Goal: Task Accomplishment & Management: Complete application form

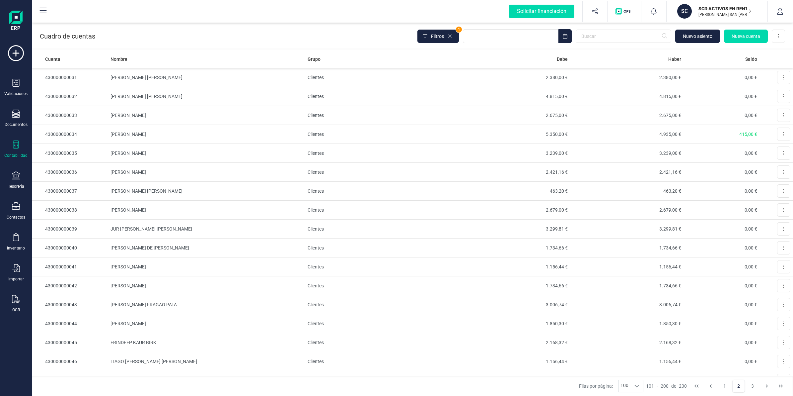
scroll to position [622, 0]
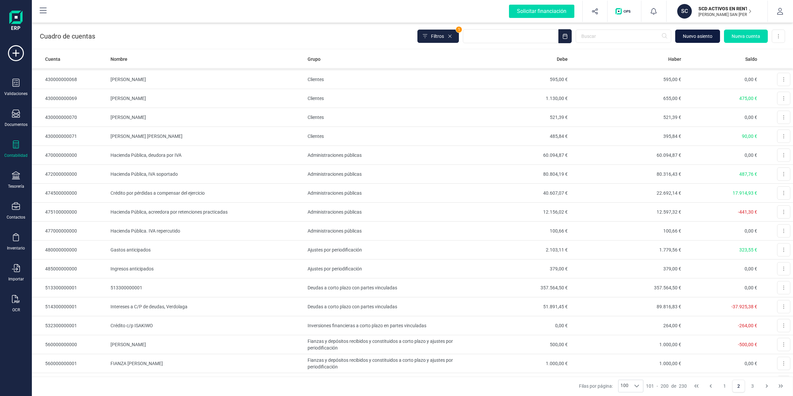
click at [691, 34] on span "Nuevo asiento" at bounding box center [698, 36] width 30 height 7
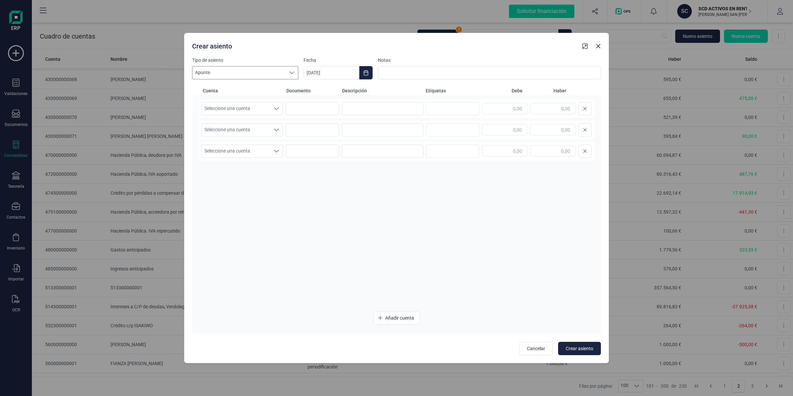
click at [256, 70] on span "Apunte" at bounding box center [239, 72] width 93 height 13
click at [365, 74] on icon "Choose Date" at bounding box center [365, 72] width 5 height 5
click at [388, 95] on button "agosto" at bounding box center [394, 92] width 17 height 11
click at [320, 150] on span "[DATE]" at bounding box center [319, 147] width 20 height 13
click at [404, 209] on span "31" at bounding box center [402, 205] width 13 height 13
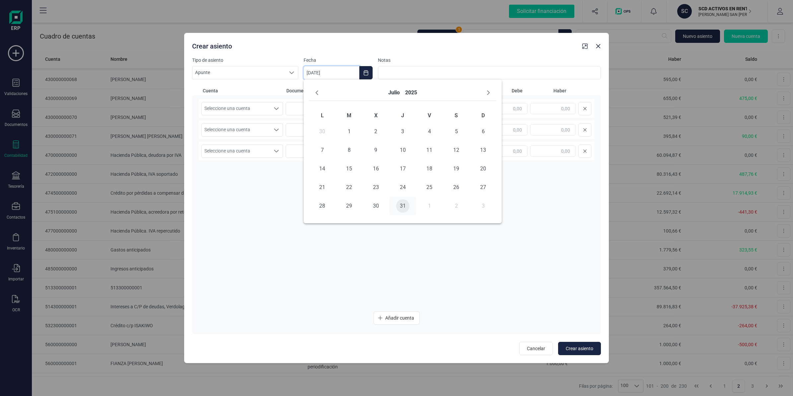
type input "[DATE]"
click at [233, 111] on span "Seleccione una cuenta" at bounding box center [236, 108] width 68 height 13
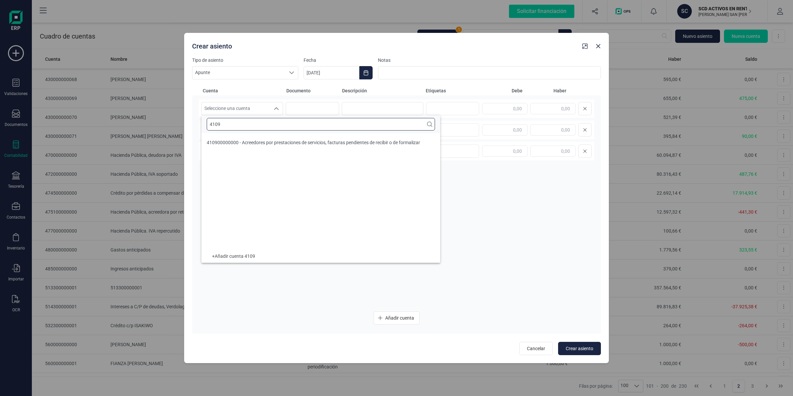
scroll to position [0, 0]
type input "4109"
click at [282, 138] on li "410900000000 - Acreedores por prestaciones de servicios, facturas pendientes de…" at bounding box center [320, 142] width 239 height 13
click at [362, 107] on input at bounding box center [383, 108] width 82 height 13
paste input "Provision Anthophila [PERSON_NAME]"
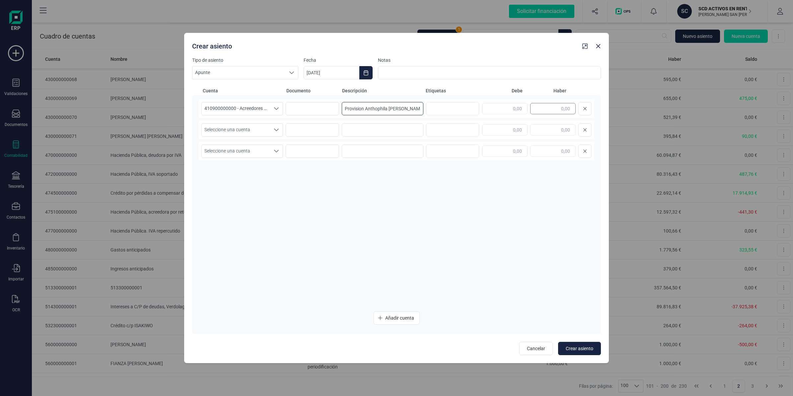
type input "Provision Anthophila [PERSON_NAME]"
click at [550, 111] on input "text" at bounding box center [552, 108] width 45 height 11
type input "552,72"
click at [218, 125] on span "Seleccione una cuenta" at bounding box center [236, 129] width 68 height 13
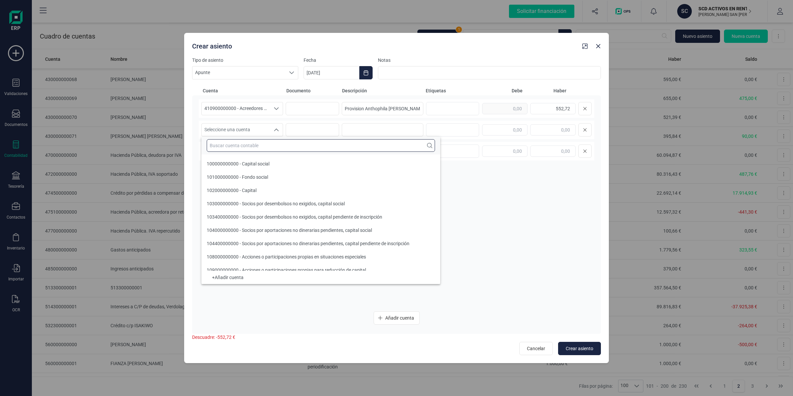
click at [226, 140] on input "text" at bounding box center [321, 145] width 228 height 13
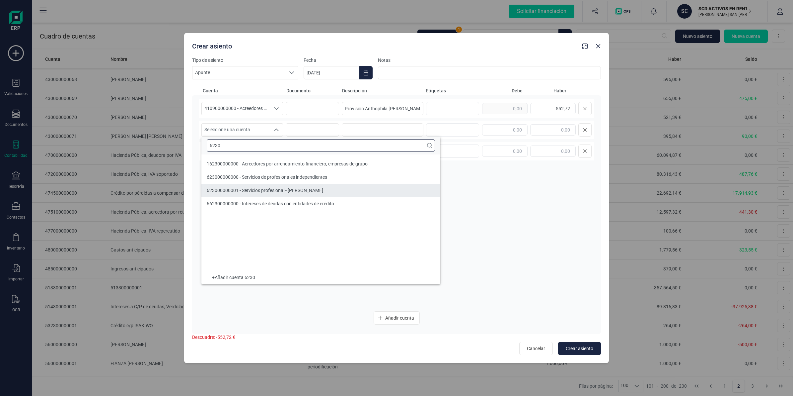
type input "6230"
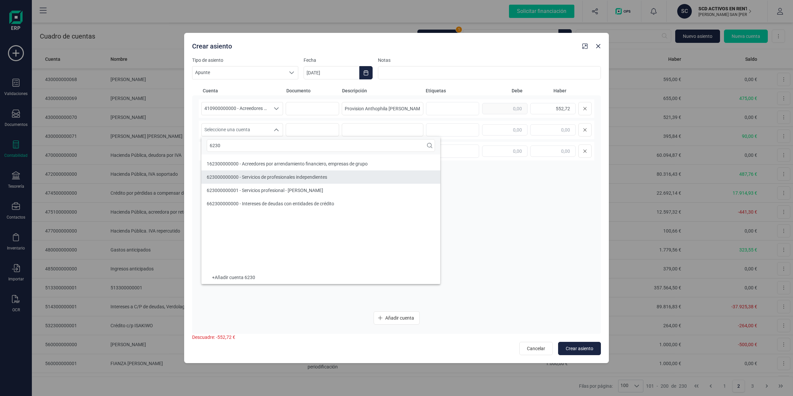
click at [242, 179] on span "623000000000 - Servicios de profesionales independientes" at bounding box center [267, 176] width 120 height 5
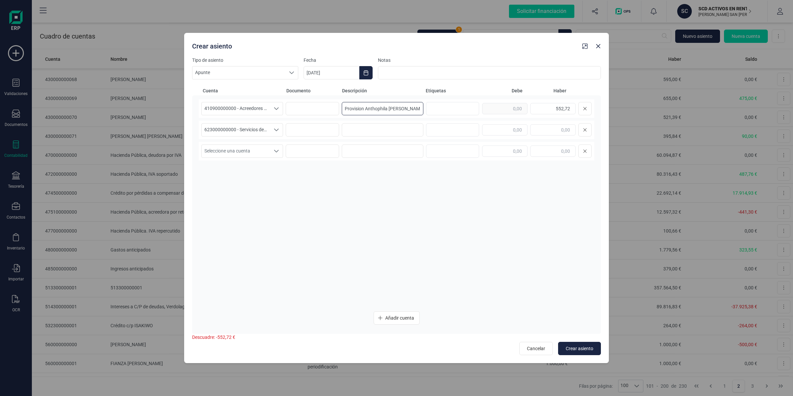
drag, startPoint x: 409, startPoint y: 107, endPoint x: 290, endPoint y: 94, distance: 119.9
click at [290, 94] on div "Cuenta Documento Descripción Etiquetas [PERSON_NAME] 410900000000 - Acreedores …" at bounding box center [396, 210] width 409 height 246
click at [378, 133] on input at bounding box center [383, 129] width 82 height 13
paste input "Provision Anthophila [PERSON_NAME]"
type input "Provision Anthophila [PERSON_NAME]"
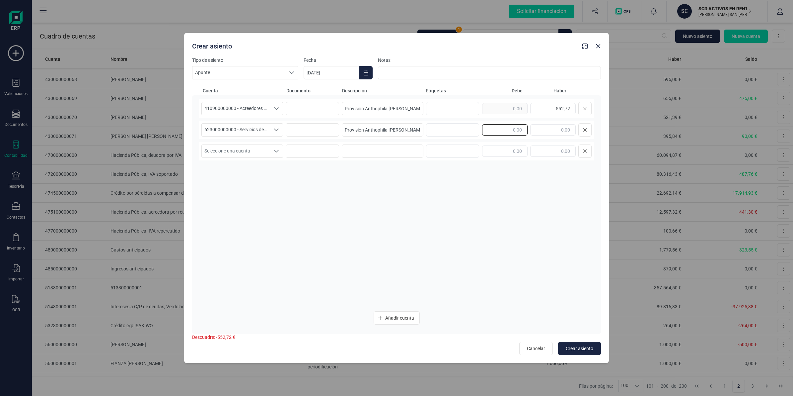
click at [505, 133] on input "text" at bounding box center [504, 129] width 45 height 11
type input "552,72"
click at [226, 154] on span "Seleccione una cuenta" at bounding box center [236, 151] width 68 height 13
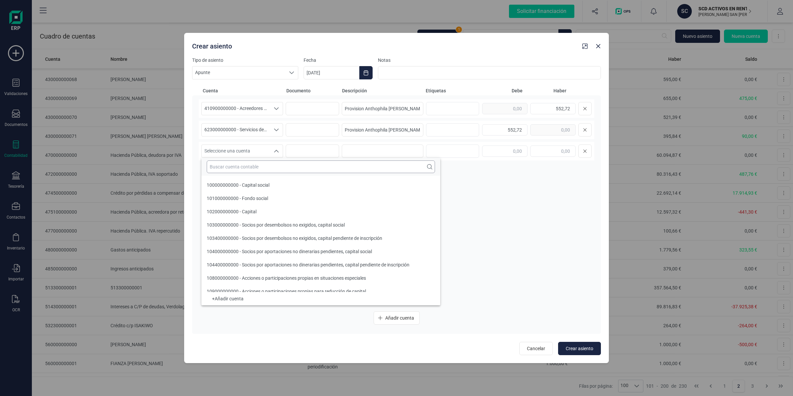
click at [226, 163] on input "text" at bounding box center [321, 166] width 228 height 13
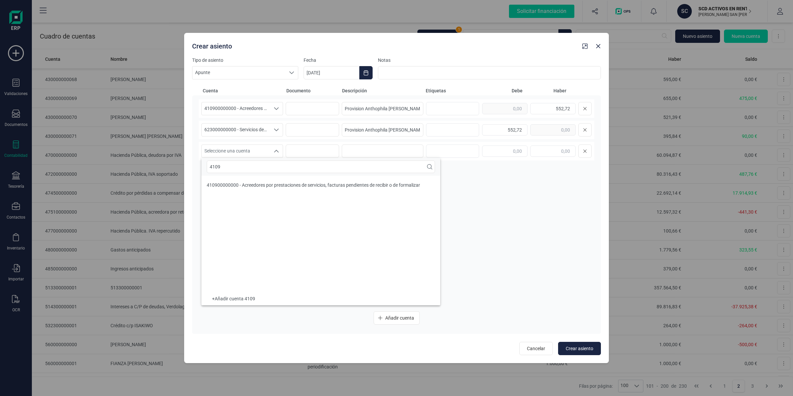
type input "4109"
click at [316, 188] on span "410900000000 - Acreedores por prestaciones de servicios, facturas pendientes de…" at bounding box center [313, 184] width 213 height 5
click at [367, 154] on input at bounding box center [383, 150] width 82 height 13
paste input "Provision [PERSON_NAME]"
type input "Provision [PERSON_NAME]"
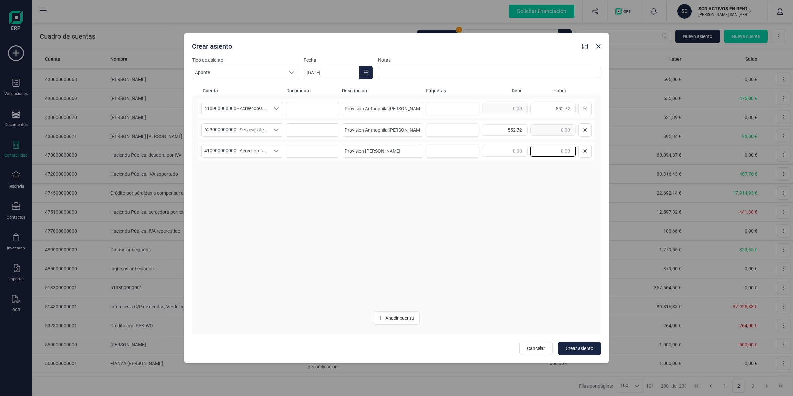
click at [541, 149] on input "text" at bounding box center [552, 150] width 45 height 11
type input "455,57"
click at [393, 317] on span "Añadir cuenta" at bounding box center [399, 317] width 29 height 7
click at [211, 173] on span "Seleccione una cuenta" at bounding box center [236, 172] width 68 height 13
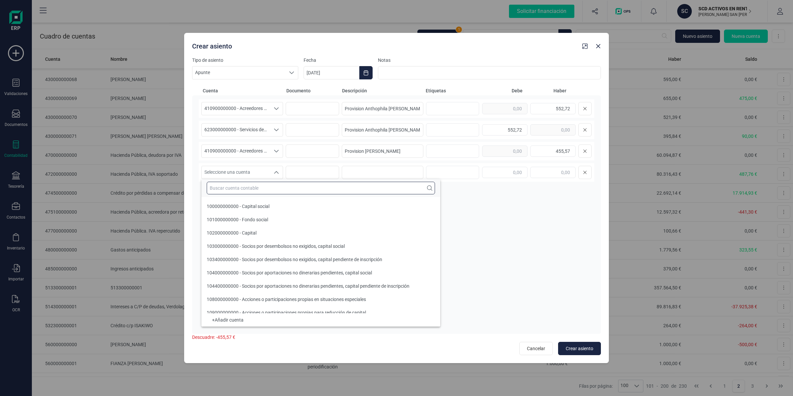
click at [221, 186] on input "text" at bounding box center [321, 188] width 228 height 13
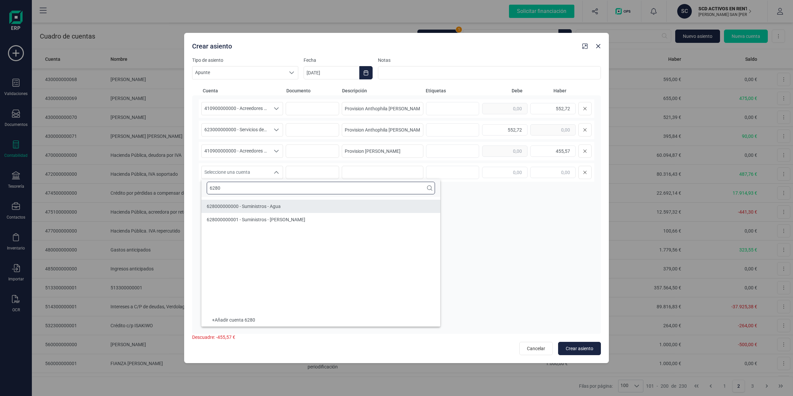
type input "6280"
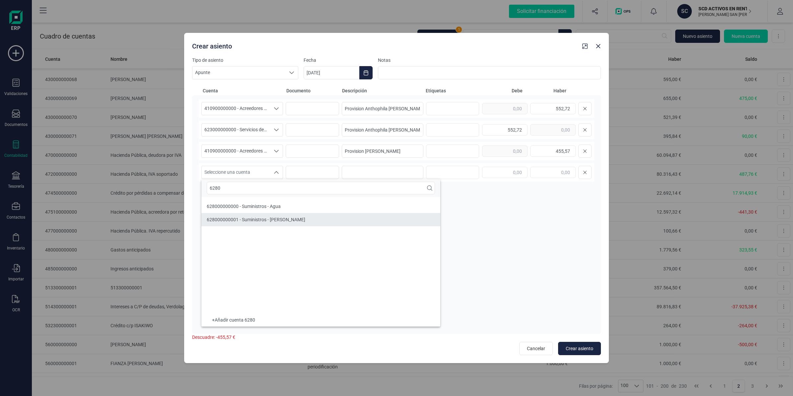
click at [240, 215] on li "628000000001 - Suministros - [PERSON_NAME]" at bounding box center [320, 219] width 239 height 13
drag, startPoint x: 390, startPoint y: 150, endPoint x: 278, endPoint y: 163, distance: 112.9
click at [293, 160] on div "410900000000 - Acreedores por prestaciones de servicios, facturas pendientes de…" at bounding box center [397, 202] width 396 height 206
drag, startPoint x: 351, startPoint y: 170, endPoint x: 437, endPoint y: 170, distance: 86.3
click at [353, 170] on input at bounding box center [383, 172] width 82 height 13
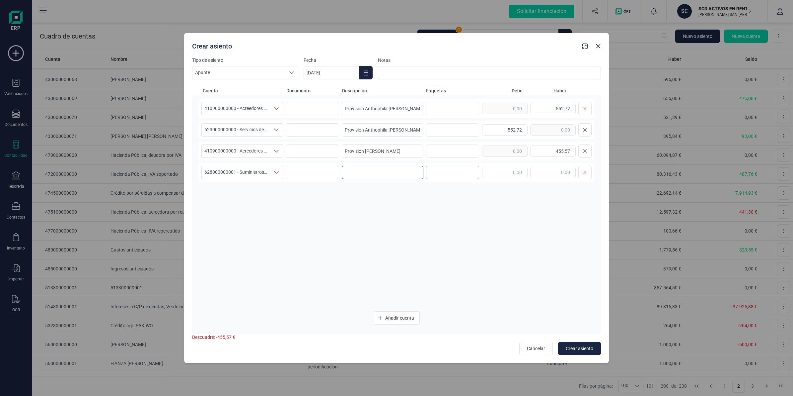
paste input "Provision [PERSON_NAME]"
type input "Provision [PERSON_NAME]"
click at [512, 168] on input "text" at bounding box center [504, 172] width 45 height 11
type input "5"
type input "455,57"
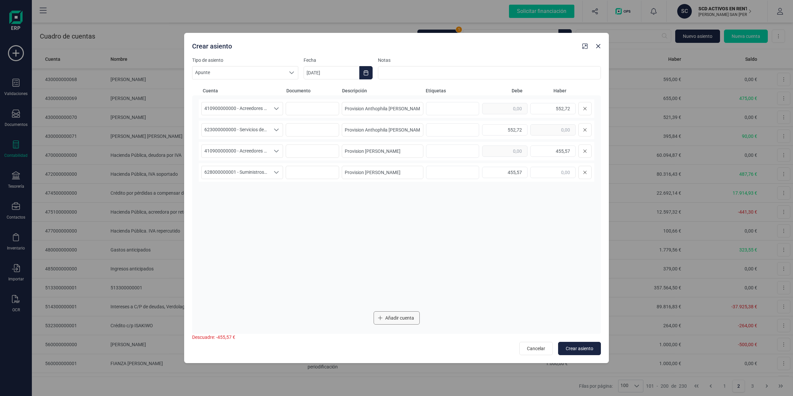
click at [411, 317] on span "Añadir cuenta" at bounding box center [399, 317] width 29 height 7
click at [251, 193] on span "Seleccione una cuenta" at bounding box center [236, 193] width 68 height 13
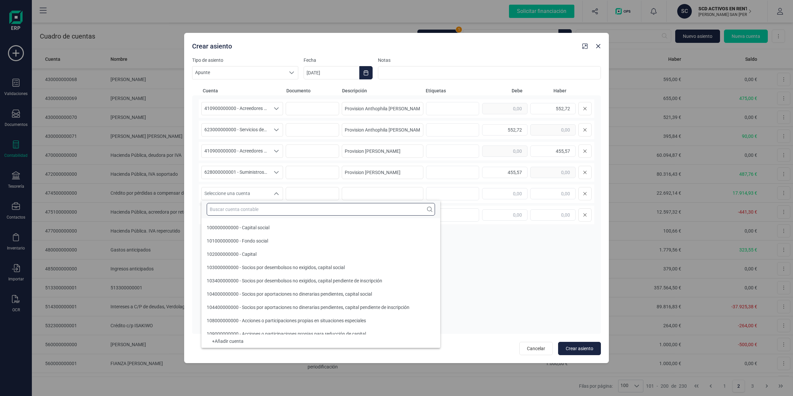
click at [239, 213] on input "text" at bounding box center [321, 209] width 228 height 13
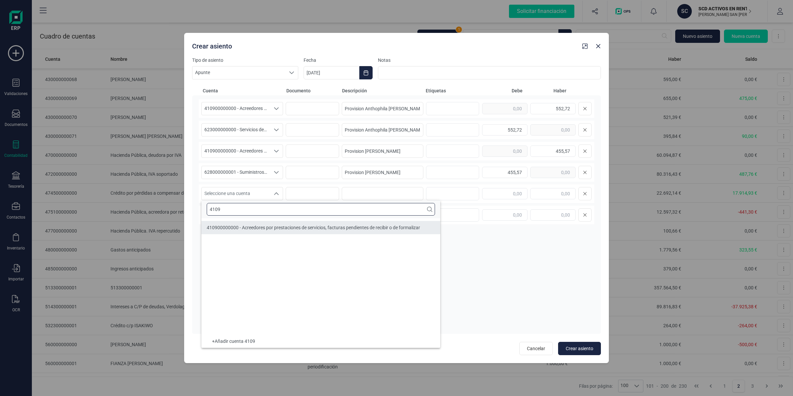
type input "4109"
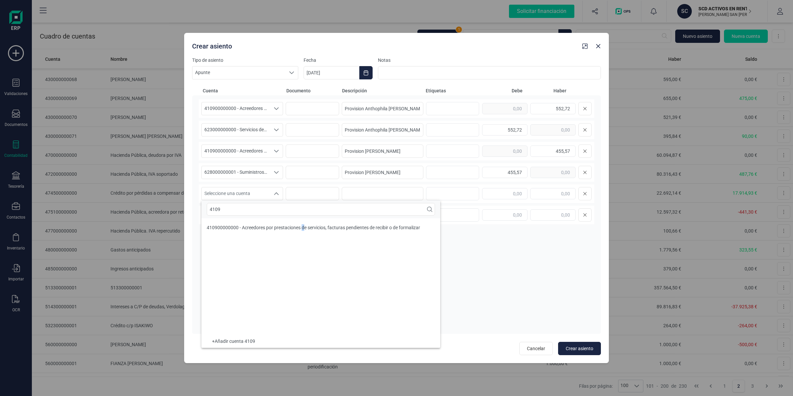
click at [305, 238] on ul "410900000000 - Acreedores por prestaciones de servicios, facturas pendientes de…" at bounding box center [320, 276] width 239 height 116
drag, startPoint x: 305, startPoint y: 238, endPoint x: 253, endPoint y: 224, distance: 54.3
click at [253, 225] on span "410900000000 - Acreedores por prestaciones de servicios, facturas pendientes de…" at bounding box center [313, 227] width 213 height 5
click at [374, 188] on div "410900000000 - Acreedores por prestaciones de servicios, facturas pendientes de…" at bounding box center [397, 193] width 396 height 19
click at [369, 197] on input at bounding box center [383, 193] width 82 height 13
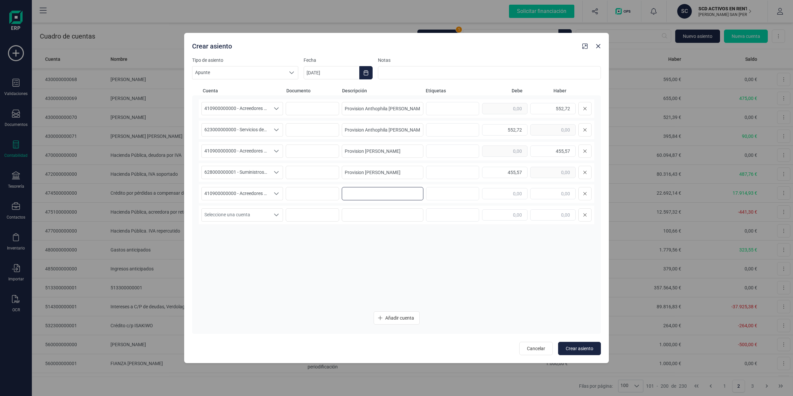
paste input "Provision internet [PERSON_NAME]"
type input "Provision internet [PERSON_NAME]"
click at [546, 195] on input "text" at bounding box center [552, 193] width 45 height 11
type input "65,00"
click at [236, 213] on span "Seleccione una cuenta" at bounding box center [236, 214] width 68 height 13
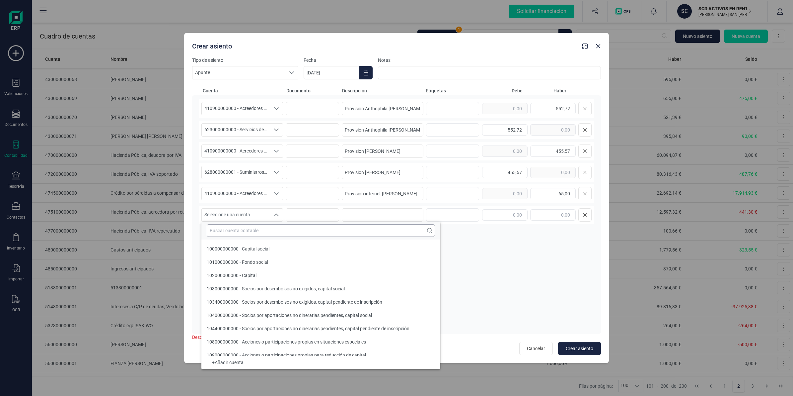
click at [233, 229] on input "text" at bounding box center [321, 230] width 228 height 13
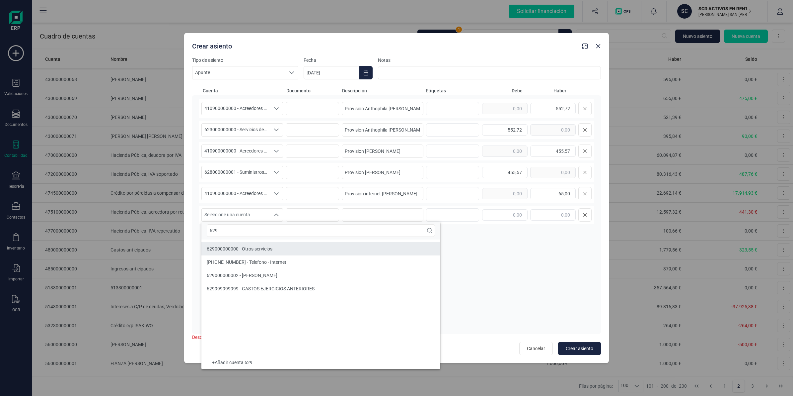
type input "629"
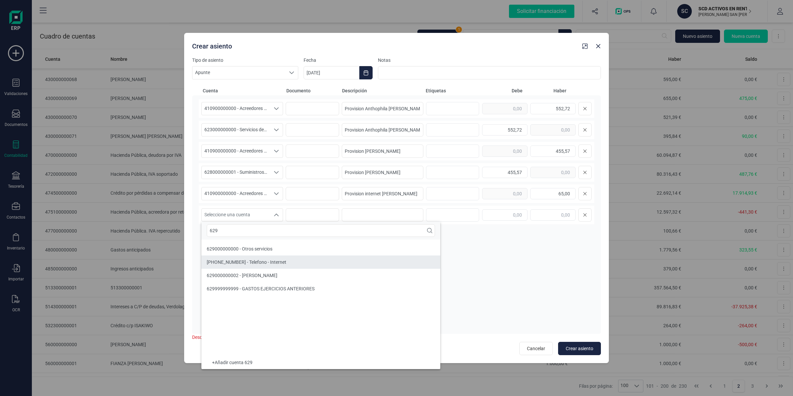
click at [242, 258] on li "[PHONE_NUMBER] - Telefono - Internet" at bounding box center [320, 261] width 239 height 13
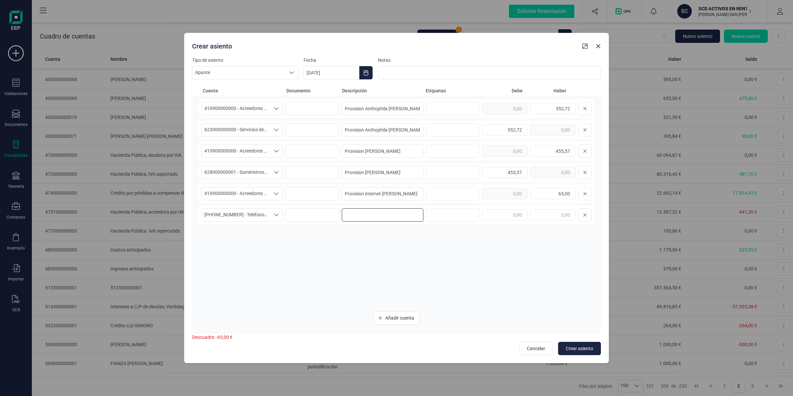
click at [369, 216] on input at bounding box center [383, 214] width 82 height 13
paste input "Provision internet [PERSON_NAME]"
type input "Provision internet [PERSON_NAME]"
click at [493, 213] on input "text" at bounding box center [504, 214] width 45 height 11
type input "65,00"
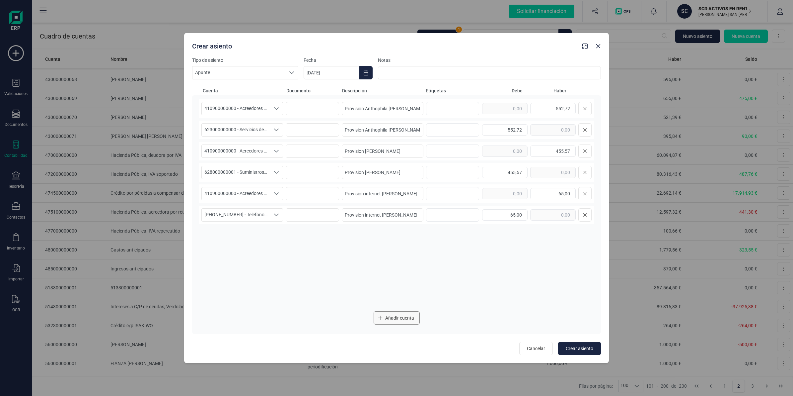
click at [400, 322] on button "Añadir cuenta" at bounding box center [397, 317] width 46 height 13
click at [399, 320] on span "Añadir cuenta" at bounding box center [399, 317] width 29 height 7
click at [219, 235] on span "Seleccione una cuenta" at bounding box center [236, 236] width 68 height 13
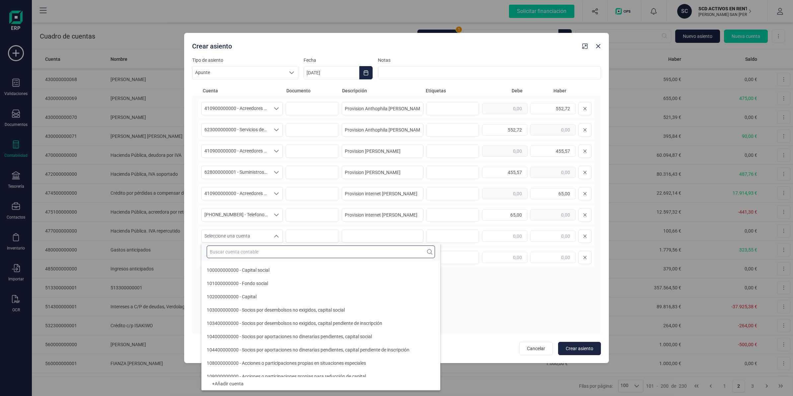
click at [229, 251] on input "text" at bounding box center [321, 251] width 228 height 13
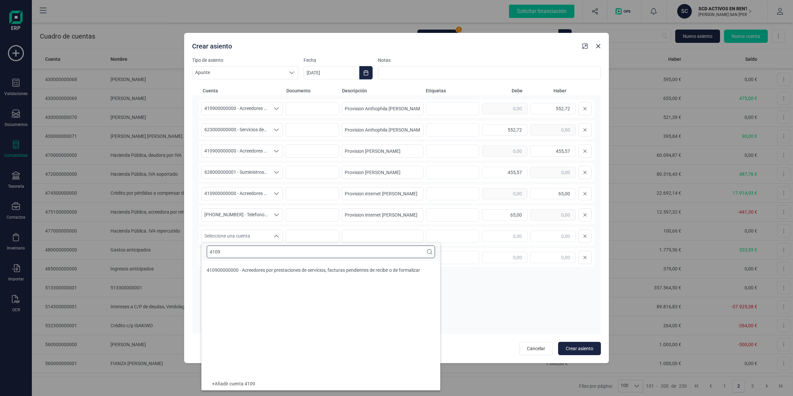
type input "4109"
click at [248, 263] on ul "410900000000 - Acreedores por prestaciones de servicios, facturas pendientes de…" at bounding box center [320, 319] width 239 height 116
click at [245, 271] on span "410900000000 - Acreedores por prestaciones de servicios, facturas pendientes de…" at bounding box center [313, 269] width 213 height 5
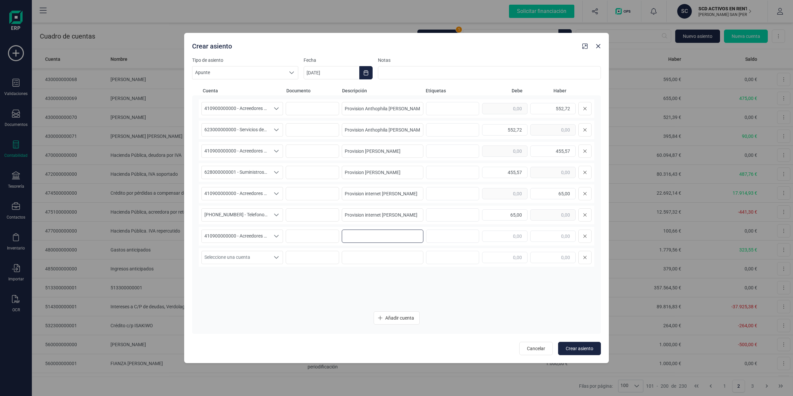
click at [367, 233] on input at bounding box center [383, 235] width 82 height 13
paste input "Provision limpieza [PERSON_NAME]"
type input "Provision limpieza [PERSON_NAME]"
click at [554, 232] on input "text" at bounding box center [552, 235] width 45 height 11
type input "1.147,90"
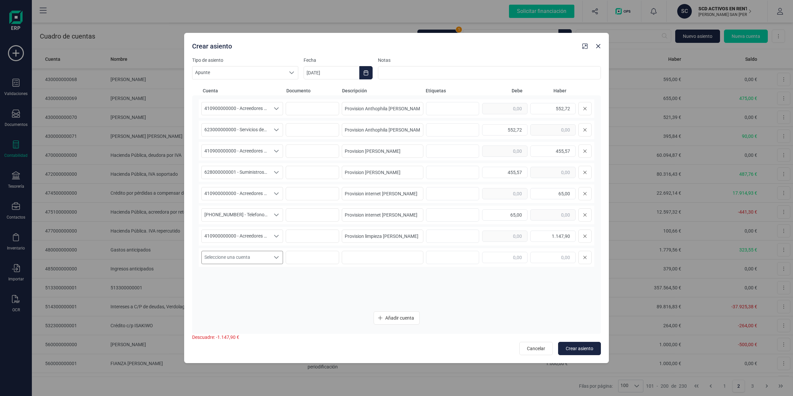
click at [241, 258] on span "Seleccione una cuenta" at bounding box center [236, 257] width 68 height 13
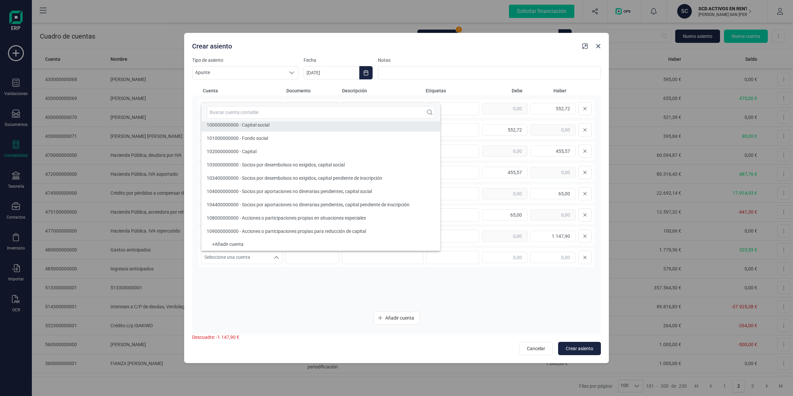
scroll to position [2, 0]
click at [260, 114] on input "text" at bounding box center [321, 112] width 228 height 13
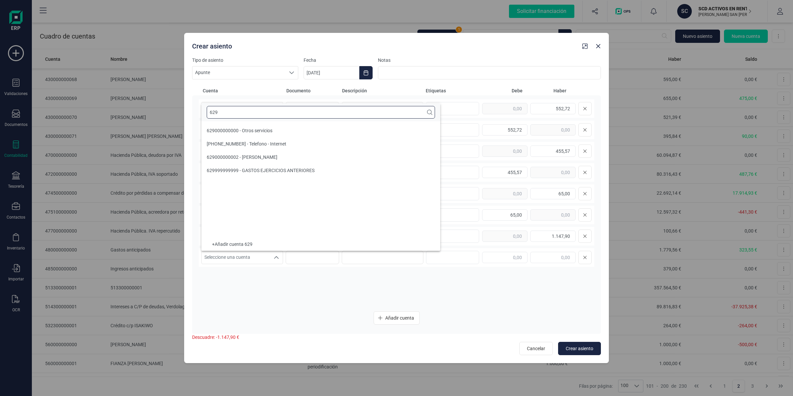
scroll to position [0, 0]
type input "629"
click at [252, 153] on li "629000000002 - [PERSON_NAME]" at bounding box center [320, 156] width 239 height 13
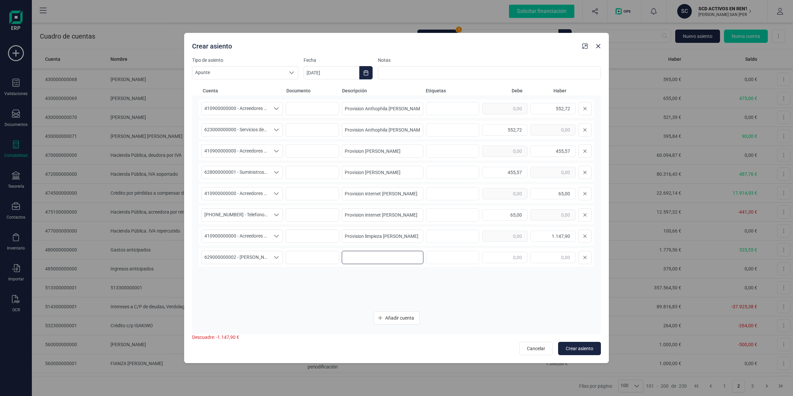
click at [378, 257] on input at bounding box center [383, 257] width 82 height 13
paste input "Provision limpieza [PERSON_NAME]"
type input "Provision limpieza [PERSON_NAME]"
click at [516, 256] on input "text" at bounding box center [504, 257] width 45 height 11
type input "1.147,90"
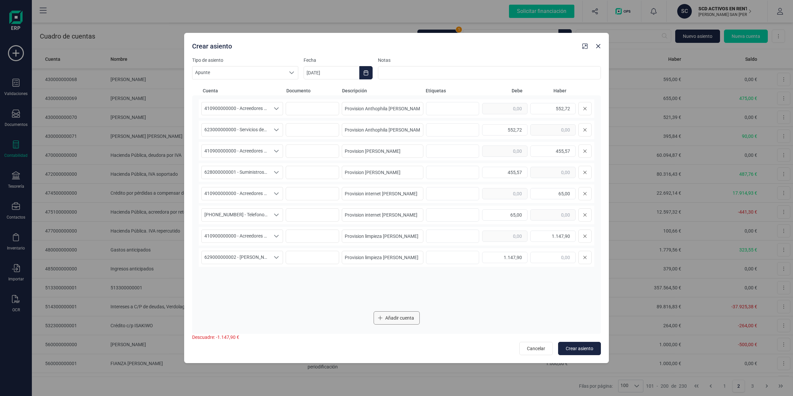
click at [382, 319] on icon "Añadir cuenta" at bounding box center [380, 317] width 5 height 5
click at [386, 317] on span "Añadir cuenta" at bounding box center [399, 317] width 29 height 7
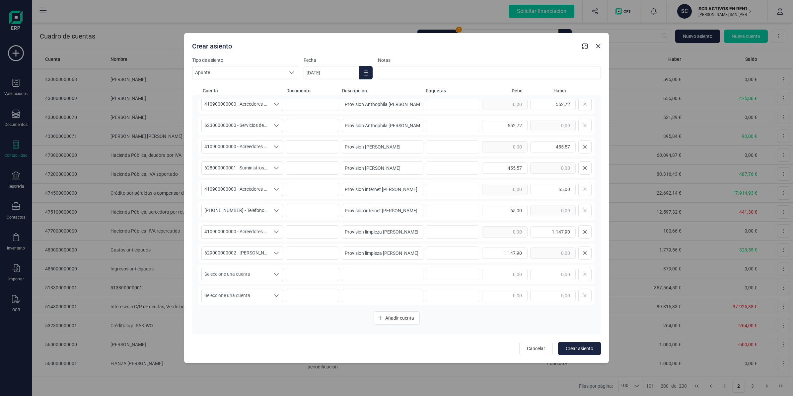
scroll to position [6, 0]
click at [235, 266] on div "Seleccione una cuenta Seleccione una cuenta" at bounding box center [397, 273] width 396 height 19
click at [248, 271] on span "Seleccione una cuenta" at bounding box center [236, 273] width 68 height 13
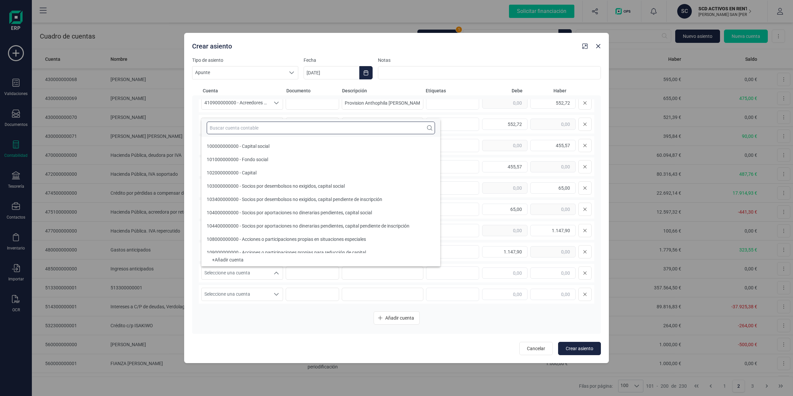
click at [243, 129] on input "text" at bounding box center [321, 127] width 228 height 13
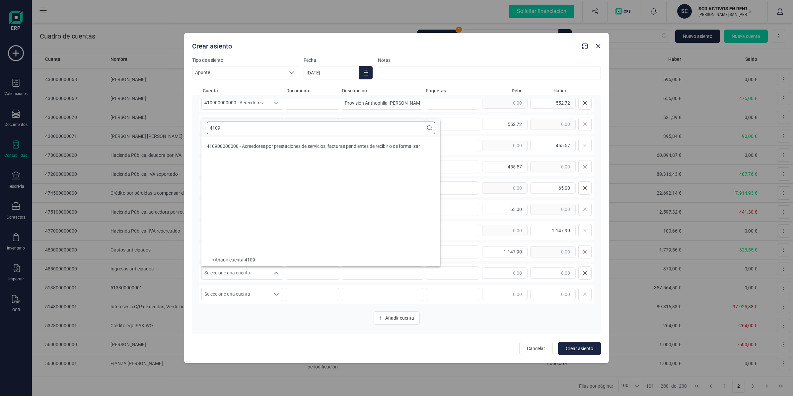
scroll to position [0, 0]
type input "4109"
click at [260, 153] on ul "410900000000 - Acreedores por prestaciones de servicios, facturas pendientes de…" at bounding box center [320, 195] width 239 height 116
click at [269, 145] on span "410900000000 - Acreedores por prestaciones de servicios, facturas pendientes de…" at bounding box center [313, 145] width 213 height 5
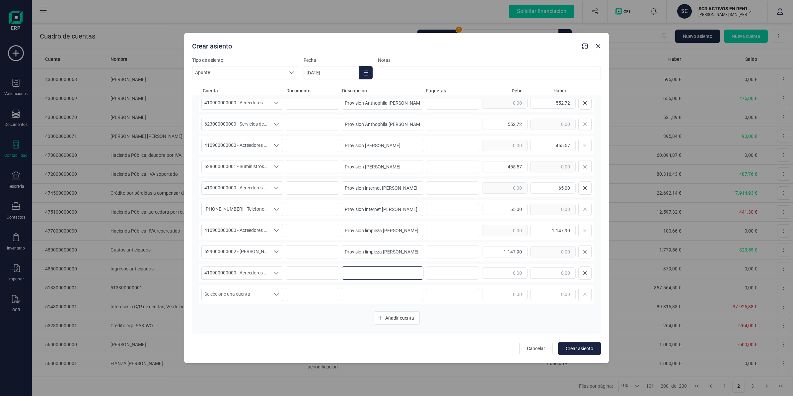
click at [380, 276] on input at bounding box center [383, 272] width 82 height 13
paste input "Provision agua [PERSON_NAME]"
type input "Provision agua [PERSON_NAME]"
click at [492, 269] on input "text" at bounding box center [504, 272] width 45 height 11
click at [555, 272] on input "text" at bounding box center [552, 272] width 45 height 11
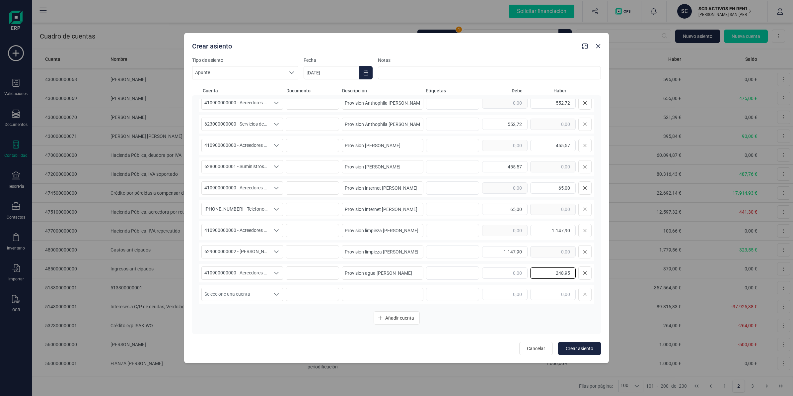
type input "248,95"
drag, startPoint x: 232, startPoint y: 296, endPoint x: 227, endPoint y: 291, distance: 6.3
click at [232, 296] on span "Seleccione una cuenta" at bounding box center [236, 294] width 68 height 13
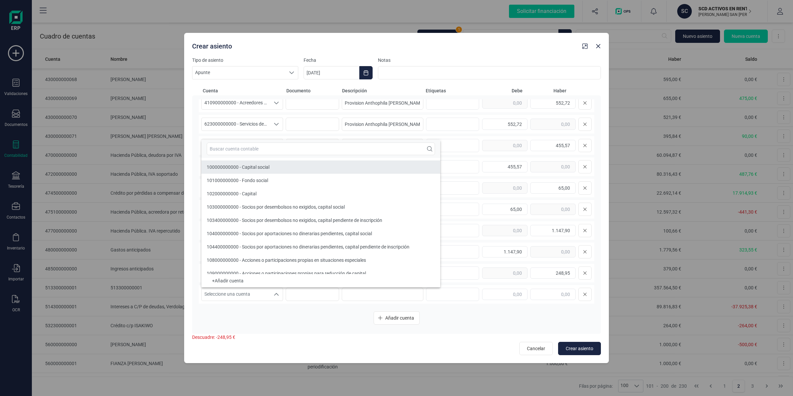
scroll to position [2, 0]
click at [246, 151] on input "text" at bounding box center [321, 148] width 228 height 13
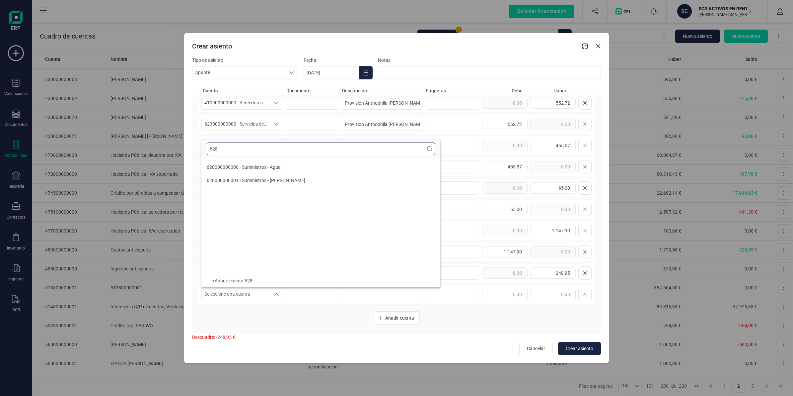
scroll to position [0, 0]
type input "628"
click at [236, 164] on div "628000000000 - Suministros - Agua" at bounding box center [244, 167] width 74 height 7
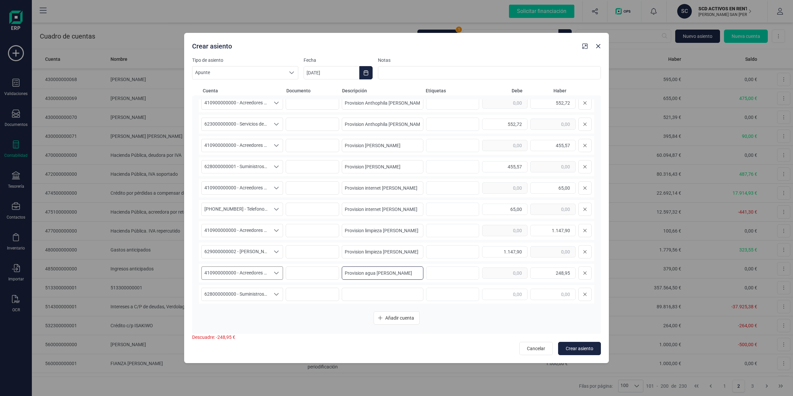
drag, startPoint x: 396, startPoint y: 278, endPoint x: 279, endPoint y: 279, distance: 116.5
click at [279, 279] on div "410900000000 - Acreedores por prestaciones de servicios, facturas pendientes de…" at bounding box center [397, 273] width 396 height 19
click at [359, 294] on input at bounding box center [383, 293] width 82 height 13
paste input "Provision agua [PERSON_NAME]"
type input "Provision agua [PERSON_NAME]"
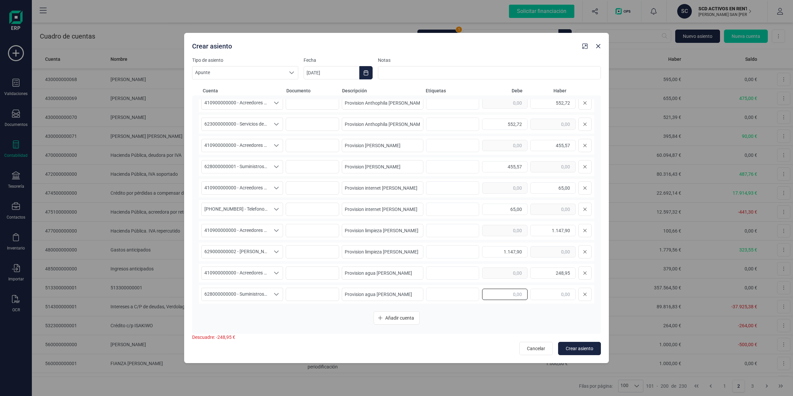
click at [509, 294] on input "text" at bounding box center [504, 293] width 45 height 11
type input "248,95"
click at [398, 315] on span "Añadir cuenta" at bounding box center [399, 317] width 29 height 7
click at [396, 315] on span "Añadir cuenta" at bounding box center [399, 317] width 29 height 7
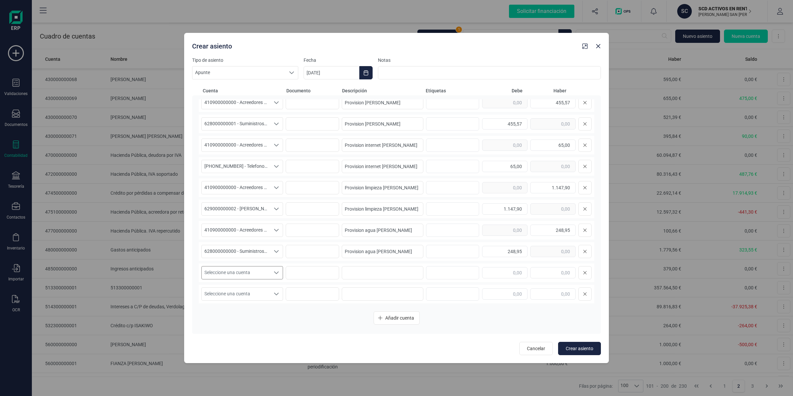
click at [242, 268] on span "Seleccione una cuenta" at bounding box center [236, 272] width 68 height 13
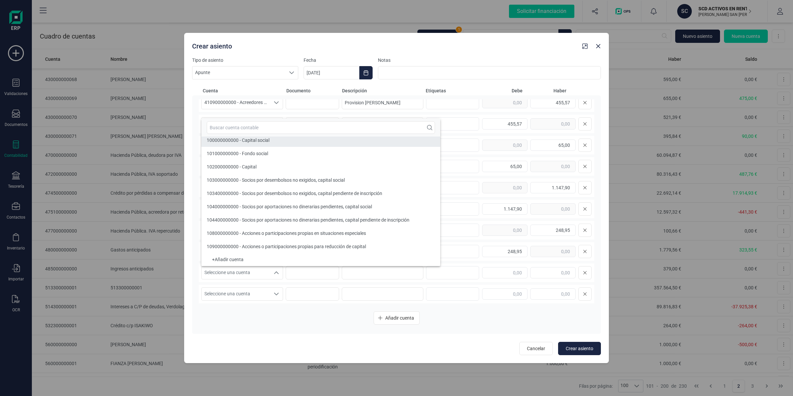
scroll to position [2, 0]
click at [233, 130] on input "text" at bounding box center [321, 127] width 228 height 13
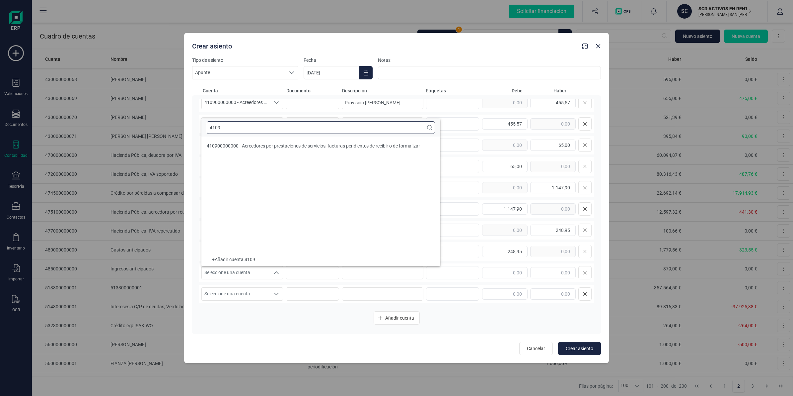
scroll to position [0, 0]
type input "4109"
click at [256, 150] on li "410900000000 - Acreedores por prestaciones de servicios, facturas pendientes de…" at bounding box center [320, 145] width 239 height 13
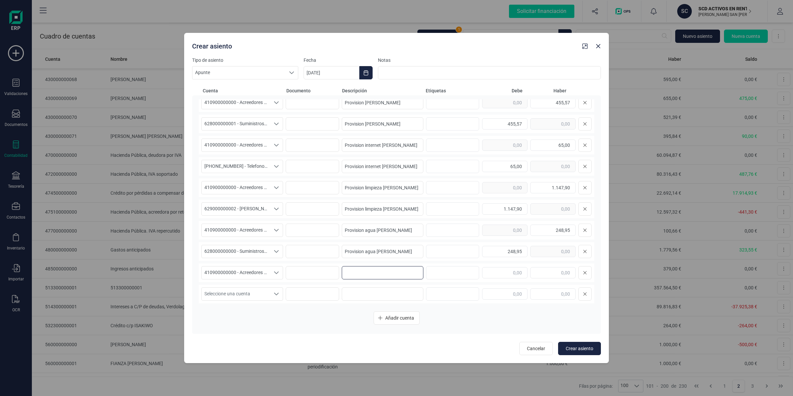
click at [361, 276] on input at bounding box center [383, 272] width 82 height 13
paste input "Provision lavanderia [PERSON_NAME]"
type input "Provision lavanderia [PERSON_NAME]"
click at [543, 271] on input "text" at bounding box center [552, 272] width 45 height 11
type input "63,69"
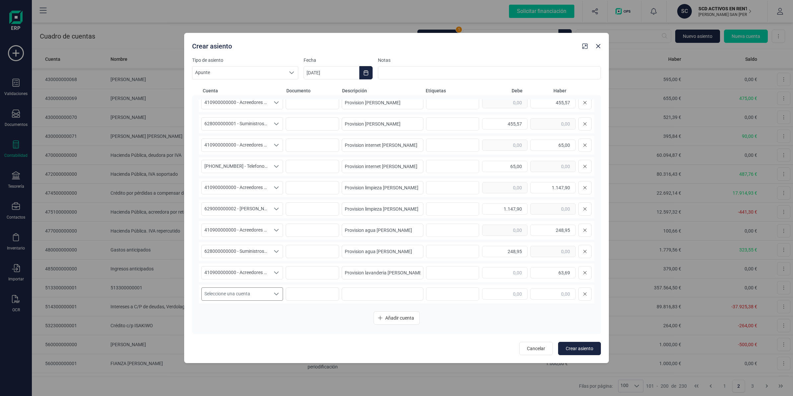
click at [229, 296] on span "Seleccione una cuenta" at bounding box center [236, 293] width 68 height 13
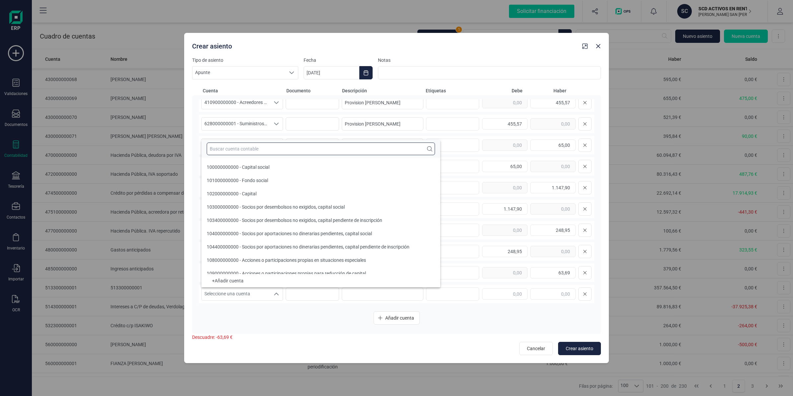
click at [228, 153] on input "text" at bounding box center [321, 148] width 228 height 13
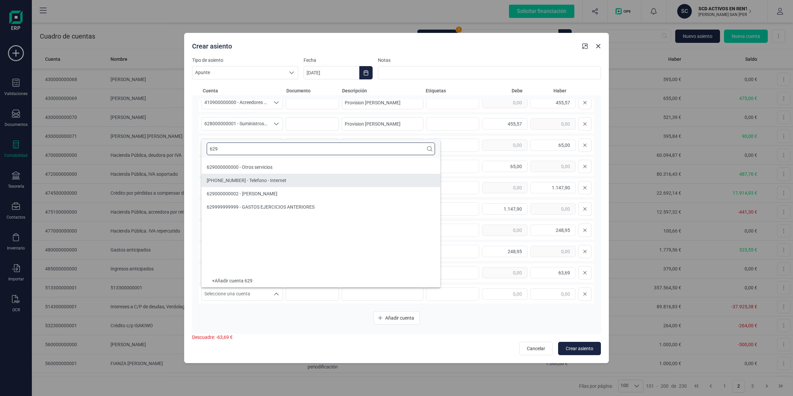
type input "629"
click at [249, 191] on span "629000000002 - [PERSON_NAME]" at bounding box center [242, 193] width 71 height 5
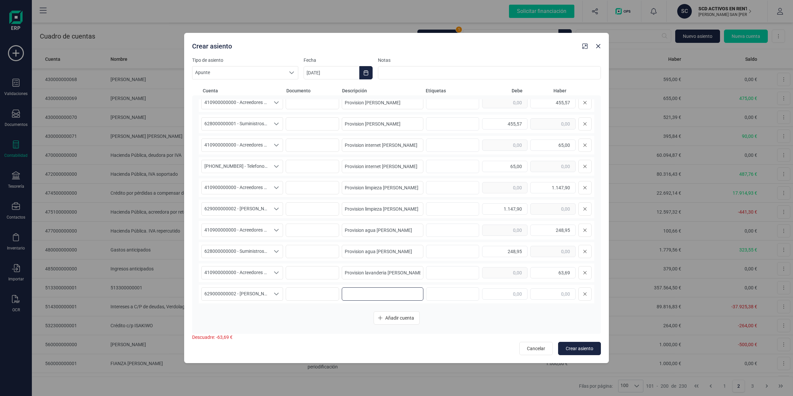
click at [367, 296] on input at bounding box center [383, 293] width 82 height 13
paste input "Provision lavanderia [PERSON_NAME]"
type input "Provision lavanderia [PERSON_NAME]"
click at [492, 296] on input "text" at bounding box center [504, 293] width 45 height 11
type input "63,69"
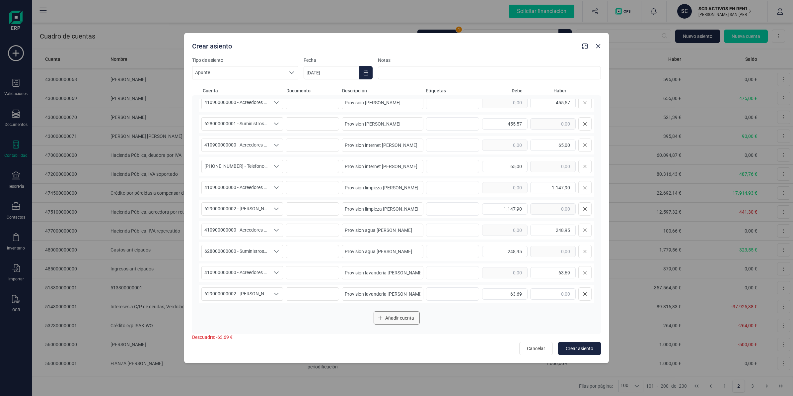
click at [383, 319] on button "Añadir cuenta" at bounding box center [397, 317] width 46 height 13
click at [587, 349] on span "Crear asiento" at bounding box center [580, 348] width 28 height 7
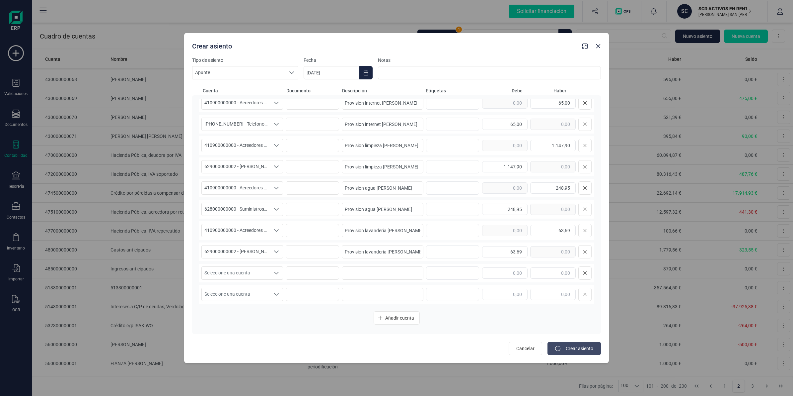
type input "[DATE]"
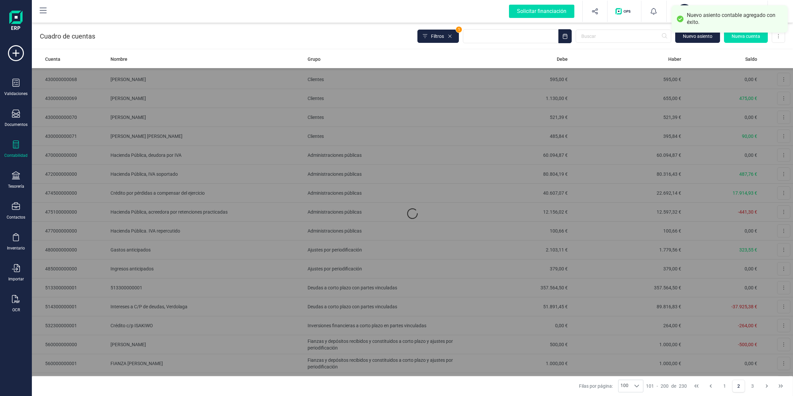
scroll to position [0, 0]
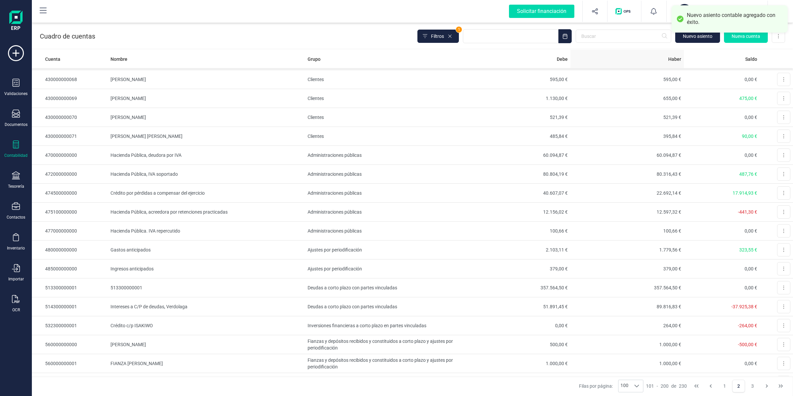
drag, startPoint x: 691, startPoint y: 35, endPoint x: 647, endPoint y: 55, distance: 48.6
click at [692, 35] on span "Nuevo asiento" at bounding box center [698, 36] width 30 height 7
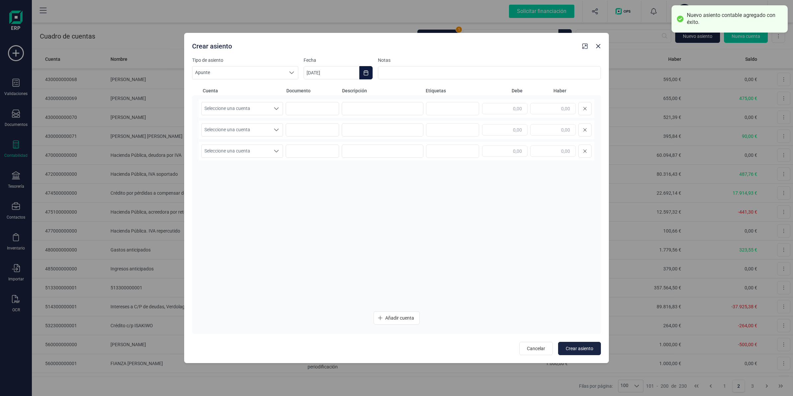
click at [366, 75] on icon "Choose Date" at bounding box center [365, 72] width 5 height 5
click at [316, 93] on icon "Previous Month" at bounding box center [317, 92] width 3 height 5
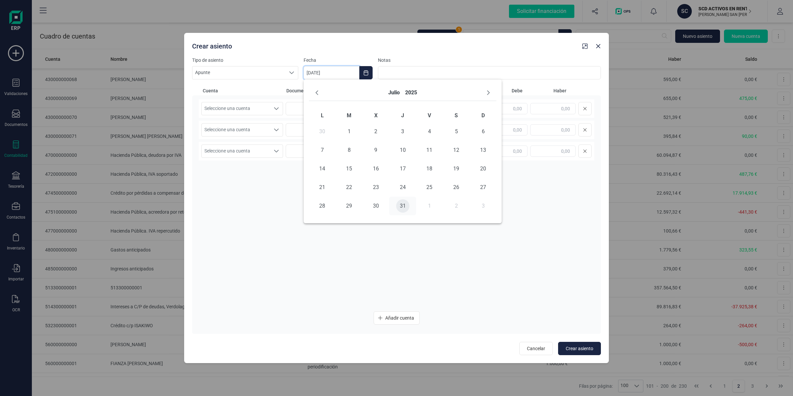
click at [403, 207] on span "31" at bounding box center [402, 205] width 13 height 13
type input "[DATE]"
click at [258, 107] on span "Seleccione una cuenta" at bounding box center [236, 108] width 68 height 13
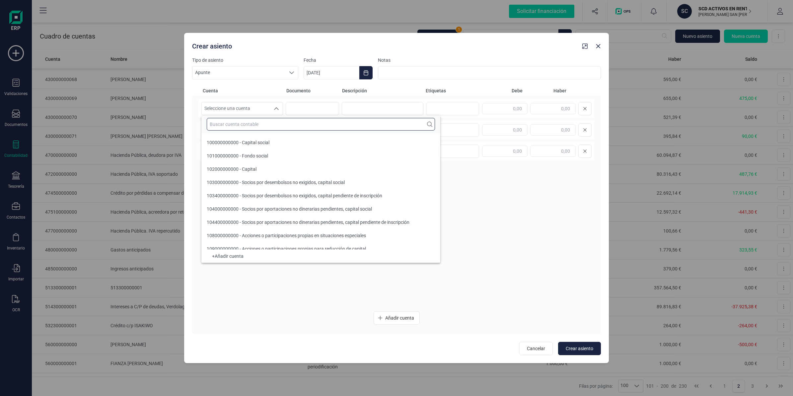
click at [249, 121] on input "text" at bounding box center [321, 124] width 228 height 13
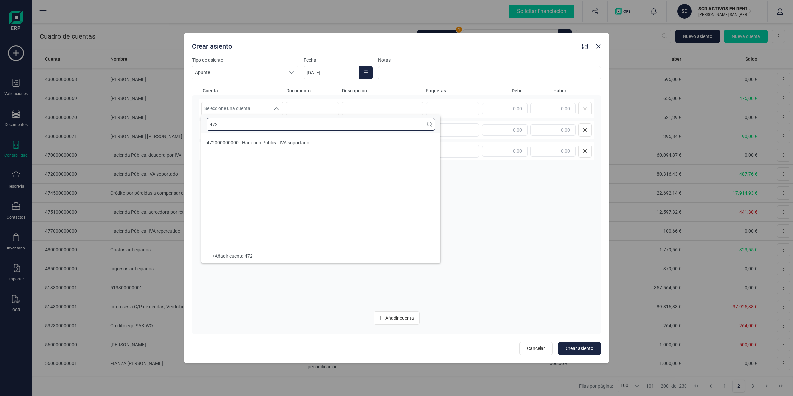
type input "472"
click at [253, 145] on span "472000000000 - Hacienda Pública, IVA soportado" at bounding box center [258, 142] width 103 height 5
click at [370, 114] on input at bounding box center [383, 108] width 82 height 13
type input "IVA NO DEDUCIBLE [PERSON_NAME]"
click at [546, 110] on input "text" at bounding box center [552, 108] width 45 height 11
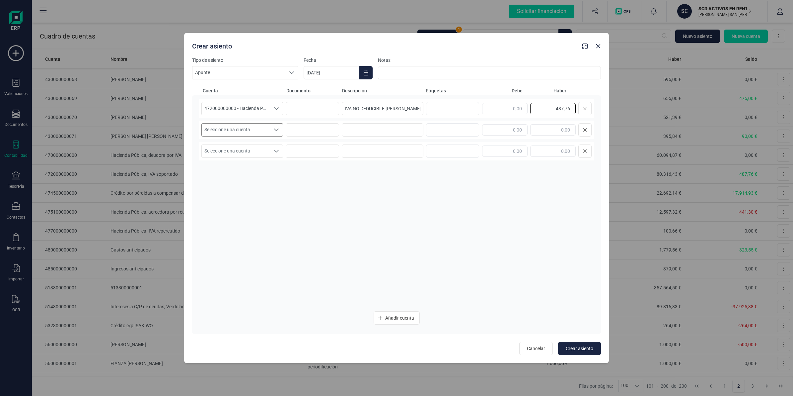
type input "487,76"
click at [238, 134] on span "Seleccione una cuenta" at bounding box center [236, 129] width 68 height 13
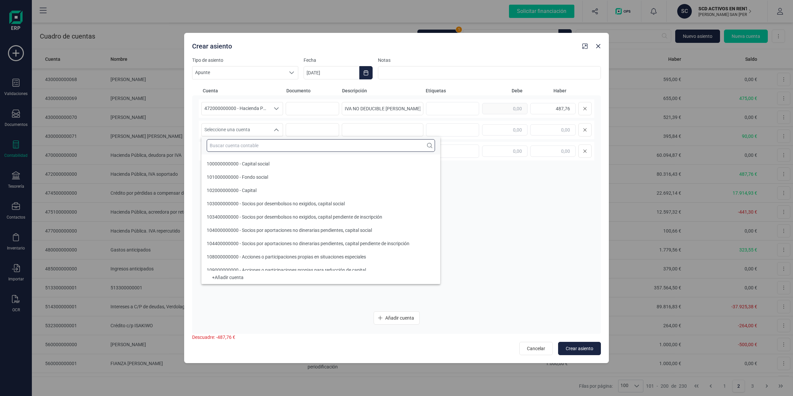
click at [246, 143] on input "text" at bounding box center [321, 145] width 228 height 13
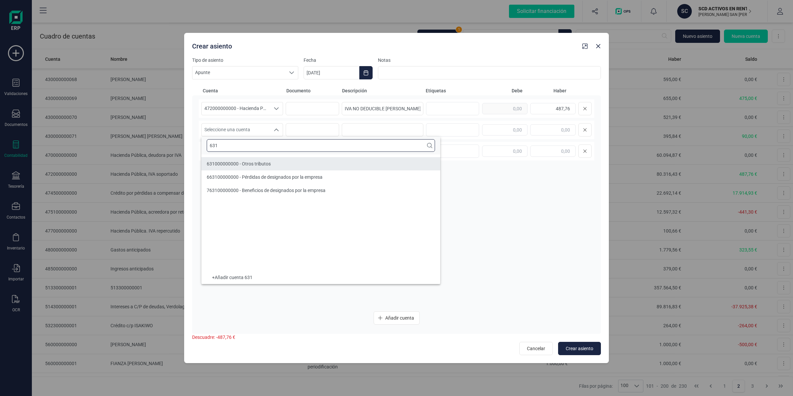
type input "631"
click at [279, 168] on li "631000000000 - Otros tributos" at bounding box center [320, 163] width 239 height 13
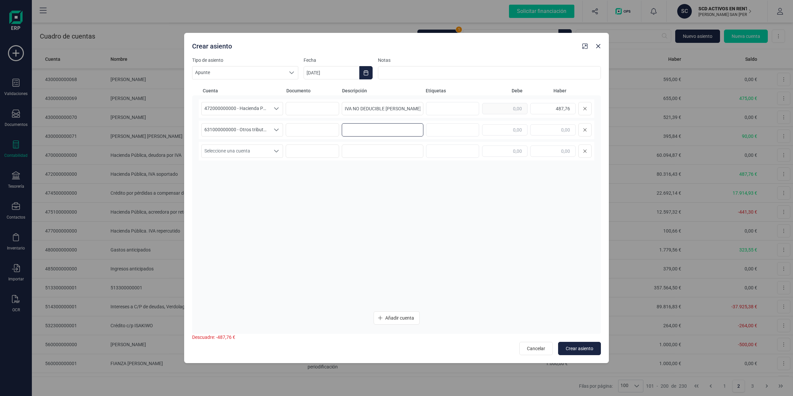
click at [403, 128] on input at bounding box center [383, 129] width 82 height 13
drag, startPoint x: 412, startPoint y: 107, endPoint x: 274, endPoint y: 117, distance: 138.1
click at [257, 115] on div "472000000000 - Hacienda Pública, IVA soportado 472000000000 - Hacienda Pública,…" at bounding box center [397, 108] width 396 height 19
click at [354, 124] on input at bounding box center [383, 129] width 82 height 13
paste input "IVA NO DEDUCIBLE [PERSON_NAME]"
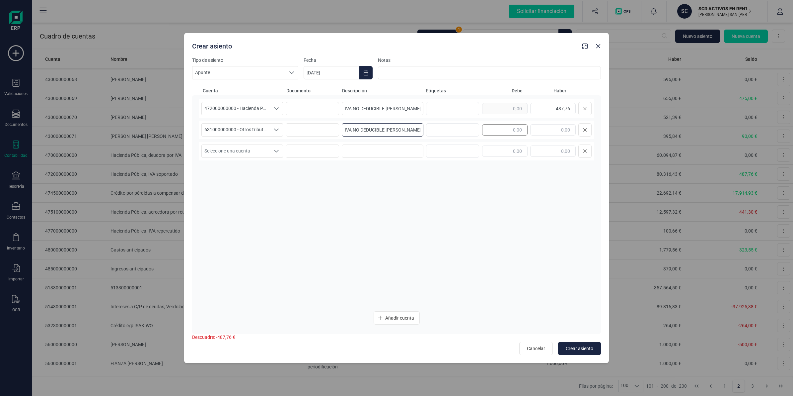
type input "IVA NO DEDUCIBLE [PERSON_NAME]"
drag, startPoint x: 518, startPoint y: 125, endPoint x: 499, endPoint y: 133, distance: 21.0
click at [511, 128] on input "text" at bounding box center [504, 129] width 45 height 11
type input "487,76"
click at [568, 352] on button "Crear asiento" at bounding box center [579, 348] width 43 height 13
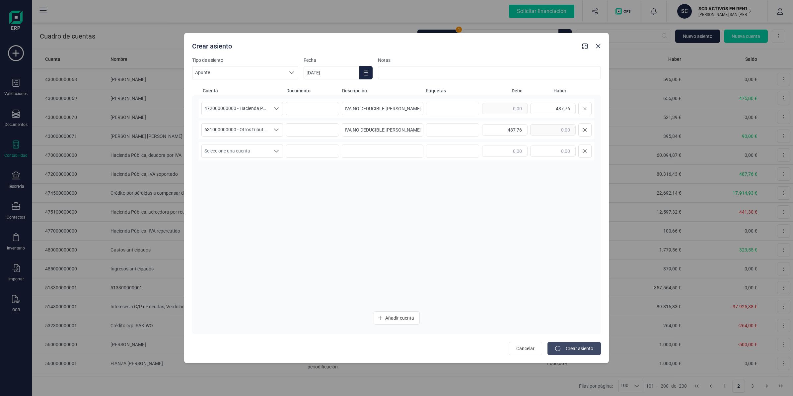
type input "[DATE]"
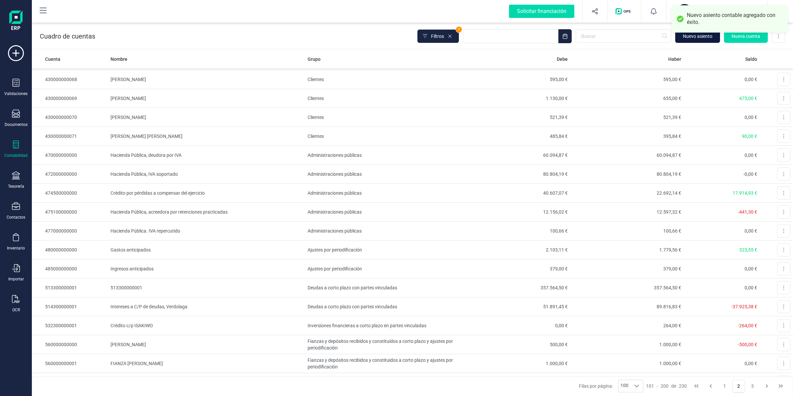
click at [699, 38] on span "Nuevo asiento" at bounding box center [698, 36] width 30 height 7
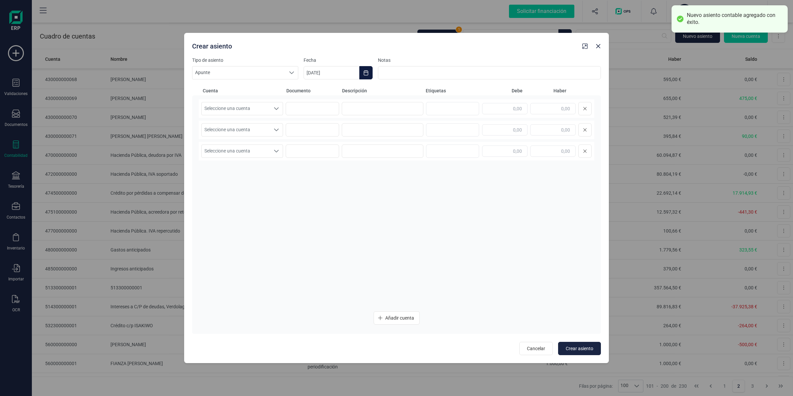
click at [359, 72] on button "Choose Date" at bounding box center [365, 72] width 13 height 13
click at [316, 95] on icon "Previous Month" at bounding box center [316, 92] width 5 height 5
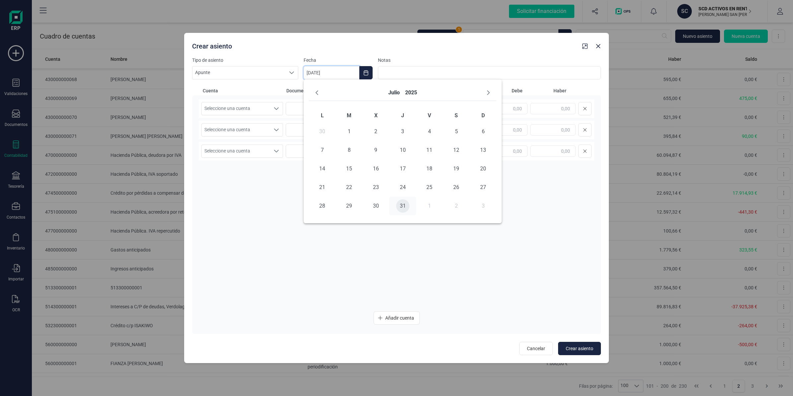
click at [405, 209] on span "31" at bounding box center [402, 205] width 13 height 13
type input "[DATE]"
click at [236, 108] on span "Seleccione una cuenta" at bounding box center [236, 108] width 68 height 13
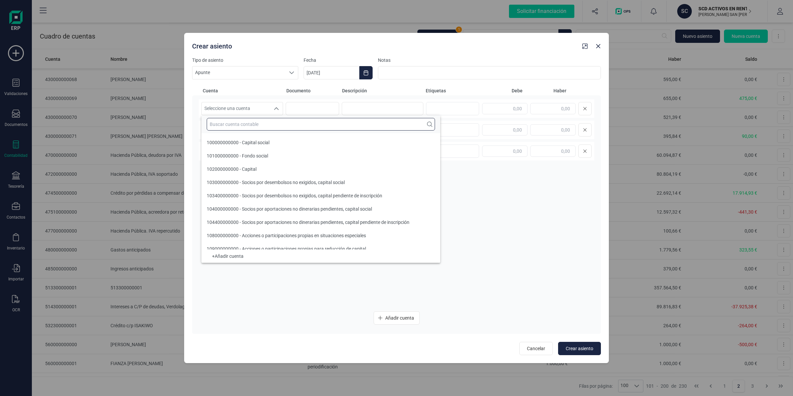
click at [235, 128] on input "text" at bounding box center [321, 124] width 228 height 13
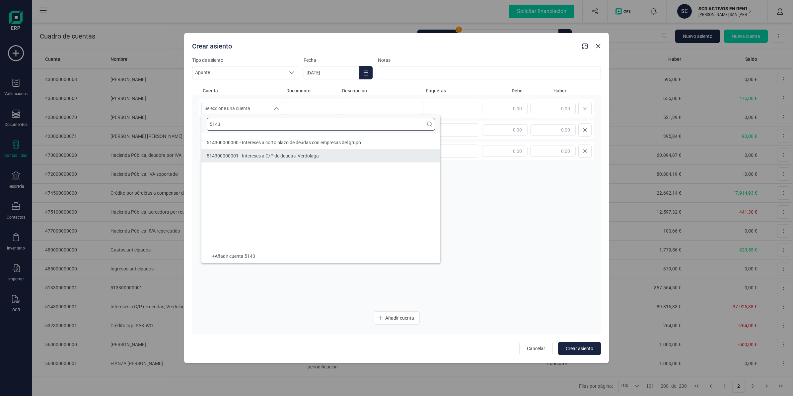
type input "5143"
click at [250, 150] on li "514300000001 - Intereses a C/P de deudas, Verdolaga" at bounding box center [320, 155] width 239 height 13
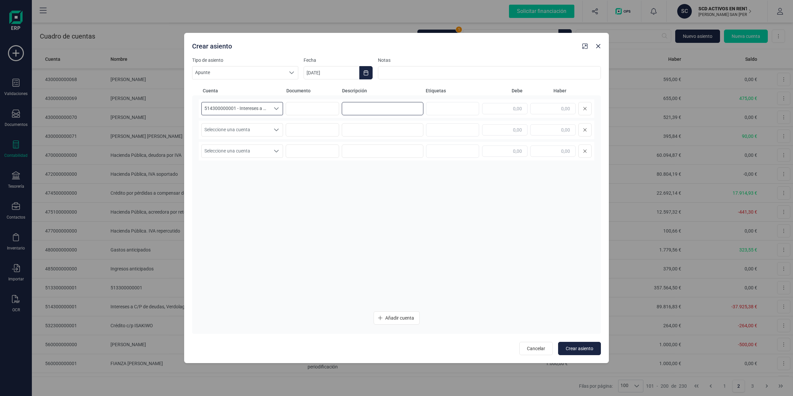
click at [403, 108] on input at bounding box center [383, 108] width 82 height 13
type input "Intereses [PERSON_NAME]"
type input "2.137,24"
click at [258, 125] on span "Seleccione una cuenta" at bounding box center [236, 129] width 68 height 13
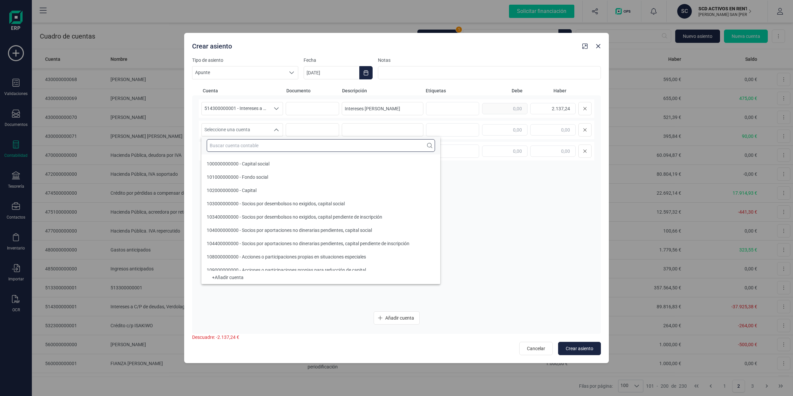
click at [247, 151] on input "text" at bounding box center [321, 145] width 228 height 13
click at [236, 146] on input "text" at bounding box center [321, 145] width 228 height 13
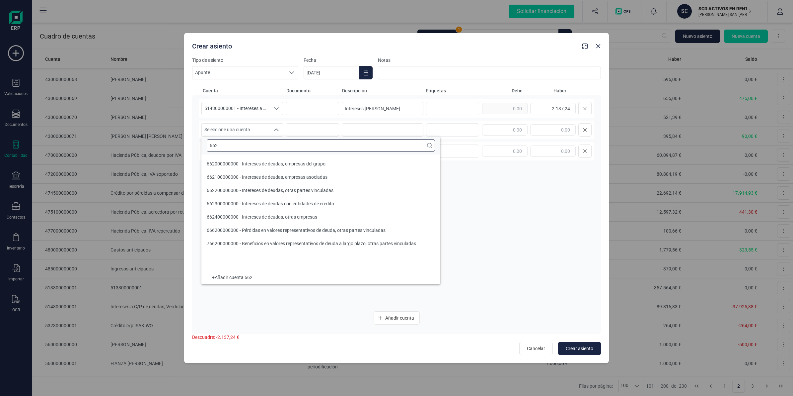
type input "662"
click at [263, 163] on span "662000000000 - Intereses de deudas, empresas del grupo" at bounding box center [266, 163] width 119 height 5
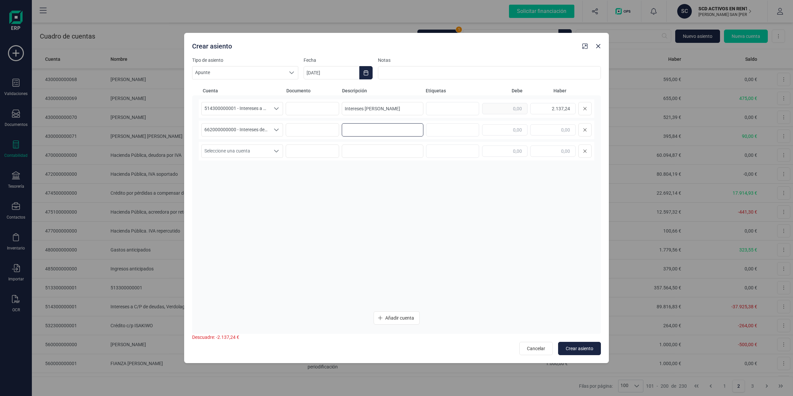
click at [362, 125] on input at bounding box center [383, 129] width 82 height 13
drag, startPoint x: 377, startPoint y: 108, endPoint x: 281, endPoint y: 117, distance: 96.3
click at [280, 117] on div "514300000001 - Intereses a C/P de deudas, Verdolaga 514300000001 - Intereses a …" at bounding box center [397, 108] width 396 height 19
click at [368, 130] on input at bounding box center [383, 129] width 82 height 13
paste input "Intereses [PERSON_NAME]"
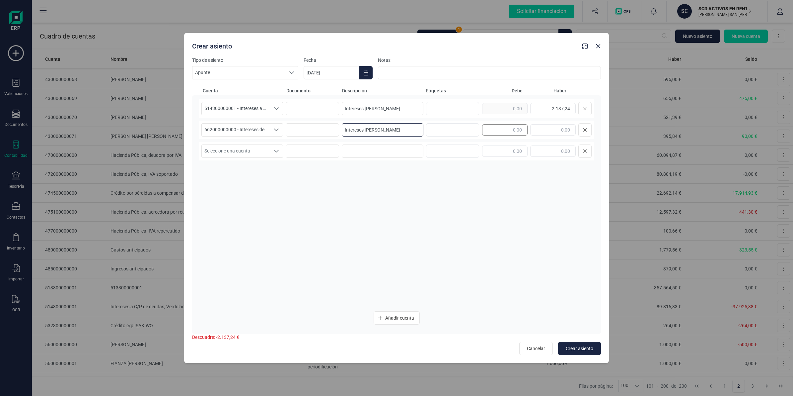
type input "Intereses [PERSON_NAME]"
click at [493, 131] on input "text" at bounding box center [504, 129] width 45 height 11
type input "2.137,24"
click at [580, 349] on span "Crear asiento" at bounding box center [580, 348] width 28 height 7
type input "[DATE]"
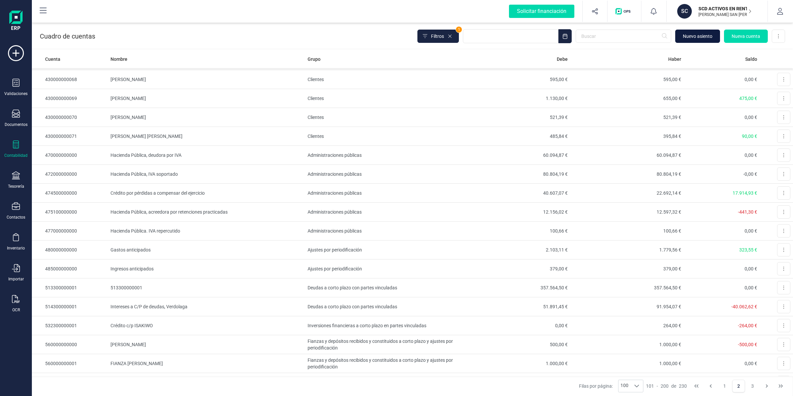
click at [683, 36] on span "Nuevo asiento" at bounding box center [698, 36] width 30 height 7
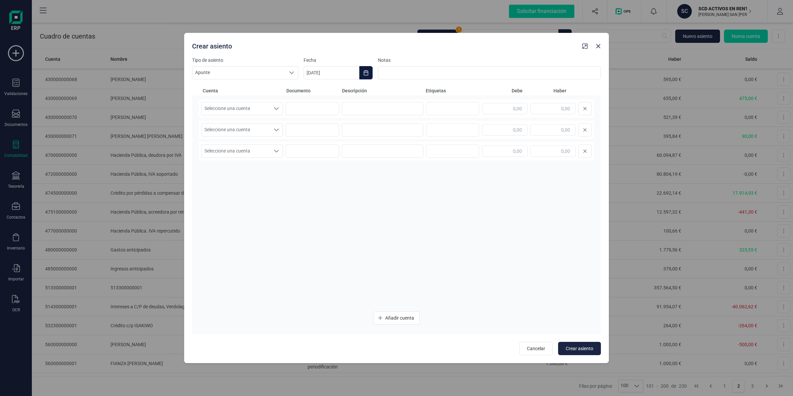
click at [364, 72] on icon "Choose Date" at bounding box center [366, 72] width 4 height 5
click at [317, 92] on icon "Previous Month" at bounding box center [316, 92] width 5 height 5
click at [405, 209] on span "31" at bounding box center [402, 205] width 13 height 13
type input "[DATE]"
click at [243, 105] on span "Seleccione una cuenta" at bounding box center [236, 108] width 68 height 13
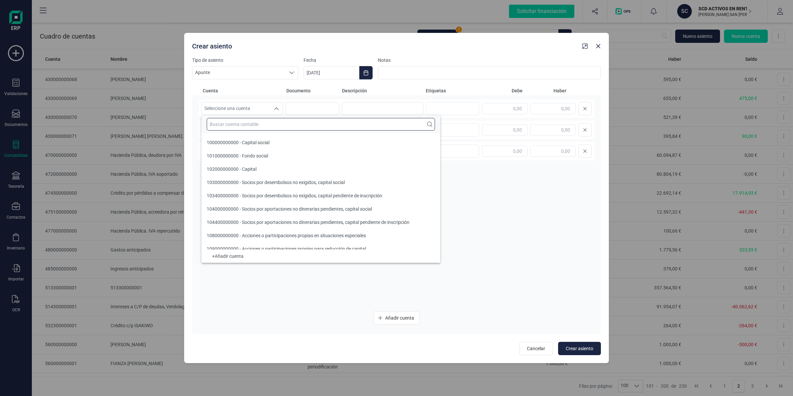
click at [231, 128] on input "text" at bounding box center [321, 124] width 228 height 13
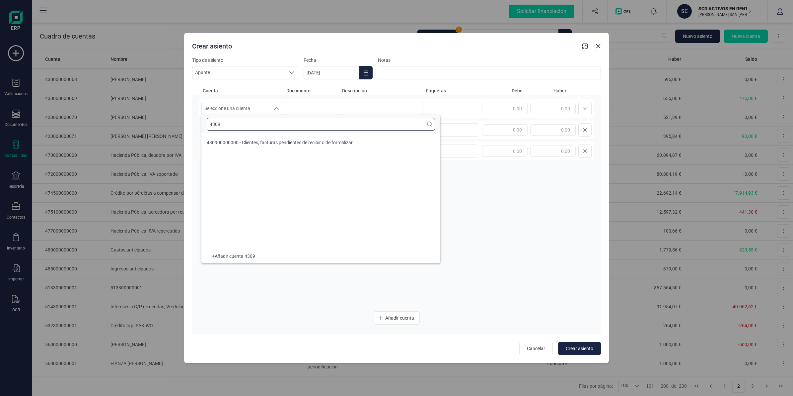
type input "4309"
click at [249, 138] on li "430900000000 - Clientes, facturas pendientes de recibir o de formalizar" at bounding box center [320, 142] width 239 height 13
click at [391, 107] on input at bounding box center [383, 108] width 82 height 13
paste input "Provision [PERSON_NAME]"
type input "Provision [PERSON_NAME]"
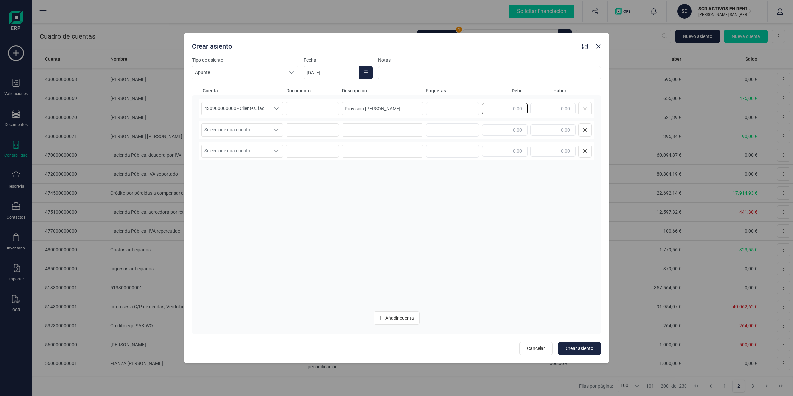
click at [487, 110] on input "text" at bounding box center [504, 108] width 45 height 11
type input "1.937,04"
click at [256, 126] on span "Seleccione una cuenta" at bounding box center [236, 129] width 68 height 13
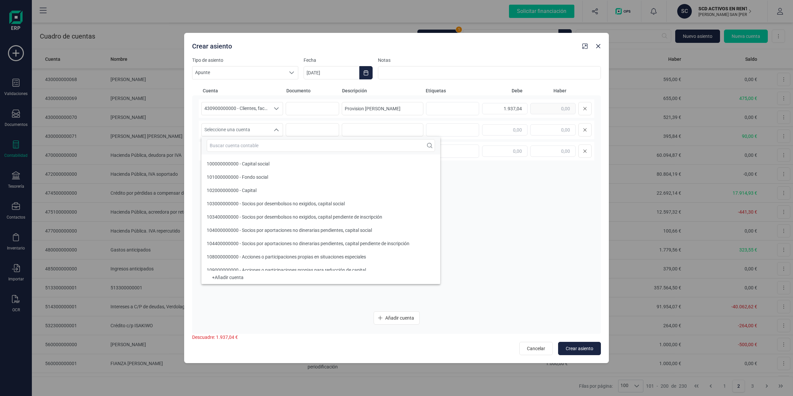
click at [254, 156] on ul "100000000000 - Capital social 101000000000 - Fondo social 102000000000 - Capita…" at bounding box center [320, 283] width 239 height 258
click at [253, 150] on input "text" at bounding box center [321, 145] width 228 height 13
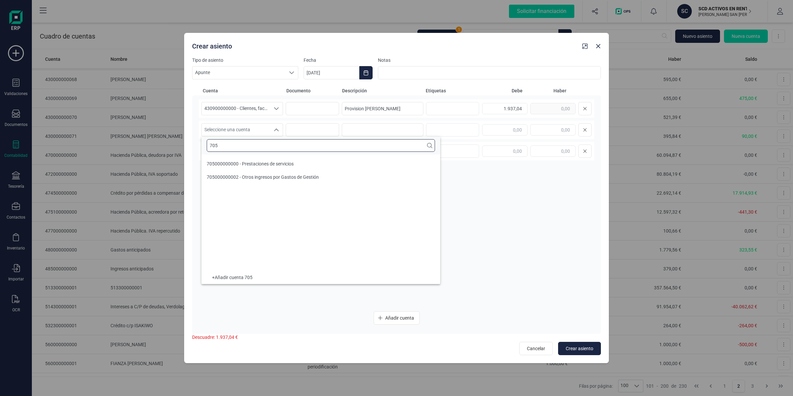
type input "705"
click at [236, 168] on li "705000000000 - Prestaciones de servicios" at bounding box center [320, 163] width 239 height 13
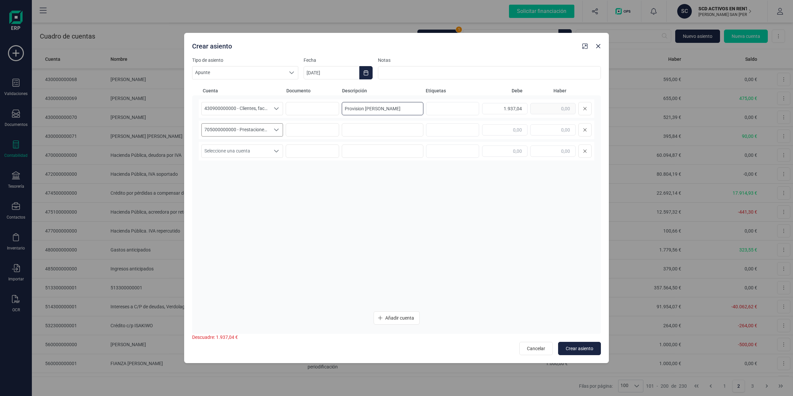
drag, startPoint x: 408, startPoint y: 109, endPoint x: 202, endPoint y: 130, distance: 206.9
click at [202, 130] on div "430900000000 - Clientes, facturas pendientes de recibir o de formalizar 4309000…" at bounding box center [397, 202] width 396 height 206
click at [363, 129] on input at bounding box center [383, 129] width 82 height 13
paste input "Provision [PERSON_NAME]"
type input "Provision [PERSON_NAME]"
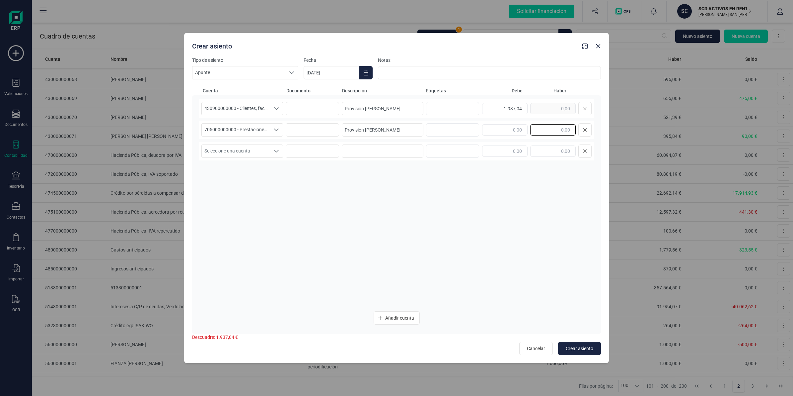
click at [552, 128] on input "text" at bounding box center [552, 129] width 45 height 11
type input "1.937,04"
click at [231, 145] on span "Seleccione una cuenta" at bounding box center [236, 151] width 68 height 13
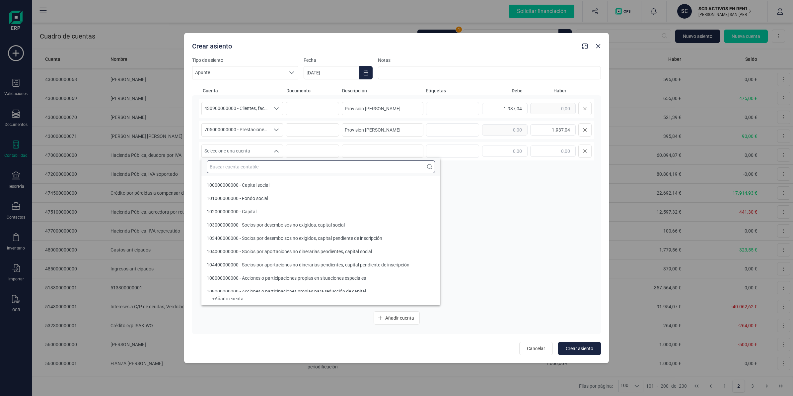
click at [246, 165] on input "text" at bounding box center [321, 166] width 228 height 13
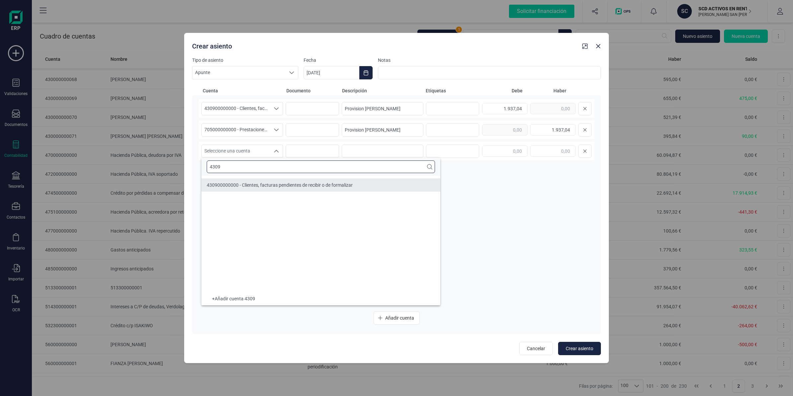
type input "4309"
drag, startPoint x: 238, startPoint y: 189, endPoint x: 246, endPoint y: 190, distance: 7.8
click at [240, 191] on li "430900000000 - Clientes, facturas pendientes de recibir o de formalizar" at bounding box center [320, 184] width 239 height 13
click at [377, 146] on input at bounding box center [383, 150] width 82 height 13
paste input "Provision [PERSON_NAME]"
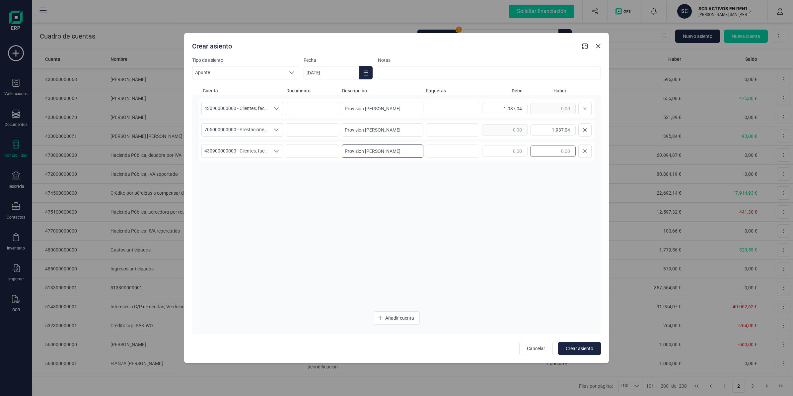
type input "Provision [PERSON_NAME]"
click at [546, 150] on input "text" at bounding box center [552, 150] width 45 height 11
click at [504, 154] on input "text" at bounding box center [504, 150] width 45 height 11
type input "404,75"
drag, startPoint x: 388, startPoint y: 318, endPoint x: 327, endPoint y: 268, distance: 78.7
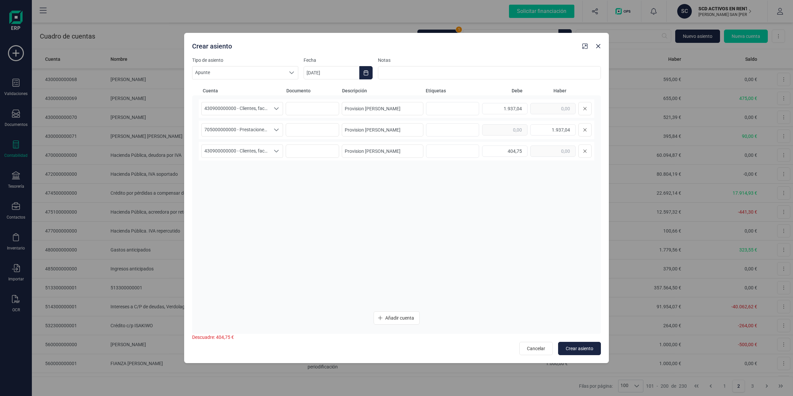
click at [387, 318] on span "Añadir cuenta" at bounding box center [399, 317] width 29 height 7
click at [222, 173] on span "Seleccione una cuenta" at bounding box center [236, 172] width 68 height 13
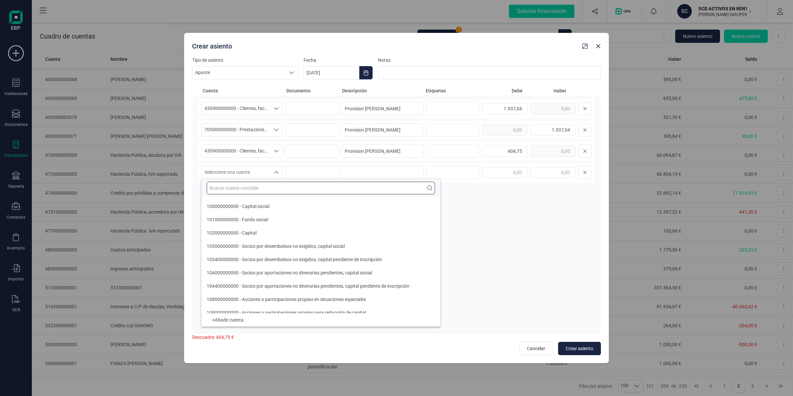
click at [223, 188] on input "text" at bounding box center [321, 188] width 228 height 13
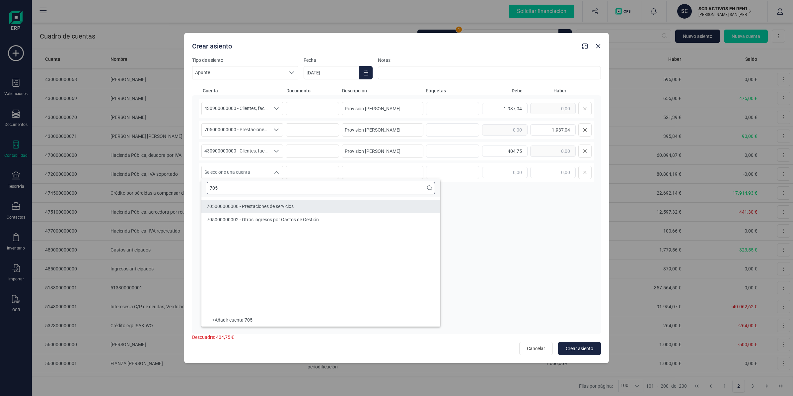
type input "705"
click at [234, 203] on span "705000000000 - Prestaciones de servicios" at bounding box center [250, 205] width 87 height 5
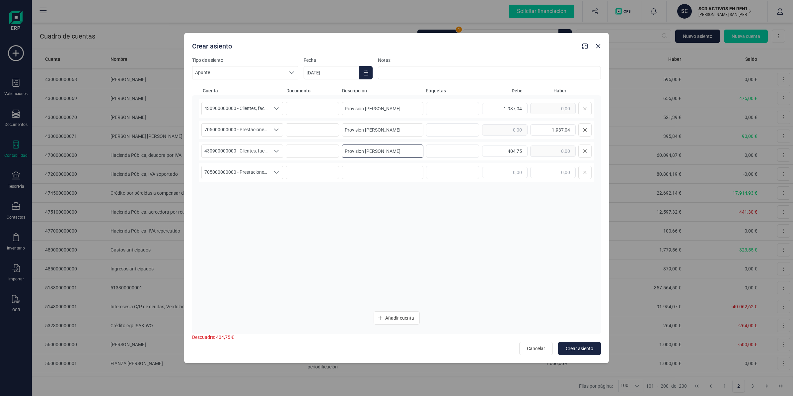
drag, startPoint x: 402, startPoint y: 155, endPoint x: 256, endPoint y: 159, distance: 145.4
click at [255, 159] on div "430900000000 - Clientes, facturas pendientes de recibir o de formalizar 4309000…" at bounding box center [397, 151] width 396 height 19
click at [350, 169] on input at bounding box center [383, 172] width 82 height 13
paste input "Provision [PERSON_NAME]"
type input "Provision [PERSON_NAME]"
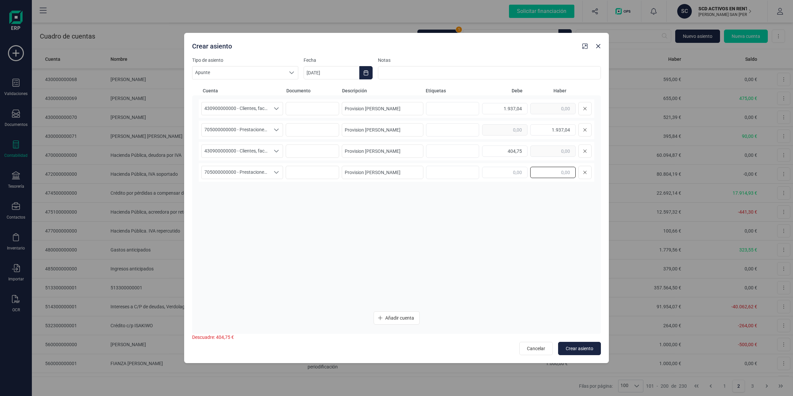
click at [543, 171] on input "text" at bounding box center [552, 172] width 45 height 11
type input "404,75"
click at [394, 316] on span "Añadir cuenta" at bounding box center [399, 317] width 29 height 7
click at [216, 193] on span "Seleccione una cuenta" at bounding box center [236, 193] width 68 height 13
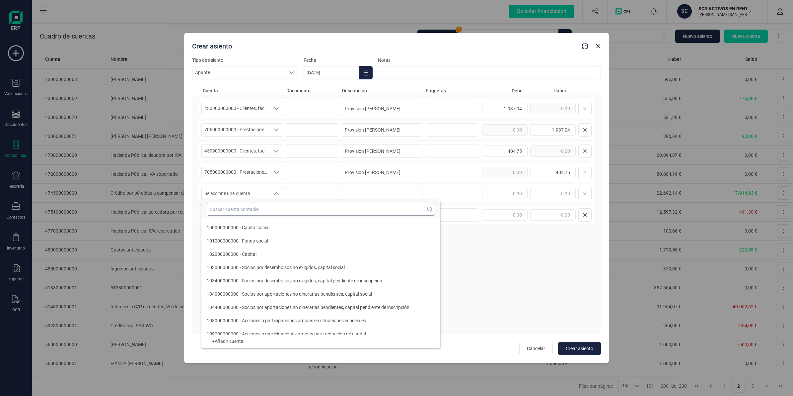
click at [214, 214] on input "text" at bounding box center [321, 209] width 228 height 13
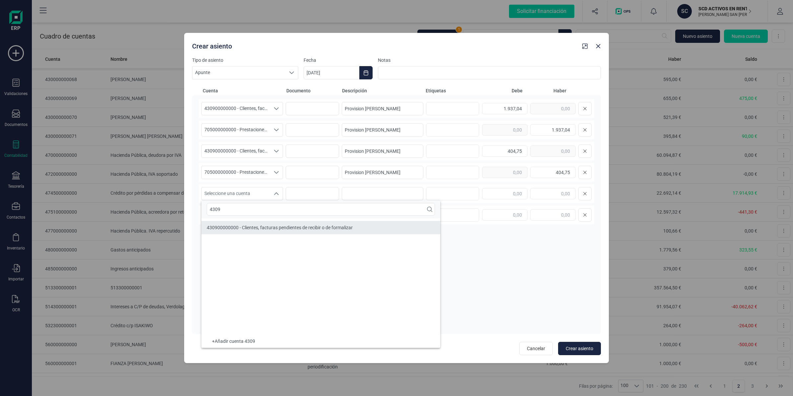
type input "4309"
click at [227, 224] on div "430900000000 - Clientes, facturas pendientes de recibir o de formalizar" at bounding box center [280, 227] width 146 height 7
click at [363, 189] on input at bounding box center [383, 193] width 82 height 13
paste input "Provision [PERSON_NAME]"
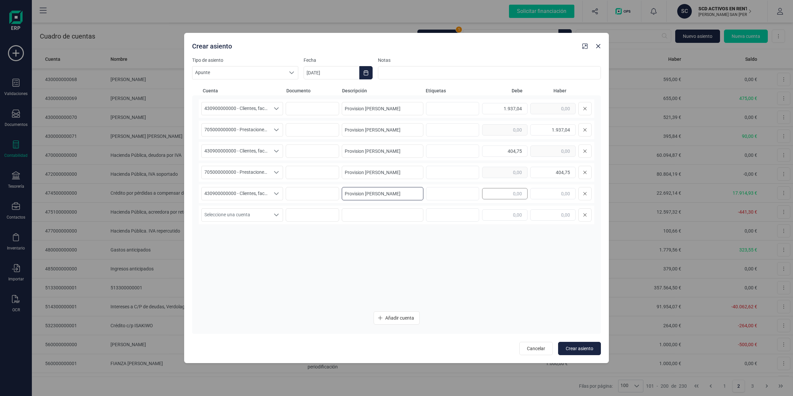
type input "Provision [PERSON_NAME]"
click at [493, 193] on input "text" at bounding box center [504, 193] width 45 height 11
type input "1.937,04"
click at [216, 217] on span "Seleccione una cuenta" at bounding box center [236, 214] width 68 height 13
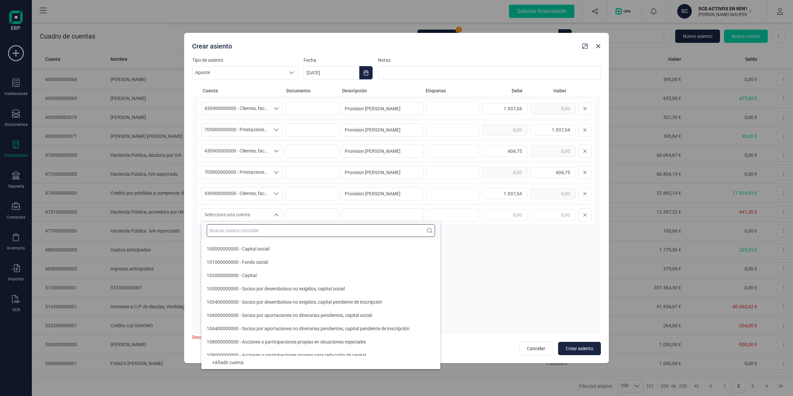
click at [226, 226] on input "text" at bounding box center [321, 230] width 228 height 13
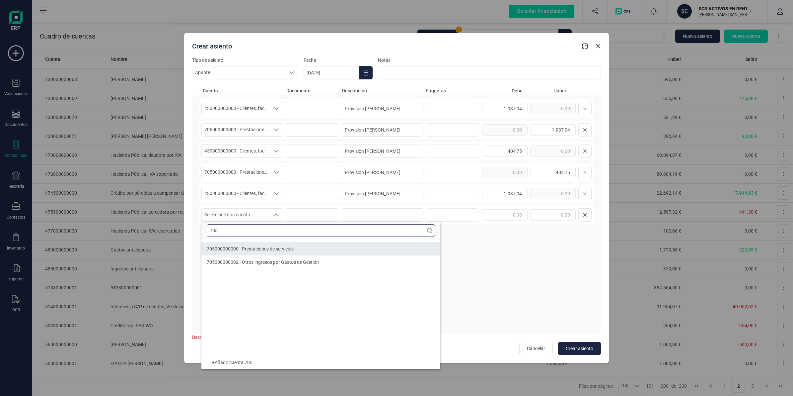
type input "705"
drag, startPoint x: 248, startPoint y: 253, endPoint x: 258, endPoint y: 258, distance: 10.4
click at [248, 253] on li "705000000000 - Prestaciones de servicios" at bounding box center [320, 248] width 239 height 13
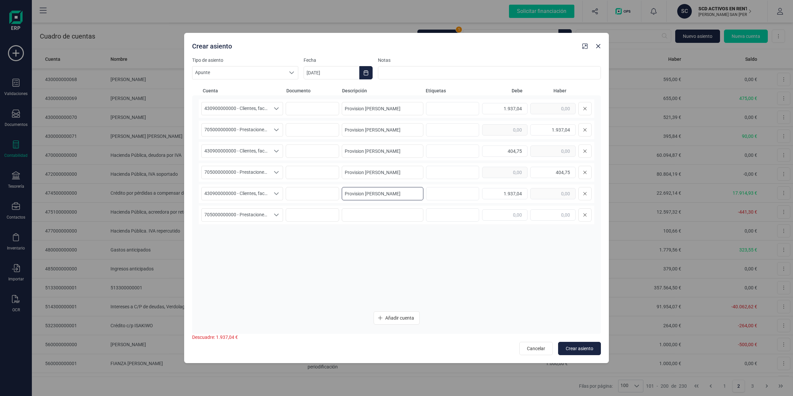
drag, startPoint x: 412, startPoint y: 192, endPoint x: 145, endPoint y: 178, distance: 267.2
click at [145, 178] on div "Crear asiento Tipo de asiento Apunte Apunte Apunte Fecha [DATE] Notas Cuenta Do…" at bounding box center [396, 198] width 793 height 396
click at [369, 218] on input at bounding box center [383, 214] width 82 height 13
paste input "Provision [PERSON_NAME]"
type input "Provision [PERSON_NAME]"
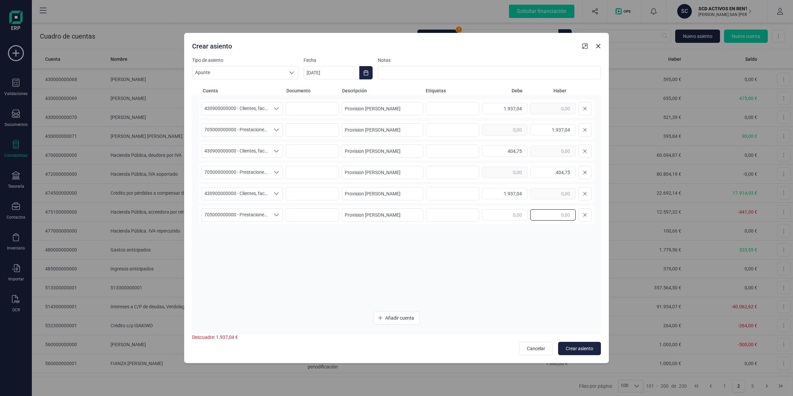
click at [558, 213] on input "text" at bounding box center [552, 214] width 45 height 11
type input "1.937,04"
click at [393, 314] on button "Añadir cuenta" at bounding box center [397, 317] width 46 height 13
click at [242, 238] on span "Seleccione una cuenta" at bounding box center [236, 236] width 68 height 13
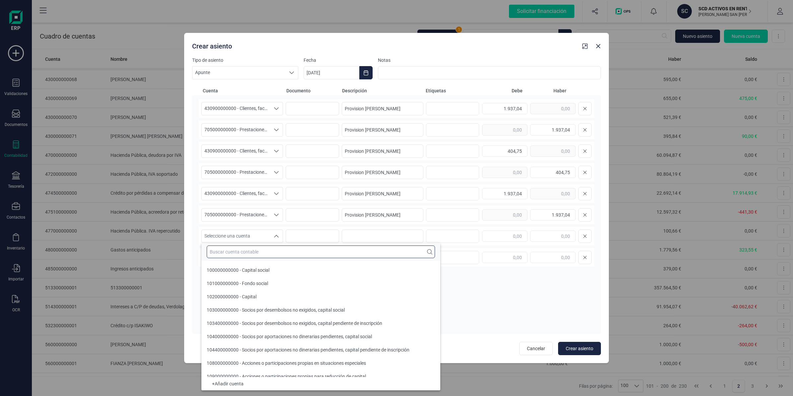
click at [235, 249] on input "text" at bounding box center [321, 251] width 228 height 13
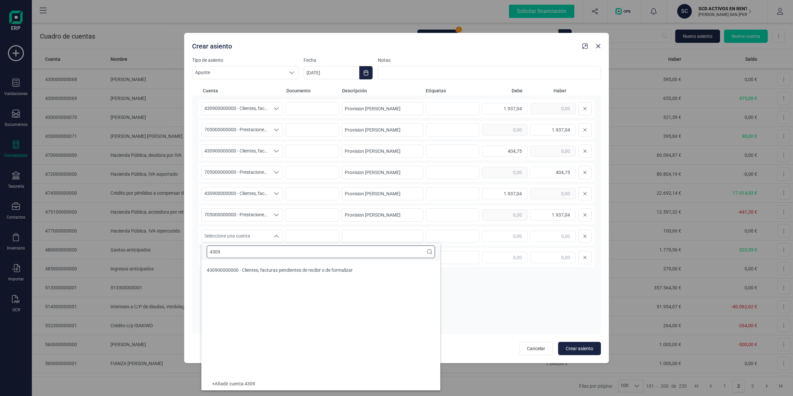
type input "4309"
click at [258, 269] on span "430900000000 - Clientes, facturas pendientes de recibir o de formalizar" at bounding box center [280, 269] width 146 height 5
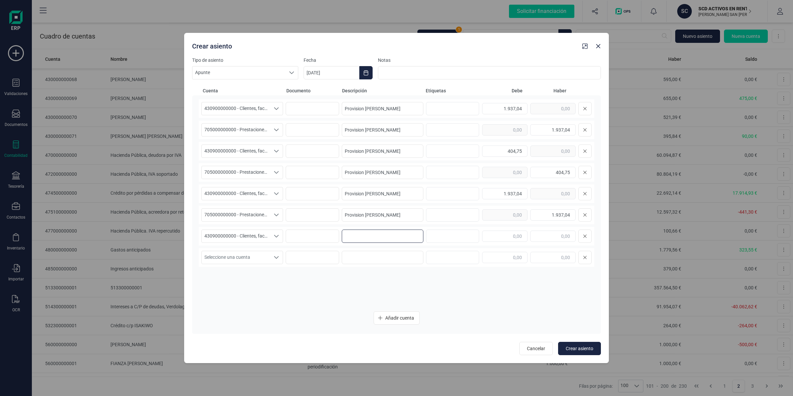
drag, startPoint x: 362, startPoint y: 244, endPoint x: 361, endPoint y: 248, distance: 4.2
click at [361, 248] on div "430900000000 - Clientes, facturas pendientes de recibir o de formalizar 4309000…" at bounding box center [397, 202] width 396 height 206
click at [359, 234] on input at bounding box center [383, 235] width 82 height 13
paste input "Provision [PERSON_NAME]"
type input "Provision [PERSON_NAME]"
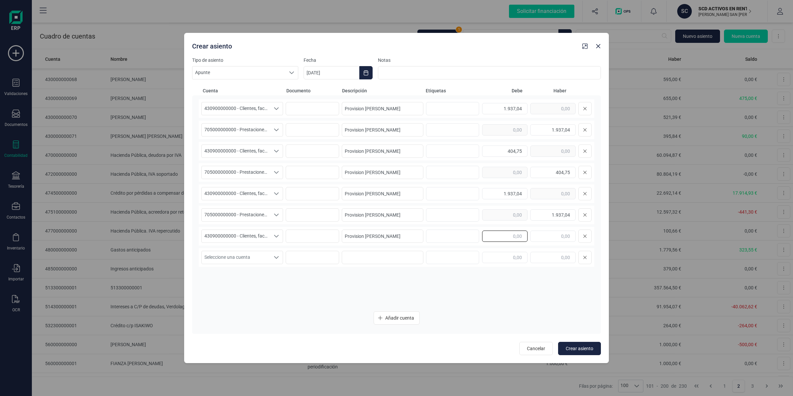
click at [492, 235] on input "text" at bounding box center [504, 235] width 45 height 11
type input "1.561,19"
click at [261, 257] on span "Seleccione una cuenta" at bounding box center [236, 257] width 68 height 13
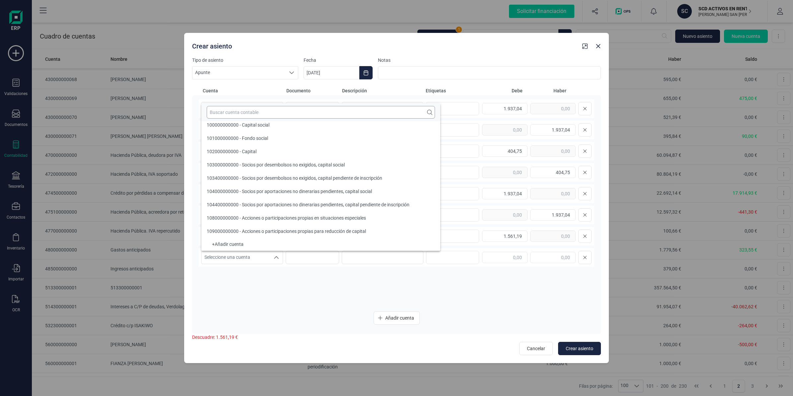
scroll to position [2, 0]
click at [261, 115] on input "text" at bounding box center [321, 112] width 228 height 13
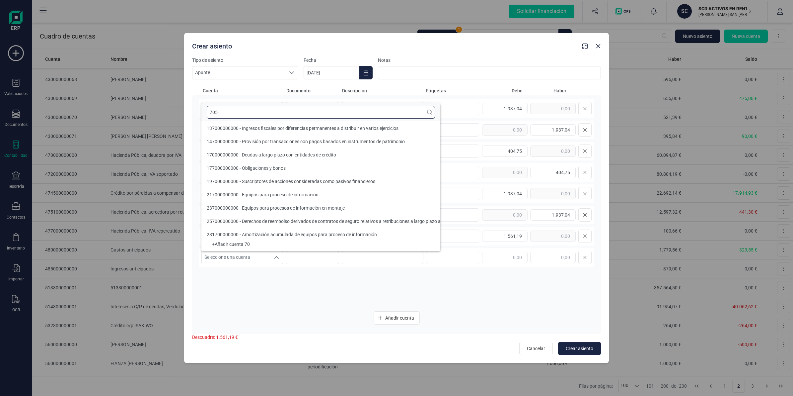
scroll to position [0, 0]
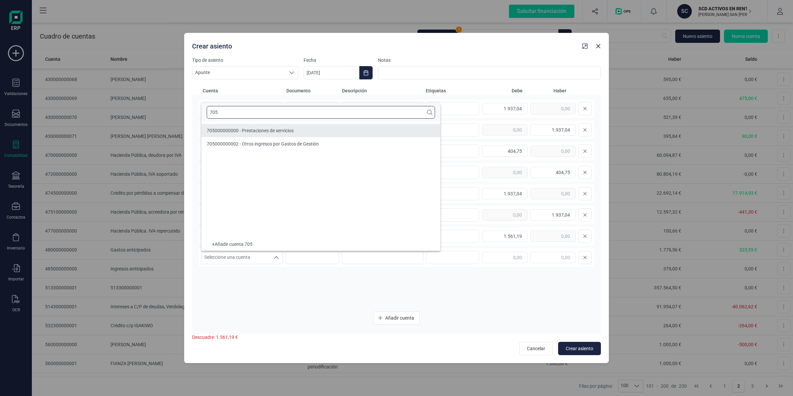
type input "705"
click at [272, 128] on span "705000000000 - Prestaciones de servicios" at bounding box center [250, 130] width 87 height 5
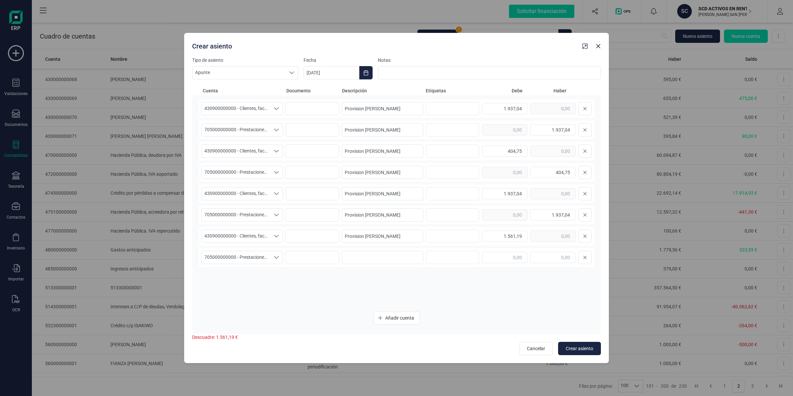
click at [389, 247] on div "430900000000 - Clientes, facturas pendientes de recibir o de formalizar 4309000…" at bounding box center [397, 202] width 396 height 206
click at [393, 252] on input at bounding box center [383, 257] width 82 height 13
paste input "Provision [PERSON_NAME]"
type input "Provision [PERSON_NAME]"
click at [555, 255] on input "text" at bounding box center [552, 257] width 45 height 11
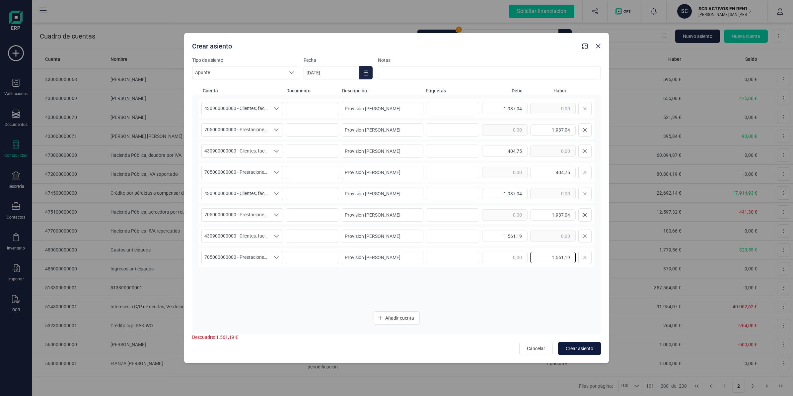
type input "1.561,19"
click at [575, 344] on button "Crear asiento" at bounding box center [579, 348] width 43 height 13
type input "[DATE]"
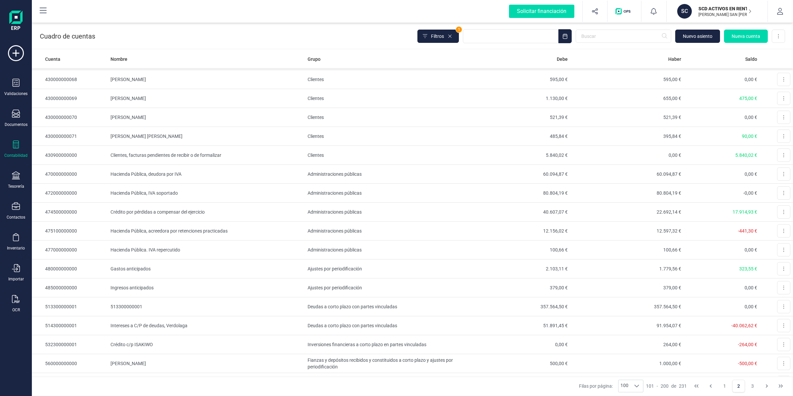
drag, startPoint x: 710, startPoint y: 9, endPoint x: 710, endPoint y: 2, distance: 7.3
click at [710, 2] on button "SC SCD ACTIVOS EN RENTABILIDAD [PERSON_NAME] SAN [PERSON_NAME]" at bounding box center [717, 11] width 85 height 21
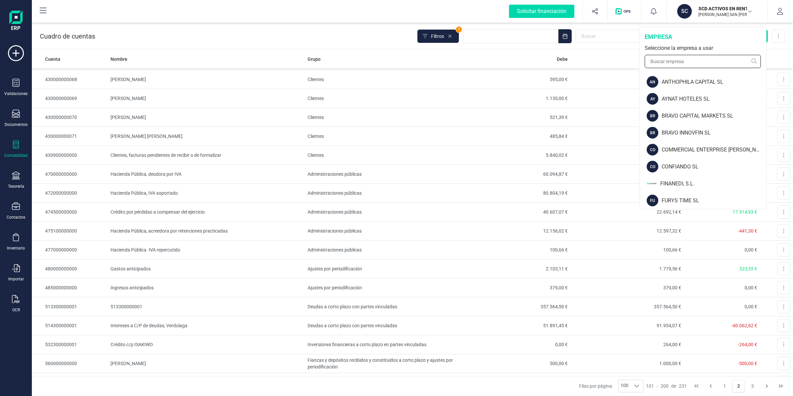
drag, startPoint x: 662, startPoint y: 67, endPoint x: 663, endPoint y: 64, distance: 3.6
click at [662, 67] on input "text" at bounding box center [703, 61] width 116 height 13
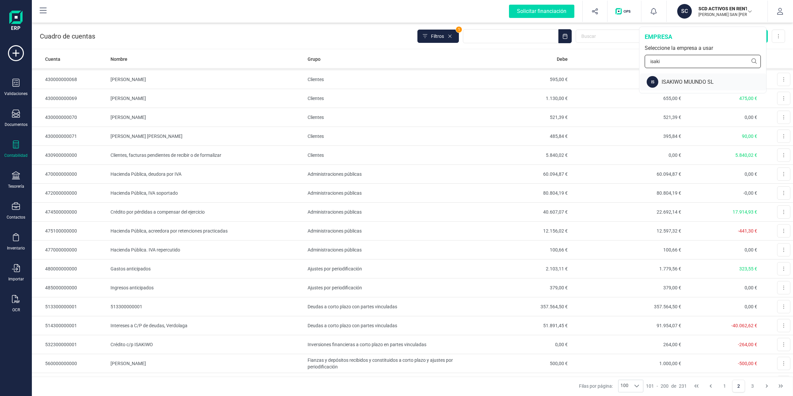
type input "isaki"
click at [666, 85] on div "ISAKIWO MUUNDO SL" at bounding box center [714, 82] width 105 height 8
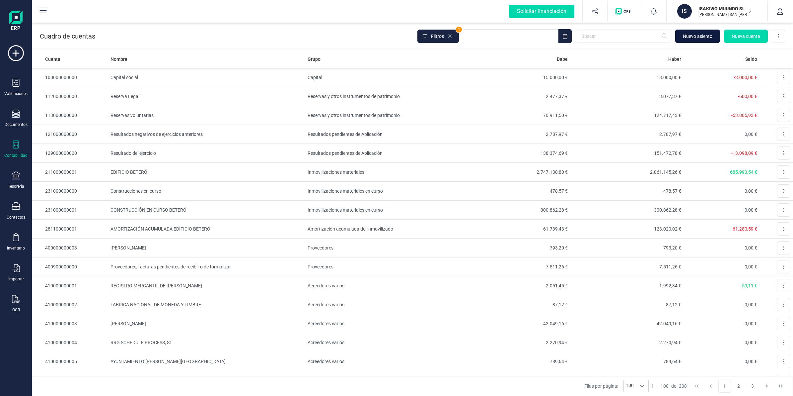
click at [708, 37] on span "Nuevo asiento" at bounding box center [698, 36] width 30 height 7
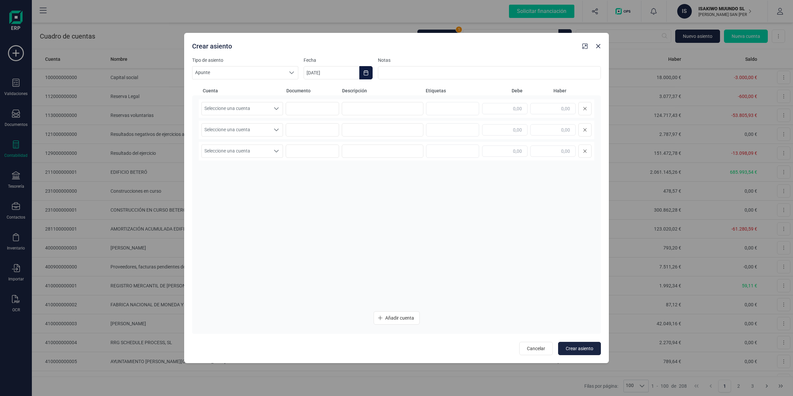
click at [369, 73] on button "Choose Date" at bounding box center [365, 72] width 13 height 13
click at [319, 94] on icon "Previous Month" at bounding box center [316, 92] width 5 height 5
click at [403, 204] on span "31" at bounding box center [402, 205] width 13 height 13
type input "[DATE]"
click at [234, 109] on span "Seleccione una cuenta" at bounding box center [236, 108] width 68 height 13
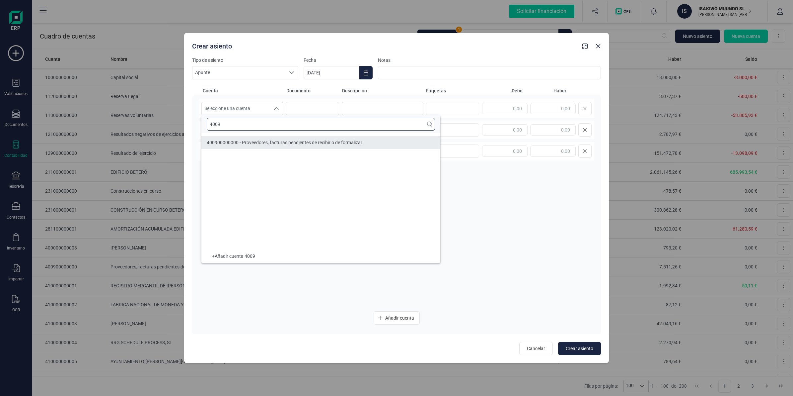
type input "4009"
click at [227, 140] on span "400900000000 - Proveedores, facturas pendientes de recibir o de formalizar" at bounding box center [285, 142] width 156 height 5
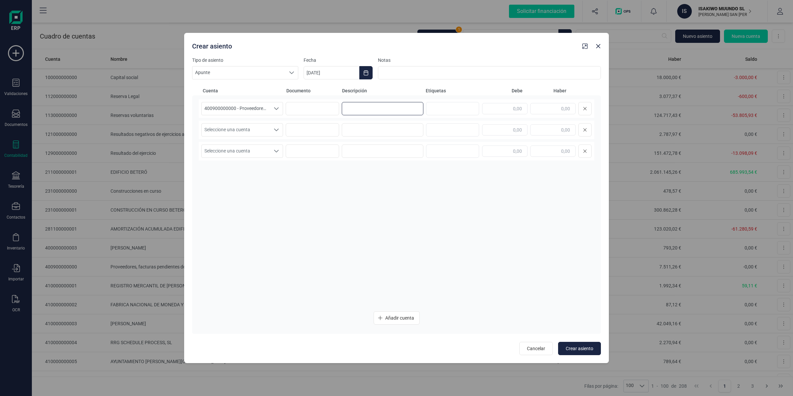
click at [349, 105] on input at bounding box center [383, 108] width 82 height 13
paste input "Provision [PERSON_NAME]"
type input "Provision [PERSON_NAME]"
click at [556, 103] on input "text" at bounding box center [552, 108] width 45 height 11
type input "99,20"
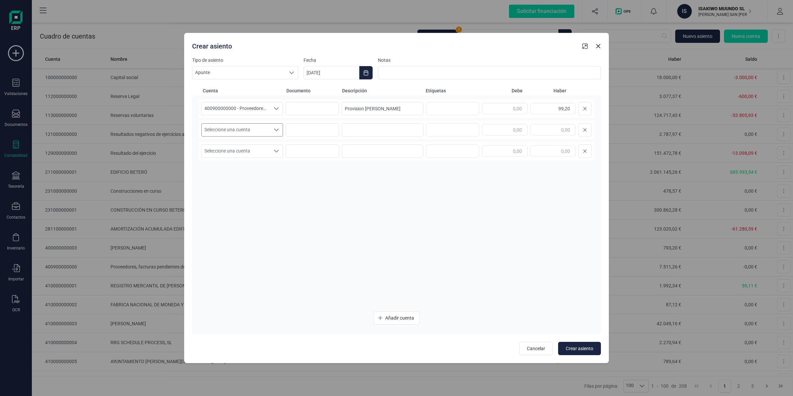
click at [246, 136] on span "Seleccione una cuenta" at bounding box center [236, 129] width 68 height 13
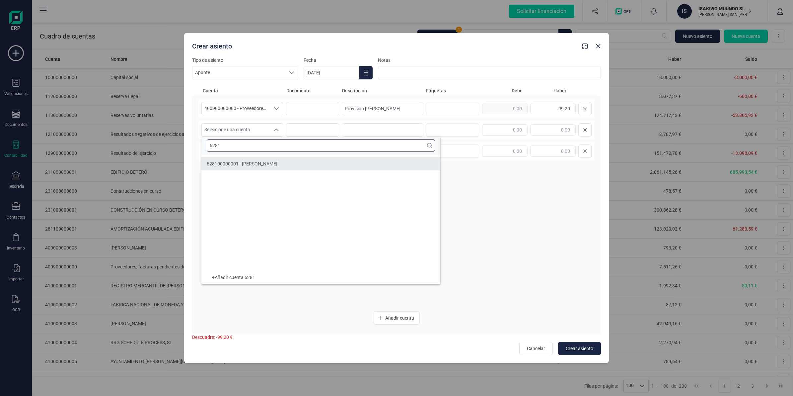
type input "6281"
click at [249, 164] on span "628100000001 - [PERSON_NAME]" at bounding box center [242, 163] width 71 height 5
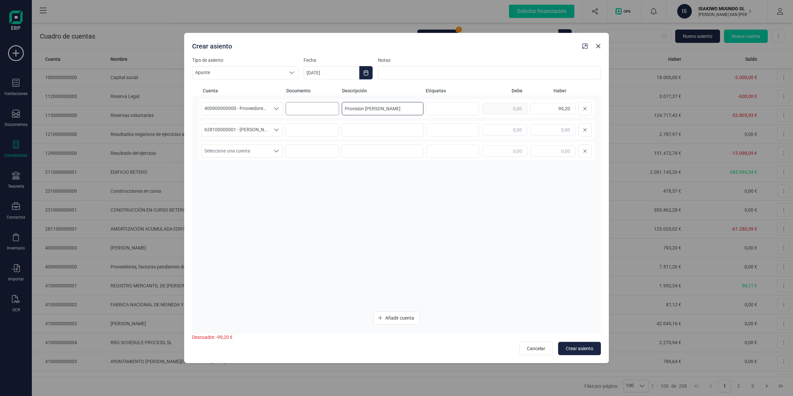
drag, startPoint x: 395, startPoint y: 107, endPoint x: 304, endPoint y: 114, distance: 91.5
click at [299, 112] on div "400900000000 - Proveedores, facturas pendientes de recibir o de formalizar 4009…" at bounding box center [397, 108] width 396 height 19
drag, startPoint x: 362, startPoint y: 134, endPoint x: 374, endPoint y: 135, distance: 12.7
click at [364, 135] on input at bounding box center [383, 129] width 82 height 13
paste input "Provision [PERSON_NAME]"
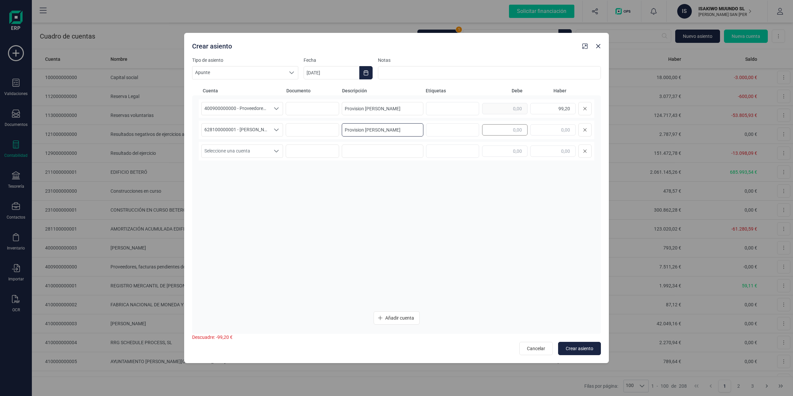
type input "Provision [PERSON_NAME]"
click at [523, 133] on input "text" at bounding box center [504, 129] width 45 height 11
type input "99,20"
click at [253, 149] on span "Seleccione una cuenta" at bounding box center [236, 151] width 68 height 13
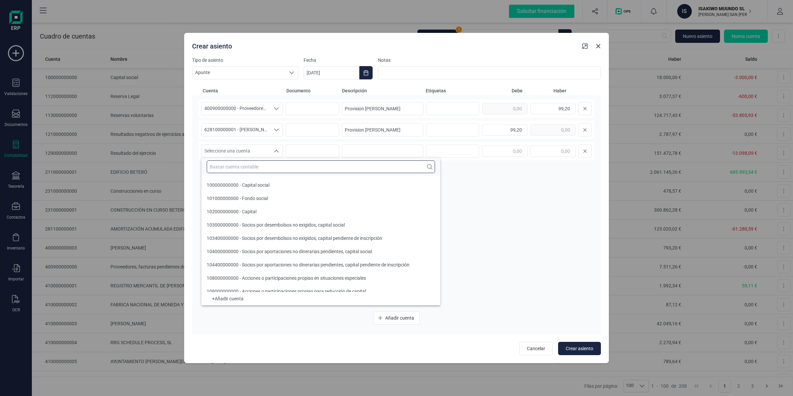
click at [246, 168] on input "text" at bounding box center [321, 166] width 228 height 13
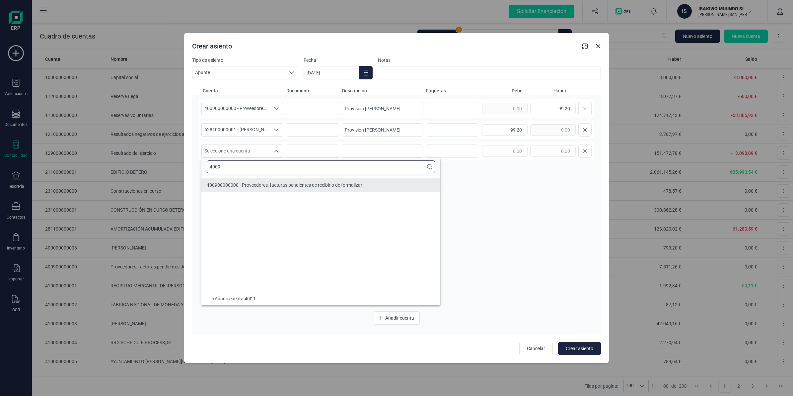
type input "4009"
click at [241, 190] on li "400900000000 - Proveedores, facturas pendientes de recibir o de formalizar" at bounding box center [320, 184] width 239 height 13
click at [389, 150] on input at bounding box center [383, 150] width 82 height 13
paste input "Provision [PERSON_NAME]"
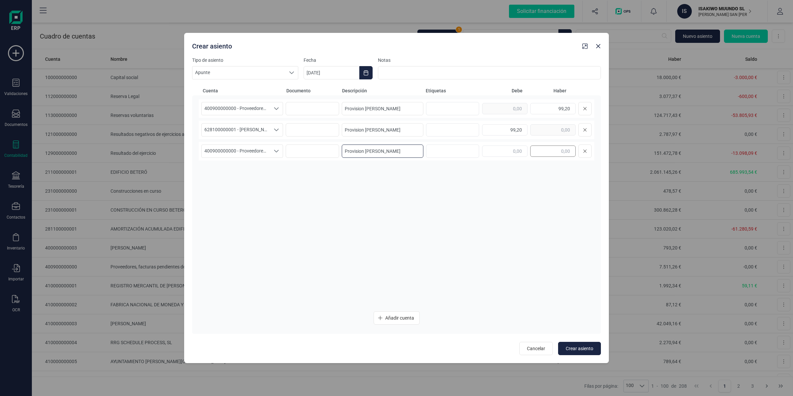
type input "Provision [PERSON_NAME]"
click at [543, 145] on input "text" at bounding box center [552, 150] width 45 height 11
type input "170,34"
click at [407, 317] on span "Añadir cuenta" at bounding box center [399, 317] width 29 height 7
click at [400, 315] on span "Añadir cuenta" at bounding box center [399, 317] width 29 height 7
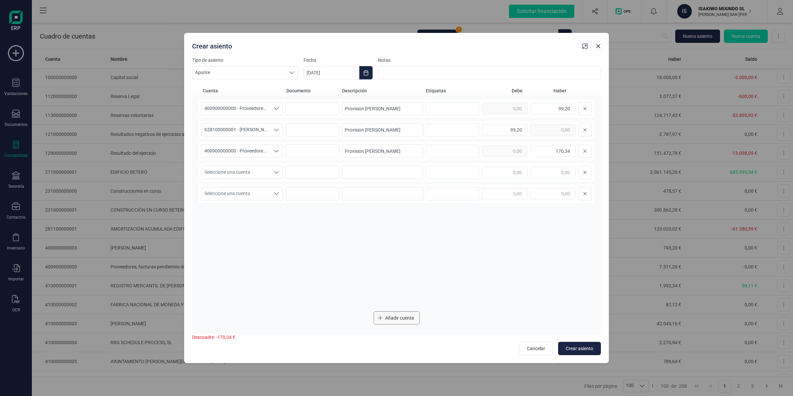
drag, startPoint x: 400, startPoint y: 315, endPoint x: 382, endPoint y: 321, distance: 18.9
click at [395, 320] on span "Añadir cuenta" at bounding box center [399, 317] width 29 height 7
click at [255, 170] on span "Seleccione una cuenta" at bounding box center [236, 172] width 68 height 13
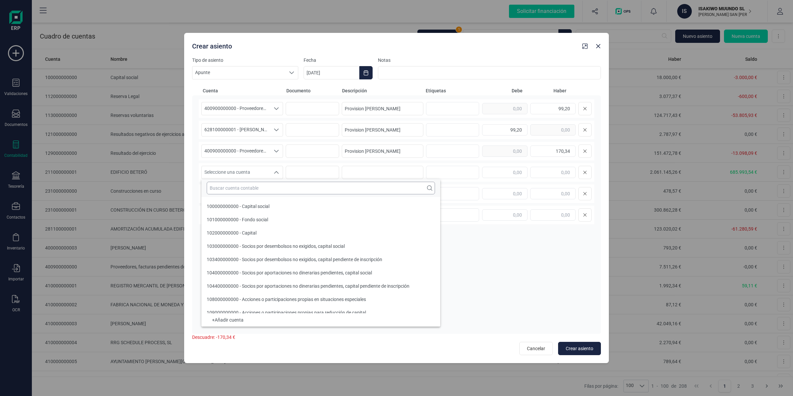
click at [249, 193] on input "text" at bounding box center [321, 188] width 228 height 13
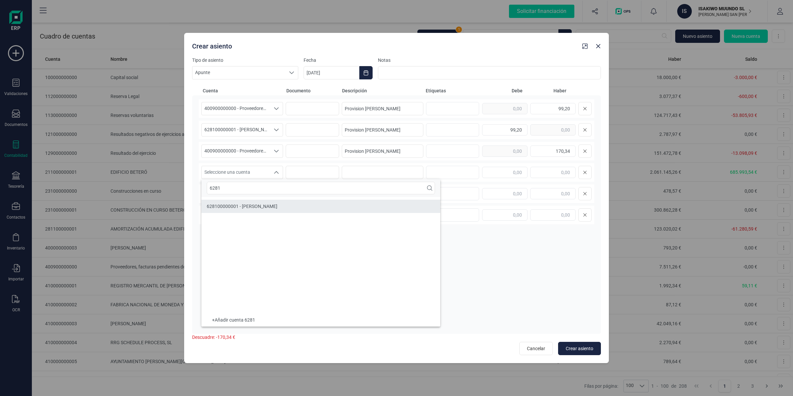
type input "6281"
click at [238, 205] on span "628100000001 - [PERSON_NAME]" at bounding box center [242, 205] width 71 height 5
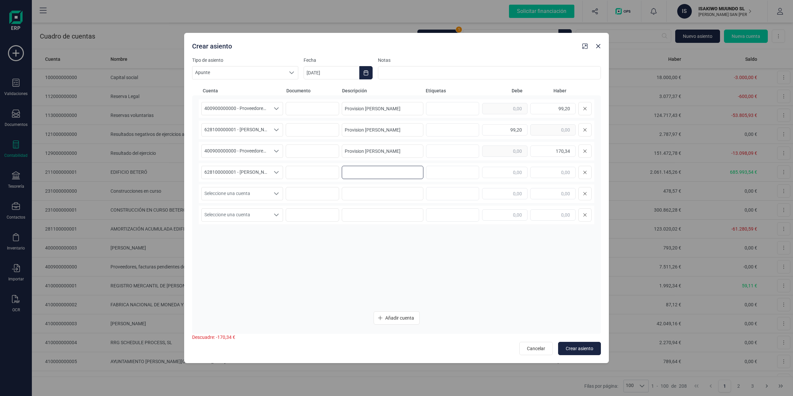
drag, startPoint x: 359, startPoint y: 171, endPoint x: 377, endPoint y: 171, distance: 18.3
click at [359, 171] on input at bounding box center [383, 172] width 82 height 13
paste input "Provision [PERSON_NAME]"
type input "Provision [PERSON_NAME]"
click at [505, 173] on input "text" at bounding box center [504, 172] width 45 height 11
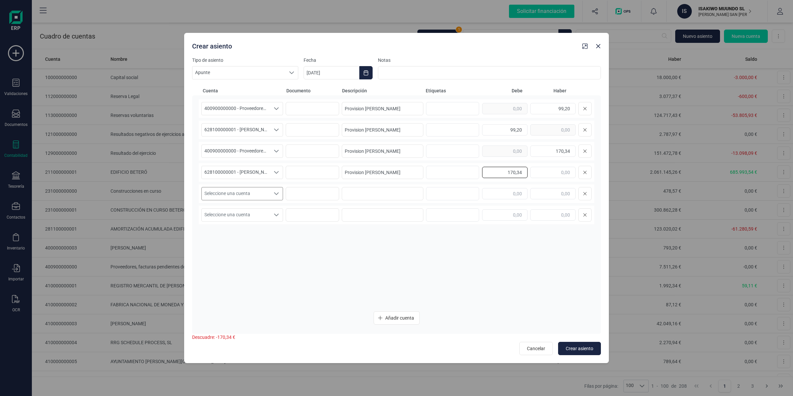
type input "170,34"
click at [213, 196] on span "Seleccione una cuenta" at bounding box center [236, 193] width 68 height 13
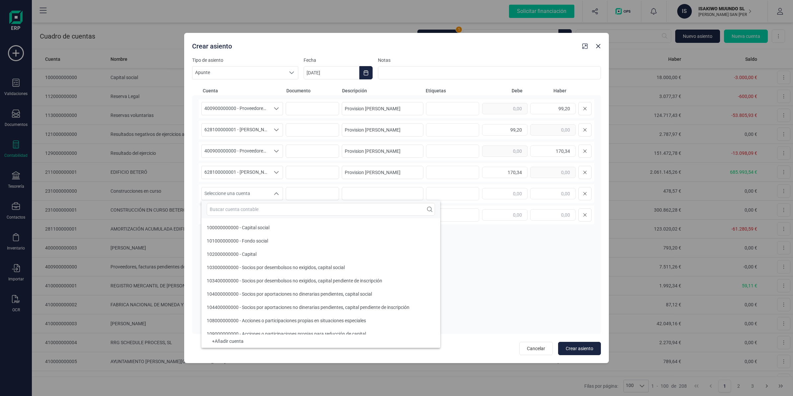
click at [195, 217] on div "400900000000 - Proveedores, facturas pendientes de recibir o de formalizar 4009…" at bounding box center [396, 214] width 409 height 238
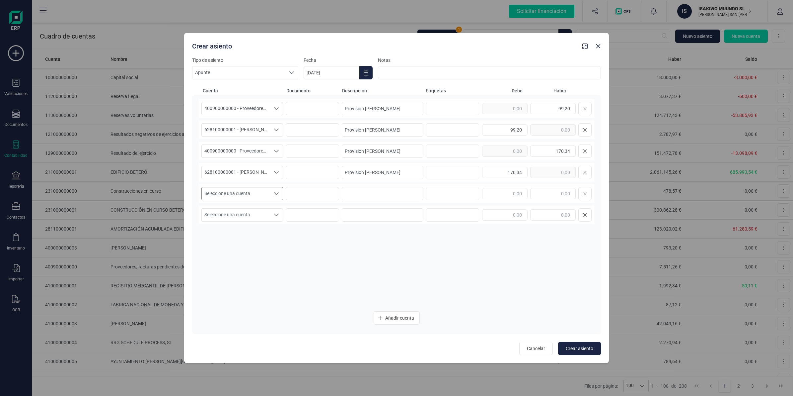
click at [222, 196] on span "Seleccione una cuenta" at bounding box center [236, 193] width 68 height 13
type input "4009"
drag, startPoint x: 257, startPoint y: 231, endPoint x: 263, endPoint y: 229, distance: 6.5
click at [257, 231] on div "400900000000 - Proveedores, facturas pendientes de recibir o de formalizar" at bounding box center [285, 227] width 156 height 7
click at [365, 193] on input at bounding box center [383, 193] width 82 height 13
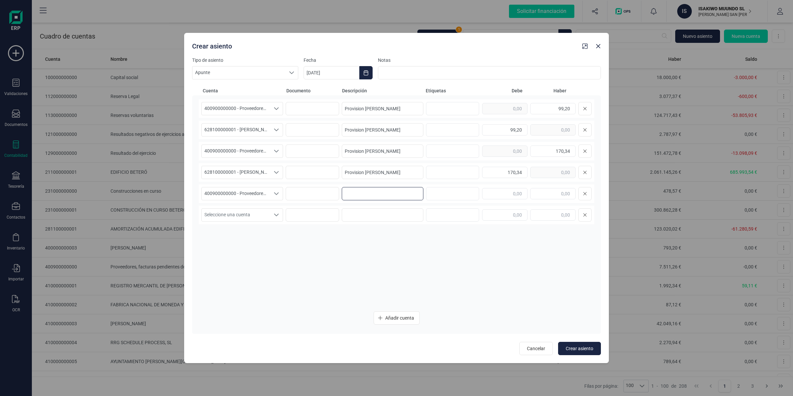
paste input "Provision [PERSON_NAME]"
type input "Provision [PERSON_NAME]"
click at [549, 195] on input "text" at bounding box center [552, 193] width 45 height 11
type input "249,96"
click at [227, 220] on span "Seleccione una cuenta" at bounding box center [236, 214] width 68 height 13
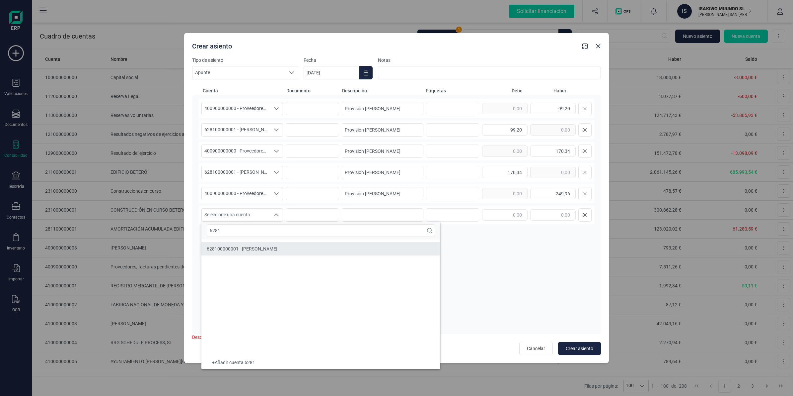
type input "6281"
click at [244, 246] on span "628100000001 - [PERSON_NAME]" at bounding box center [242, 248] width 71 height 5
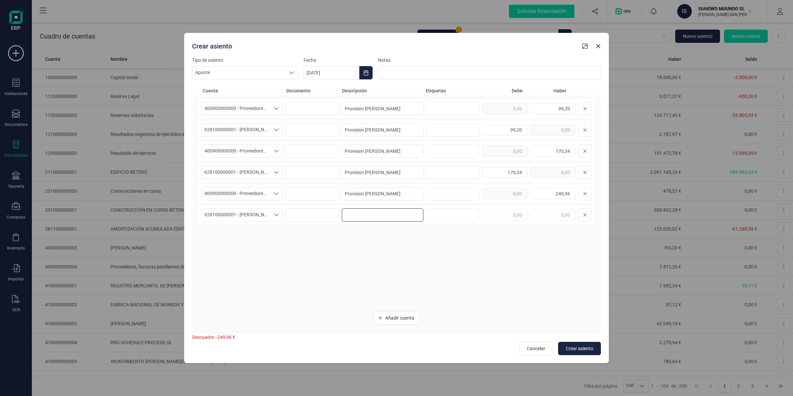
click at [369, 218] on input at bounding box center [383, 214] width 82 height 13
paste input "Provision [PERSON_NAME]"
type input "Provision [PERSON_NAME]"
click at [514, 216] on input "text" at bounding box center [504, 214] width 45 height 11
type input "249,96"
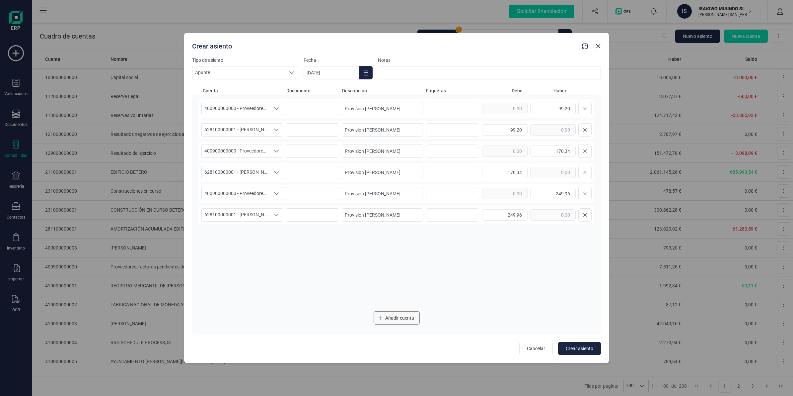
click at [402, 321] on button "Añadir cuenta" at bounding box center [397, 317] width 46 height 13
click at [223, 230] on span "Seleccione una cuenta" at bounding box center [236, 236] width 68 height 13
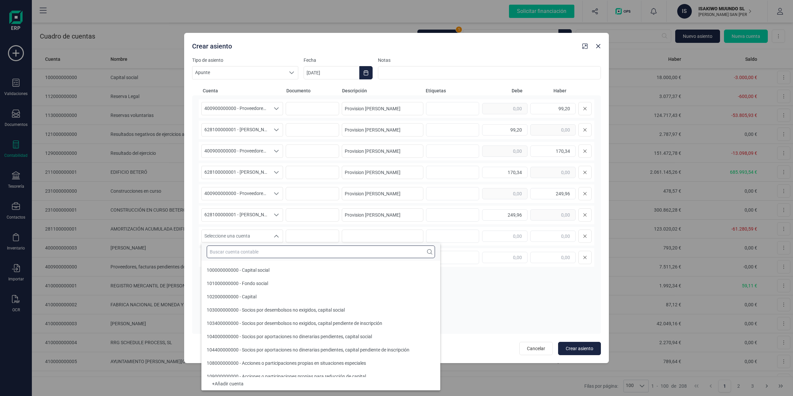
click at [224, 246] on input "text" at bounding box center [321, 251] width 228 height 13
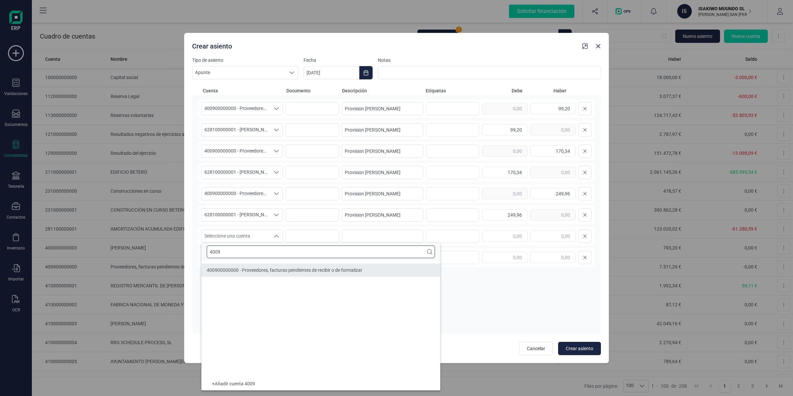
type input "4009"
click at [233, 269] on li "400900000000 - Proveedores, facturas pendientes de recibir o de formalizar" at bounding box center [320, 269] width 239 height 13
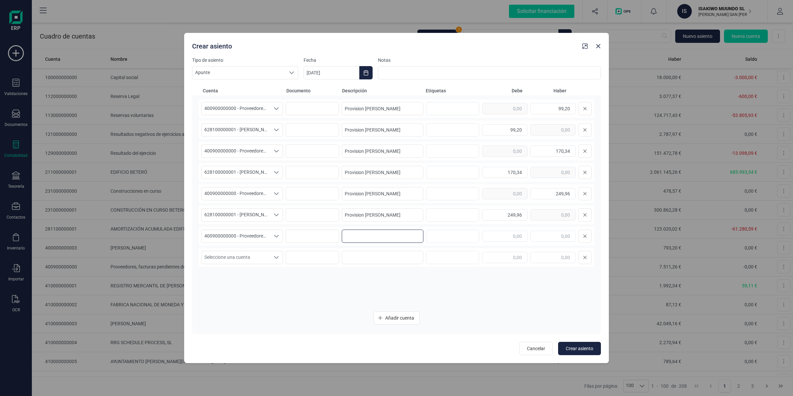
drag, startPoint x: 378, startPoint y: 237, endPoint x: 395, endPoint y: 237, distance: 16.6
click at [378, 237] on input at bounding box center [383, 235] width 82 height 13
paste input "Provision lavandería [PERSON_NAME]"
type input "Provision lavandería [PERSON_NAME]"
click at [539, 232] on input "text" at bounding box center [552, 235] width 45 height 11
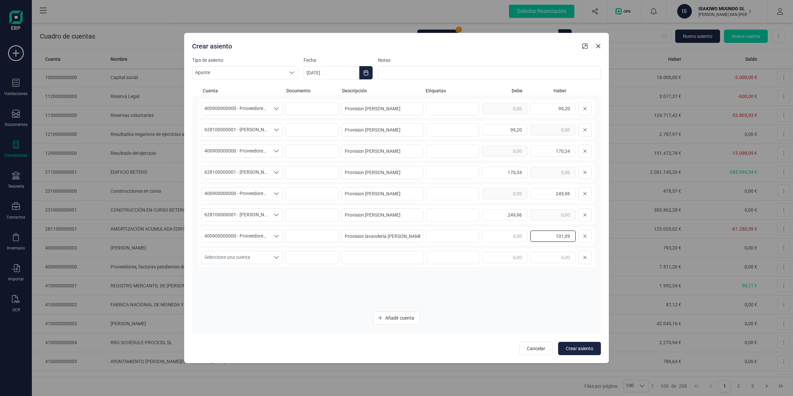
type input "101,09"
drag, startPoint x: 223, startPoint y: 261, endPoint x: 229, endPoint y: 254, distance: 9.2
click at [223, 261] on span "Seleccione una cuenta" at bounding box center [236, 257] width 68 height 13
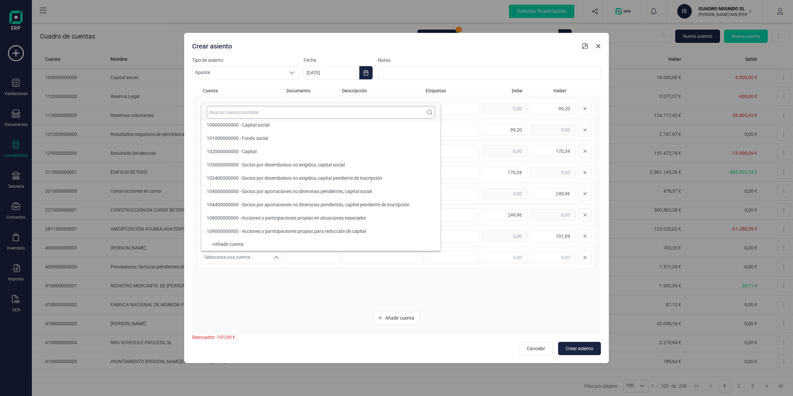
scroll to position [2, 0]
click at [237, 114] on input "text" at bounding box center [321, 112] width 228 height 13
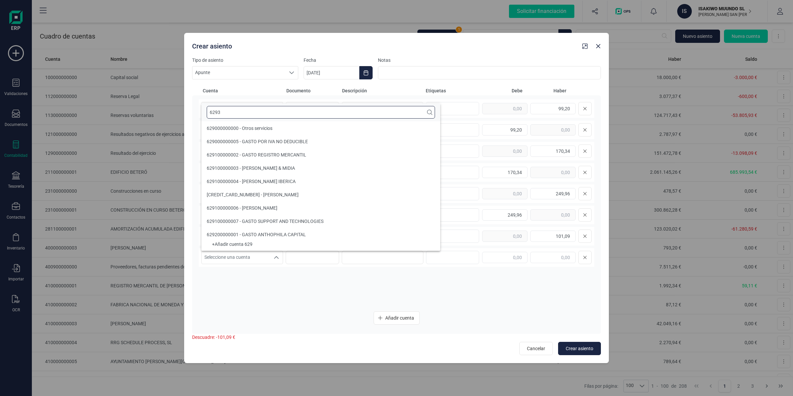
scroll to position [0, 0]
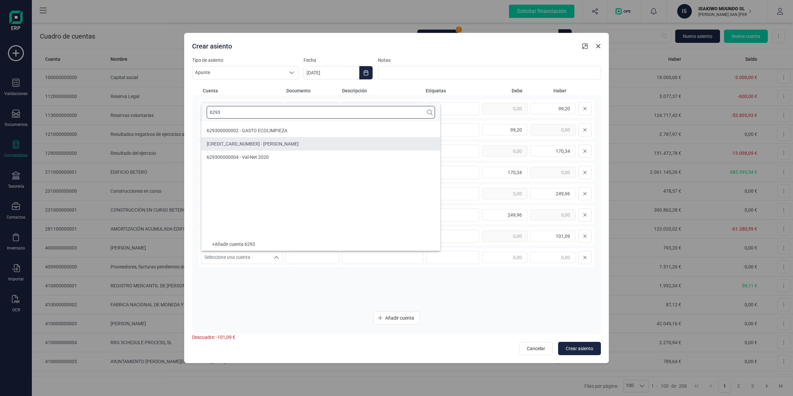
type input "6293"
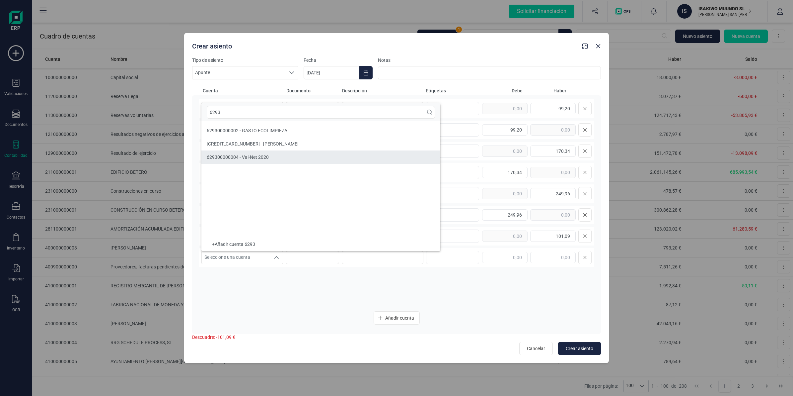
click at [252, 155] on span "629300000004 - Val-Net 2020" at bounding box center [238, 156] width 62 height 5
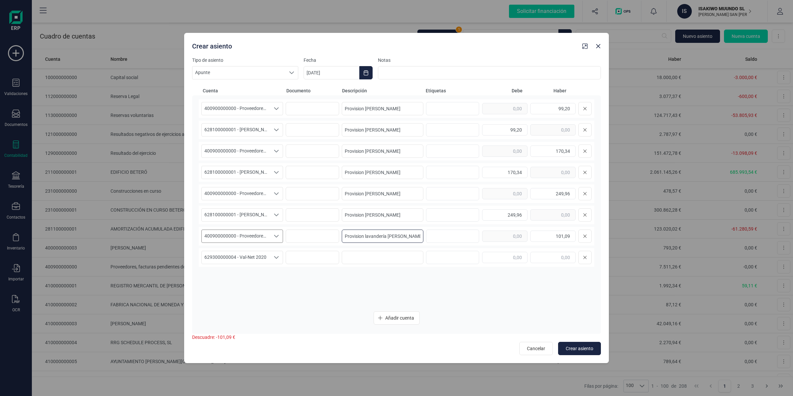
drag, startPoint x: 367, startPoint y: 237, endPoint x: 261, endPoint y: 240, distance: 106.2
click at [261, 240] on div "400900000000 - Proveedores, facturas pendientes de recibir o de formalizar 4009…" at bounding box center [397, 236] width 396 height 19
click at [381, 256] on input at bounding box center [383, 257] width 82 height 13
paste input "Provision lavandería [PERSON_NAME]"
type input "Provision lavandería [PERSON_NAME]"
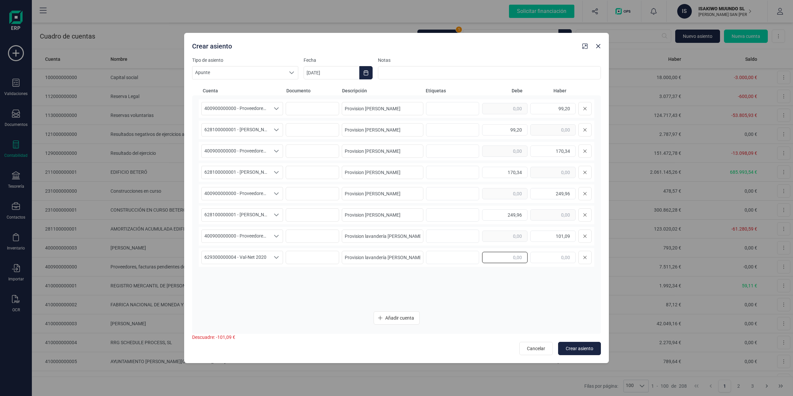
click at [488, 263] on input "text" at bounding box center [504, 257] width 45 height 11
type input "101,09"
click at [410, 323] on button "Añadir cuenta" at bounding box center [397, 317] width 46 height 13
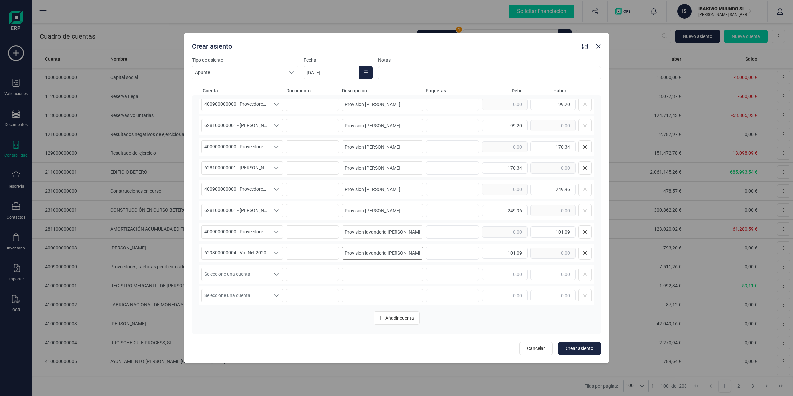
scroll to position [6, 0]
click at [214, 271] on span "Seleccione una cuenta" at bounding box center [236, 273] width 68 height 13
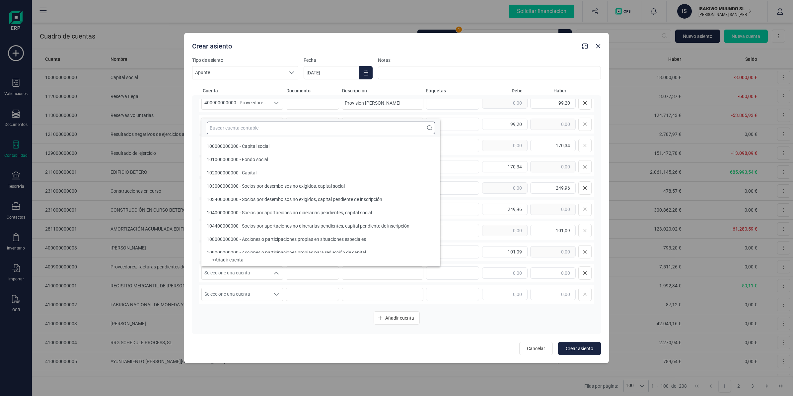
click at [232, 130] on input "text" at bounding box center [321, 127] width 228 height 13
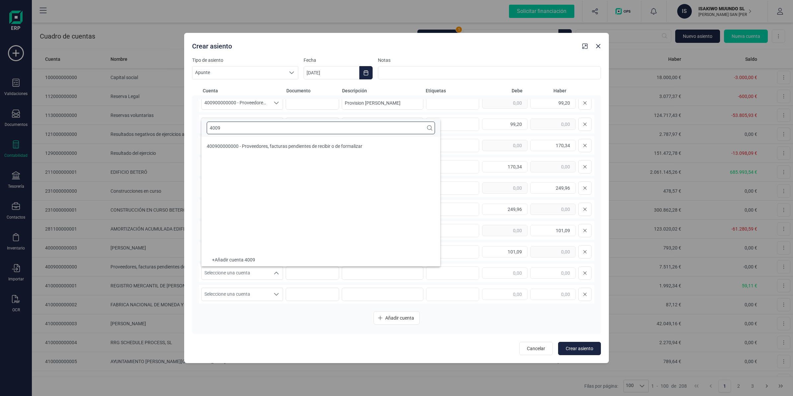
scroll to position [0, 0]
type input "4009"
click at [251, 142] on li "400900000000 - Proveedores, facturas pendientes de recibir o de formalizar" at bounding box center [320, 145] width 239 height 13
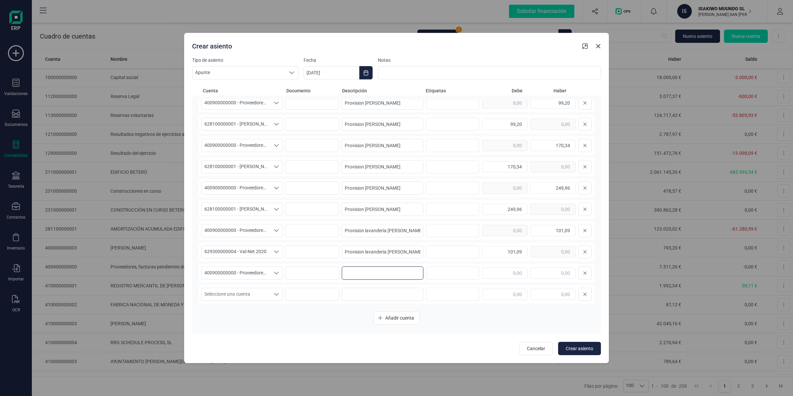
click at [376, 275] on input at bounding box center [383, 272] width 82 height 13
paste input "Provision lavandería [PERSON_NAME]"
type input "Provision lavandería [PERSON_NAME]"
click at [540, 271] on input "text" at bounding box center [552, 272] width 45 height 11
type input "86,02"
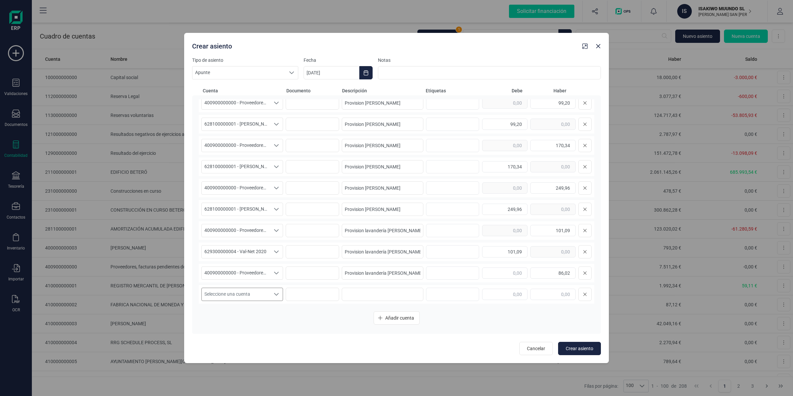
click at [251, 299] on span "Seleccione una cuenta" at bounding box center [236, 294] width 68 height 13
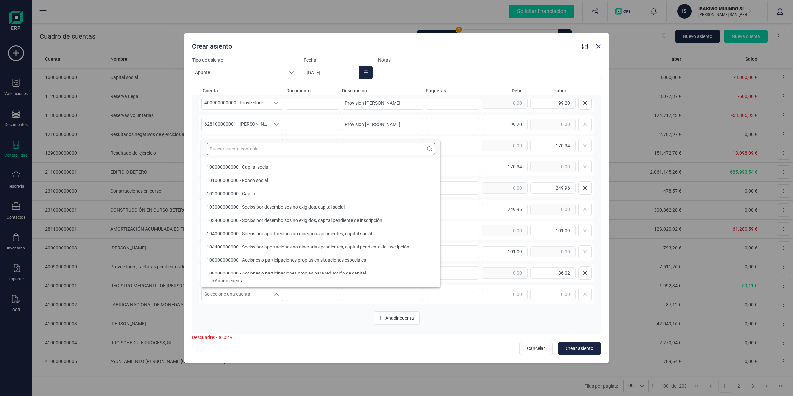
click at [240, 149] on input "text" at bounding box center [321, 148] width 228 height 13
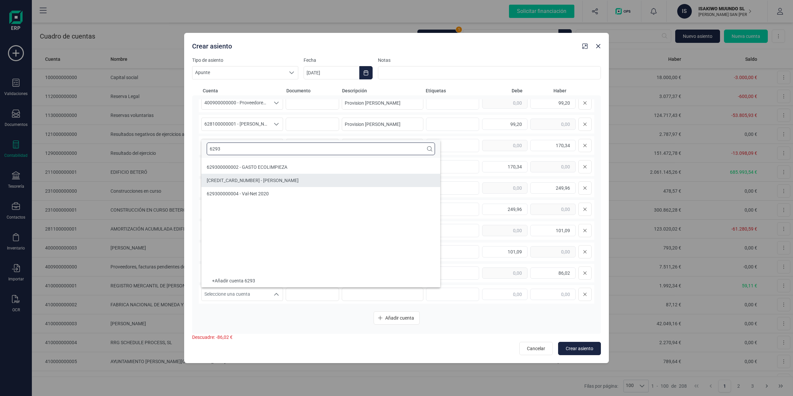
type input "6293"
click at [248, 188] on li "629300000004 - Val-Net 2020" at bounding box center [320, 193] width 239 height 13
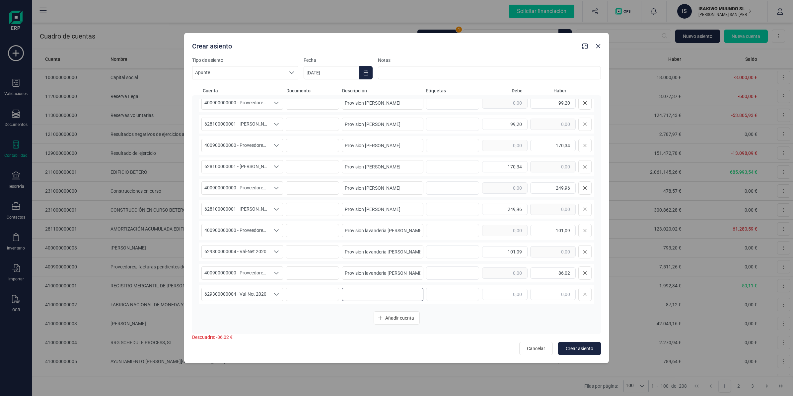
click at [359, 298] on input at bounding box center [383, 293] width 82 height 13
paste input "Provision lavandería [PERSON_NAME]"
type input "Provision lavandería [PERSON_NAME]"
click at [497, 289] on input "text" at bounding box center [504, 293] width 45 height 11
type input "86,02"
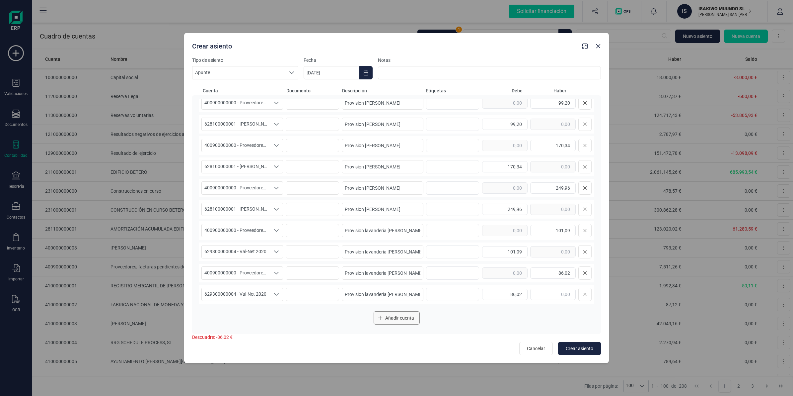
click at [391, 320] on span "Añadir cuenta" at bounding box center [399, 317] width 29 height 7
click at [402, 273] on input at bounding box center [383, 272] width 82 height 13
paste input "Provision registro propiedad"
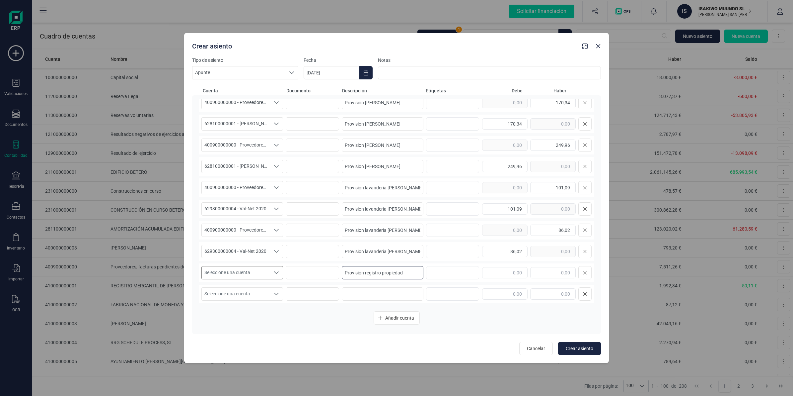
type input "Provision registro propiedad"
drag, startPoint x: 208, startPoint y: 270, endPoint x: 217, endPoint y: 270, distance: 9.0
click at [217, 270] on span "Seleccione una cuenta" at bounding box center [236, 272] width 68 height 13
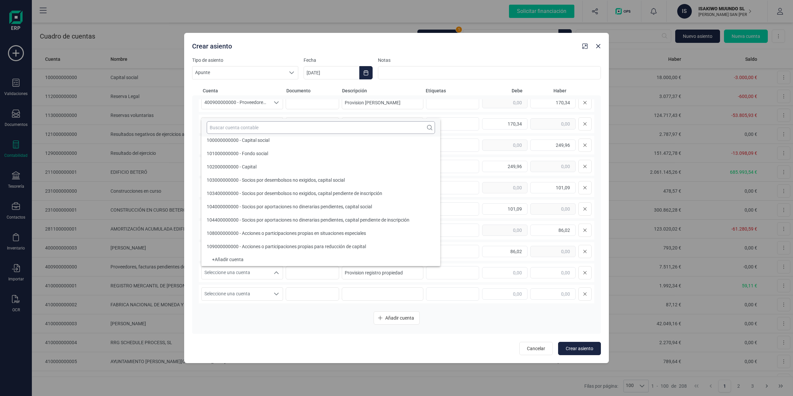
scroll to position [2, 0]
click at [235, 129] on input "text" at bounding box center [321, 127] width 228 height 13
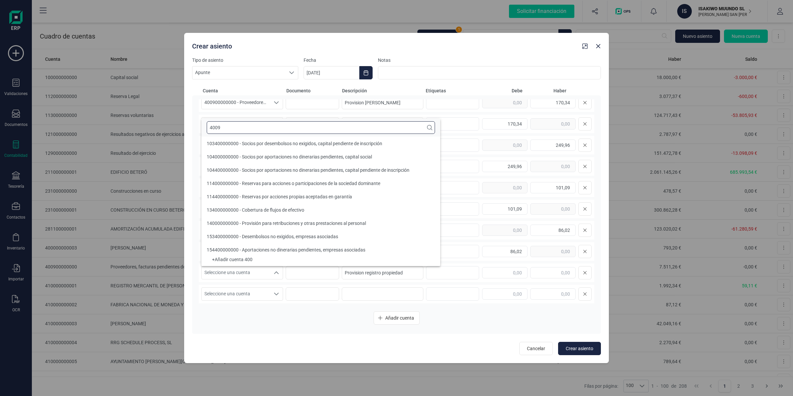
scroll to position [0, 0]
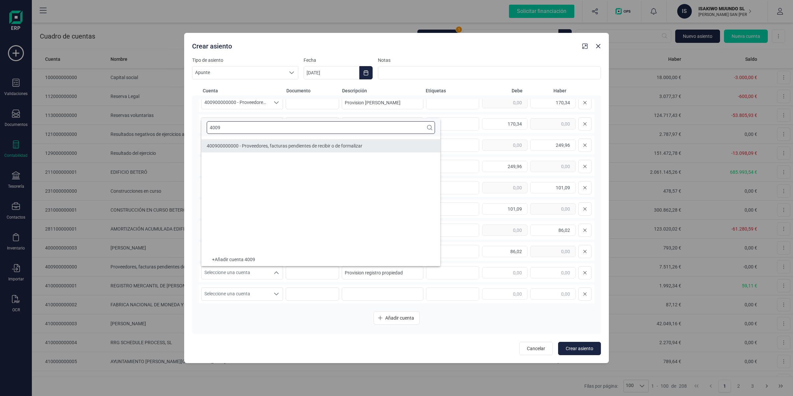
type input "4009"
click at [259, 141] on li "400900000000 - Proveedores, facturas pendientes de recibir o de formalizar" at bounding box center [320, 145] width 239 height 13
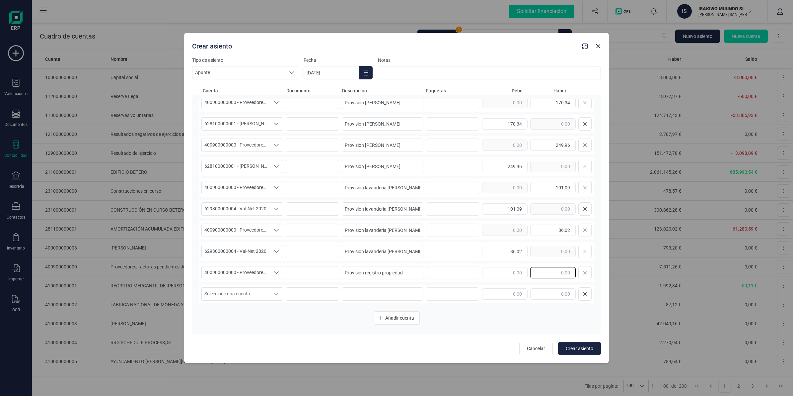
click at [550, 271] on input "text" at bounding box center [552, 272] width 45 height 11
type input "189,39"
click at [245, 294] on span "Seleccione una cuenta" at bounding box center [236, 293] width 68 height 13
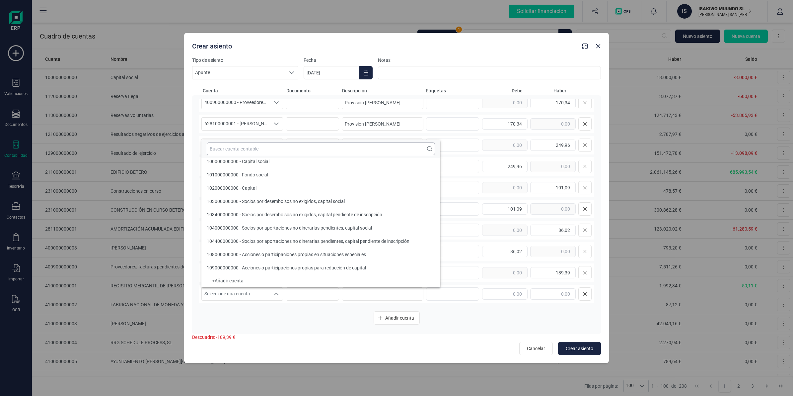
scroll to position [2, 0]
click at [229, 150] on input "text" at bounding box center [321, 148] width 228 height 13
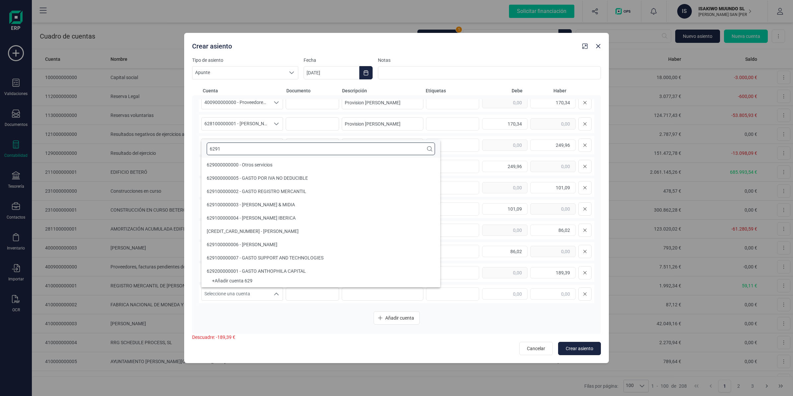
scroll to position [0, 0]
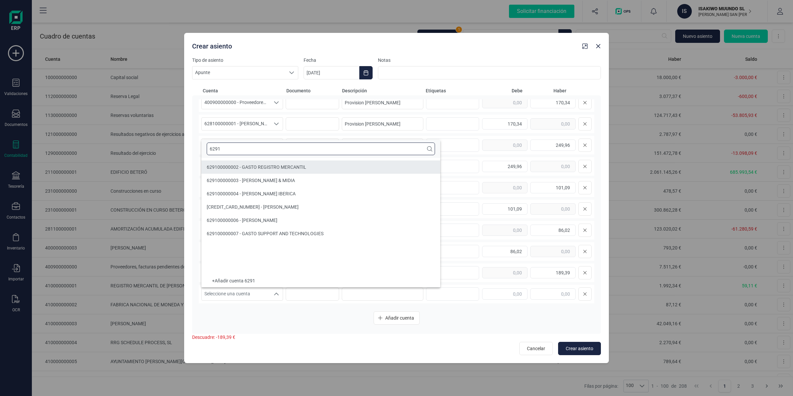
type input "6291"
click at [233, 165] on span "629100000002 - GASTO REGISTRO MERCANTIL" at bounding box center [257, 166] width 100 height 5
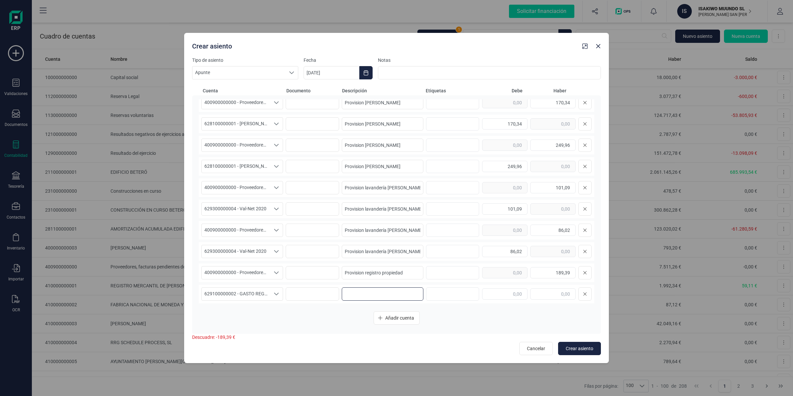
drag, startPoint x: 372, startPoint y: 292, endPoint x: 371, endPoint y: 296, distance: 4.1
click at [371, 292] on input at bounding box center [383, 293] width 82 height 13
paste input "Provision registro propiedad"
type input "Provision registro propiedad"
click at [484, 294] on input "text" at bounding box center [504, 293] width 45 height 11
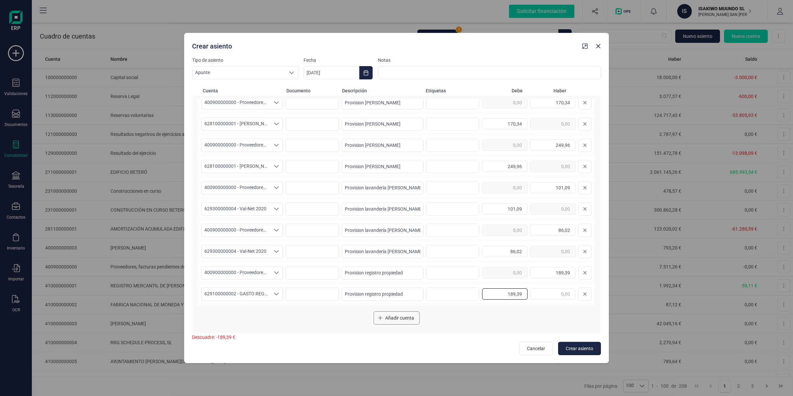
type input "189,39"
click at [407, 322] on button "Añadir cuenta" at bounding box center [397, 317] width 46 height 13
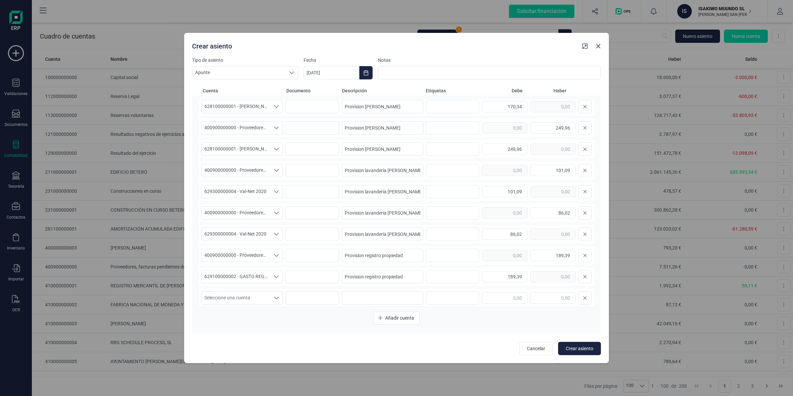
scroll to position [91, 0]
click at [266, 271] on span "Seleccione una cuenta" at bounding box center [236, 273] width 68 height 13
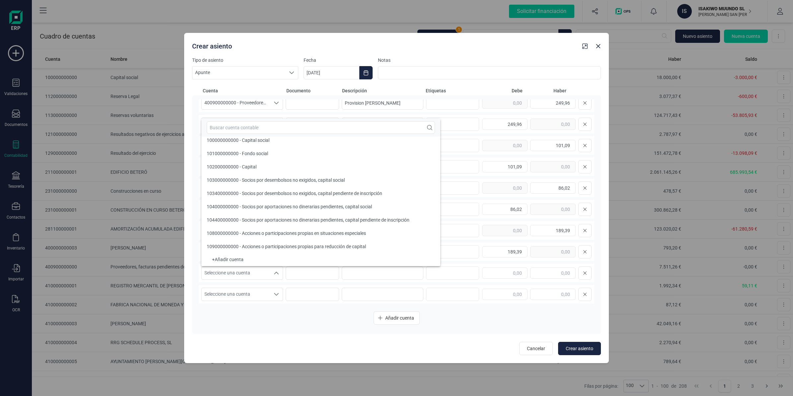
scroll to position [2, 0]
click at [243, 127] on input "text" at bounding box center [321, 127] width 228 height 13
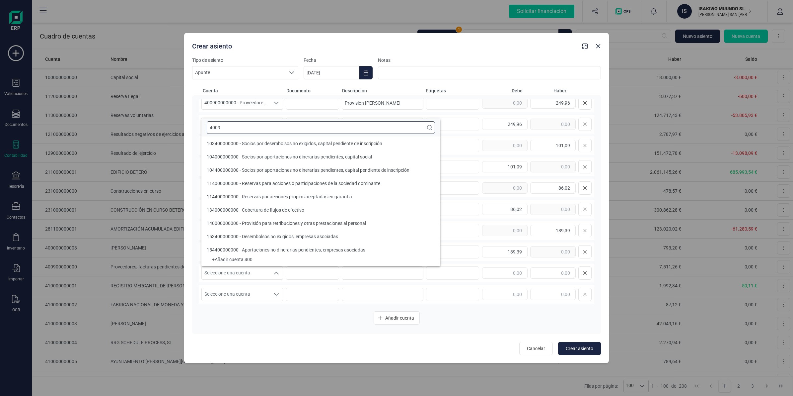
scroll to position [0, 0]
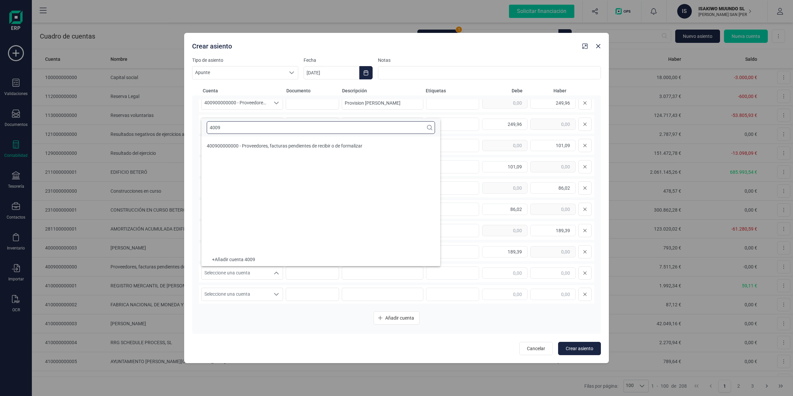
type input "4009"
click at [258, 145] on span "400900000000 - Proveedores, facturas pendientes de recibir o de formalizar" at bounding box center [285, 145] width 156 height 5
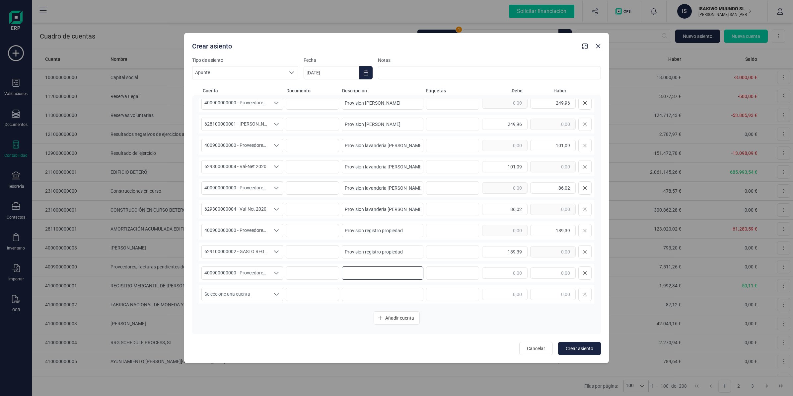
click at [355, 275] on input at bounding box center [383, 272] width 82 height 13
paste input "Provision limpieza [PERSON_NAME]"
type input "Provision limpieza [PERSON_NAME]"
click at [544, 272] on input "text" at bounding box center [552, 272] width 45 height 11
type input "1.144,00"
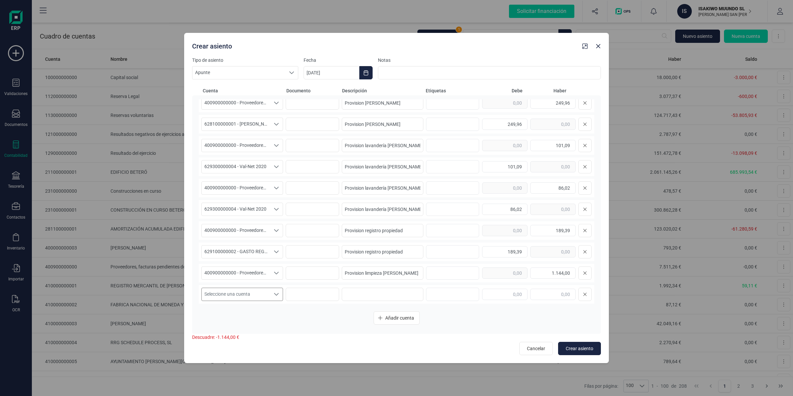
click at [226, 291] on span "Seleccione una cuenta" at bounding box center [236, 294] width 68 height 13
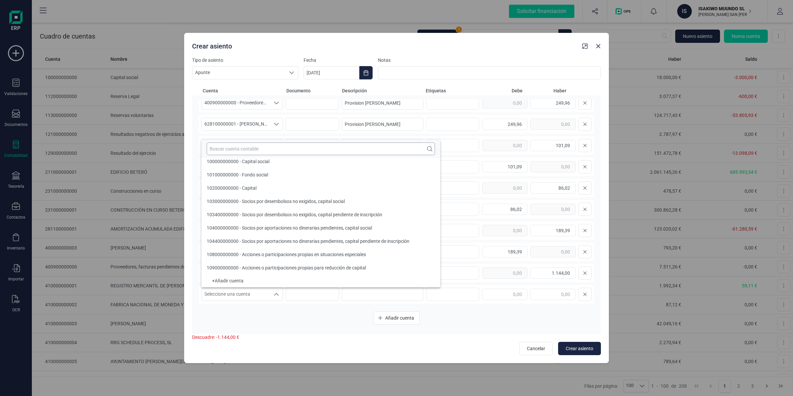
scroll to position [2, 0]
click at [235, 147] on input "text" at bounding box center [321, 148] width 228 height 13
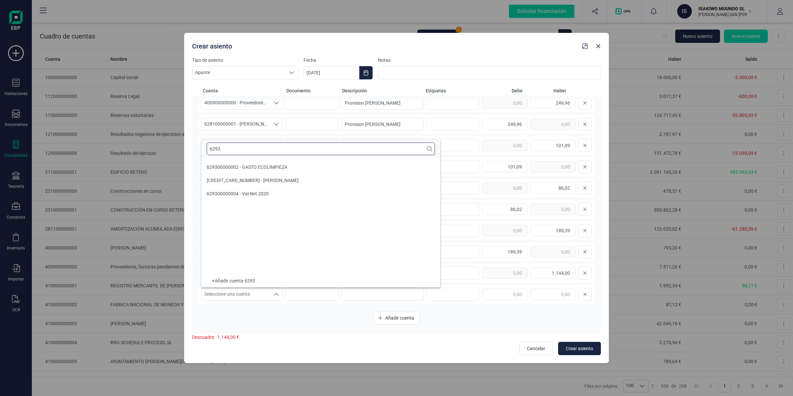
scroll to position [0, 0]
type input "6293"
drag, startPoint x: 250, startPoint y: 187, endPoint x: 246, endPoint y: 183, distance: 4.9
click at [246, 183] on ul "629300000002 - GASTO ECOLIMPIEZA [CREDIT_CARD_NUMBER] - GASTO [PERSON_NAME] 629…" at bounding box center [320, 216] width 239 height 116
click at [301, 175] on li "[CREDIT_CARD_NUMBER] - [PERSON_NAME]" at bounding box center [320, 180] width 239 height 13
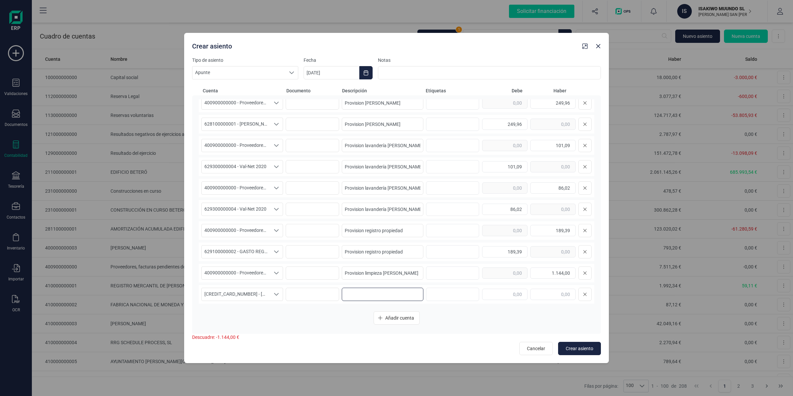
click at [372, 289] on input at bounding box center [383, 293] width 82 height 13
paste input "Provision limpieza [PERSON_NAME]"
type input "Provision limpieza [PERSON_NAME]"
click at [499, 291] on input "text" at bounding box center [504, 293] width 45 height 11
type input "1.144,00"
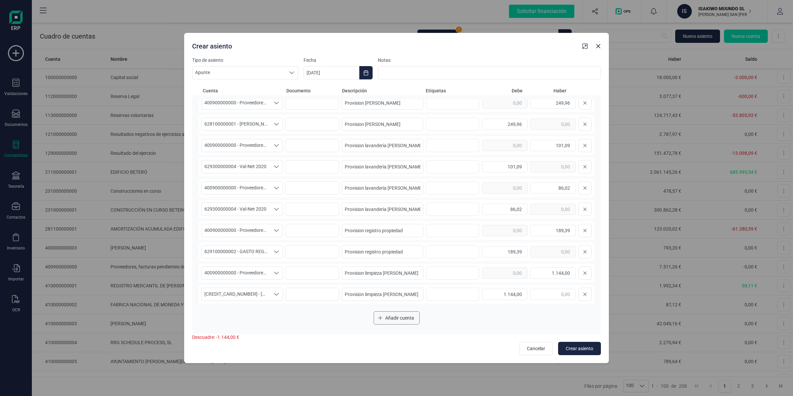
click at [396, 319] on span "Añadir cuenta" at bounding box center [399, 317] width 29 height 7
click at [220, 270] on span "Seleccione una cuenta" at bounding box center [236, 273] width 68 height 13
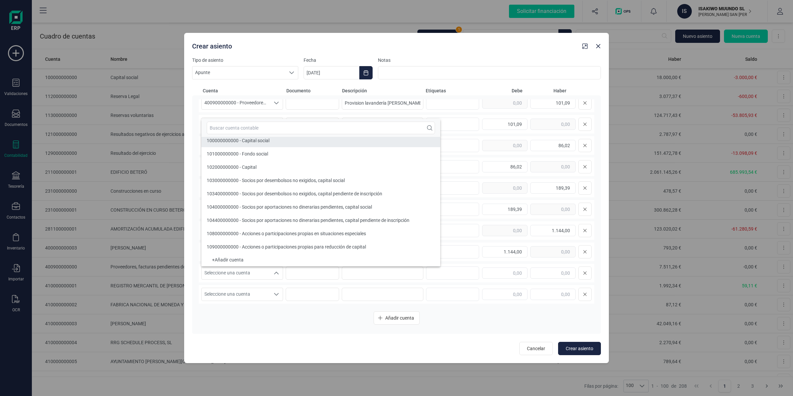
scroll to position [2, 0]
click at [251, 130] on input "text" at bounding box center [321, 127] width 228 height 13
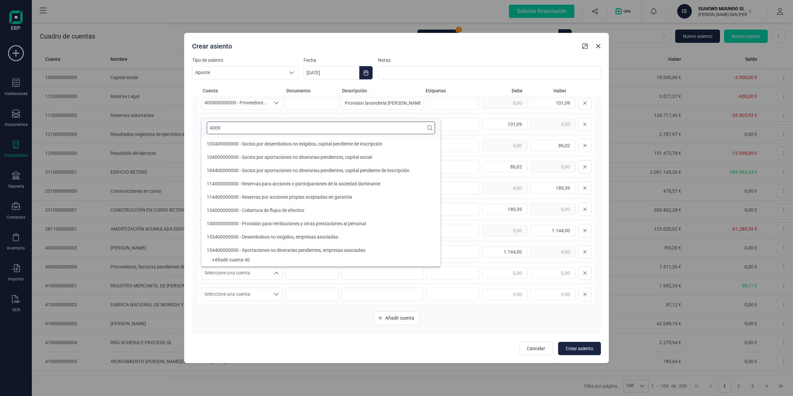
scroll to position [0, 0]
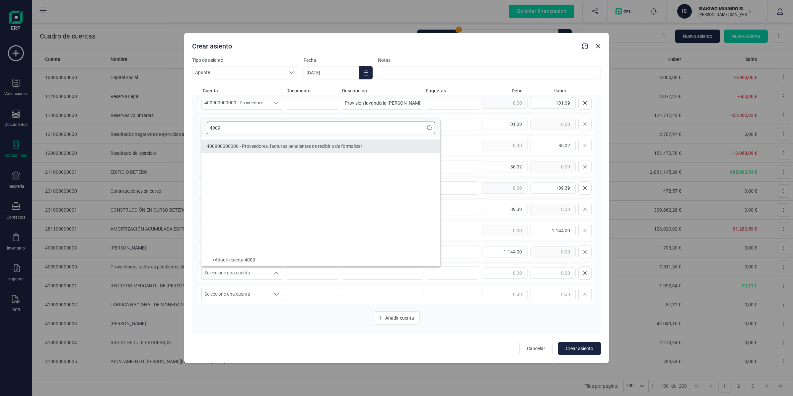
type input "4009"
click at [253, 142] on li "400900000000 - Proveedores, facturas pendientes de recibir o de formalizar" at bounding box center [320, 145] width 239 height 13
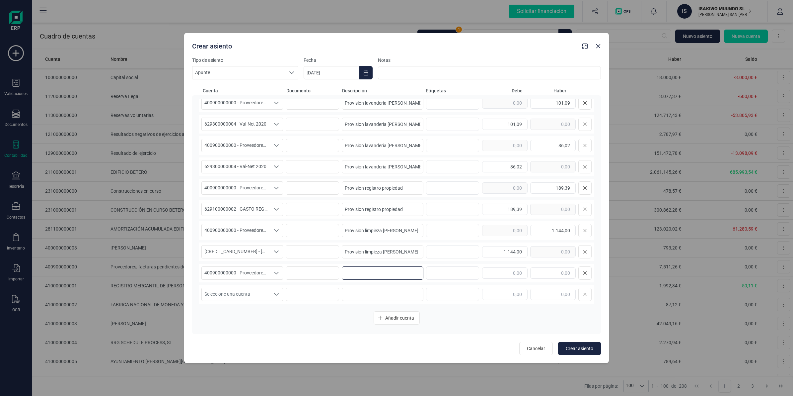
drag, startPoint x: 364, startPoint y: 274, endPoint x: 381, endPoint y: 275, distance: 17.3
click at [364, 274] on input at bounding box center [383, 272] width 82 height 13
paste input "Provision [PERSON_NAME]"
type input "Provision [PERSON_NAME]"
click at [544, 266] on div at bounding box center [537, 272] width 110 height 13
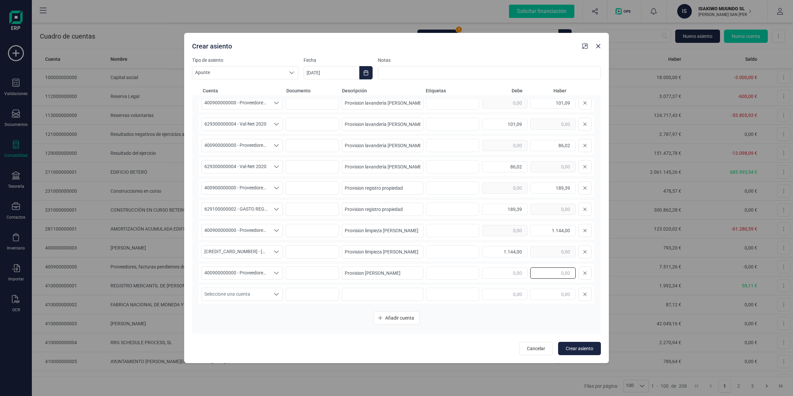
click at [548, 269] on input "text" at bounding box center [552, 272] width 45 height 11
click at [246, 297] on span "Seleccione una cuenta" at bounding box center [236, 294] width 68 height 13
type input "200,00"
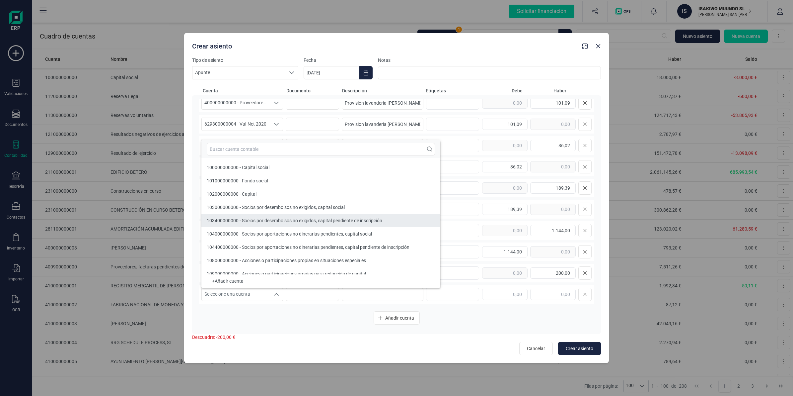
scroll to position [6, 0]
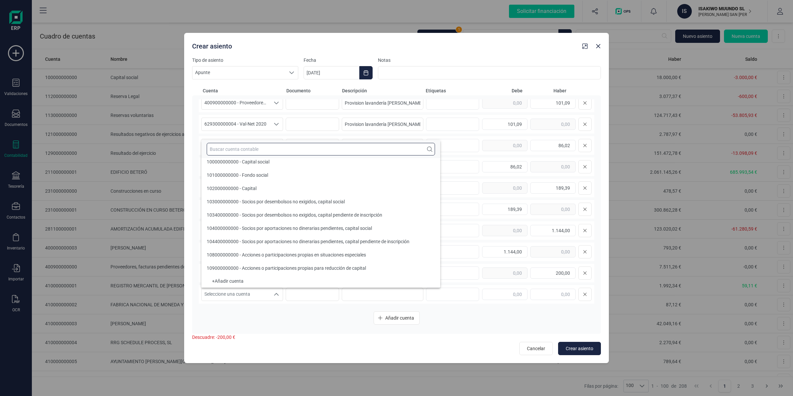
click at [232, 148] on input "text" at bounding box center [321, 149] width 228 height 13
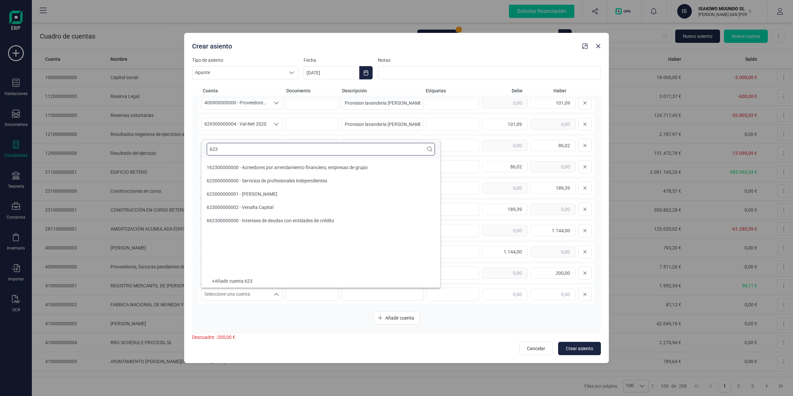
scroll to position [0, 0]
type input "623"
click at [250, 199] on li "623000000001 - [PERSON_NAME]" at bounding box center [320, 193] width 239 height 13
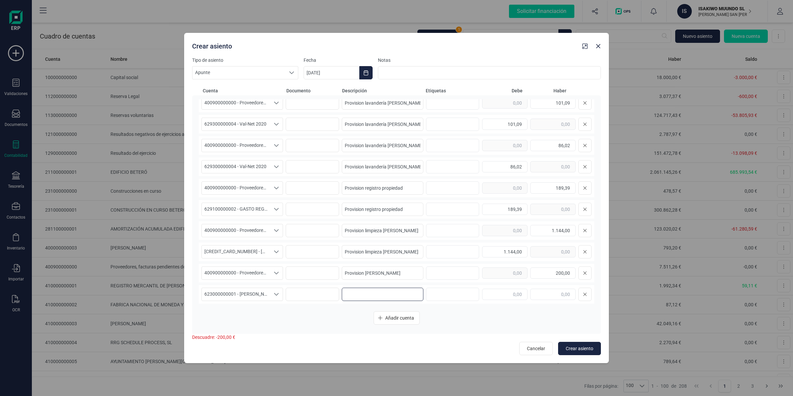
drag, startPoint x: 386, startPoint y: 288, endPoint x: 372, endPoint y: 289, distance: 13.3
click at [373, 289] on input at bounding box center [383, 293] width 82 height 13
paste input "Provision [PERSON_NAME]"
type input "Provision [PERSON_NAME]"
click at [490, 288] on input "text" at bounding box center [504, 293] width 45 height 11
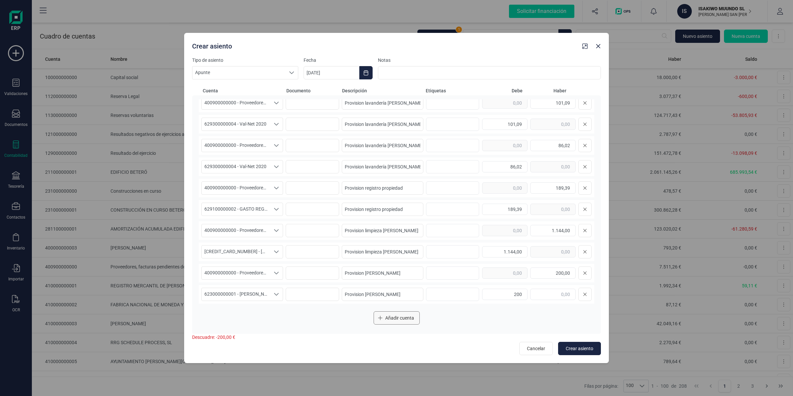
click at [381, 316] on icon "Añadir cuenta" at bounding box center [380, 317] width 5 height 5
type input "200,00"
click at [381, 316] on icon "Añadir cuenta" at bounding box center [380, 317] width 5 height 5
drag, startPoint x: 243, startPoint y: 270, endPoint x: 246, endPoint y: 266, distance: 4.8
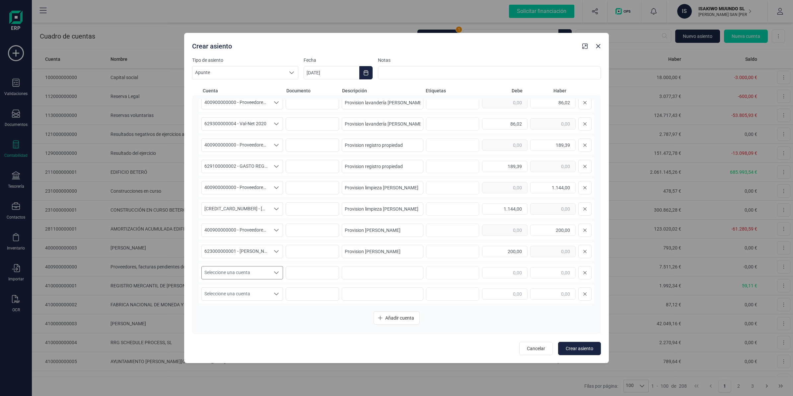
click at [245, 270] on span "Seleccione una cuenta" at bounding box center [236, 272] width 68 height 13
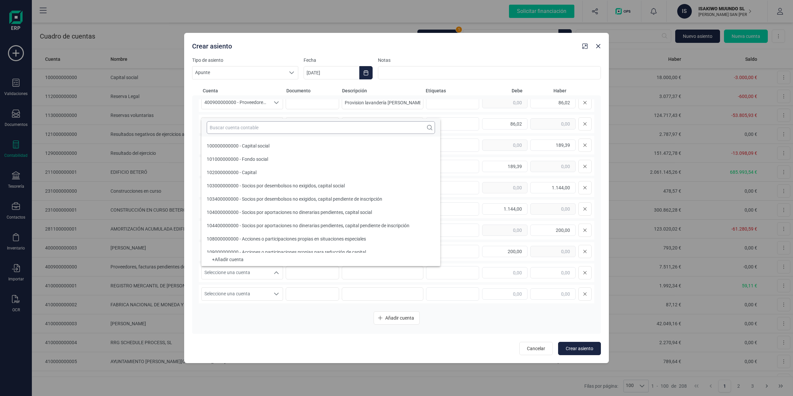
scroll to position [2, 0]
click at [249, 124] on input "text" at bounding box center [321, 127] width 228 height 13
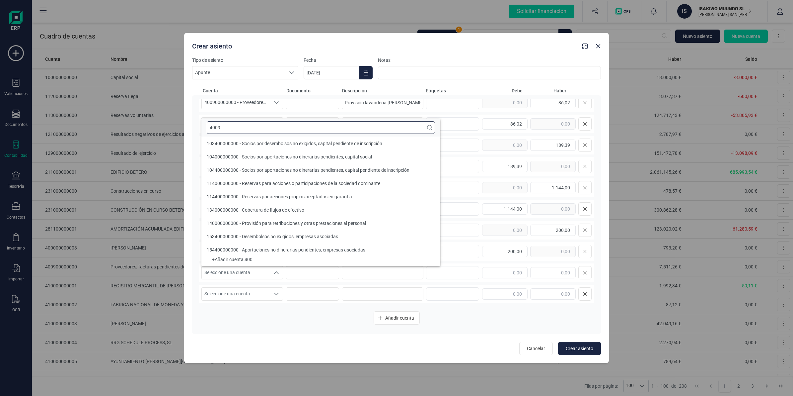
scroll to position [0, 0]
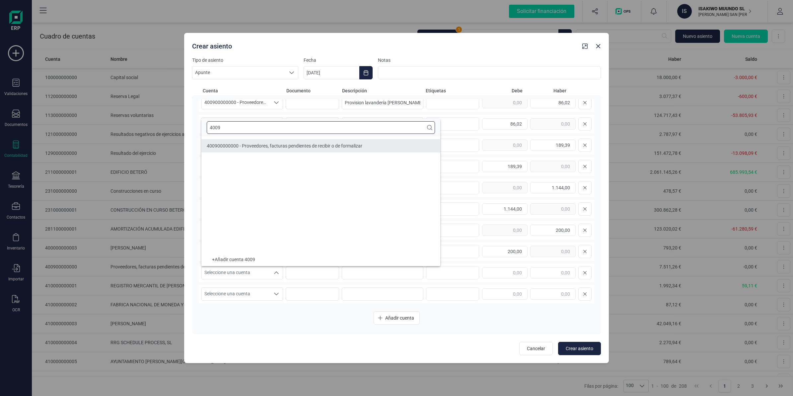
type input "4009"
click at [258, 148] on span "400900000000 - Proveedores, facturas pendientes de recibir o de formalizar" at bounding box center [285, 145] width 156 height 5
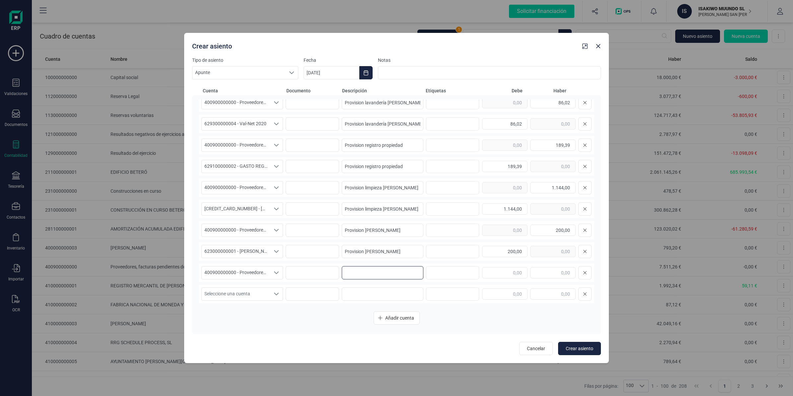
click at [373, 271] on input at bounding box center [383, 272] width 82 height 13
paste input "Provision orange [PERSON_NAME]"
type input "Provision orange [PERSON_NAME]"
click at [568, 270] on input "text" at bounding box center [552, 272] width 45 height 11
type input "111,56"
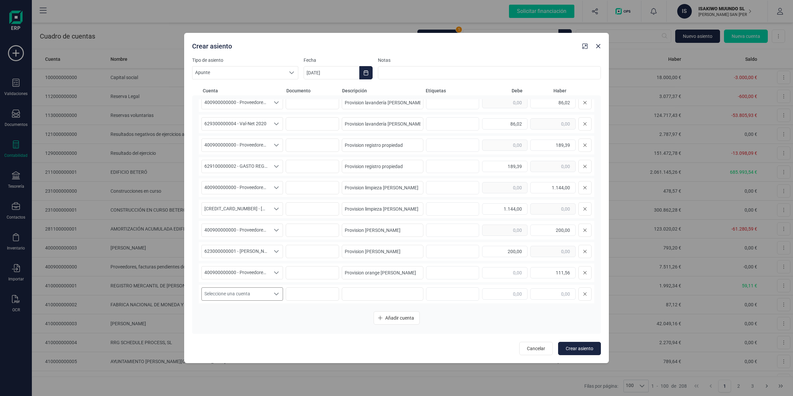
click at [229, 289] on span "Seleccione una cuenta" at bounding box center [236, 293] width 68 height 13
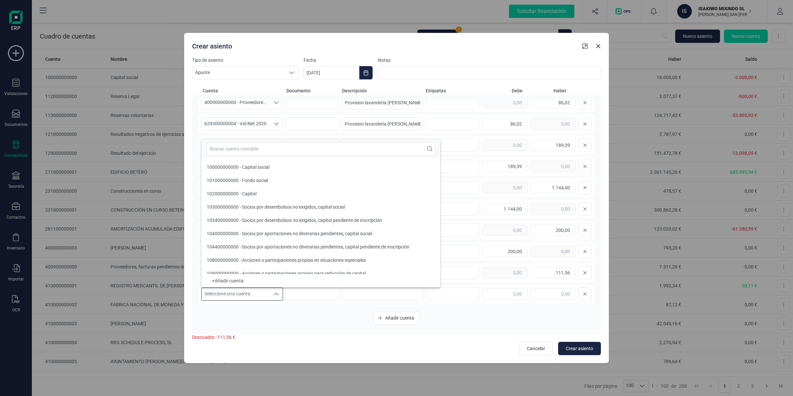
scroll to position [6, 0]
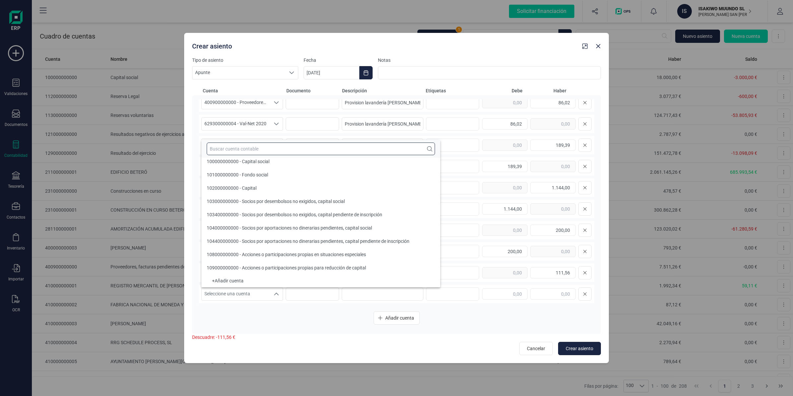
click at [231, 146] on input "text" at bounding box center [321, 148] width 228 height 13
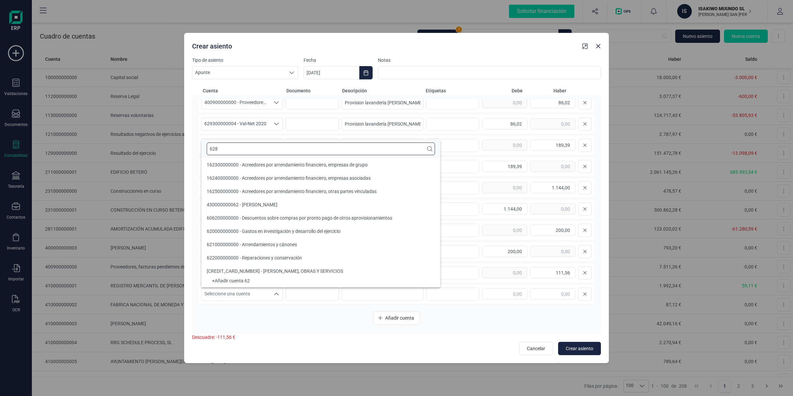
scroll to position [0, 0]
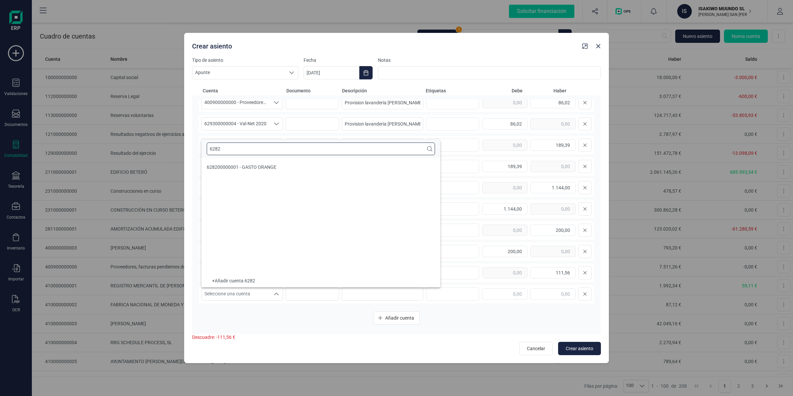
type input "6282"
drag, startPoint x: 248, startPoint y: 162, endPoint x: 267, endPoint y: 169, distance: 20.7
click at [249, 162] on li "628200000001 - GASTO ORANGE" at bounding box center [320, 166] width 239 height 13
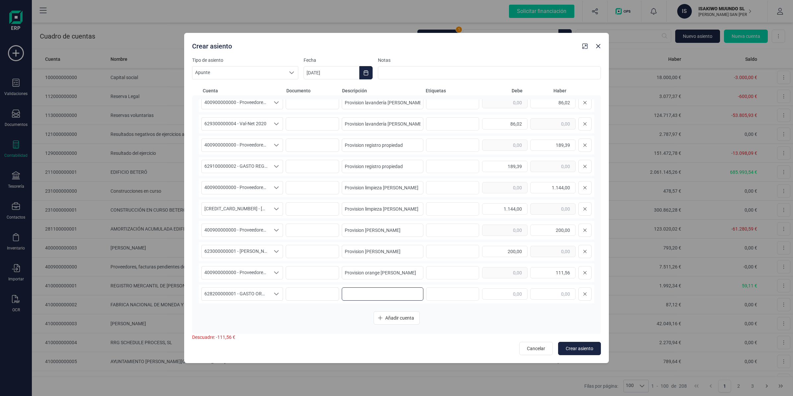
click at [377, 289] on input at bounding box center [383, 293] width 82 height 13
paste input "Provision orange [PERSON_NAME]"
type input "Provision orange [PERSON_NAME]"
click at [484, 294] on input "text" at bounding box center [504, 293] width 45 height 11
type input "111,56"
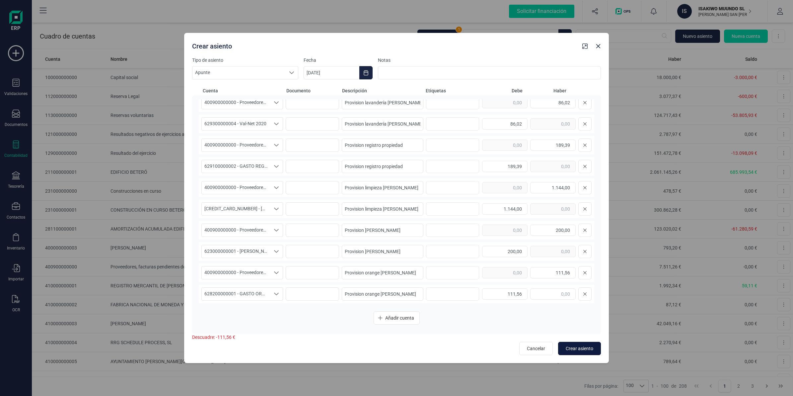
click at [576, 347] on span "Crear asiento" at bounding box center [580, 348] width 28 height 7
type input "[DATE]"
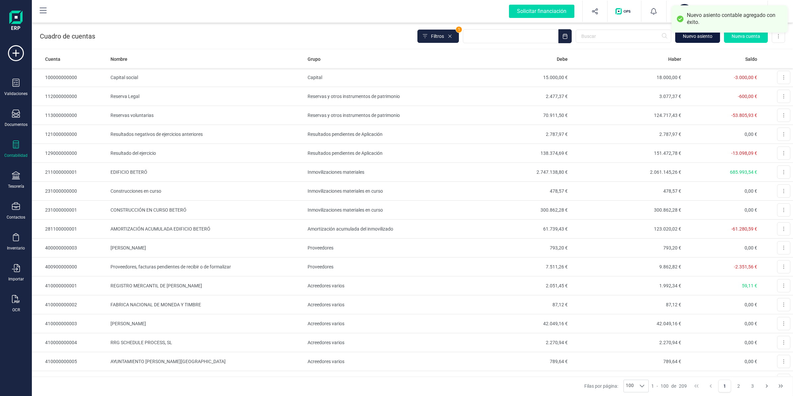
click at [701, 36] on span "Nuevo asiento" at bounding box center [698, 36] width 30 height 7
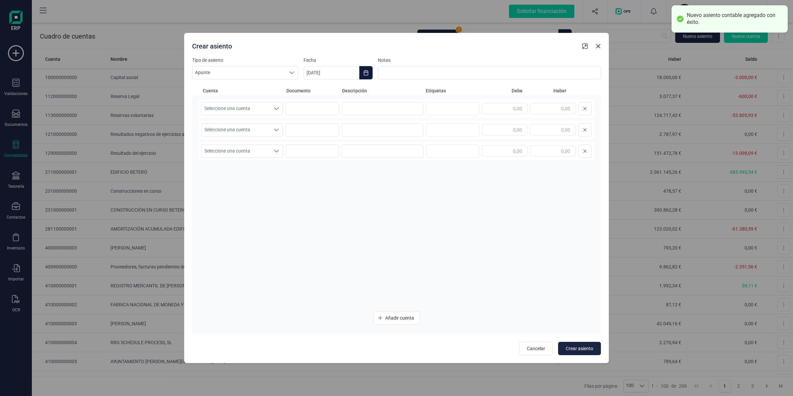
click at [364, 73] on icon "Choose Date" at bounding box center [365, 72] width 5 height 5
click at [319, 95] on icon "Previous Month" at bounding box center [316, 92] width 5 height 5
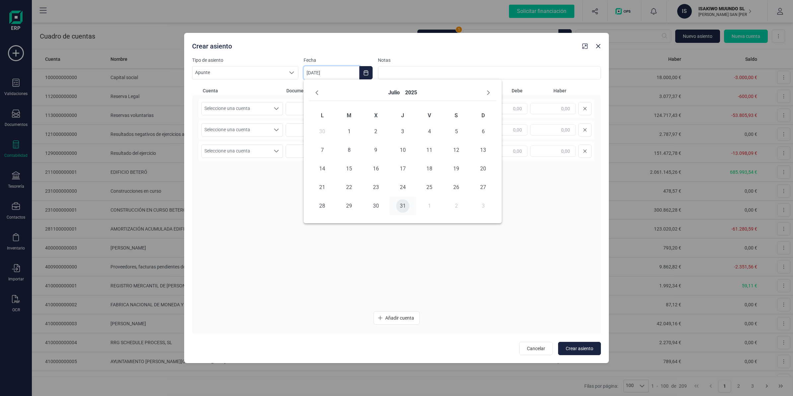
click at [403, 205] on span "31" at bounding box center [402, 205] width 13 height 13
type input "[DATE]"
click at [254, 94] on div "Cuenta Documento Descripción Etiquetas [PERSON_NAME] Seleccione una cuenta Sele…" at bounding box center [396, 210] width 409 height 246
click at [261, 104] on span "Seleccione una cuenta" at bounding box center [236, 108] width 68 height 13
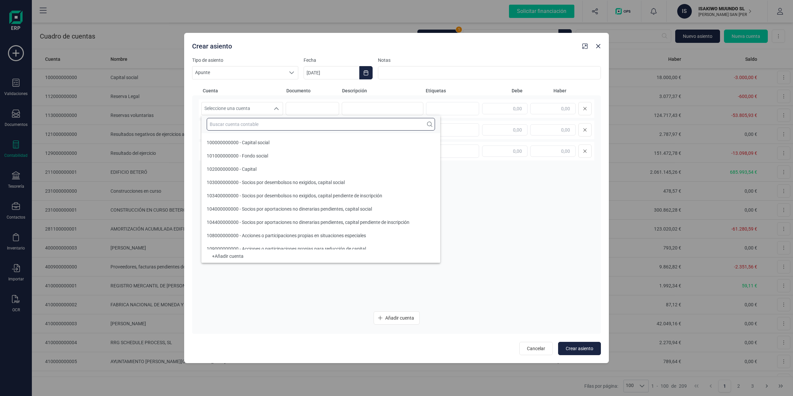
click at [251, 128] on input "text" at bounding box center [321, 124] width 228 height 13
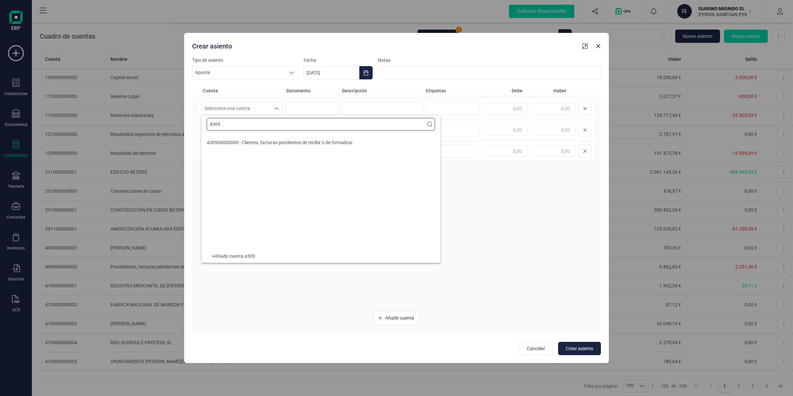
type input "4309"
click at [251, 144] on span "430900000000 - Clientes, facturas pendientes de recibir o de formalizar" at bounding box center [280, 142] width 146 height 5
click at [364, 112] on input at bounding box center [383, 108] width 82 height 13
paste input "Provision [PERSON_NAME]"
type input "Provision [PERSON_NAME]"
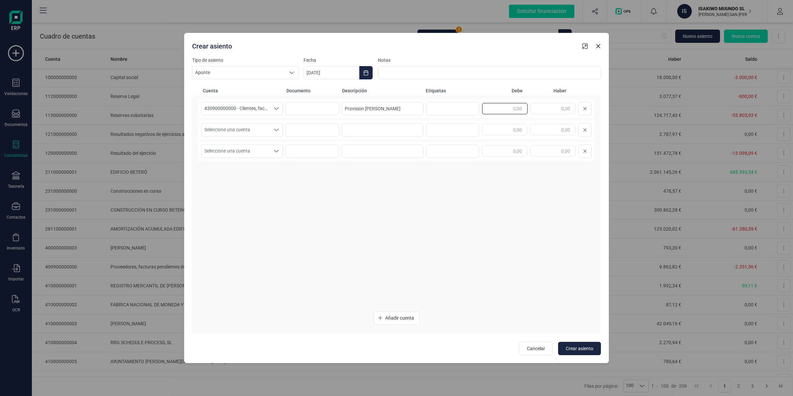
click at [502, 107] on input "text" at bounding box center [504, 108] width 45 height 11
type input "1.180,00"
click at [259, 126] on span "Seleccione una cuenta" at bounding box center [236, 129] width 68 height 13
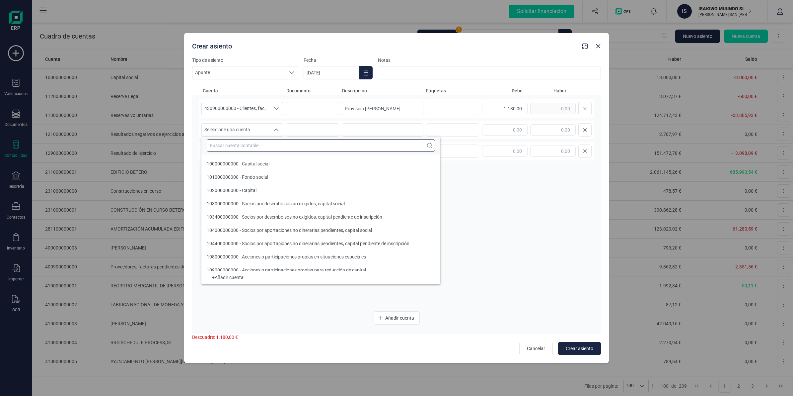
click at [250, 145] on input "text" at bounding box center [321, 145] width 228 height 13
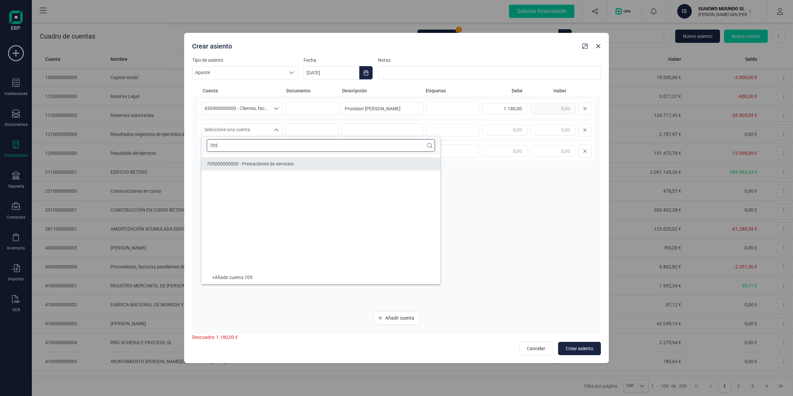
type input "705"
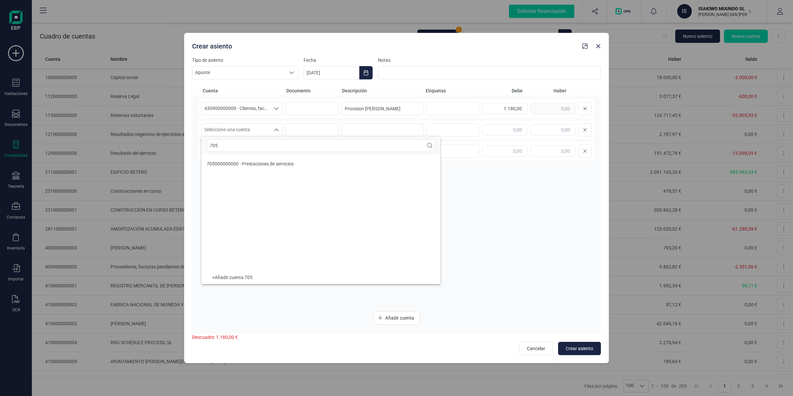
click at [271, 171] on ul "705000000000 - Prestaciones de servicios" at bounding box center [320, 212] width 239 height 116
click at [281, 160] on li "705000000000 - Prestaciones de servicios" at bounding box center [320, 163] width 239 height 13
click at [356, 130] on input at bounding box center [383, 129] width 82 height 13
paste input "Provision [PERSON_NAME]"
type input "Provision [PERSON_NAME]"
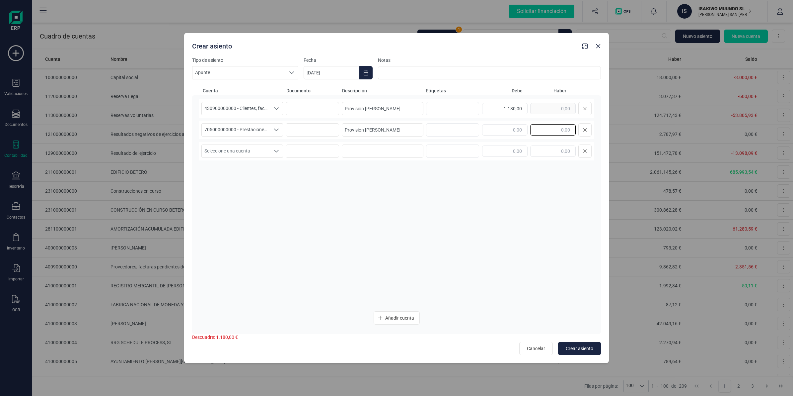
click at [559, 130] on input "text" at bounding box center [552, 129] width 45 height 11
type input "1.180,00"
click at [573, 351] on span "Crear asiento" at bounding box center [580, 348] width 28 height 7
type input "[DATE]"
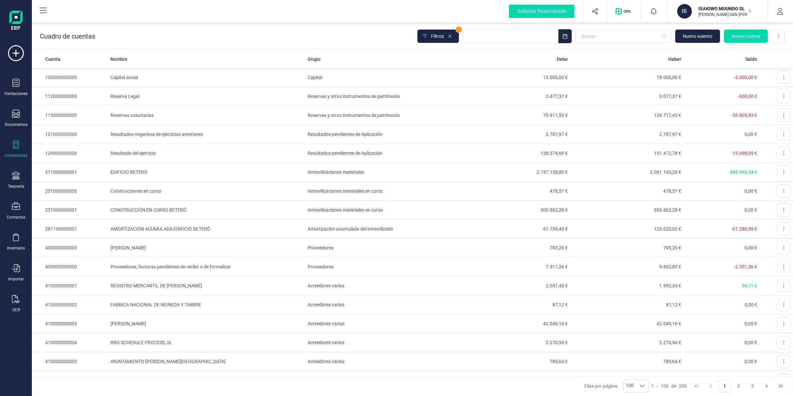
click at [720, 5] on p "ISAKIWO MUUNDO SL" at bounding box center [725, 8] width 53 height 7
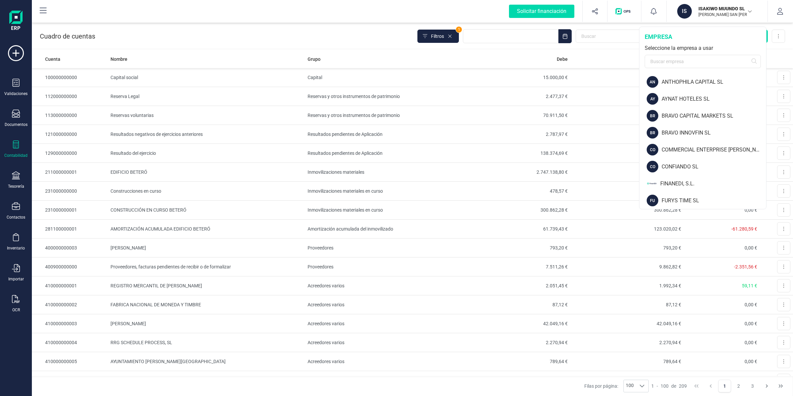
click at [694, 70] on div "empresa Seleccione la empresa a usar" at bounding box center [703, 50] width 127 height 46
click at [696, 62] on input "text" at bounding box center [703, 61] width 116 height 13
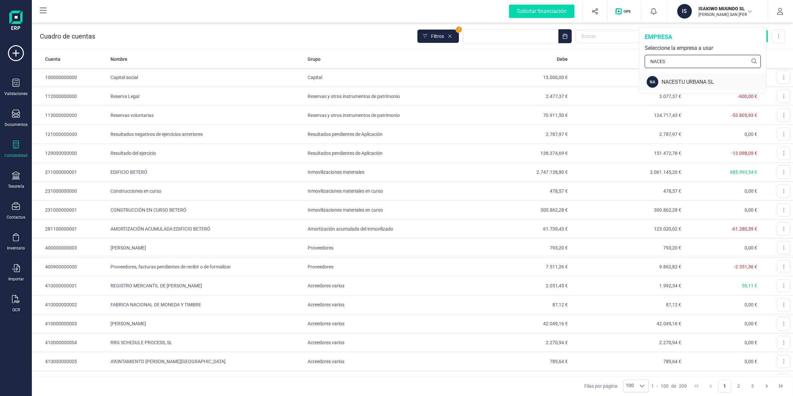
type input "NACES"
click at [679, 80] on div "NACESTU URBANA SL" at bounding box center [714, 82] width 105 height 8
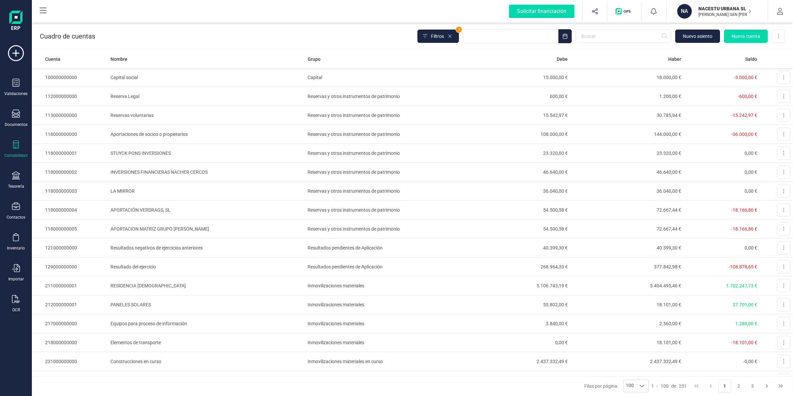
click at [694, 8] on div "NACESTU URBANA [PERSON_NAME] SAN [PERSON_NAME]" at bounding box center [722, 11] width 58 height 15
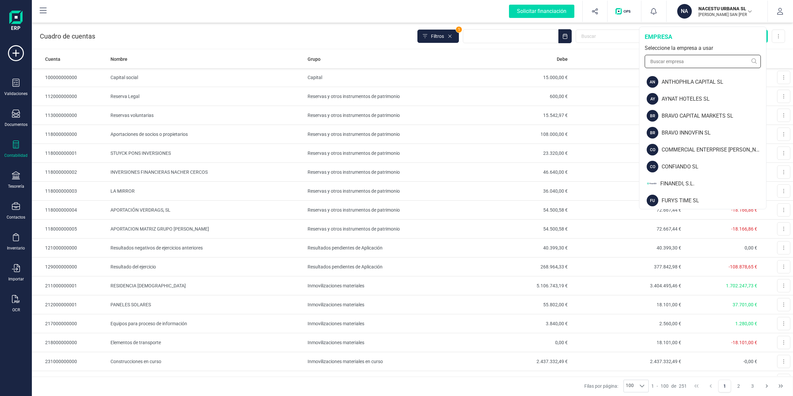
drag, startPoint x: 670, startPoint y: 61, endPoint x: 664, endPoint y: 67, distance: 8.2
click at [670, 65] on input "text" at bounding box center [703, 61] width 116 height 13
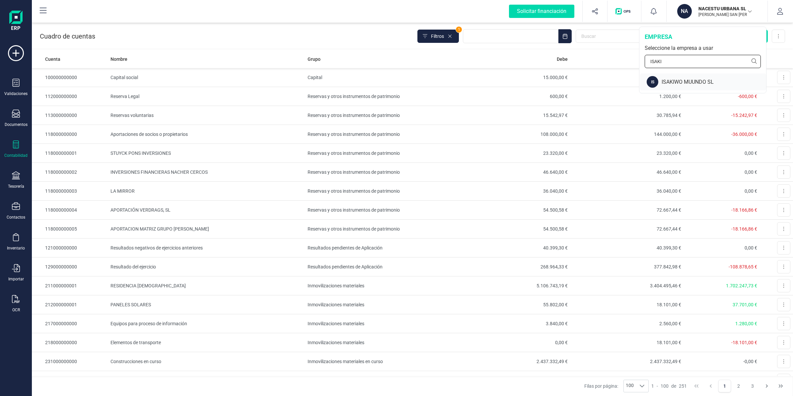
type input "ISAKI"
click at [682, 80] on div "ISAKIWO MUUNDO SL" at bounding box center [714, 82] width 105 height 8
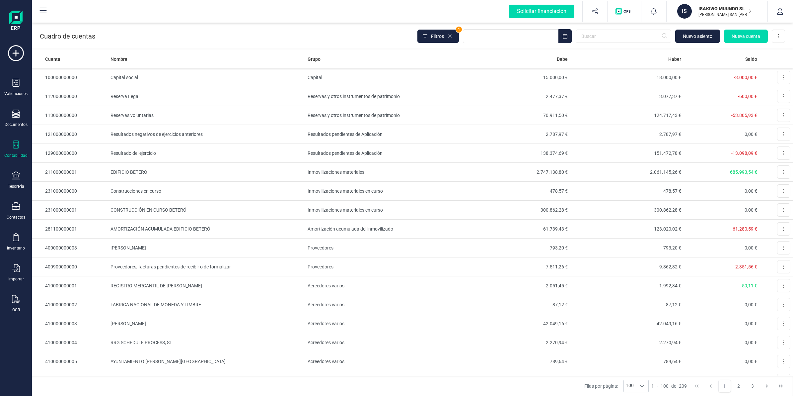
click at [19, 146] on icon at bounding box center [16, 144] width 8 height 8
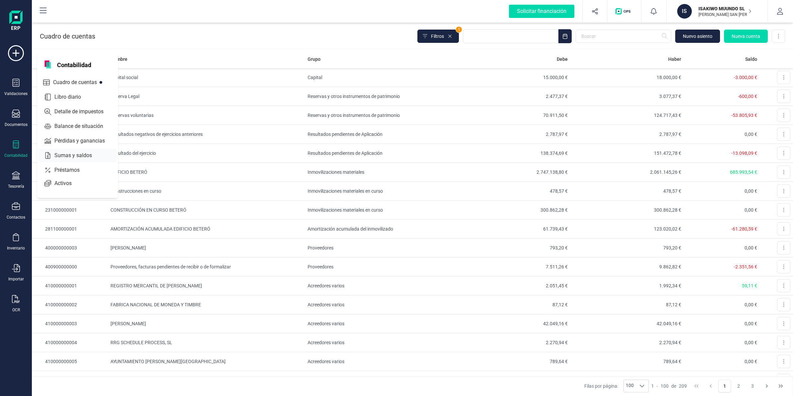
click at [73, 154] on span "Sumas y saldos" at bounding box center [78, 155] width 52 height 8
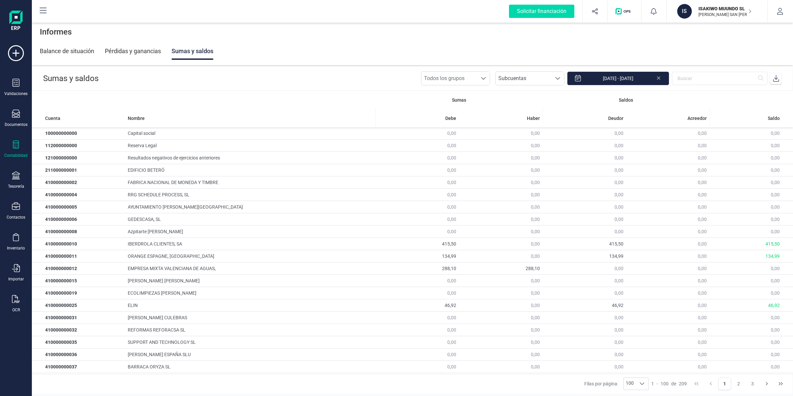
click at [772, 80] on span at bounding box center [776, 78] width 13 height 13
click at [495, 40] on div "Informes" at bounding box center [412, 31] width 761 height 21
click at [12, 174] on icon at bounding box center [16, 175] width 8 height 8
click at [67, 107] on div "Cuentas bancarias" at bounding box center [83, 113] width 88 height 13
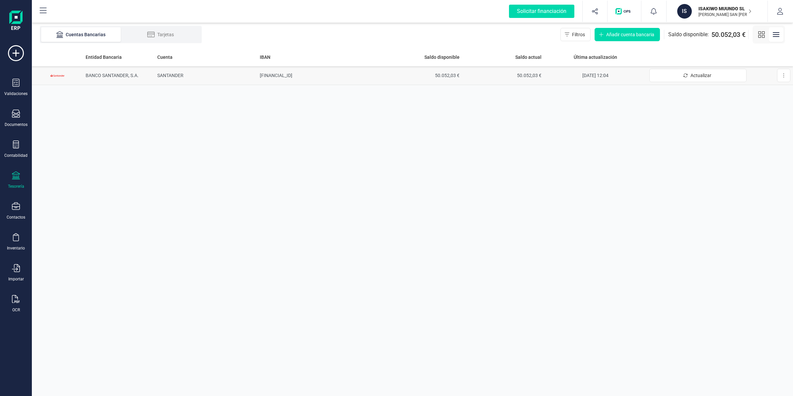
click at [583, 76] on span "[DATE] 12:04" at bounding box center [596, 75] width 26 height 5
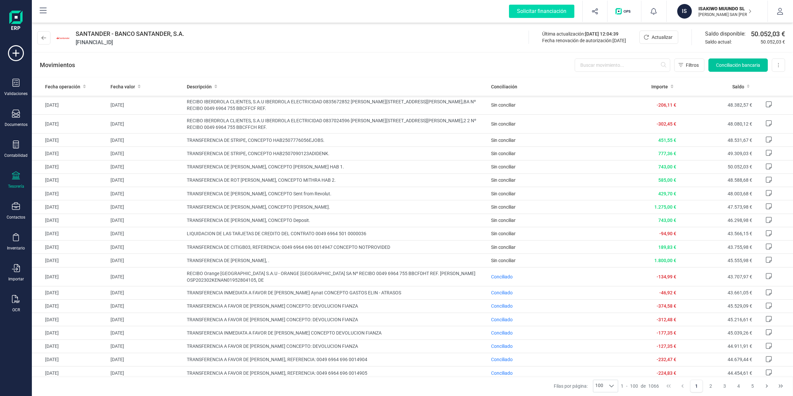
click at [728, 67] on span "Conciliación bancaria" at bounding box center [738, 65] width 44 height 7
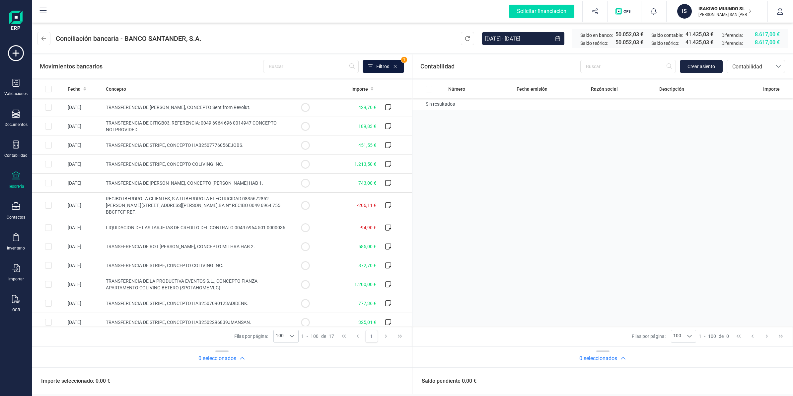
click at [371, 70] on button "Filtros" at bounding box center [383, 66] width 41 height 13
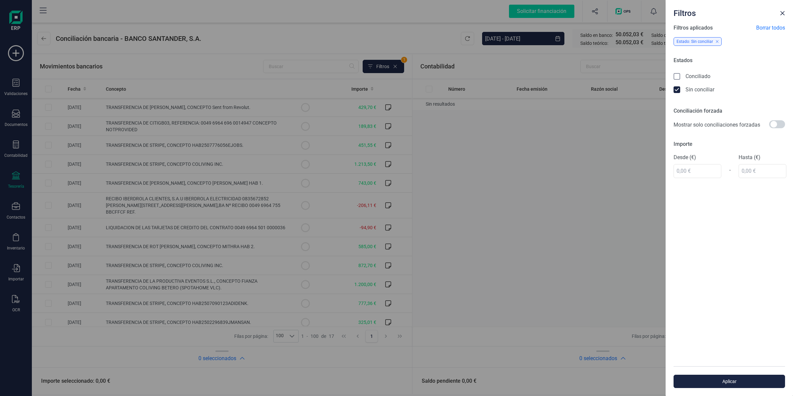
click at [585, 161] on div "Filtros Filtros aplicados Borrar todos Estado: Sin conciliar Estados Conciliado…" at bounding box center [396, 198] width 793 height 396
click at [782, 14] on span "Close" at bounding box center [782, 13] width 5 height 5
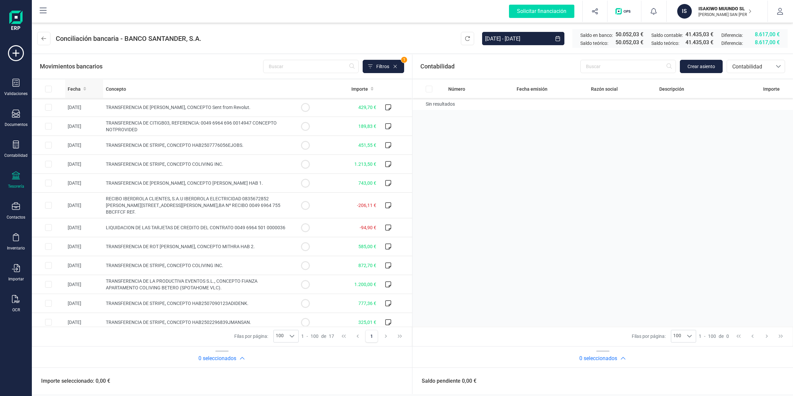
click at [83, 86] on span at bounding box center [84, 89] width 3 height 7
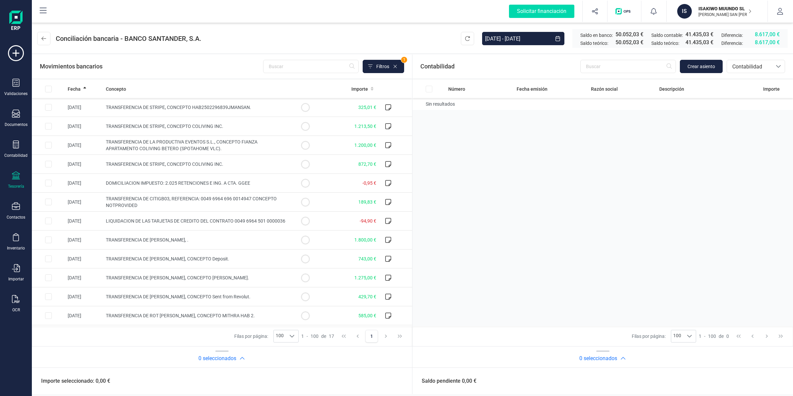
click at [709, 11] on p "ISAKIWO MUUNDO SL" at bounding box center [725, 8] width 53 height 7
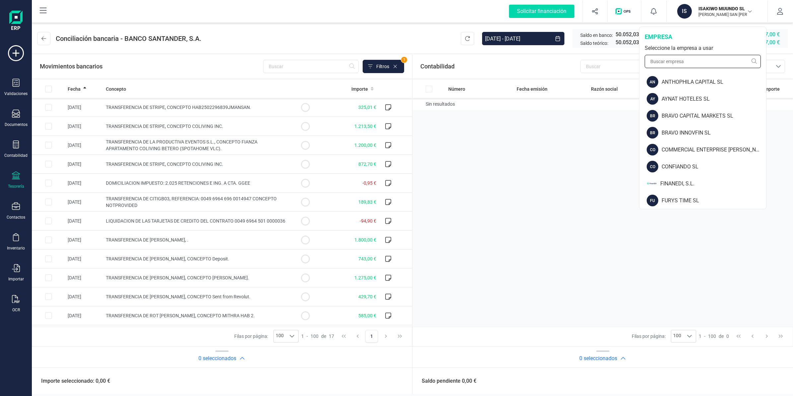
click at [684, 62] on input "text" at bounding box center [703, 61] width 116 height 13
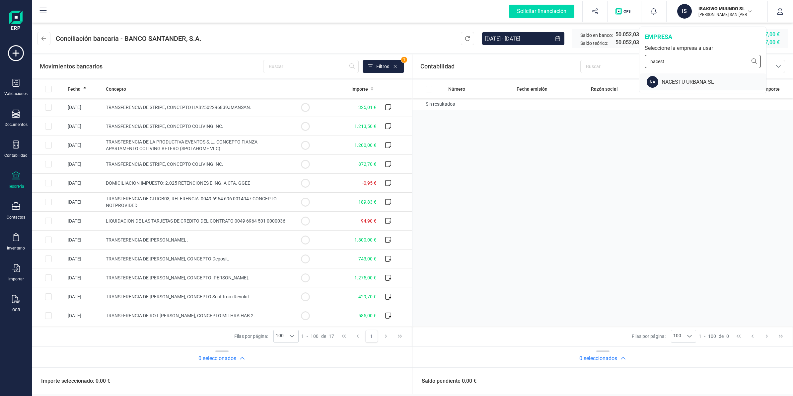
type input "nacest"
click at [681, 75] on div "NA NACESTU URBANA SL" at bounding box center [703, 81] width 126 height 17
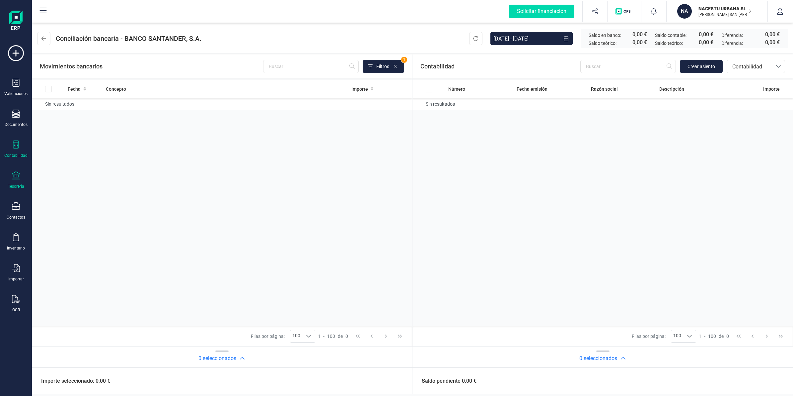
click at [13, 149] on div "Contabilidad" at bounding box center [16, 149] width 27 height 18
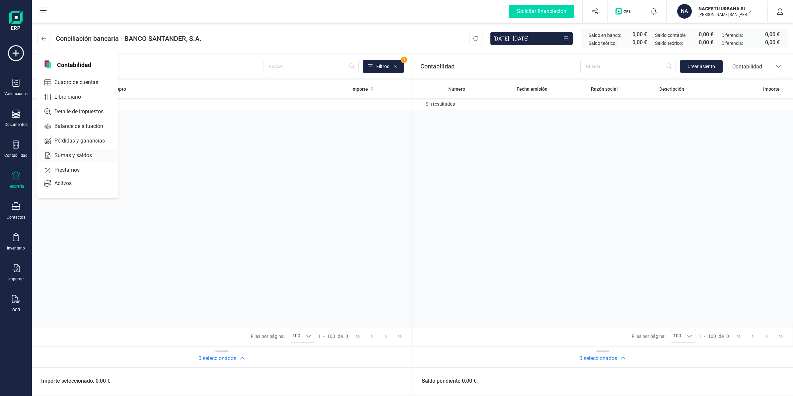
click at [65, 151] on span "Sumas y saldos" at bounding box center [78, 155] width 52 height 8
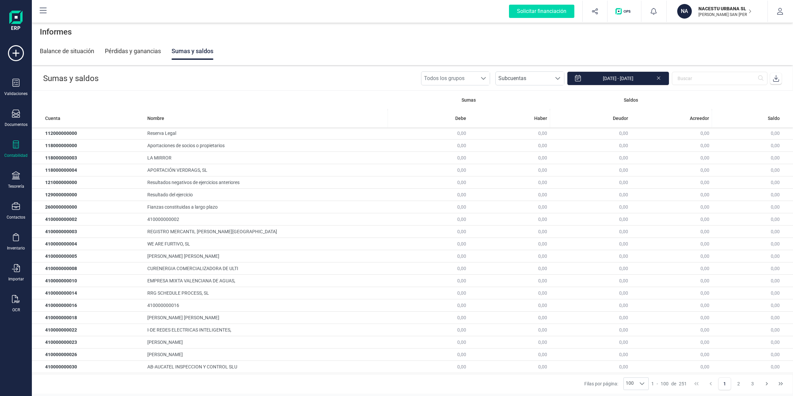
click at [778, 78] on icon at bounding box center [776, 78] width 7 height 7
click at [715, 14] on p "[PERSON_NAME] SAN [PERSON_NAME]" at bounding box center [725, 14] width 53 height 5
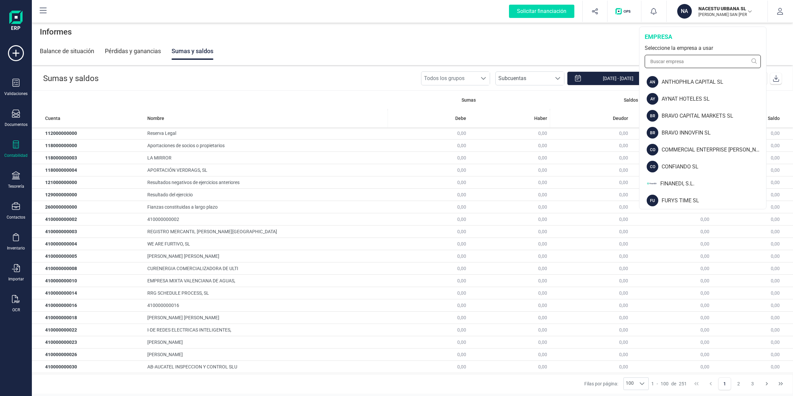
click at [684, 64] on input "text" at bounding box center [703, 61] width 116 height 13
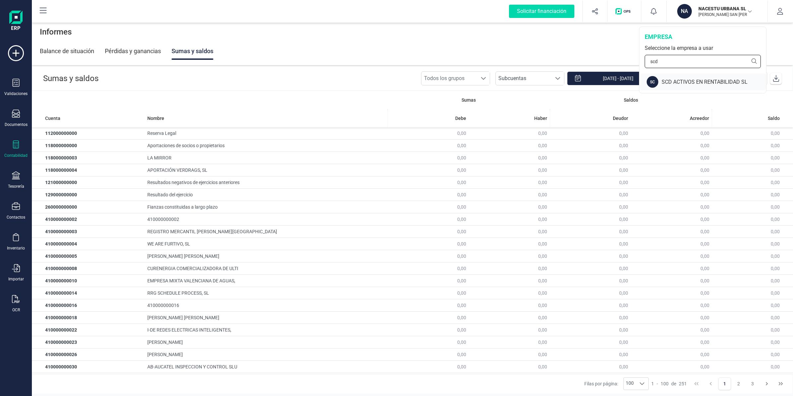
type input "scd"
click at [681, 80] on div "SCD ACTIVOS EN RENTABILIDAD SL" at bounding box center [714, 82] width 105 height 8
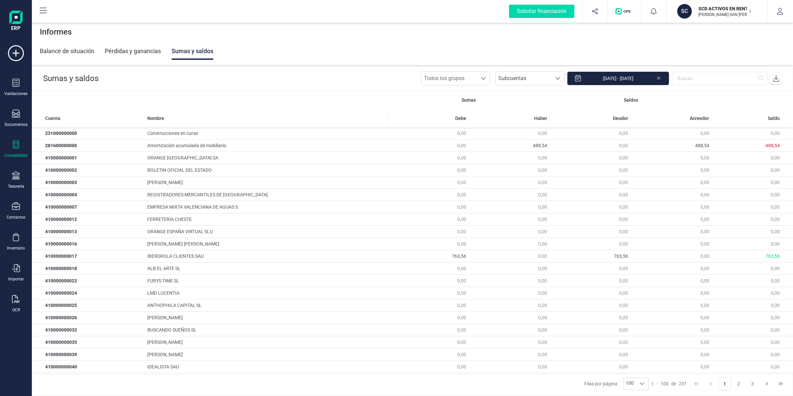
click at [778, 80] on icon at bounding box center [776, 78] width 7 height 7
click at [291, 81] on header "Sumas y saldos Todos los grupos Todos los grupos Subcuentas Subcuentas Subcuent…" at bounding box center [412, 78] width 761 height 24
drag, startPoint x: 16, startPoint y: 154, endPoint x: 22, endPoint y: 140, distance: 14.7
click at [16, 153] on div "Contabilidad" at bounding box center [15, 155] width 23 height 5
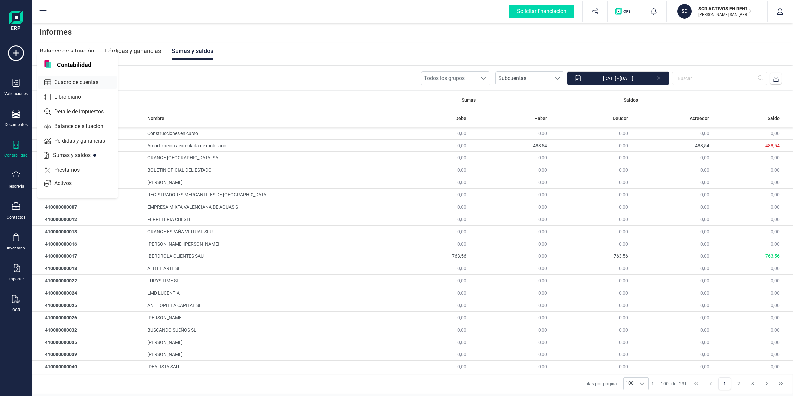
click at [82, 81] on span "Cuadro de cuentas" at bounding box center [81, 82] width 58 height 8
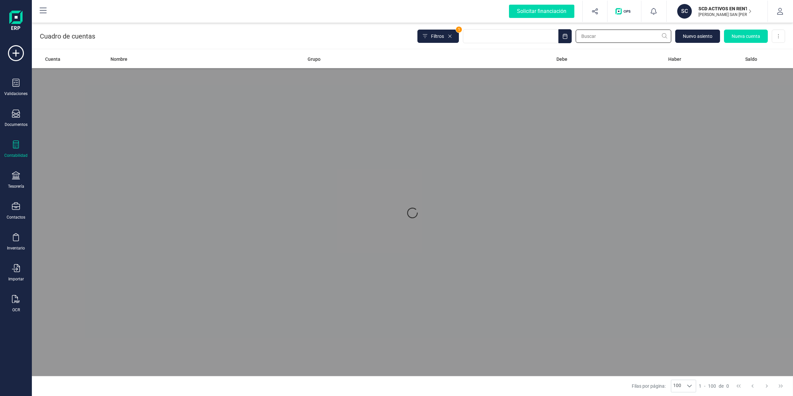
click at [600, 39] on input "text" at bounding box center [624, 36] width 96 height 13
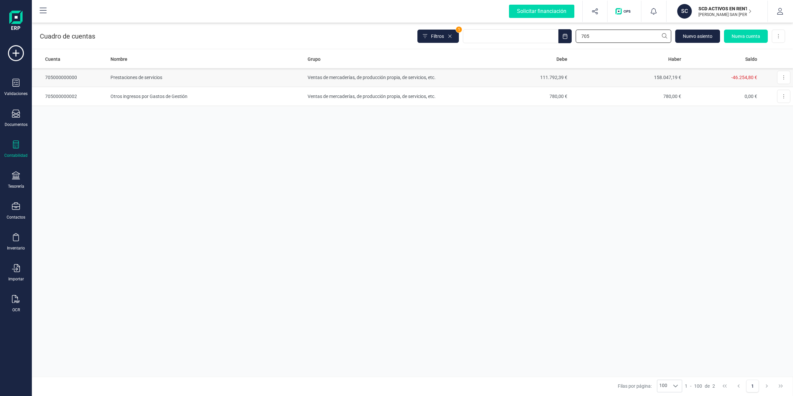
type input "705"
click at [560, 78] on td "111.792,39 €" at bounding box center [514, 77] width 114 height 19
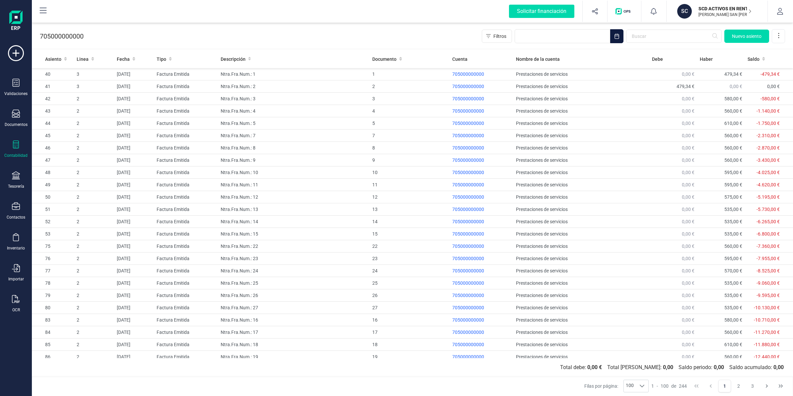
click at [617, 36] on icon "Choose Date" at bounding box center [616, 36] width 5 height 5
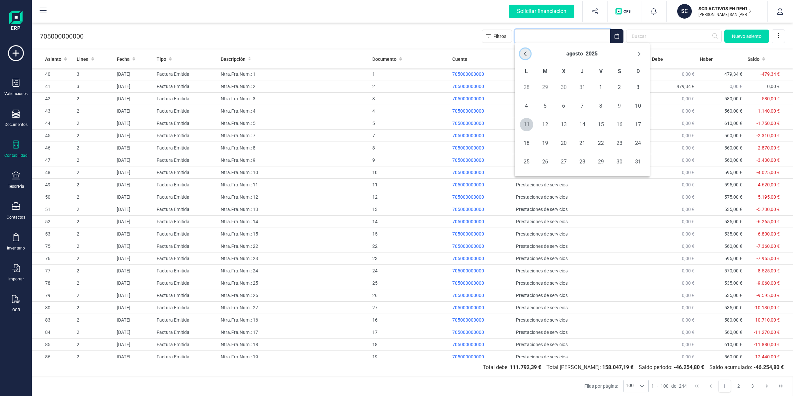
click at [527, 56] on icon "Previous Month" at bounding box center [525, 53] width 5 height 5
click at [543, 87] on span "1" at bounding box center [545, 87] width 13 height 13
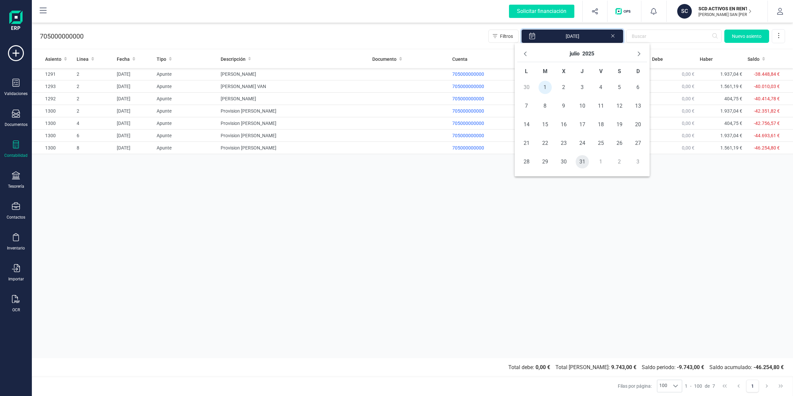
click at [582, 163] on span "31" at bounding box center [582, 161] width 13 height 13
type input "[DATE] - [DATE]"
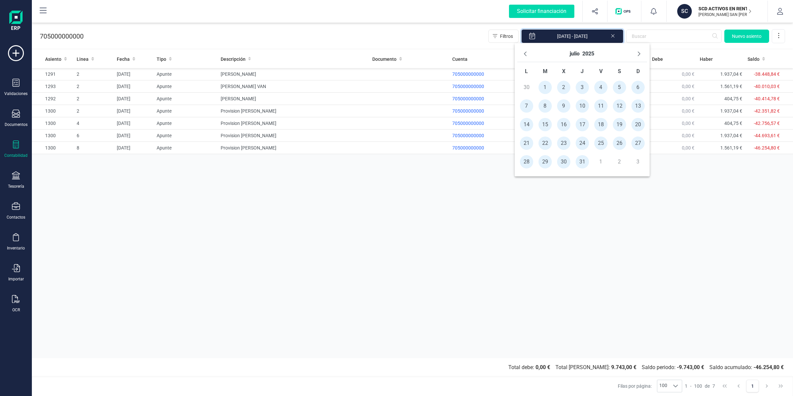
click at [572, 204] on div "Asiento Linea Fecha Tipo Descripción Documento Cuenta Nombre de la cuenta [PERS…" at bounding box center [412, 204] width 761 height 308
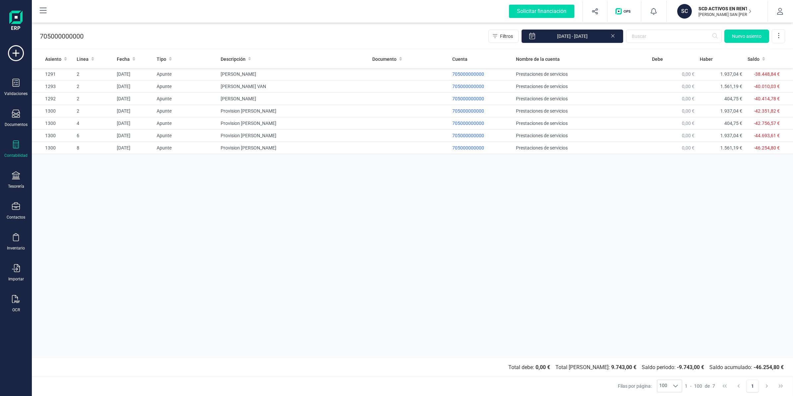
click at [572, 204] on div "Asiento Linea Fecha Tipo Descripción Documento Cuenta Nombre de la cuenta [PERS…" at bounding box center [412, 204] width 761 height 308
click at [650, 154] on td "0,00 €" at bounding box center [674, 148] width 48 height 12
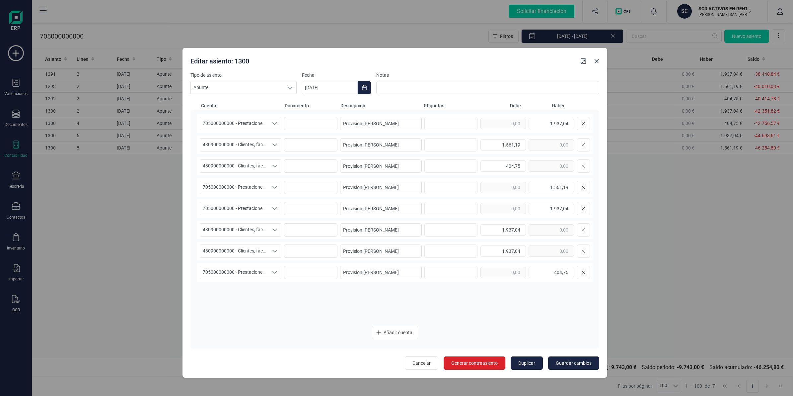
drag, startPoint x: 521, startPoint y: 45, endPoint x: 518, endPoint y: 56, distance: 11.6
click at [518, 56] on div "Editar asiento: 1300" at bounding box center [383, 60] width 390 height 12
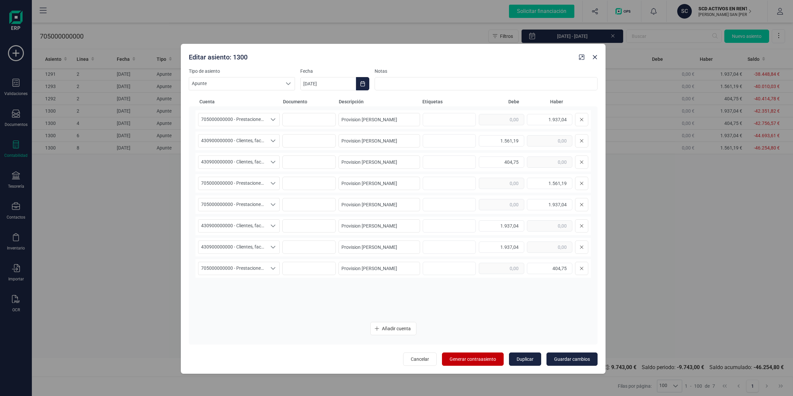
click at [483, 357] on span "Generar contraasiento" at bounding box center [473, 359] width 46 height 7
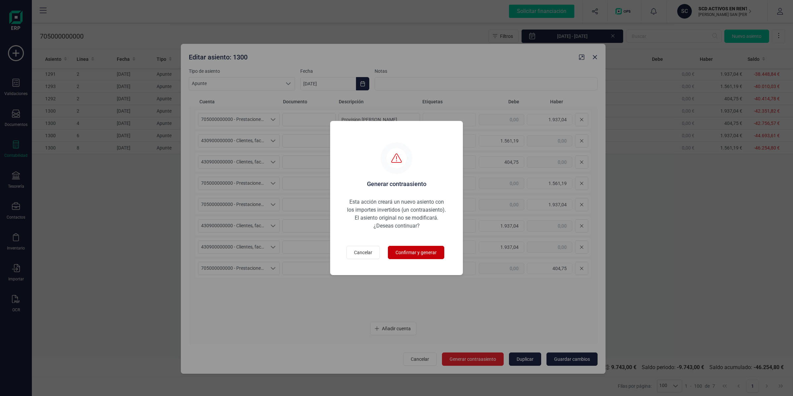
click at [410, 255] on span "Confirmar y generar" at bounding box center [416, 252] width 41 height 7
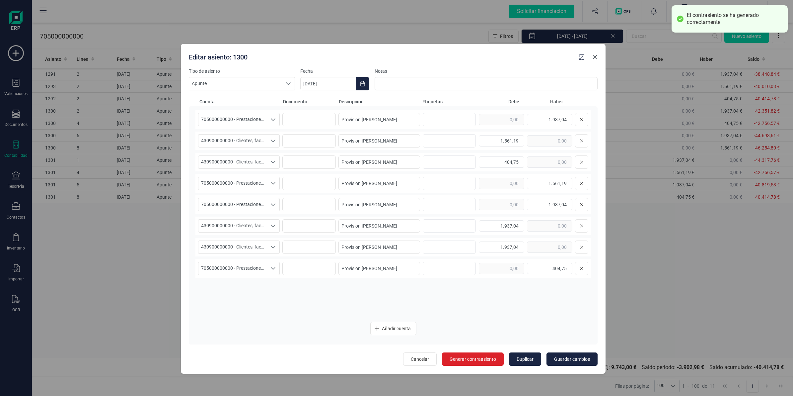
click at [596, 57] on icon "button" at bounding box center [595, 56] width 5 height 5
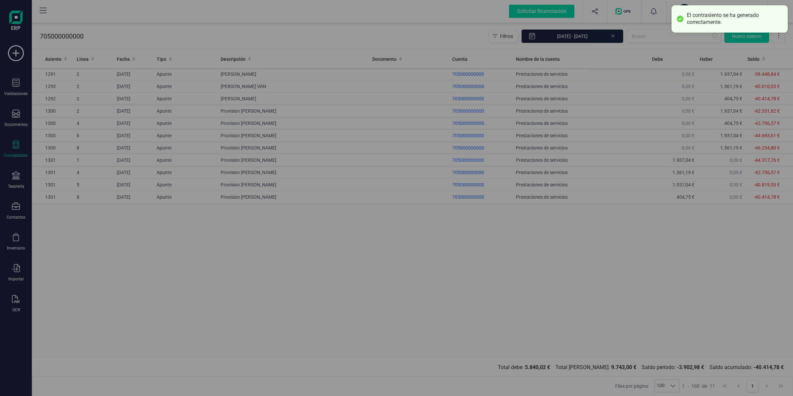
type input "[DATE]"
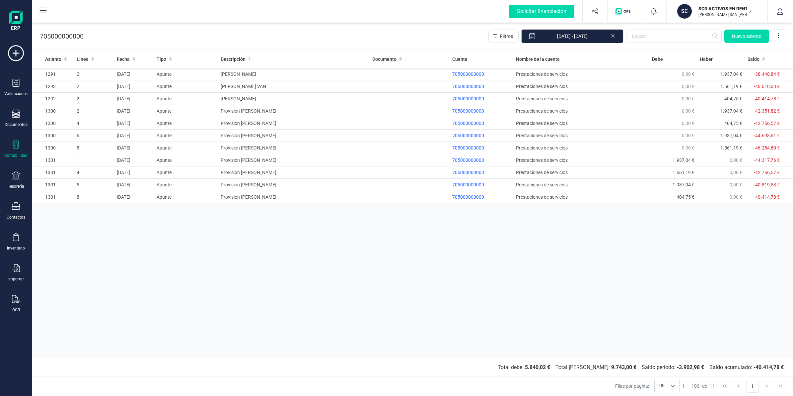
click at [263, 241] on div "Asiento Linea Fecha Tipo Descripción Documento Cuenta Nombre de la cuenta [PERS…" at bounding box center [412, 204] width 761 height 308
click at [17, 143] on icon at bounding box center [16, 144] width 8 height 8
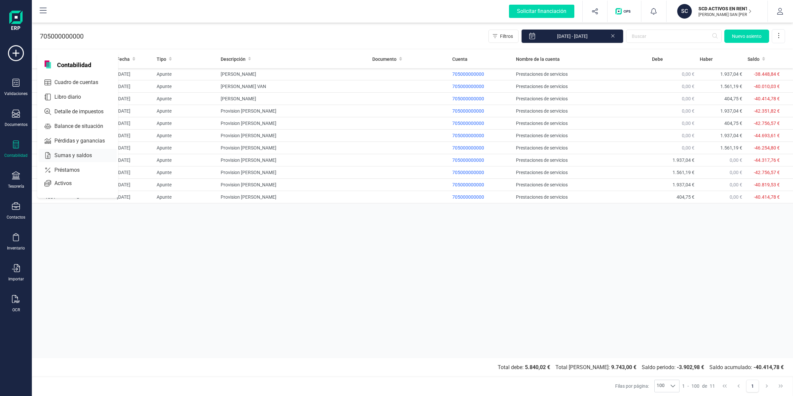
click at [71, 153] on span "Sumas y saldos" at bounding box center [78, 155] width 52 height 8
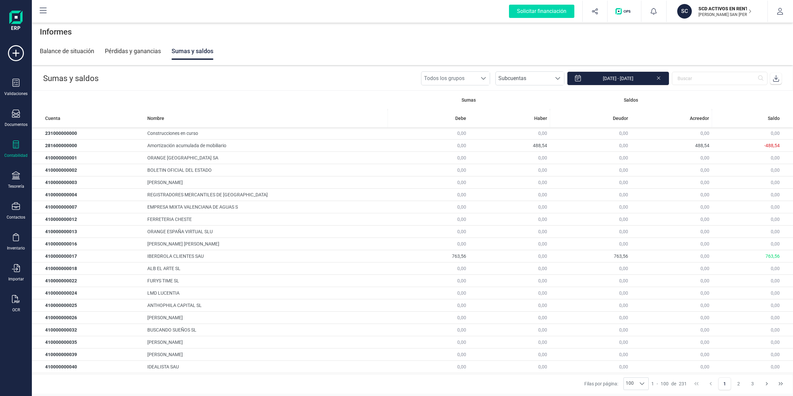
click at [779, 79] on icon at bounding box center [776, 78] width 7 height 7
click at [693, 15] on div "SCD ACTIVOS EN RENTABILIDAD [PERSON_NAME] SAN [PERSON_NAME]" at bounding box center [722, 11] width 58 height 15
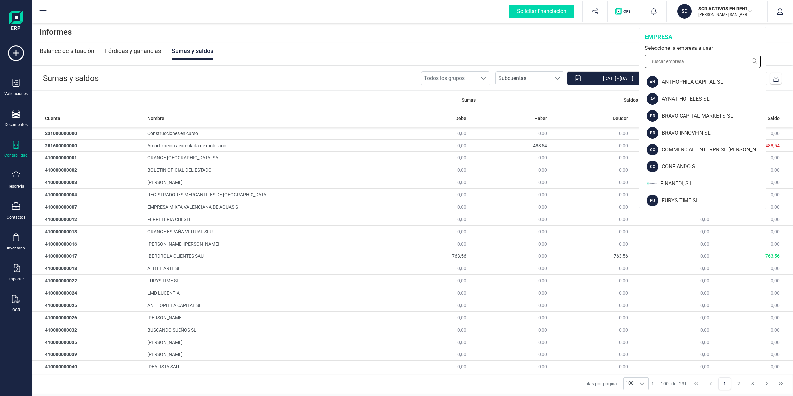
click at [697, 66] on input "text" at bounding box center [703, 61] width 116 height 13
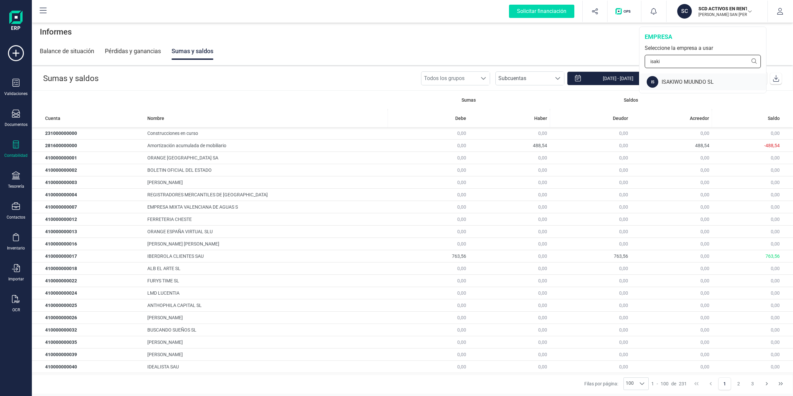
type input "isaki"
click at [679, 88] on div "IS ISAKIWO MUUNDO SL" at bounding box center [703, 81] width 126 height 17
click at [678, 82] on div "ISAKIWO MUUNDO SL" at bounding box center [714, 82] width 105 height 8
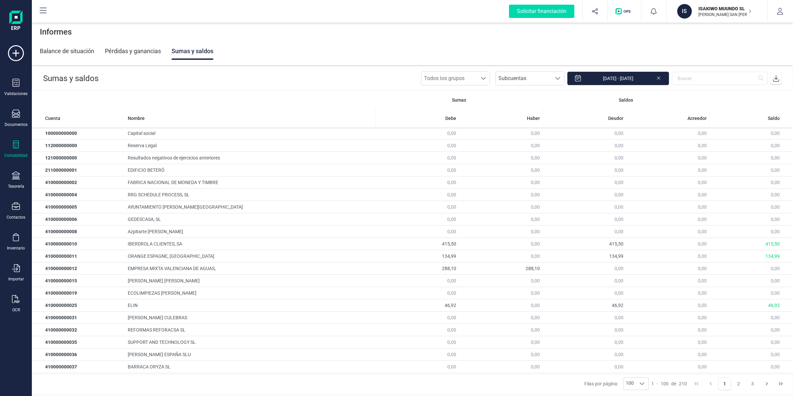
click at [14, 154] on div "Contabilidad" at bounding box center [15, 155] width 23 height 5
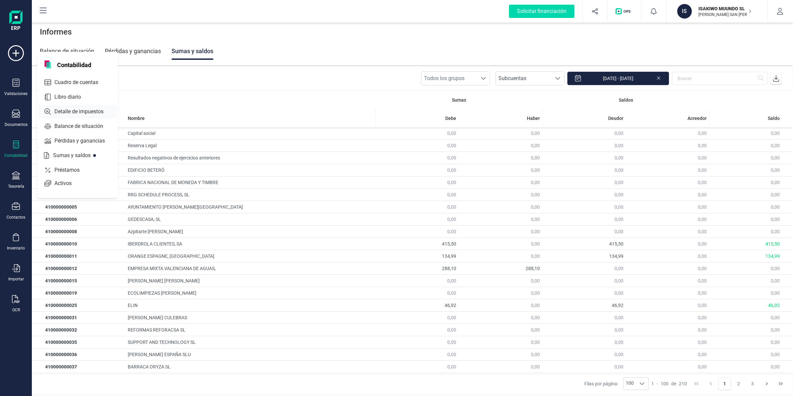
click at [66, 82] on span "Cuadro de cuentas" at bounding box center [81, 82] width 58 height 8
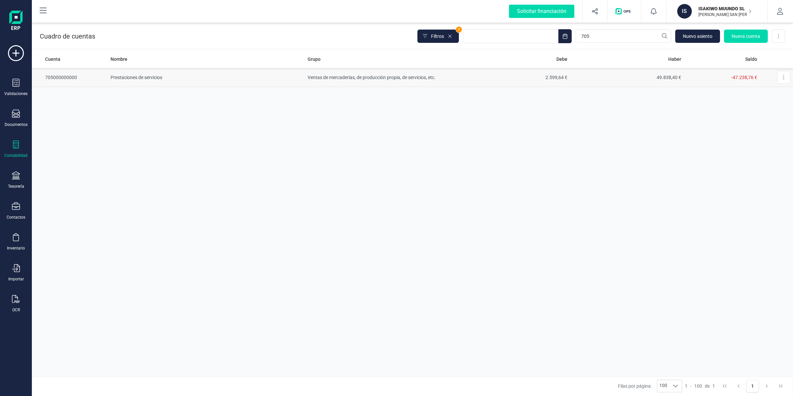
click at [612, 72] on td "49.838,40 €" at bounding box center [627, 77] width 114 height 19
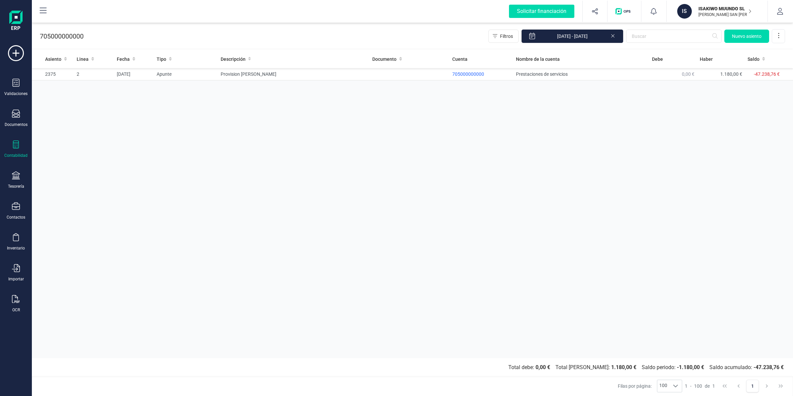
click at [11, 146] on div "Contabilidad" at bounding box center [16, 149] width 27 height 18
click at [60, 81] on span "Cuadro de cuentas" at bounding box center [81, 82] width 58 height 8
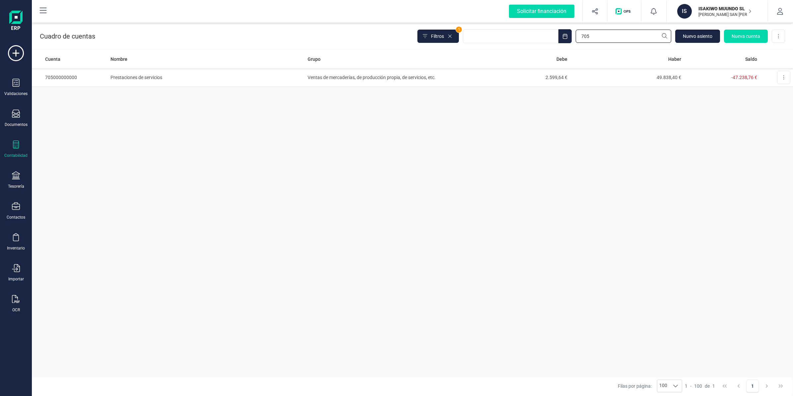
drag, startPoint x: 614, startPoint y: 40, endPoint x: 560, endPoint y: 48, distance: 54.4
click at [561, 48] on div "Cuadro de cuentas Filtros 1 705 Nuevo asiento Nueva cuenta Descargar Excel" at bounding box center [412, 34] width 761 height 27
type input "678"
click at [615, 80] on td "30,74 €" at bounding box center [628, 77] width 114 height 19
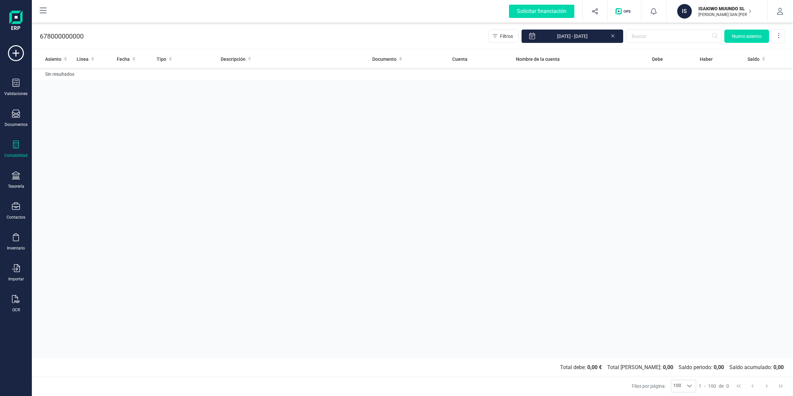
click at [706, 7] on p "ISAKIWO MUUNDO SL" at bounding box center [725, 8] width 53 height 7
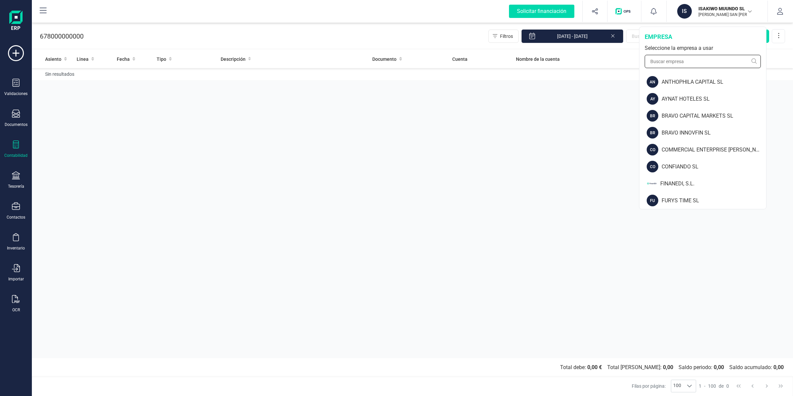
click at [684, 63] on input "text" at bounding box center [703, 61] width 116 height 13
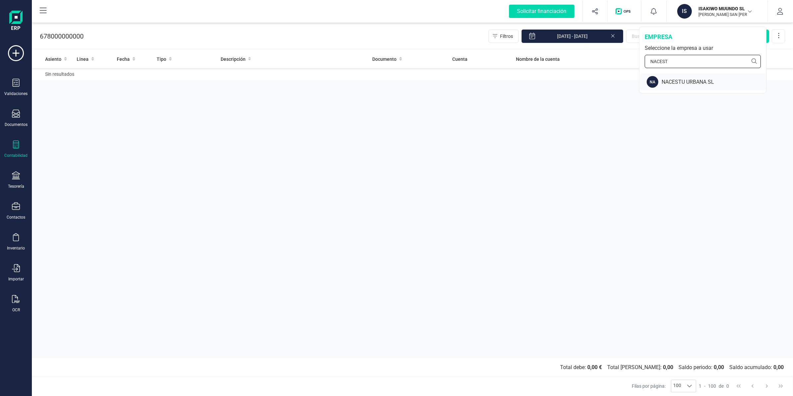
type input "NACEST"
click at [700, 74] on div "NA NACESTU URBANA SL" at bounding box center [703, 81] width 126 height 17
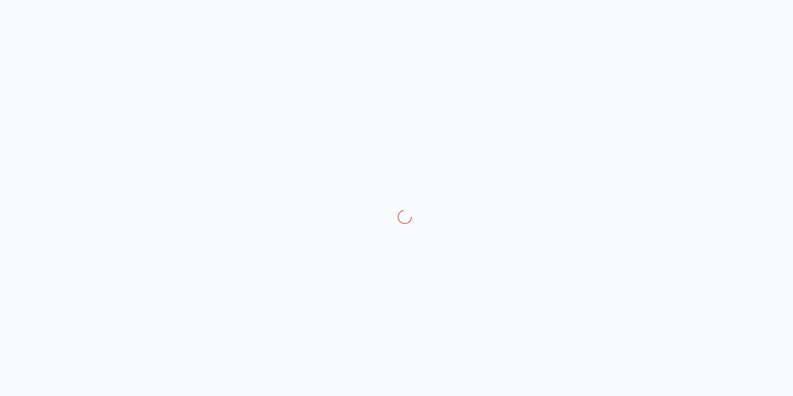
click at [695, 81] on div at bounding box center [396, 198] width 793 height 396
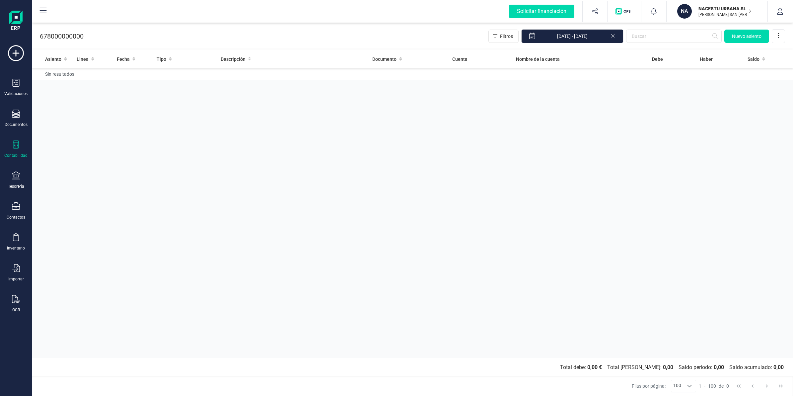
click at [19, 146] on icon at bounding box center [16, 144] width 8 height 8
click at [54, 80] on span "Cuadro de cuentas" at bounding box center [81, 82] width 58 height 8
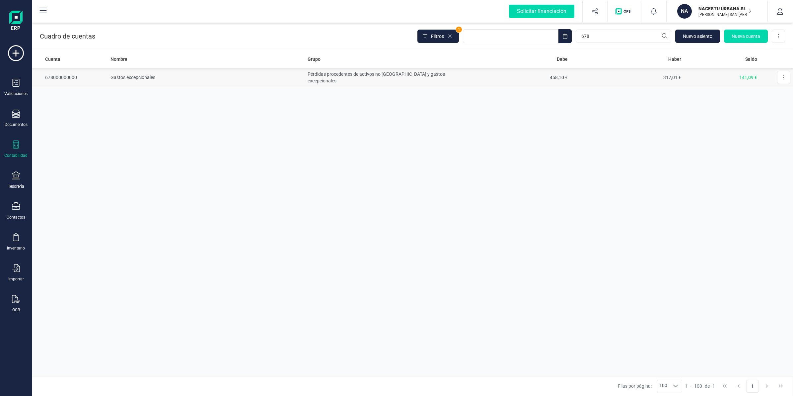
click at [590, 79] on td "317,01 €" at bounding box center [628, 77] width 114 height 19
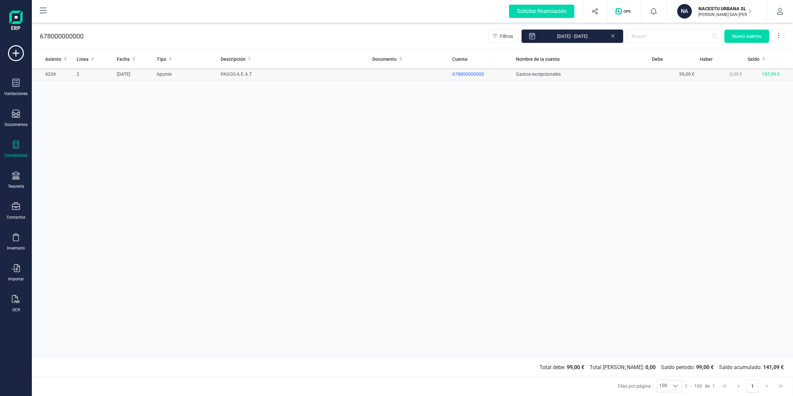
click at [233, 75] on td "PAGOS A.E.A.T" at bounding box center [294, 74] width 152 height 12
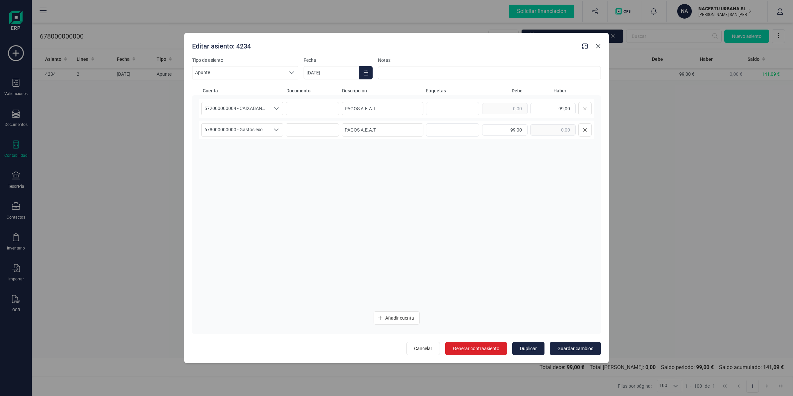
click at [600, 47] on icon "button" at bounding box center [598, 45] width 5 height 5
type input "[DATE]"
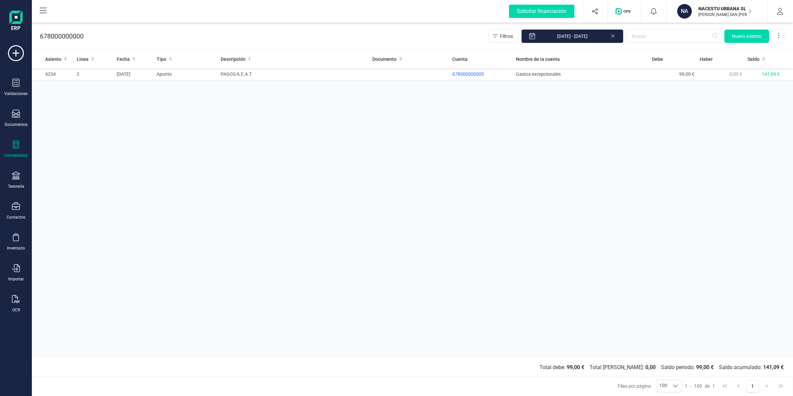
click at [10, 144] on div "Contabilidad" at bounding box center [16, 149] width 27 height 18
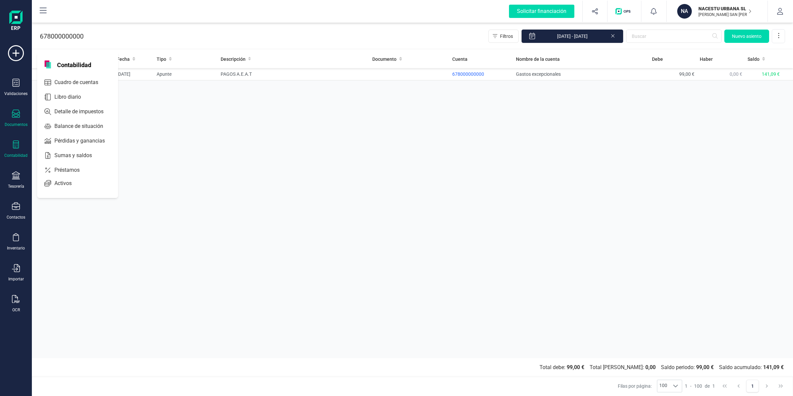
click at [12, 110] on icon at bounding box center [16, 114] width 8 height 8
click at [52, 90] on div "Facturas" at bounding box center [77, 95] width 77 height 13
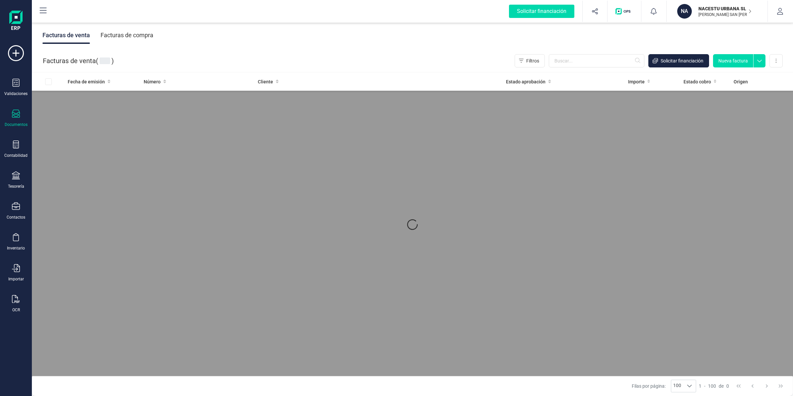
click at [129, 35] on div "Facturas de compra" at bounding box center [127, 35] width 53 height 17
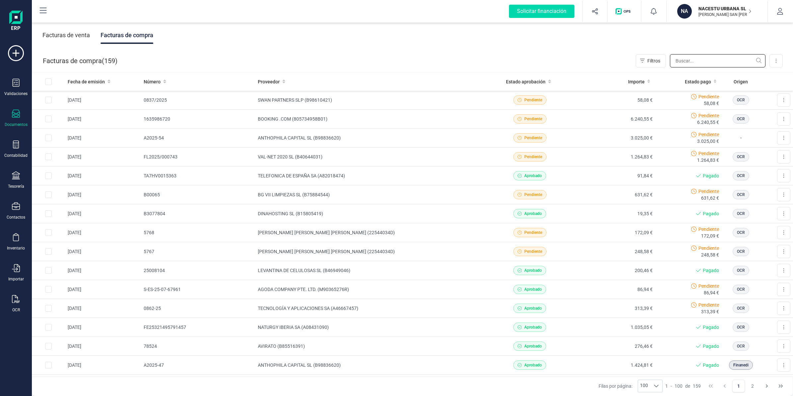
click at [694, 61] on input "text" at bounding box center [718, 60] width 96 height 13
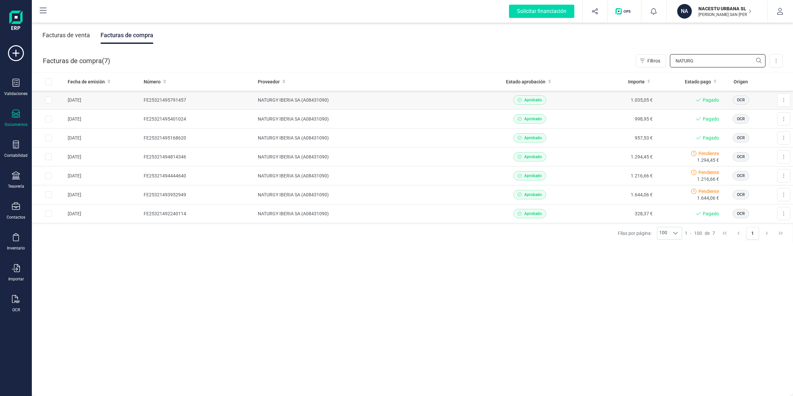
type input "NATURG"
click at [111, 101] on td "[DATE]" at bounding box center [103, 100] width 76 height 19
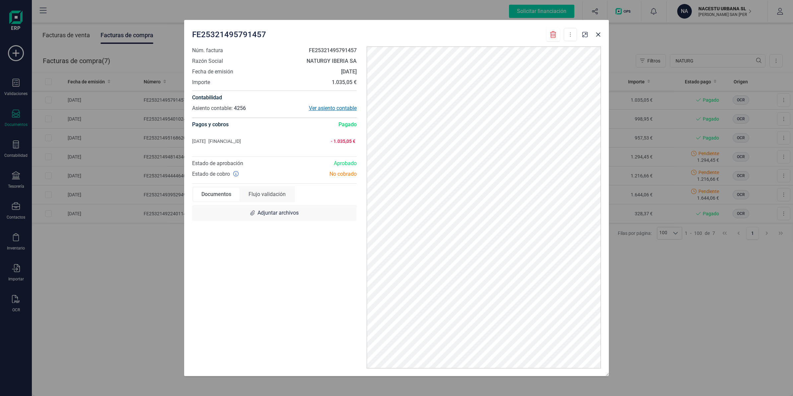
click at [331, 108] on div "Ver asiento contable" at bounding box center [316, 108] width 82 height 8
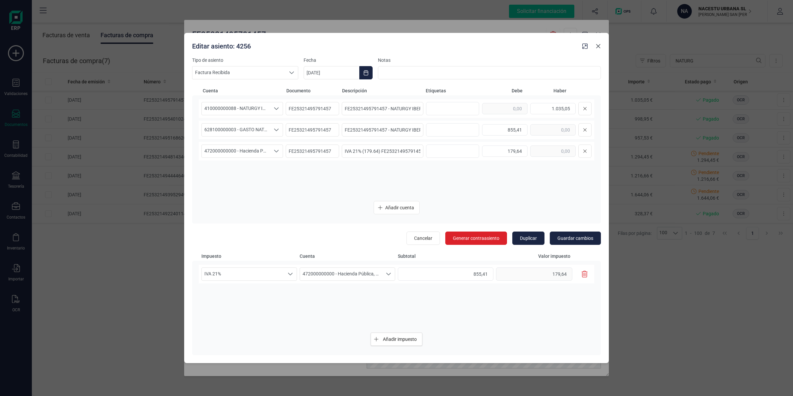
click at [600, 44] on icon "button" at bounding box center [598, 46] width 4 height 4
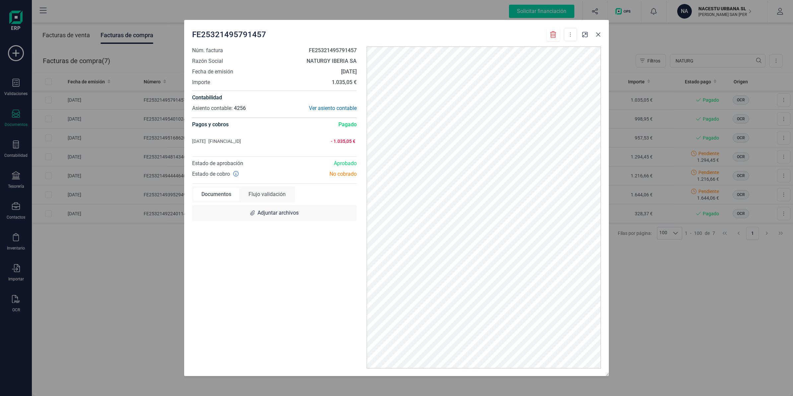
click at [599, 34] on icon "button" at bounding box center [598, 34] width 5 height 5
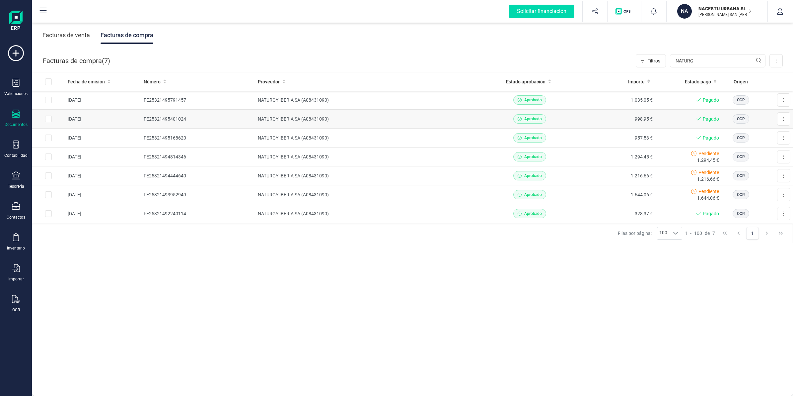
click at [266, 118] on td "NATURGY IBERIA SA (A08431090)" at bounding box center [371, 119] width 233 height 19
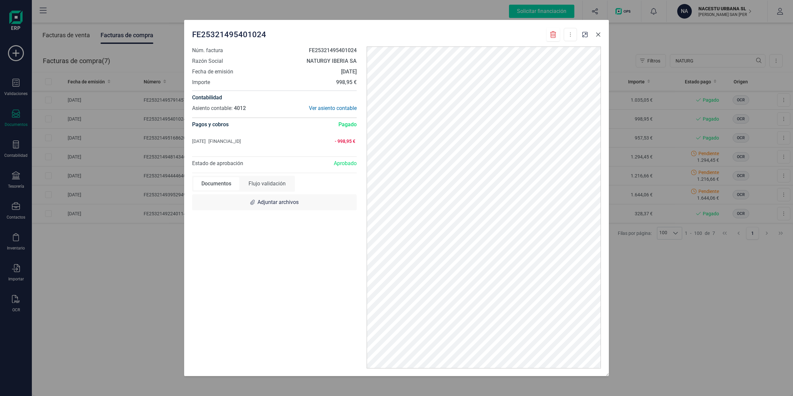
click at [600, 35] on icon "button" at bounding box center [598, 34] width 5 height 5
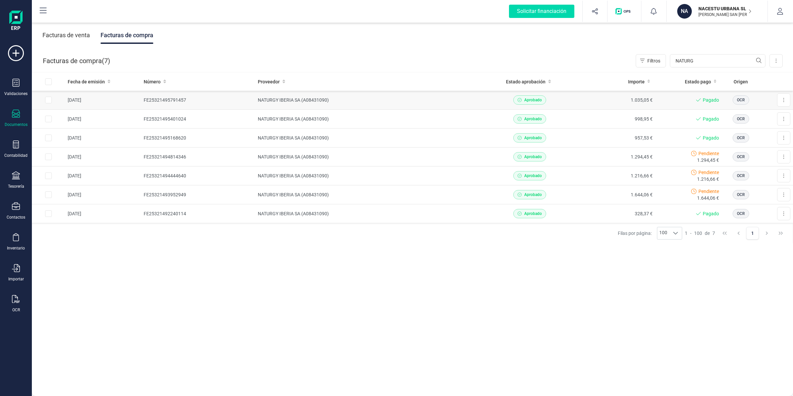
click at [387, 97] on td "NATURGY IBERIA SA (A08431090)" at bounding box center [371, 100] width 233 height 19
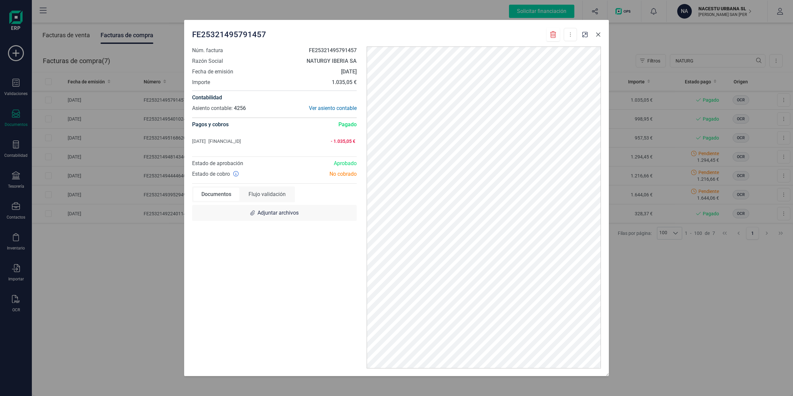
click at [597, 36] on icon "button" at bounding box center [598, 34] width 4 height 4
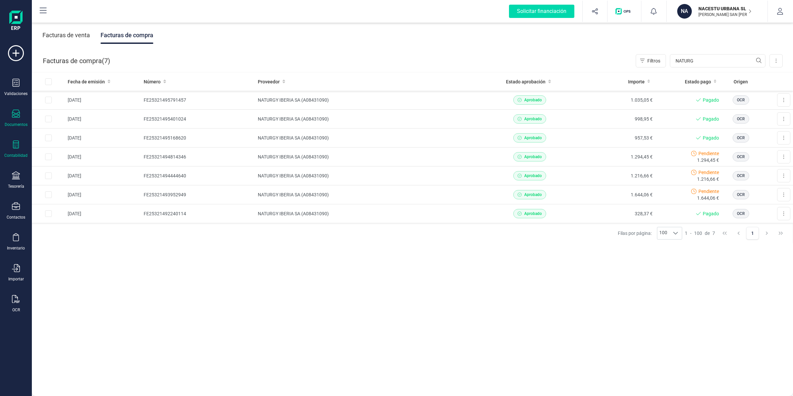
click at [18, 148] on div at bounding box center [16, 145] width 8 height 10
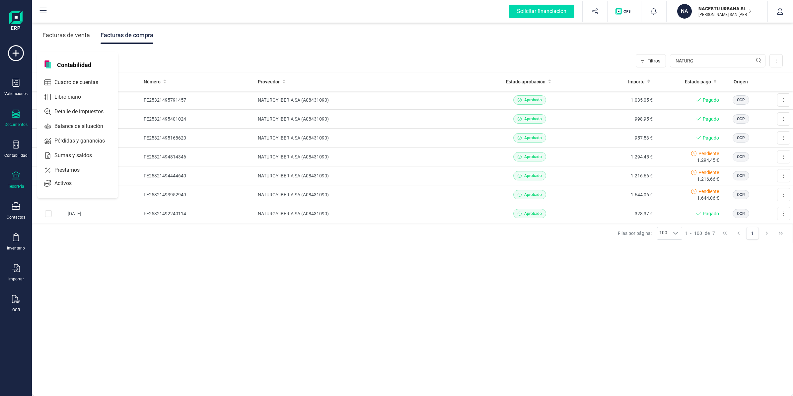
click at [17, 180] on div "Tesorería" at bounding box center [16, 180] width 27 height 18
click at [74, 110] on span "Cuentas bancarias" at bounding box center [81, 113] width 58 height 8
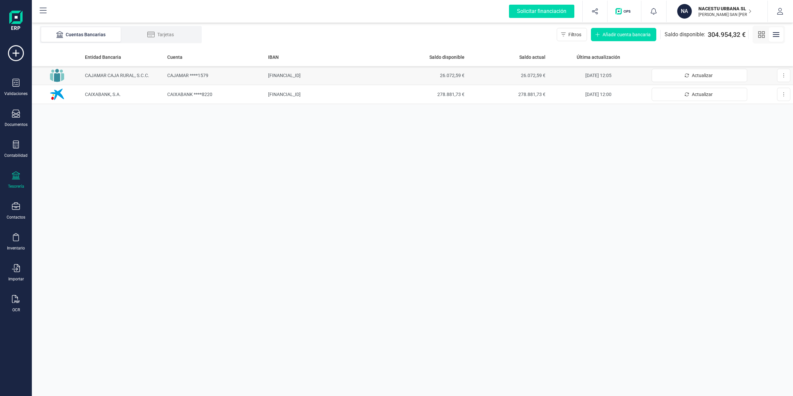
click at [117, 75] on span "CAJAMAR CAJA RURAL, S.C.C." at bounding box center [117, 75] width 64 height 5
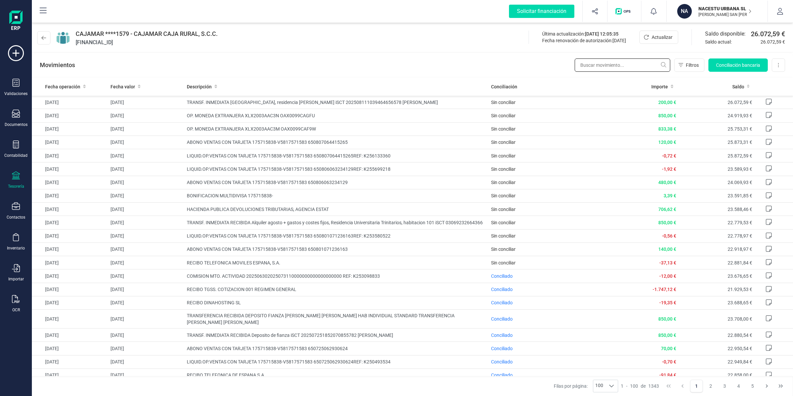
click at [593, 65] on input "text" at bounding box center [623, 64] width 96 height 13
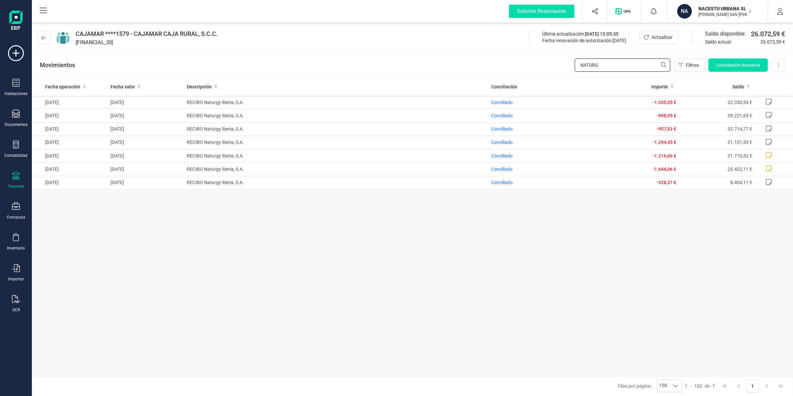
type input "NATURG"
click at [16, 147] on icon at bounding box center [16, 144] width 8 height 8
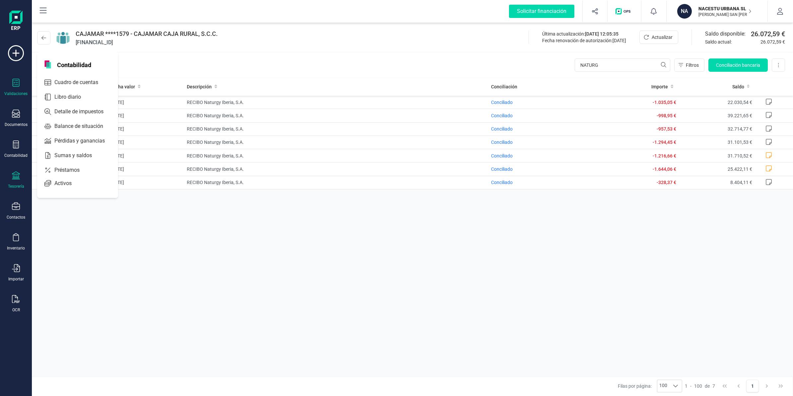
click at [13, 92] on div "Validaciones" at bounding box center [15, 93] width 23 height 5
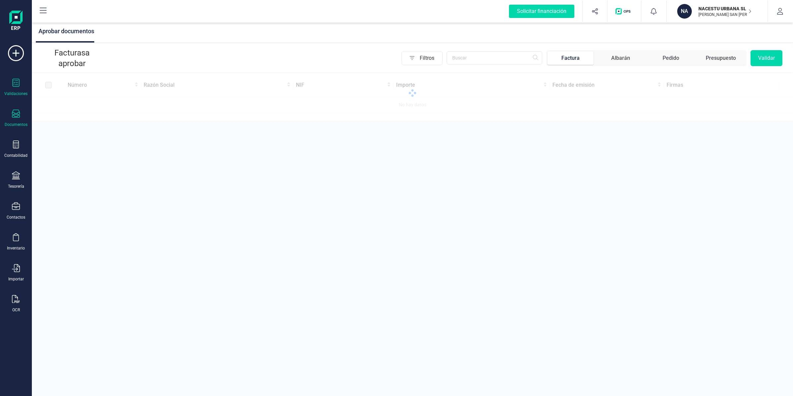
click at [12, 116] on icon at bounding box center [16, 114] width 8 height 8
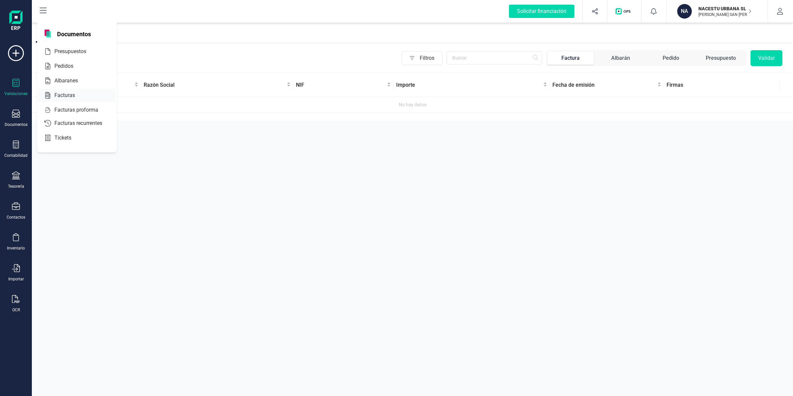
click at [64, 90] on div "Facturas" at bounding box center [77, 95] width 77 height 13
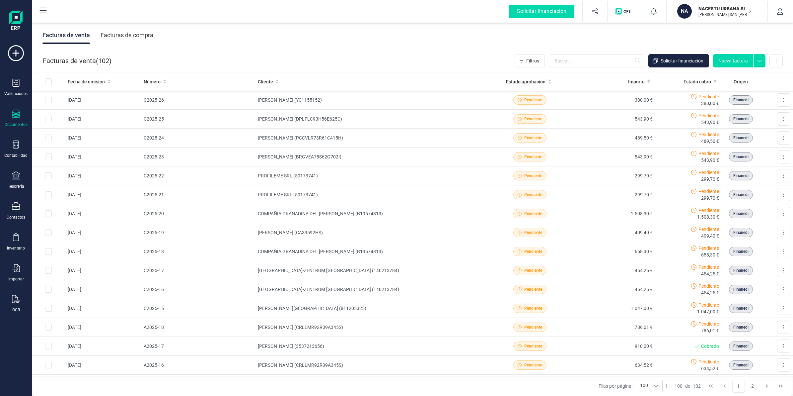
click at [128, 34] on div "Facturas de compra" at bounding box center [127, 35] width 53 height 17
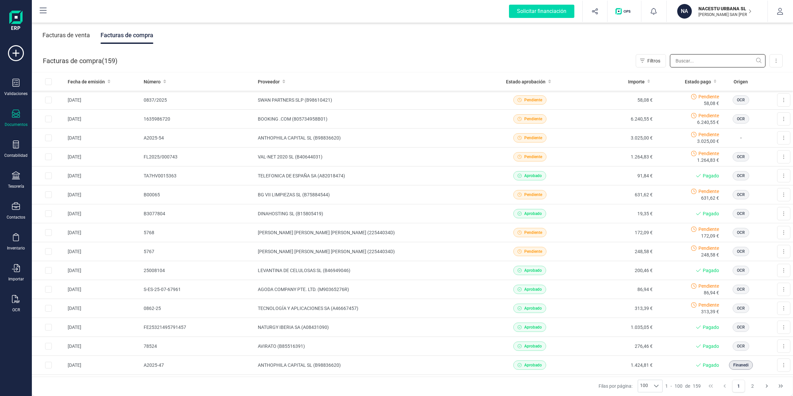
click at [687, 62] on input "text" at bounding box center [718, 60] width 96 height 13
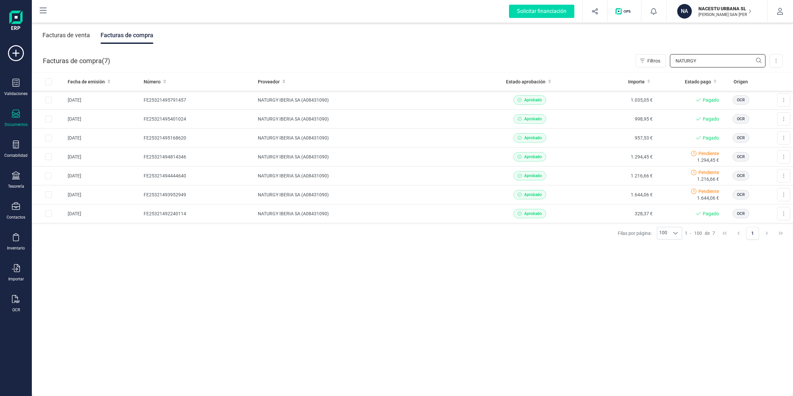
drag, startPoint x: 706, startPoint y: 57, endPoint x: 631, endPoint y: 63, distance: 75.6
click at [631, 63] on div "Facturas de compra ( 7 ) Filtros NATURGY Importar Carga masiva (Excel) Factura …" at bounding box center [412, 60] width 761 height 23
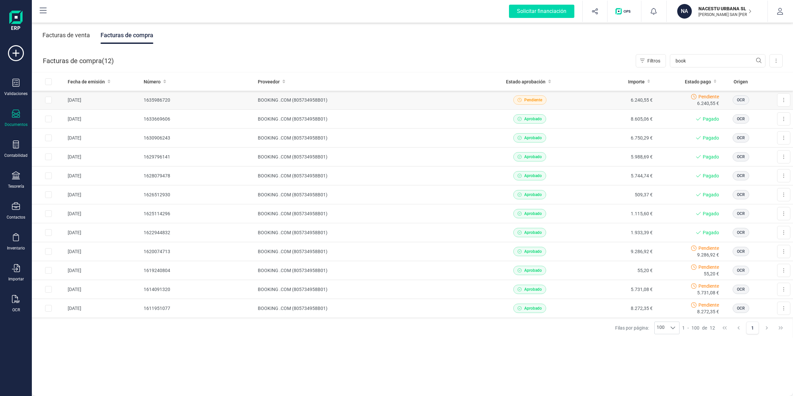
click at [237, 96] on td "1635986720" at bounding box center [198, 100] width 114 height 19
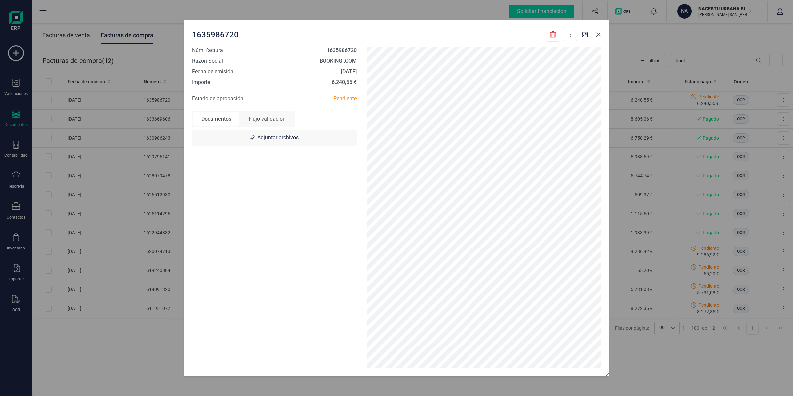
click at [598, 37] on icon "button" at bounding box center [598, 34] width 5 height 5
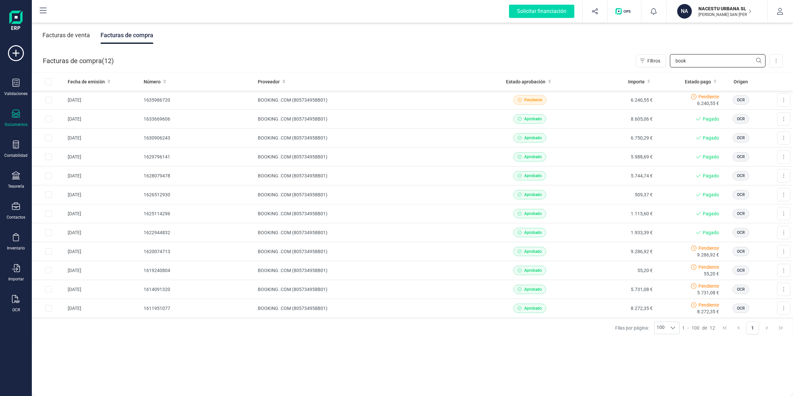
drag, startPoint x: 696, startPoint y: 61, endPoint x: 574, endPoint y: 68, distance: 122.4
click at [575, 68] on div "Facturas de compra ( 12 ) Filtros book Importar Carga masiva (Excel) Factura el…" at bounding box center [412, 60] width 761 height 23
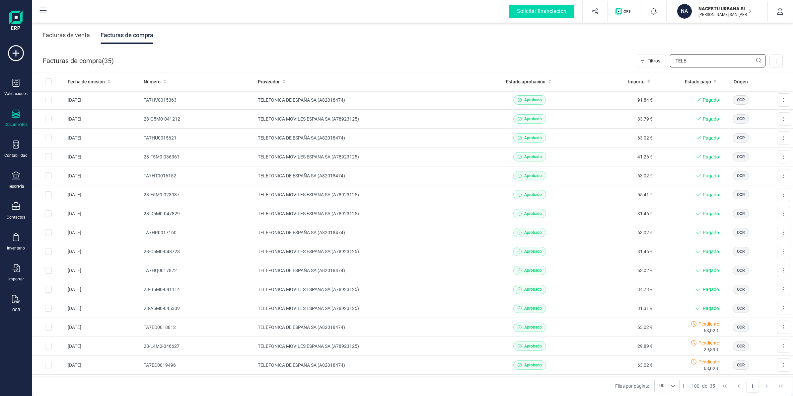
type input "TELE"
click at [302, 101] on td "TELEFONICA DE ESPAÑA SA (A82018474)" at bounding box center [371, 100] width 233 height 19
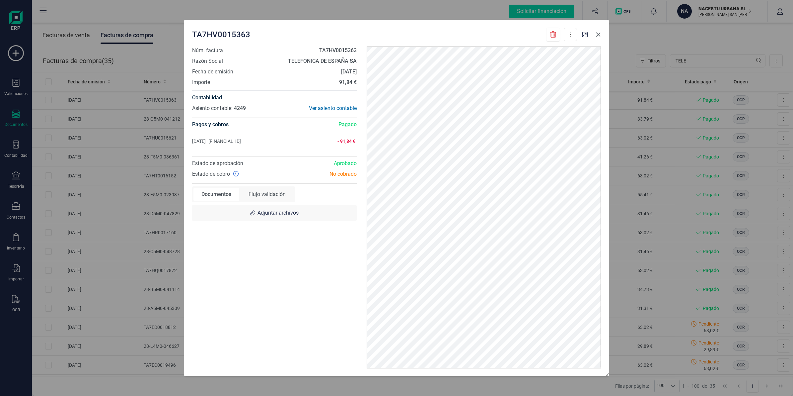
drag, startPoint x: 601, startPoint y: 34, endPoint x: 590, endPoint y: 34, distance: 11.6
click at [601, 34] on button "button" at bounding box center [598, 34] width 11 height 11
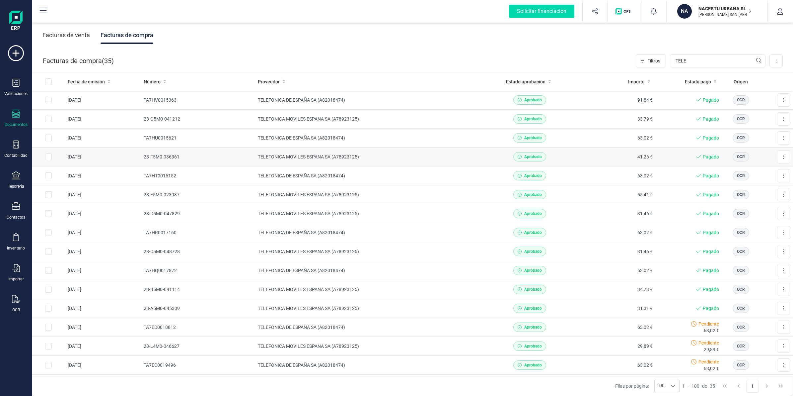
click at [331, 155] on td "TELEFONICA MOVILES ESPANA SA (A78923125)" at bounding box center [371, 156] width 233 height 19
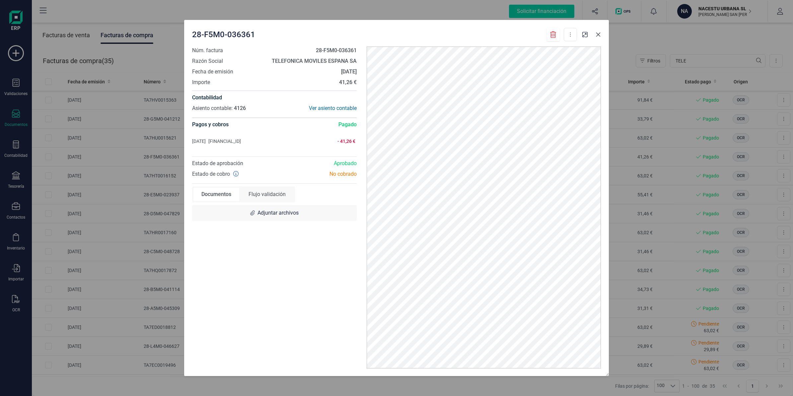
click at [600, 33] on icon "button" at bounding box center [598, 34] width 4 height 4
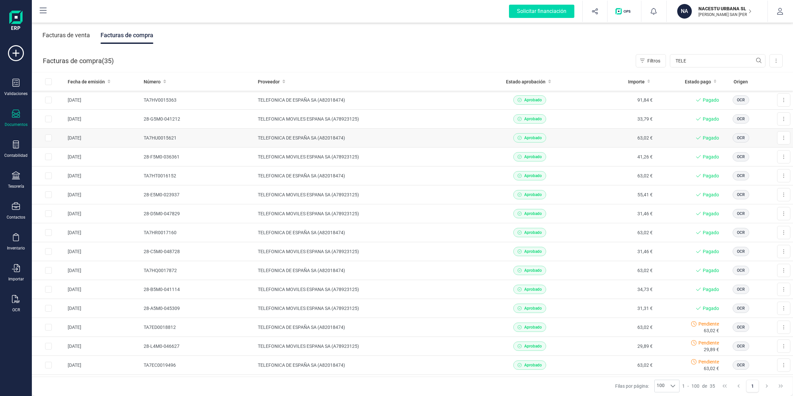
click at [357, 143] on td "TELEFONICA DE ESPAÑA SA (A82018474)" at bounding box center [371, 137] width 233 height 19
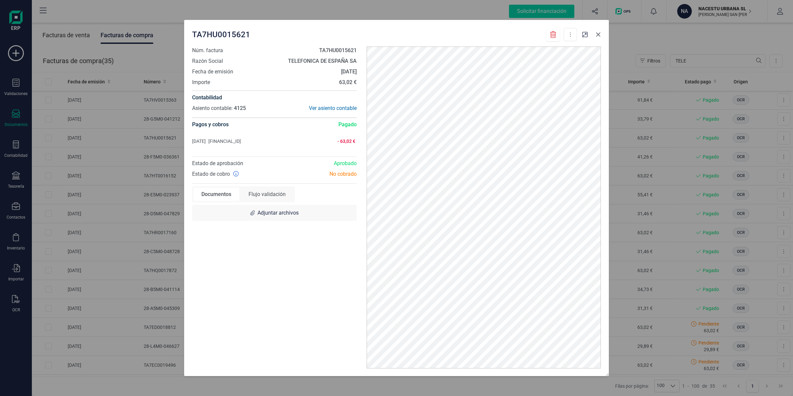
click at [597, 35] on icon "button" at bounding box center [598, 34] width 4 height 4
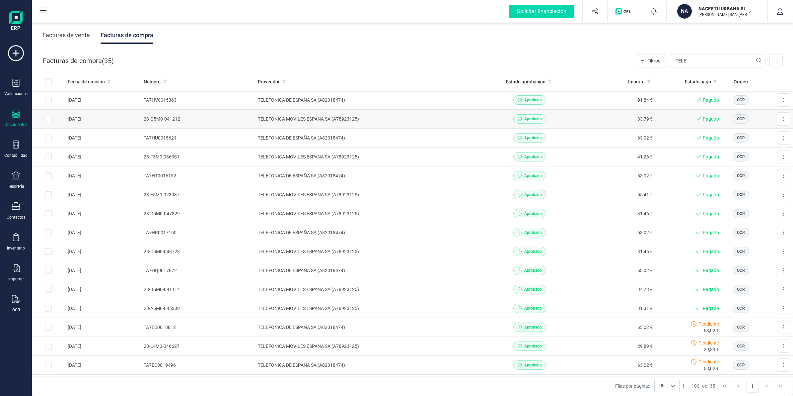
click at [292, 122] on td "TELEFONICA MOVILES ESPANA SA (A78923125)" at bounding box center [371, 119] width 233 height 19
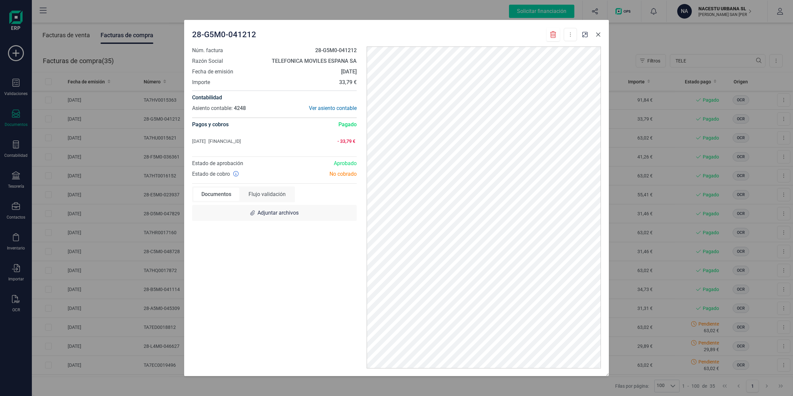
click at [599, 30] on button "button" at bounding box center [598, 34] width 11 height 11
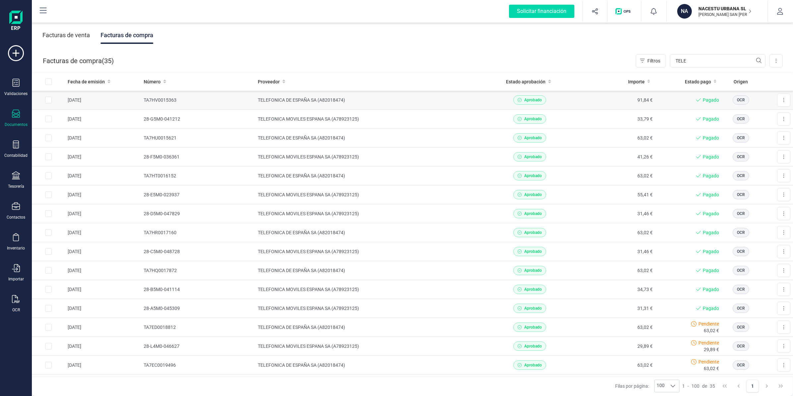
click at [449, 101] on td "TELEFONICA DE ESPAÑA SA (A82018474)" at bounding box center [371, 100] width 233 height 19
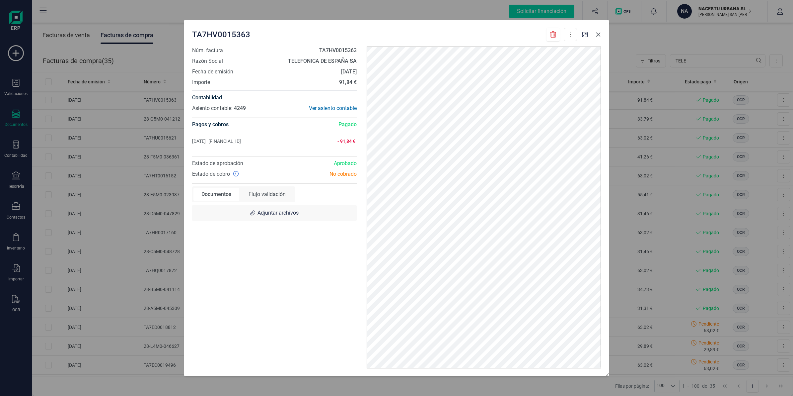
click at [598, 35] on icon "button" at bounding box center [598, 34] width 5 height 5
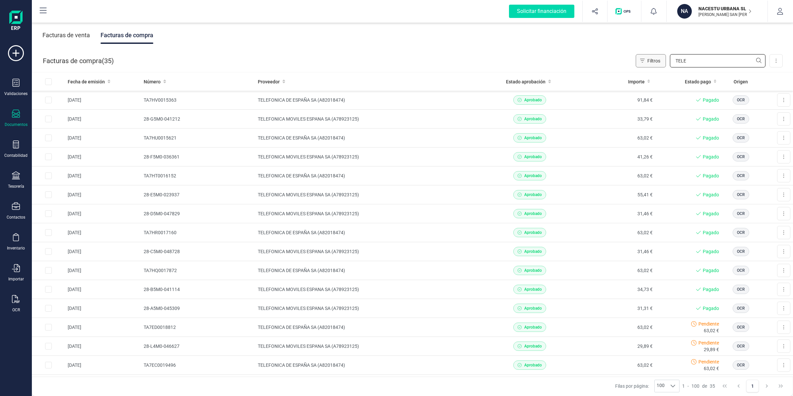
drag, startPoint x: 701, startPoint y: 65, endPoint x: 637, endPoint y: 62, distance: 64.1
click at [637, 62] on div "Filtros TELE" at bounding box center [701, 60] width 130 height 13
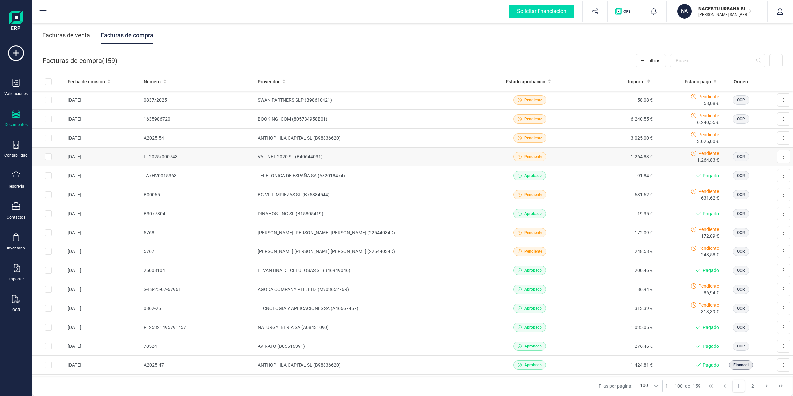
click at [292, 156] on td "VAL-NET 2020 SL (B40644031)" at bounding box center [371, 156] width 233 height 19
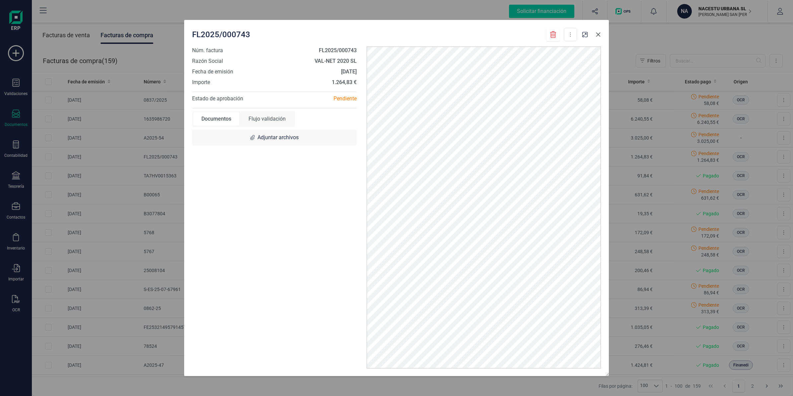
drag, startPoint x: 600, startPoint y: 34, endPoint x: 604, endPoint y: 32, distance: 4.6
click at [600, 34] on icon "button" at bounding box center [598, 34] width 5 height 5
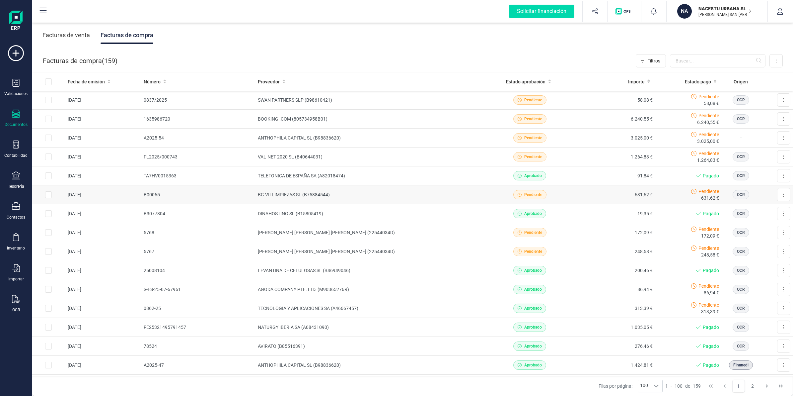
click at [286, 193] on td "BG VII LIMPIEZAS SL (B75884544)" at bounding box center [371, 194] width 233 height 19
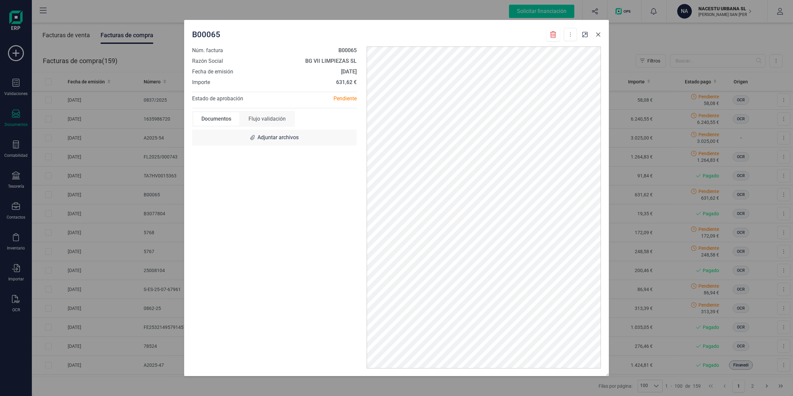
click at [599, 37] on icon "button" at bounding box center [598, 34] width 5 height 5
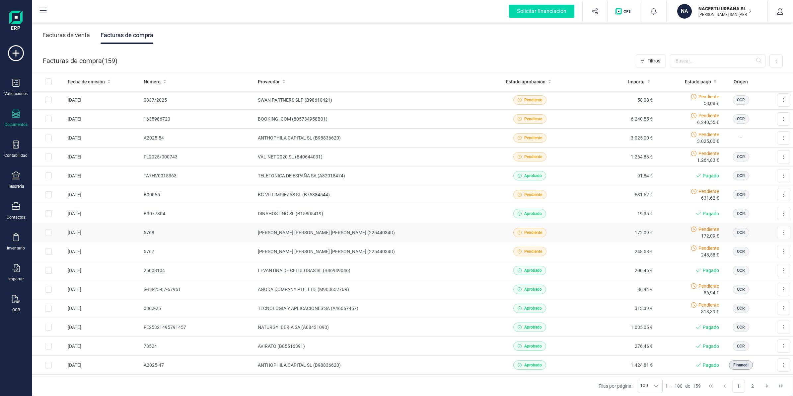
click at [291, 234] on td "[PERSON_NAME] [PERSON_NAME] [PERSON_NAME] (22544034D)" at bounding box center [371, 232] width 233 height 19
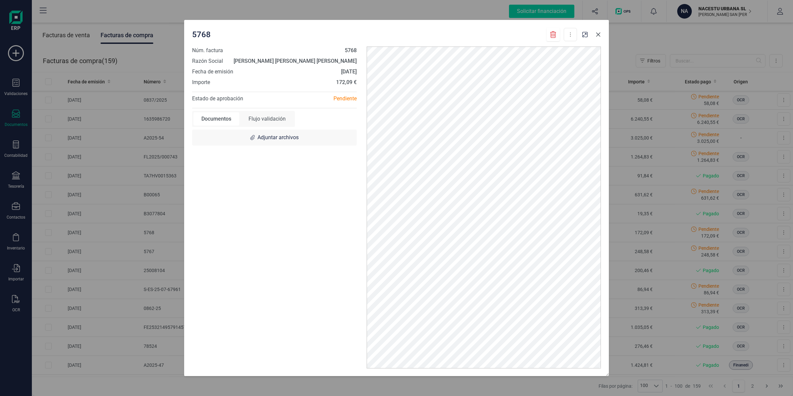
click at [595, 37] on button "button" at bounding box center [598, 34] width 11 height 11
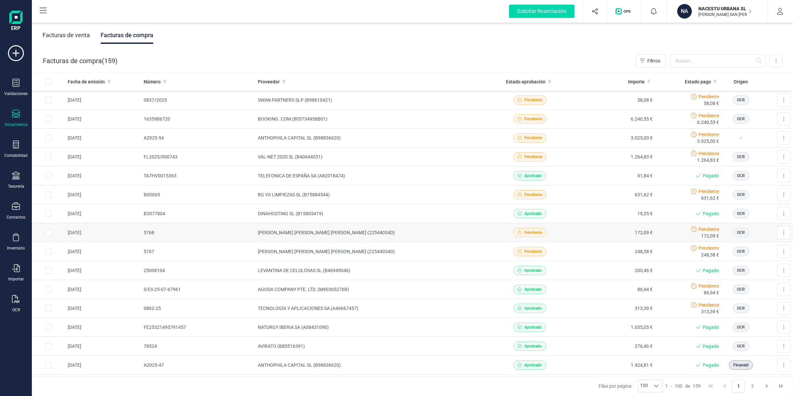
click at [278, 227] on td "[PERSON_NAME] [PERSON_NAME] [PERSON_NAME] (22544034D)" at bounding box center [371, 232] width 233 height 19
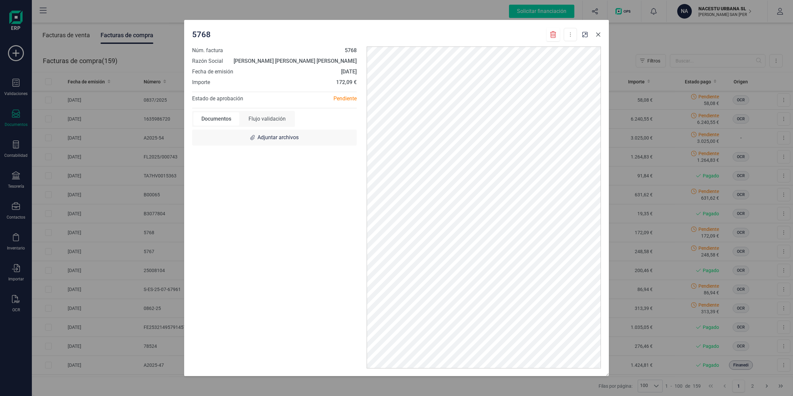
click at [595, 35] on button "button" at bounding box center [598, 34] width 11 height 11
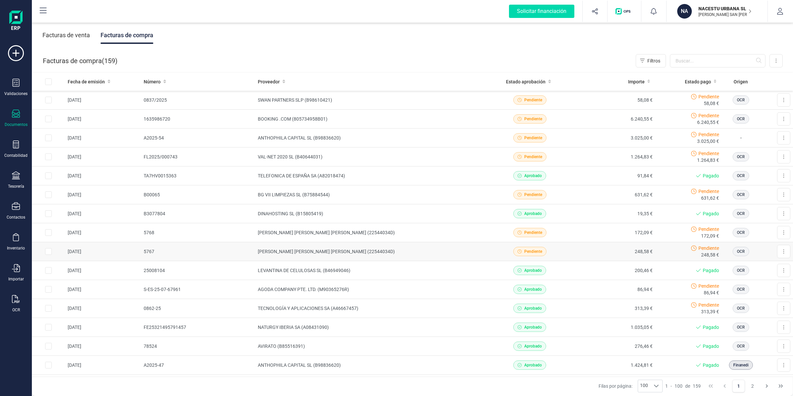
click at [317, 246] on td "[PERSON_NAME] [PERSON_NAME] [PERSON_NAME] (22544034D)" at bounding box center [371, 251] width 233 height 19
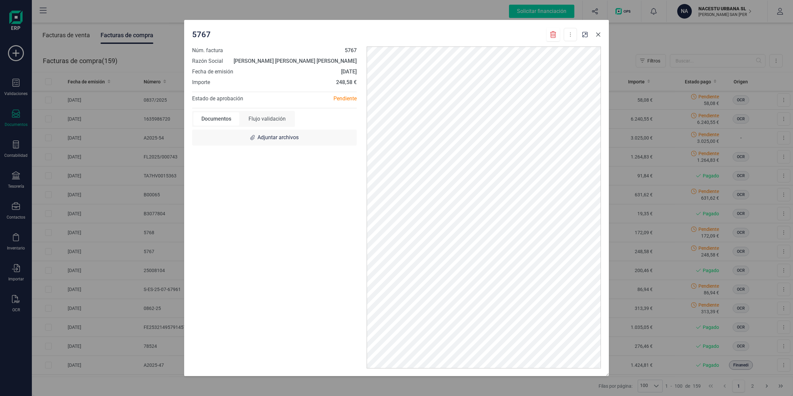
drag, startPoint x: 598, startPoint y: 36, endPoint x: 113, endPoint y: 45, distance: 484.7
click at [598, 36] on icon "button" at bounding box center [598, 34] width 5 height 5
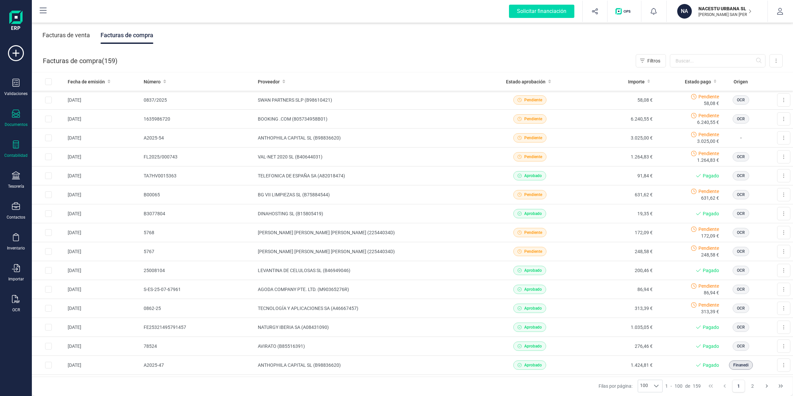
click at [14, 154] on div "Contabilidad" at bounding box center [15, 155] width 23 height 5
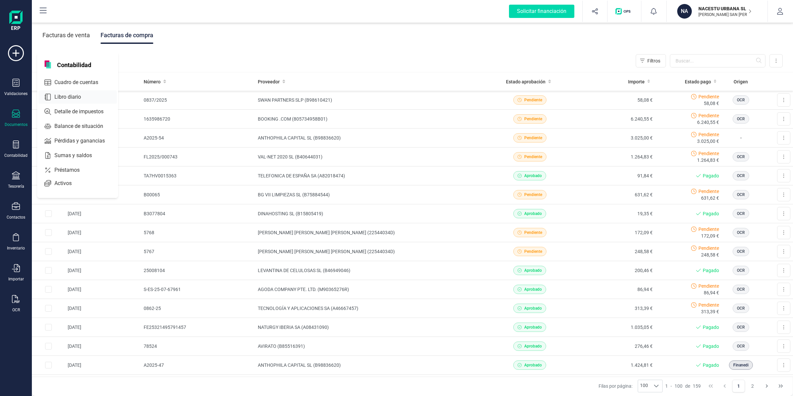
click at [68, 95] on span "Libro diario" at bounding box center [72, 97] width 41 height 8
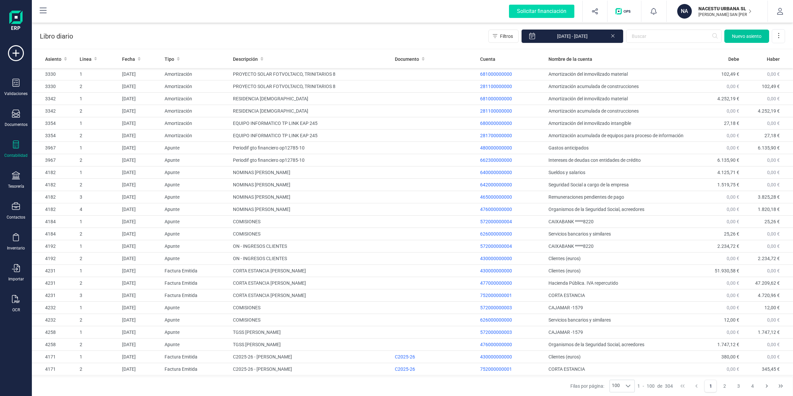
click at [739, 38] on span "Nuevo asiento" at bounding box center [747, 36] width 30 height 7
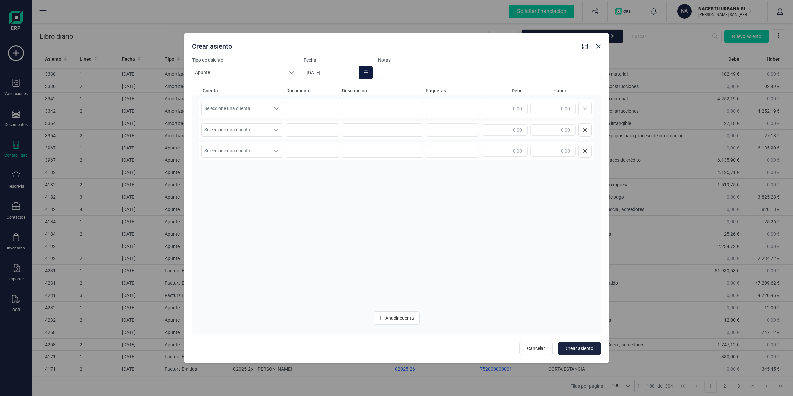
click at [365, 76] on button "Choose Date" at bounding box center [365, 72] width 13 height 13
click at [315, 92] on icon "Previous Month" at bounding box center [316, 92] width 5 height 5
click at [399, 205] on span "31" at bounding box center [402, 205] width 13 height 13
click at [256, 106] on span "Seleccione una cuenta" at bounding box center [236, 108] width 68 height 13
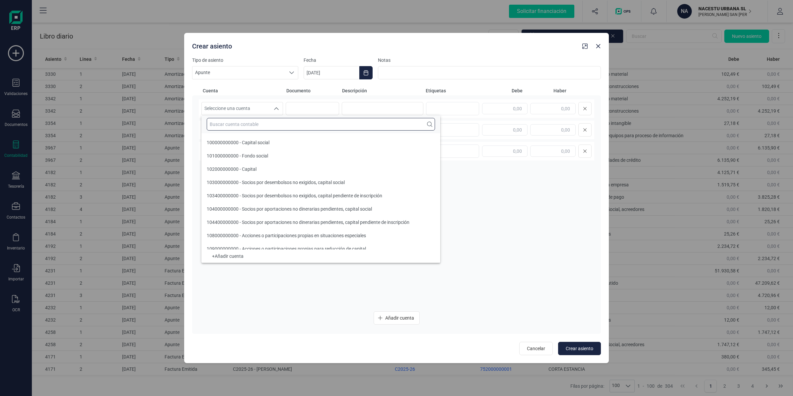
click at [261, 129] on input "text" at bounding box center [321, 124] width 228 height 13
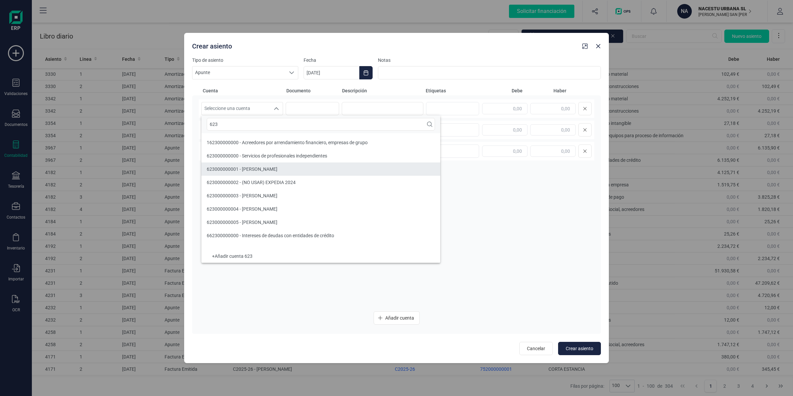
click at [290, 167] on li "623000000001 - [PERSON_NAME]" at bounding box center [320, 168] width 239 height 13
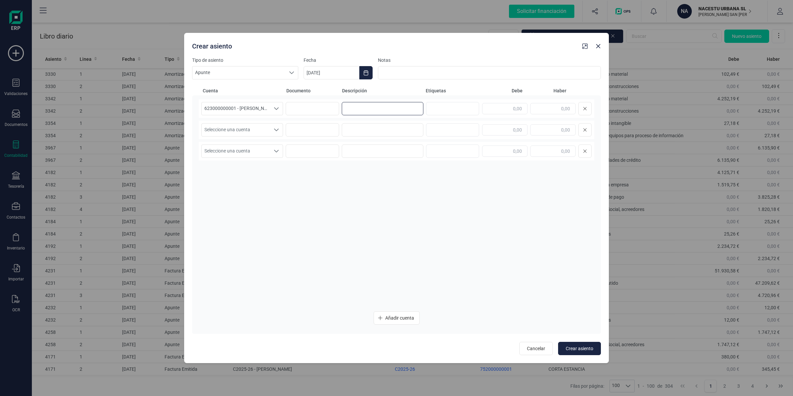
click at [373, 106] on input at bounding box center [383, 108] width 82 height 13
drag, startPoint x: 410, startPoint y: 111, endPoint x: 405, endPoint y: 110, distance: 5.0
click at [405, 110] on input at bounding box center [383, 108] width 82 height 13
paste input "Provision [PERSON_NAME]"
click at [543, 111] on input "text" at bounding box center [552, 108] width 45 height 11
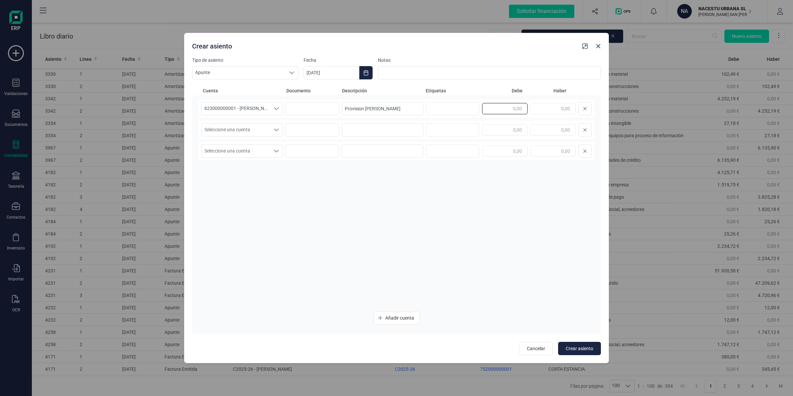
click at [518, 108] on input "text" at bounding box center [504, 108] width 45 height 11
click at [229, 128] on span "Seleccione una cuenta" at bounding box center [236, 129] width 68 height 13
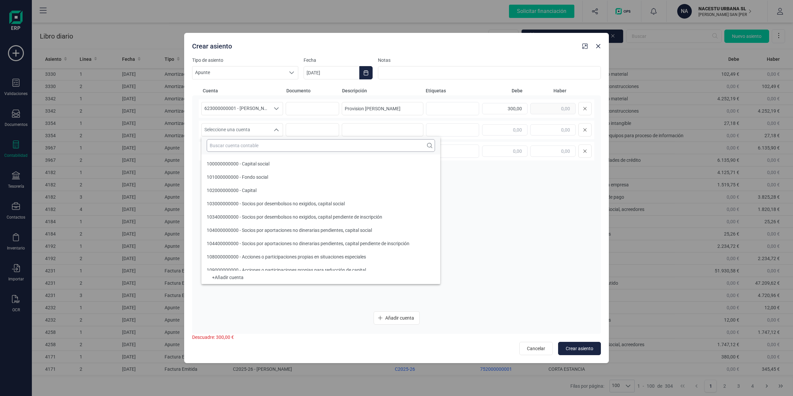
click at [225, 149] on input "text" at bounding box center [321, 145] width 228 height 13
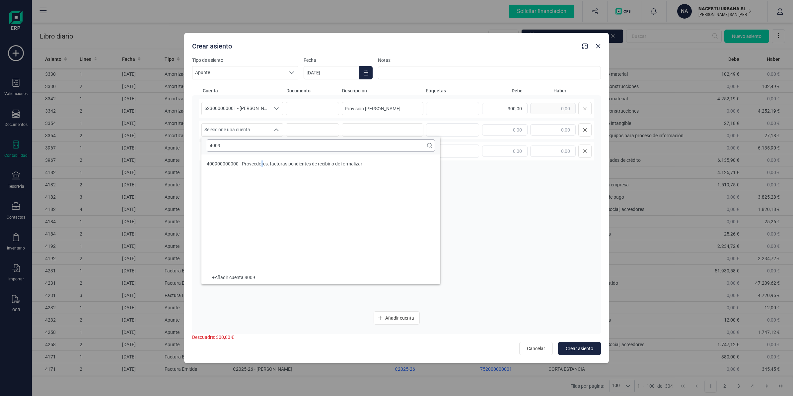
drag, startPoint x: 261, startPoint y: 168, endPoint x: 339, endPoint y: 145, distance: 80.7
click at [263, 169] on li "400900000000 - Proveedores, facturas pendientes de recibir o de formalizar" at bounding box center [320, 163] width 239 height 13
click at [376, 129] on input at bounding box center [383, 129] width 82 height 13
paste input "Provision [PERSON_NAME]"
click at [562, 129] on input "text" at bounding box center [552, 129] width 45 height 11
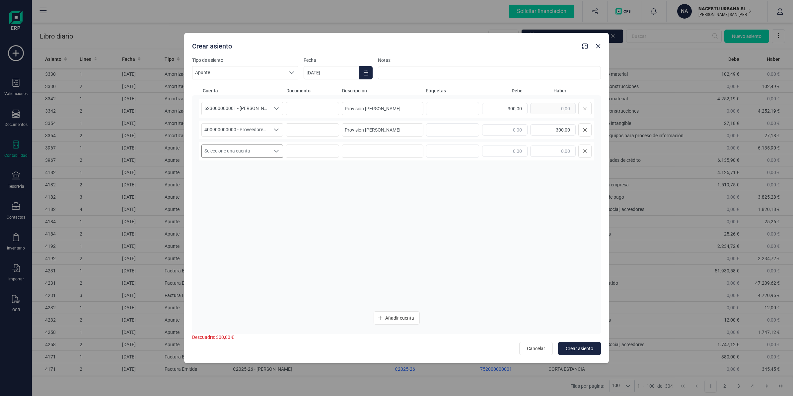
click at [232, 153] on span "Seleccione una cuenta" at bounding box center [236, 151] width 68 height 13
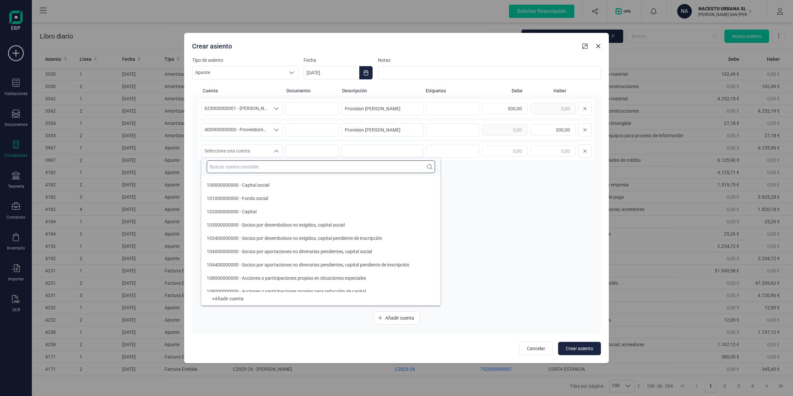
click at [238, 167] on input "text" at bounding box center [321, 166] width 228 height 13
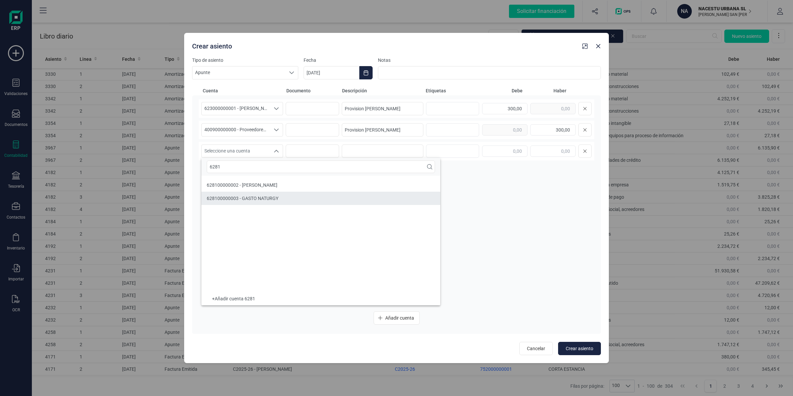
click at [278, 194] on li "628100000003 - GASTO NATURGY" at bounding box center [320, 198] width 239 height 13
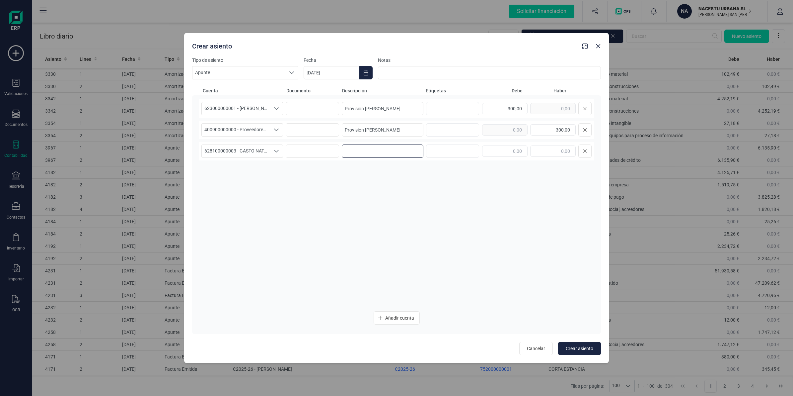
click at [390, 152] on input at bounding box center [383, 150] width 82 height 13
paste input "Provision NATURGY [PERSON_NAME]"
click at [543, 147] on input "text" at bounding box center [552, 150] width 45 height 11
click at [504, 151] on input "text" at bounding box center [504, 150] width 45 height 11
click at [385, 319] on span "Añadir cuenta" at bounding box center [399, 317] width 29 height 7
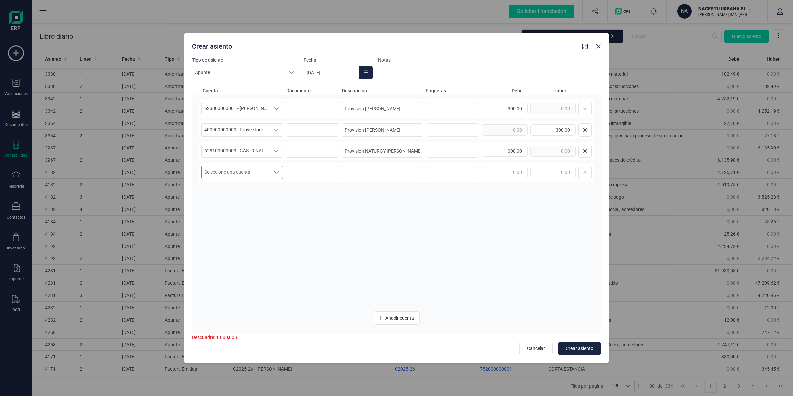
click at [215, 169] on span "Seleccione una cuenta" at bounding box center [236, 172] width 68 height 13
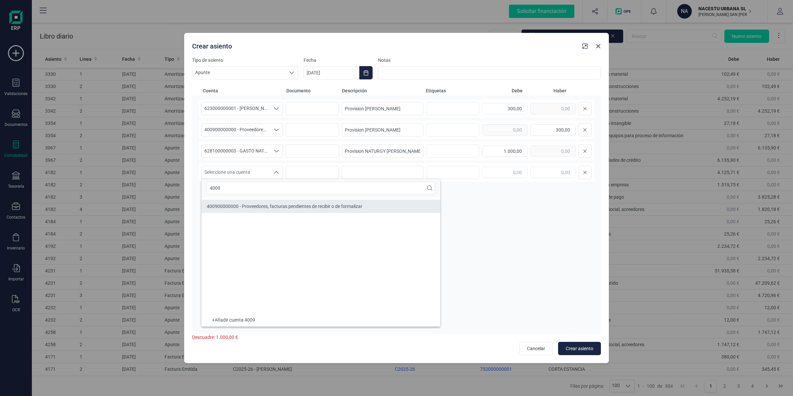
click at [234, 206] on span "400900000000 - Proveedores, facturas pendientes de recibir o de formalizar" at bounding box center [285, 205] width 156 height 5
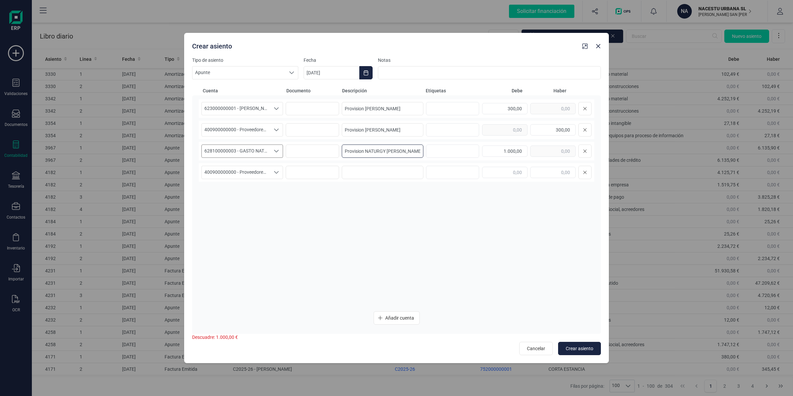
drag, startPoint x: 348, startPoint y: 156, endPoint x: 214, endPoint y: 156, distance: 133.8
click at [214, 156] on div "628100000003 - GASTO NATURGY 628100000003 - GASTO NATURGY 628100000003 - GASTO …" at bounding box center [397, 151] width 396 height 19
click at [361, 174] on input at bounding box center [383, 172] width 82 height 13
paste input "Provision NATURGY [PERSON_NAME]"
click at [547, 168] on input "text" at bounding box center [552, 172] width 45 height 11
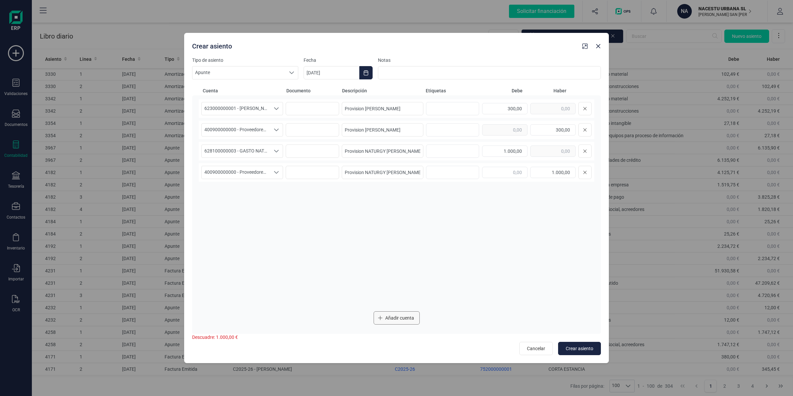
click at [395, 323] on button "Añadir cuenta" at bounding box center [397, 317] width 46 height 13
click at [244, 191] on span "Seleccione una cuenta" at bounding box center [236, 193] width 68 height 13
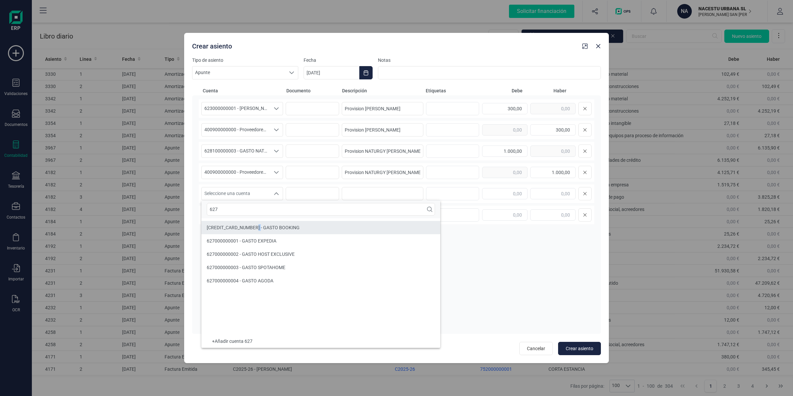
drag, startPoint x: 259, startPoint y: 226, endPoint x: 266, endPoint y: 226, distance: 6.3
click at [260, 226] on li "[CREDIT_CARD_NUMBER] - GASTO BOOKING" at bounding box center [320, 227] width 239 height 13
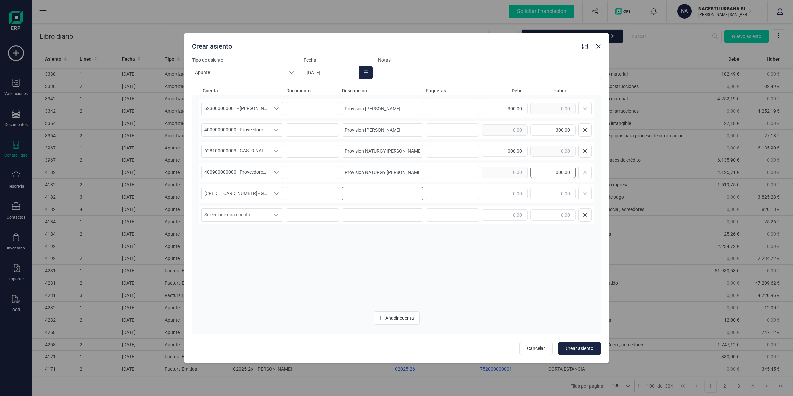
drag, startPoint x: 368, startPoint y: 198, endPoint x: 535, endPoint y: 177, distance: 167.9
click at [371, 198] on input at bounding box center [383, 193] width 82 height 13
paste input "Provision BOOKING [PERSON_NAME]"
click at [506, 197] on input "text" at bounding box center [504, 193] width 45 height 11
click at [237, 211] on span "Seleccione una cuenta" at bounding box center [236, 214] width 68 height 13
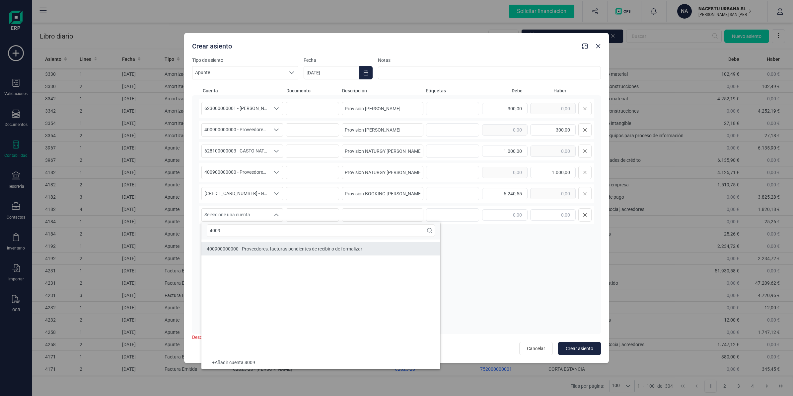
click at [253, 249] on span "400900000000 - Proveedores, facturas pendientes de recibir o de formalizar" at bounding box center [285, 248] width 156 height 5
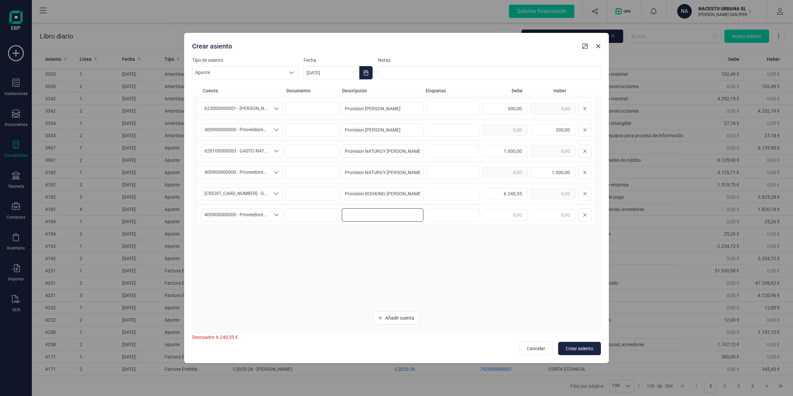
click at [406, 211] on input at bounding box center [383, 214] width 82 height 13
paste input "Provision BOOKING [PERSON_NAME]"
click at [543, 216] on input "text" at bounding box center [552, 214] width 45 height 11
click at [395, 316] on button "Añadir cuenta" at bounding box center [397, 317] width 46 height 13
click at [395, 316] on span "Añadir cuenta" at bounding box center [399, 317] width 29 height 7
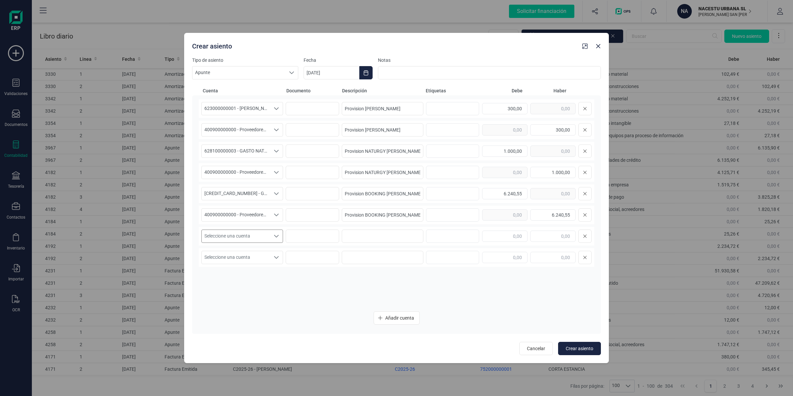
click at [247, 235] on span "Seleccione una cuenta" at bounding box center [236, 236] width 68 height 13
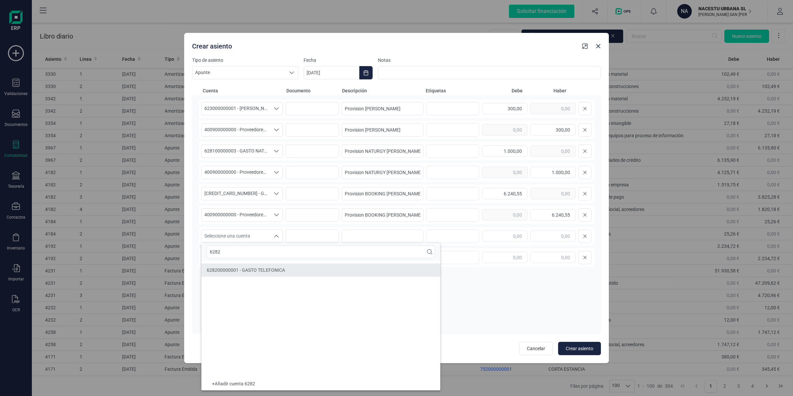
click at [290, 268] on li "628200000001 - GASTO TELEFONICA" at bounding box center [320, 269] width 239 height 13
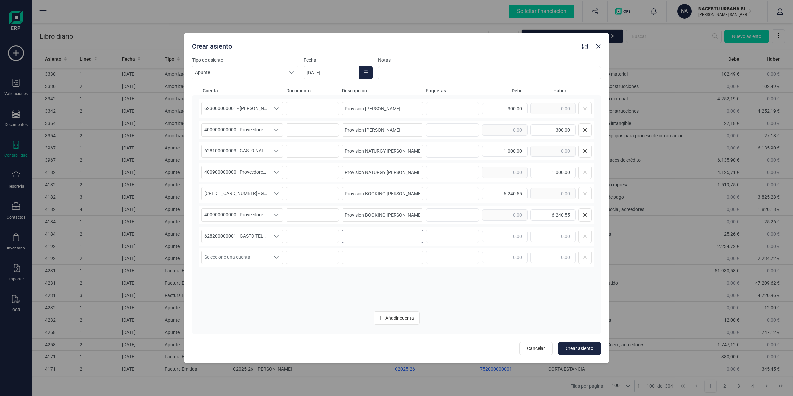
click at [376, 241] on input at bounding box center [383, 235] width 82 height 13
paste input "Provision TELEFONICA [PERSON_NAME]"
click at [515, 238] on input "text" at bounding box center [504, 235] width 45 height 11
click at [221, 262] on span "Seleccione una cuenta" at bounding box center [236, 257] width 68 height 13
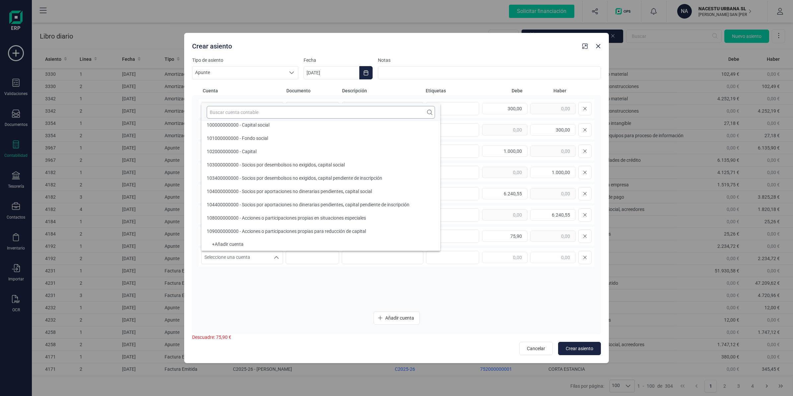
scroll to position [2, 0]
click at [291, 115] on input "text" at bounding box center [321, 112] width 228 height 13
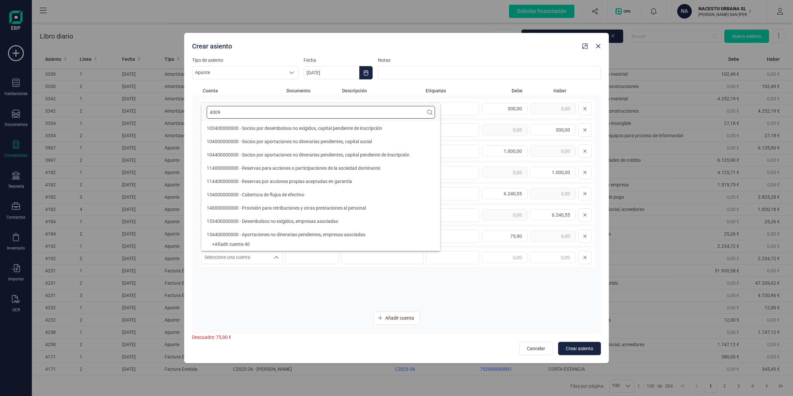
scroll to position [0, 0]
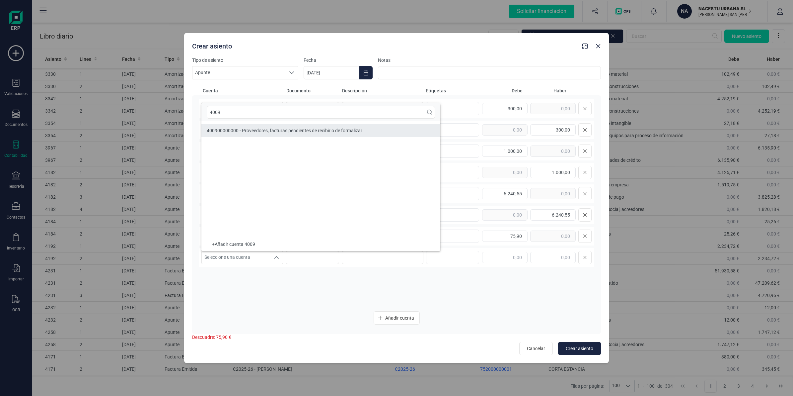
click at [319, 131] on span "400900000000 - Proveedores, facturas pendientes de recibir o de formalizar" at bounding box center [285, 130] width 156 height 5
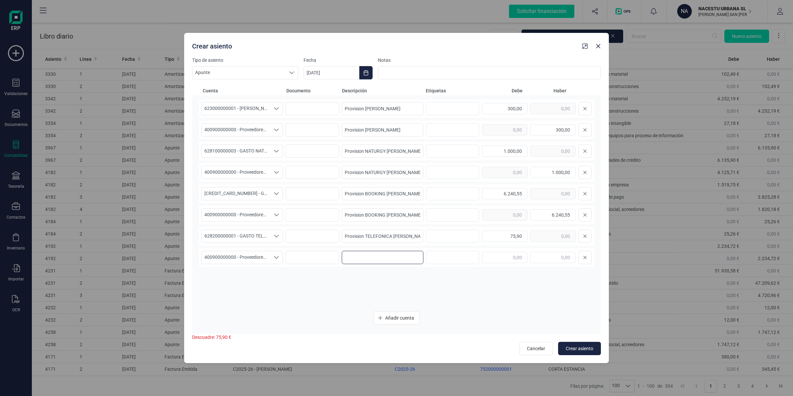
click at [374, 256] on input at bounding box center [383, 257] width 82 height 13
paste input "Provision TELEFONICA [PERSON_NAME]"
click at [552, 260] on input "text" at bounding box center [552, 257] width 45 height 11
click at [399, 315] on span "Añadir cuenta" at bounding box center [399, 317] width 29 height 7
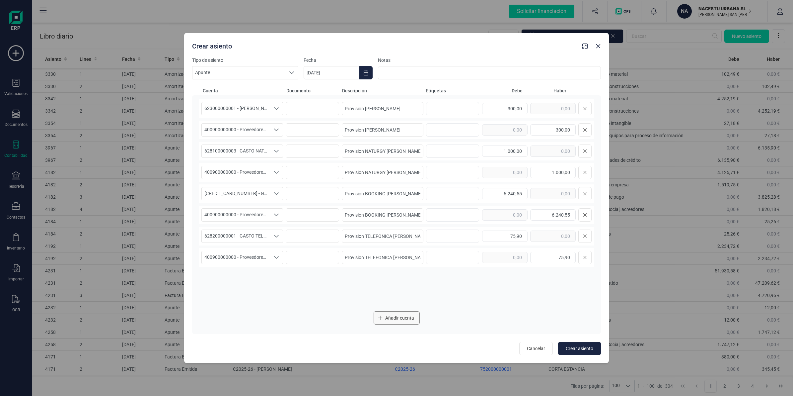
click at [399, 315] on span "Añadir cuenta" at bounding box center [399, 317] width 29 height 7
click at [251, 276] on span "Seleccione una cuenta" at bounding box center [236, 278] width 68 height 13
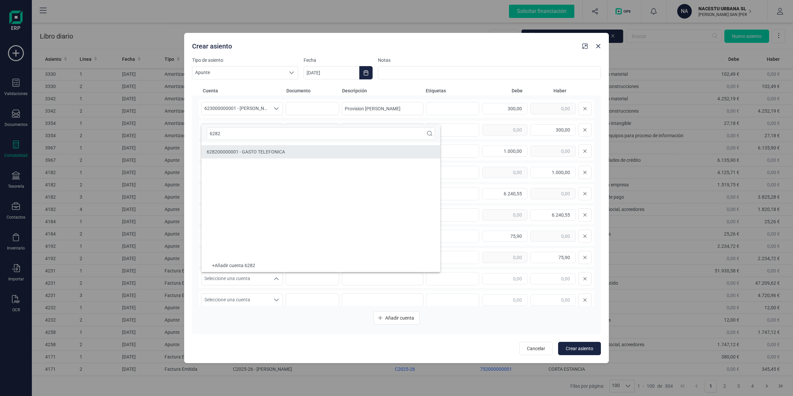
click at [303, 155] on li "628200000001 - GASTO TELEFONICA" at bounding box center [320, 151] width 239 height 13
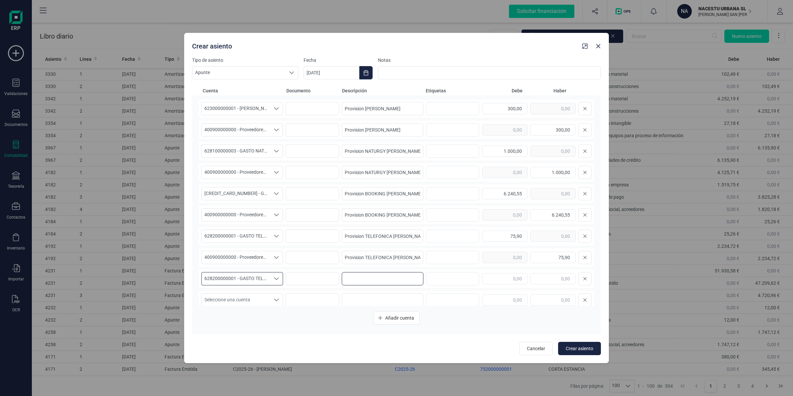
click at [347, 277] on input at bounding box center [383, 278] width 82 height 13
paste input "Provision TELEFONICA [PERSON_NAME]"
click at [491, 275] on input "text" at bounding box center [504, 278] width 45 height 11
click at [206, 300] on span "Seleccione una cuenta" at bounding box center [236, 299] width 68 height 13
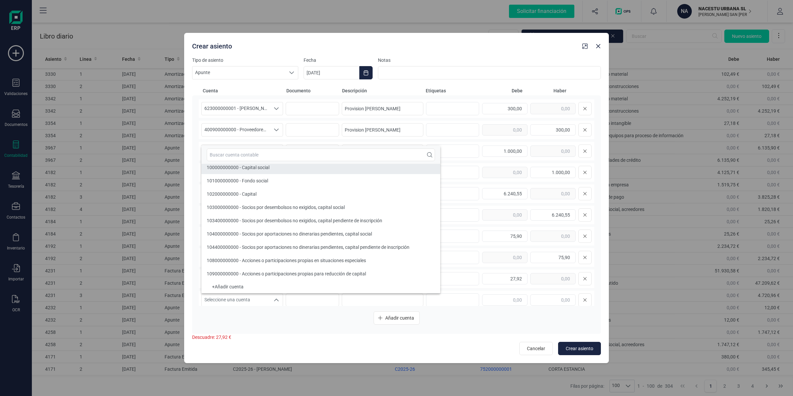
scroll to position [2, 0]
click at [232, 156] on input "text" at bounding box center [321, 154] width 228 height 13
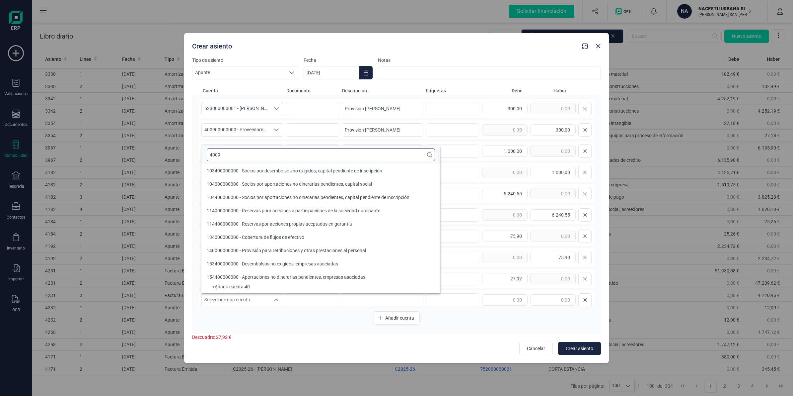
scroll to position [0, 0]
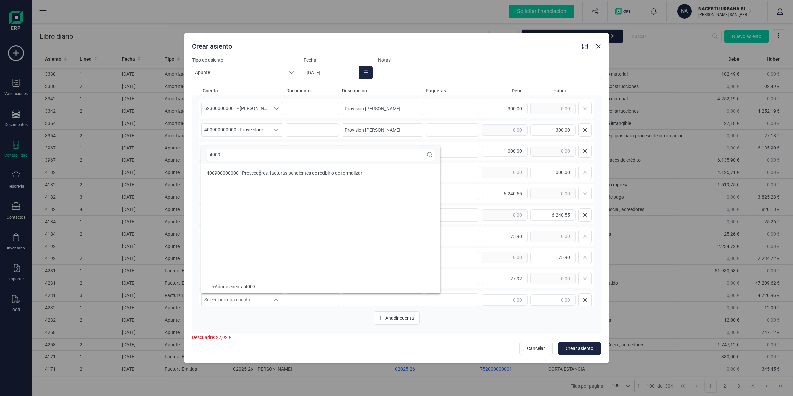
click at [263, 181] on ul "400900000000 - Proveedores, facturas pendientes de recibir o de formalizar" at bounding box center [320, 222] width 239 height 116
click at [279, 174] on span "400900000000 - Proveedores, facturas pendientes de recibir o de formalizar" at bounding box center [285, 172] width 156 height 5
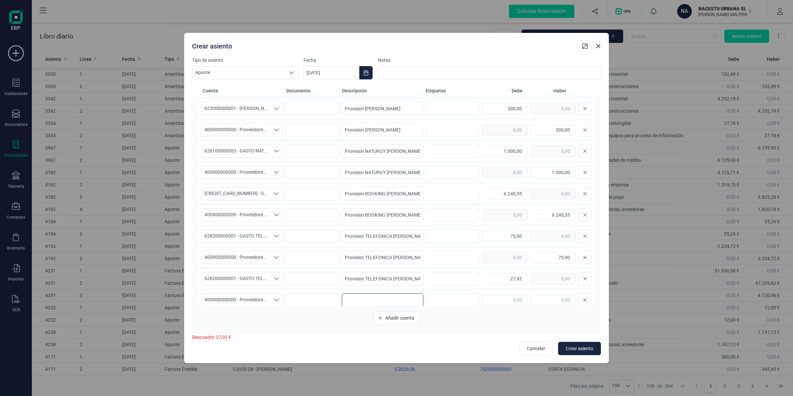
click at [377, 296] on input at bounding box center [383, 299] width 82 height 13
paste input "Provision TELEFONICA [PERSON_NAME]"
click at [537, 301] on input "text" at bounding box center [552, 299] width 45 height 11
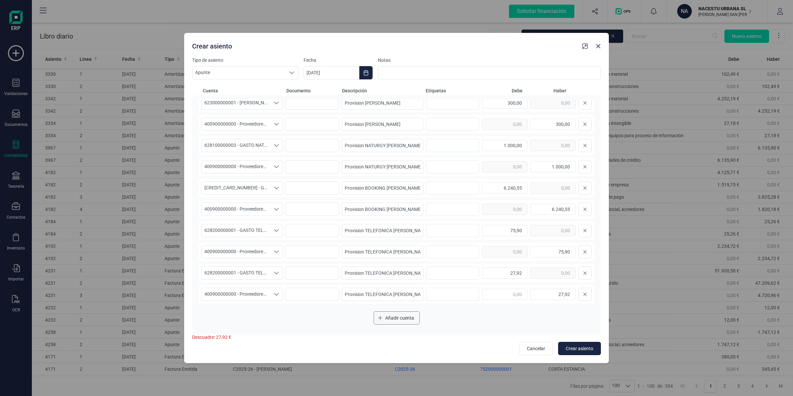
click at [394, 321] on button "Añadir cuenta" at bounding box center [397, 317] width 46 height 13
drag, startPoint x: 232, startPoint y: 269, endPoint x: 230, endPoint y: 267, distance: 3.5
click at [230, 269] on span "Seleccione una cuenta" at bounding box center [236, 272] width 68 height 13
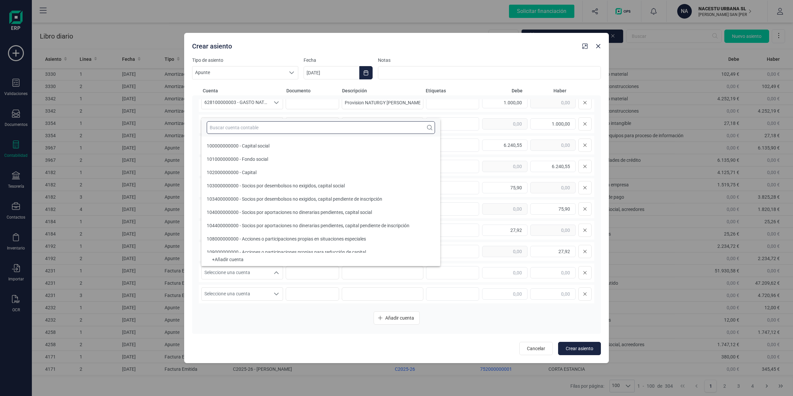
click at [241, 128] on input "text" at bounding box center [321, 127] width 228 height 13
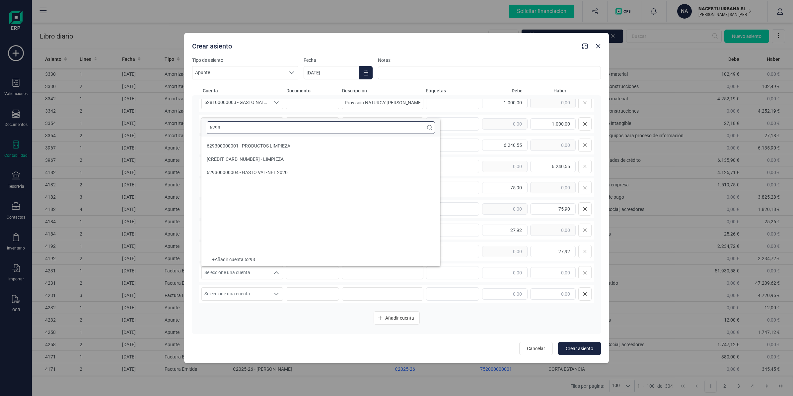
scroll to position [0, 0]
click at [258, 170] on span "629300000004 - GASTO VAL-NET 2020" at bounding box center [247, 172] width 81 height 5
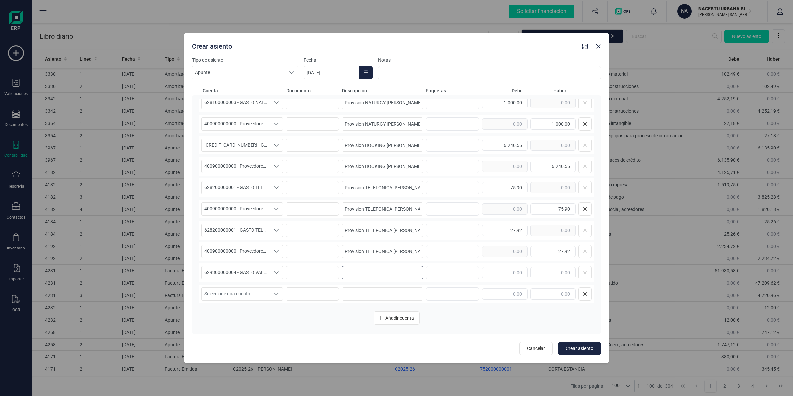
drag, startPoint x: 378, startPoint y: 273, endPoint x: 422, endPoint y: 261, distance: 45.2
click at [378, 273] on input at bounding box center [383, 272] width 82 height 13
paste input "Provision LAVANDERIA [PERSON_NAME]"
click at [493, 274] on input "text" at bounding box center [504, 272] width 45 height 11
click at [217, 287] on span "Seleccione una cuenta" at bounding box center [236, 293] width 68 height 13
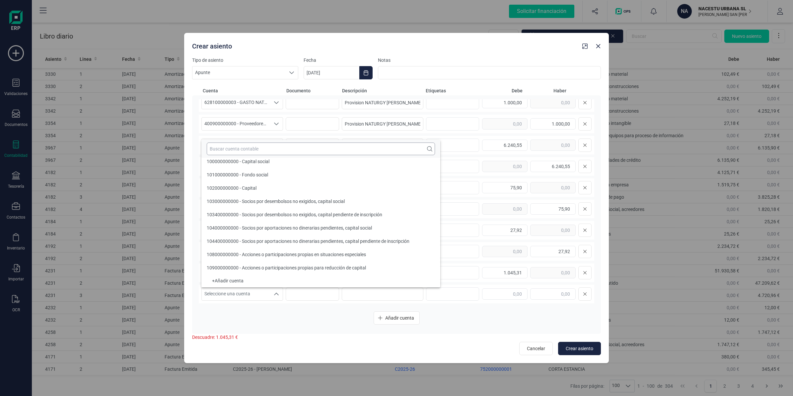
scroll to position [2, 0]
click at [252, 151] on input "text" at bounding box center [321, 148] width 228 height 13
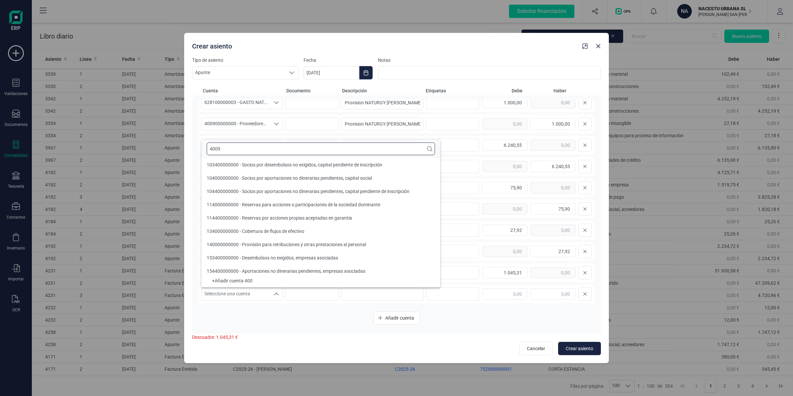
scroll to position [0, 0]
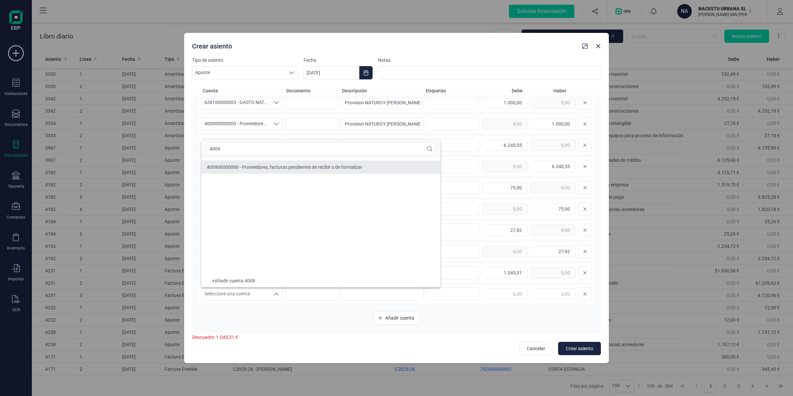
click at [270, 170] on span "400900000000 - Proveedores, facturas pendientes de recibir o de formalizar" at bounding box center [285, 166] width 156 height 5
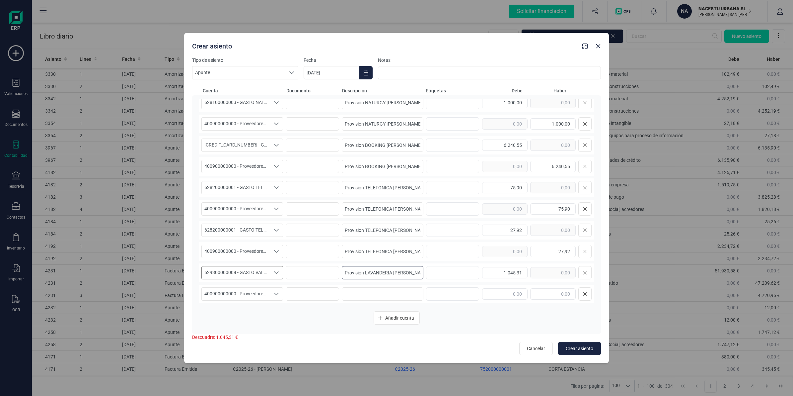
drag, startPoint x: 409, startPoint y: 275, endPoint x: 245, endPoint y: 277, distance: 164.0
click at [241, 271] on div "629300000004 - GASTO VAL-NET 2020 629300000004 - GASTO VAL-NET 2020 62930000000…" at bounding box center [397, 272] width 396 height 19
click at [387, 293] on input at bounding box center [383, 293] width 82 height 13
paste input "Provision LAVANDERIA [PERSON_NAME]"
click at [539, 296] on input "text" at bounding box center [552, 293] width 45 height 11
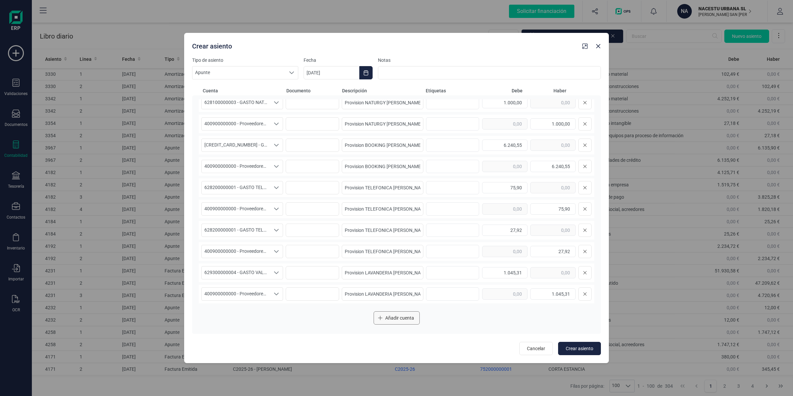
drag, startPoint x: 399, startPoint y: 311, endPoint x: 399, endPoint y: 315, distance: 4.7
click at [399, 311] on button "Añadir cuenta" at bounding box center [397, 317] width 46 height 13
click at [399, 318] on span "Añadir cuenta" at bounding box center [399, 317] width 29 height 7
click at [233, 273] on span "Seleccione una cuenta" at bounding box center [236, 273] width 68 height 13
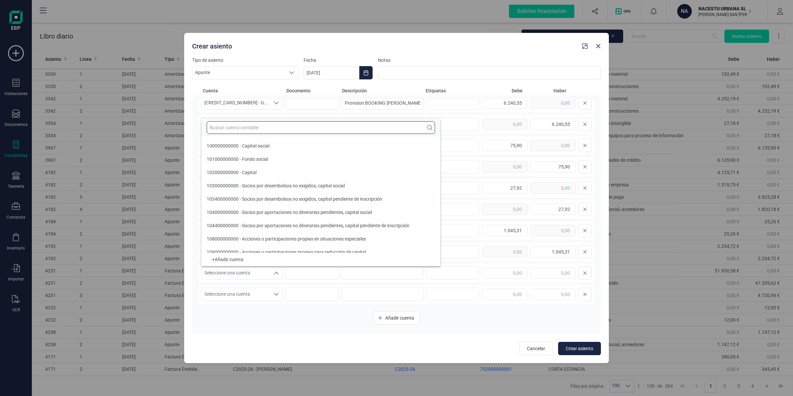
click at [248, 130] on input "text" at bounding box center [321, 127] width 228 height 13
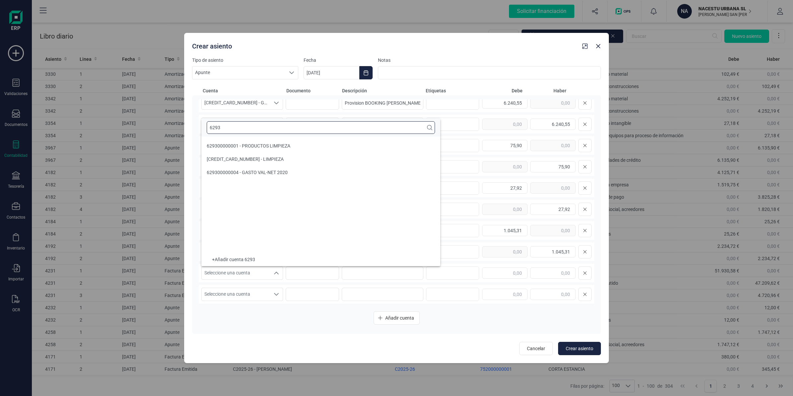
scroll to position [0, 0]
click at [263, 158] on li "[CREDIT_CARD_NUMBER] - LIMPIEZA" at bounding box center [320, 158] width 239 height 13
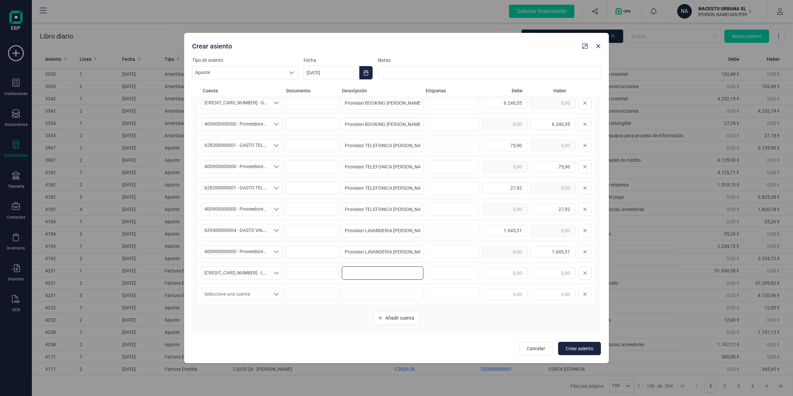
click at [388, 276] on input at bounding box center [383, 272] width 82 height 13
paste input "Provision LIMPIEZA [PERSON_NAME]"
click at [486, 273] on input "text" at bounding box center [504, 272] width 45 height 11
click at [236, 290] on span "Seleccione una cuenta" at bounding box center [236, 294] width 68 height 13
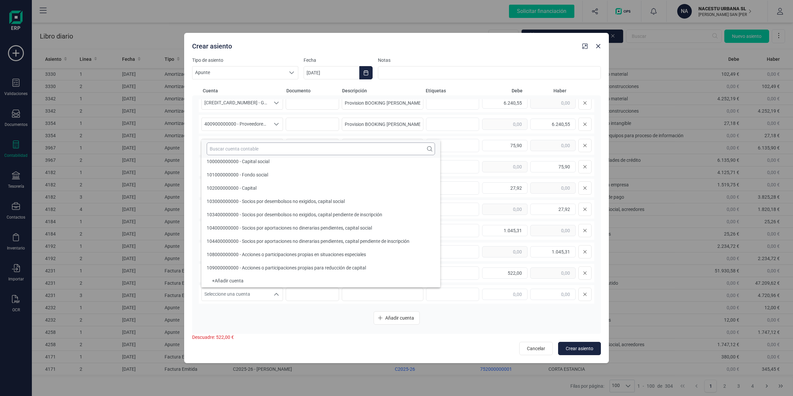
scroll to position [2, 0]
drag, startPoint x: 241, startPoint y: 143, endPoint x: 228, endPoint y: 171, distance: 30.7
click at [228, 171] on div "100000000000 - Capital social 101000000000 - Fondo social 102000000000 - Capita…" at bounding box center [320, 213] width 239 height 147
click at [238, 152] on input "text" at bounding box center [321, 148] width 228 height 13
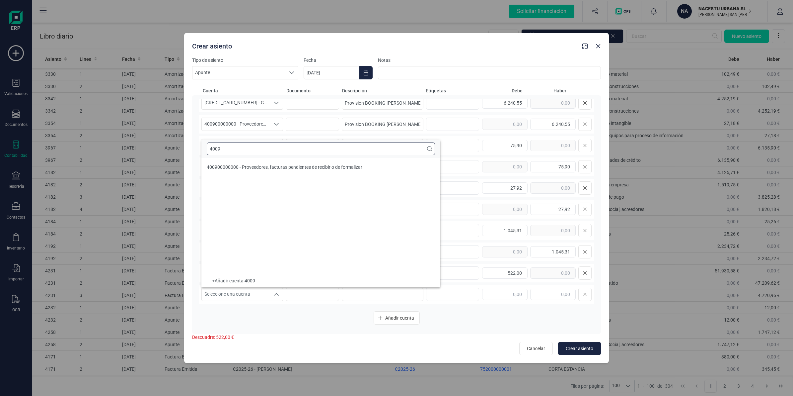
scroll to position [0, 0]
click at [238, 170] on li "400900000000 - Proveedores, facturas pendientes de recibir o de formalizar" at bounding box center [320, 166] width 239 height 13
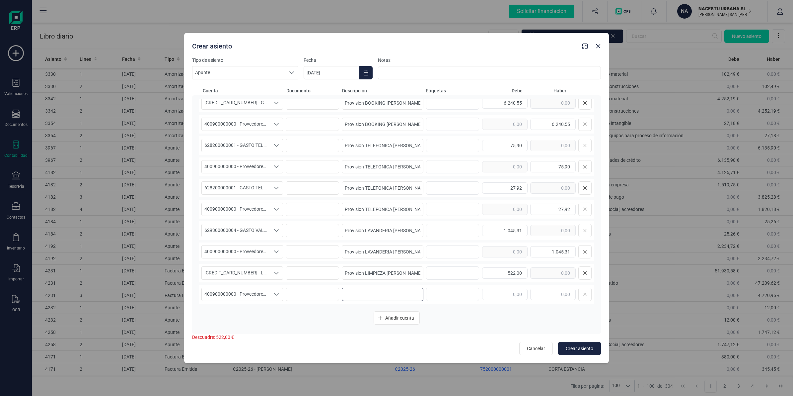
click at [357, 296] on input at bounding box center [383, 293] width 82 height 13
paste input "Provision LIMPIEZA [PERSON_NAME]"
click at [534, 293] on input "text" at bounding box center [552, 293] width 45 height 11
drag, startPoint x: 389, startPoint y: 316, endPoint x: 196, endPoint y: 164, distance: 245.7
click at [390, 316] on span "Añadir cuenta" at bounding box center [399, 317] width 29 height 7
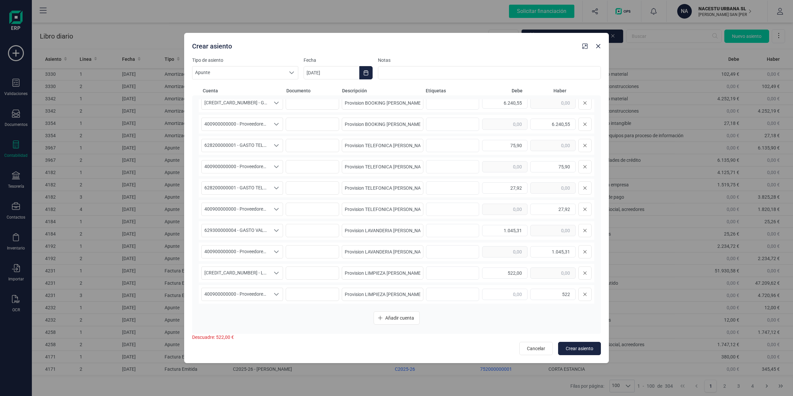
click at [390, 316] on span "Añadir cuenta" at bounding box center [399, 317] width 29 height 7
click at [246, 271] on span "Seleccione una cuenta" at bounding box center [236, 273] width 68 height 13
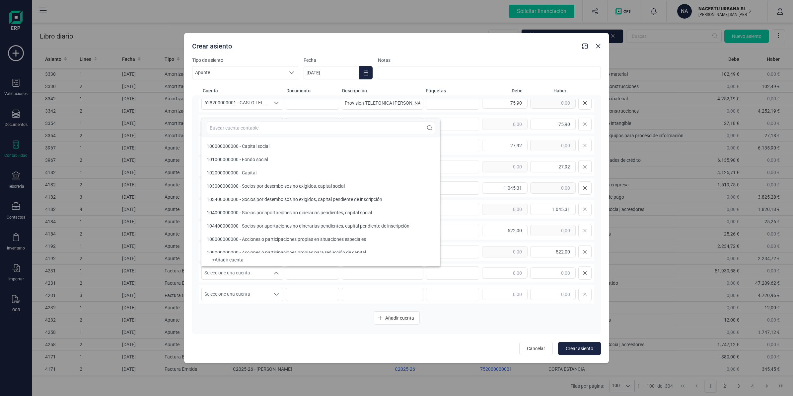
click at [258, 134] on div at bounding box center [320, 128] width 239 height 18
click at [259, 129] on input "text" at bounding box center [321, 127] width 228 height 13
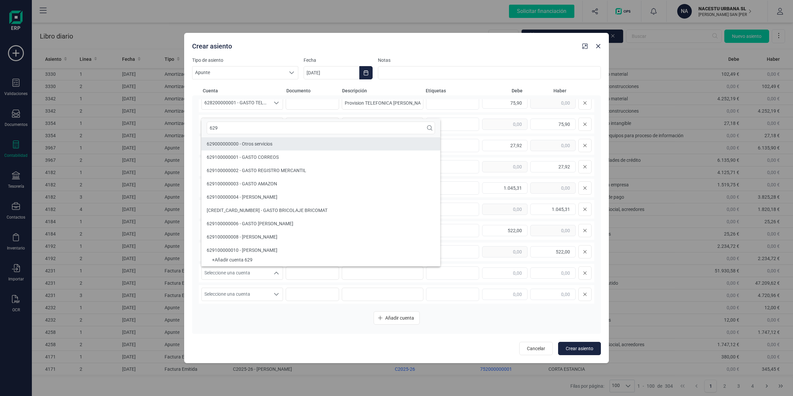
click at [269, 145] on span "629000000000 - Otros servicios" at bounding box center [240, 143] width 66 height 5
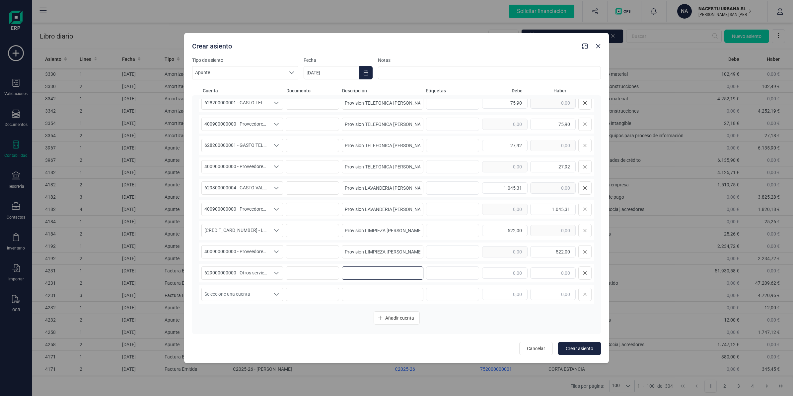
click at [384, 273] on input at bounding box center [383, 272] width 82 height 13
paste input "Provision REGISTRADOR [PERSON_NAME]"
click at [506, 272] on input "text" at bounding box center [504, 272] width 45 height 11
click at [247, 298] on span "Seleccione una cuenta" at bounding box center [236, 294] width 68 height 13
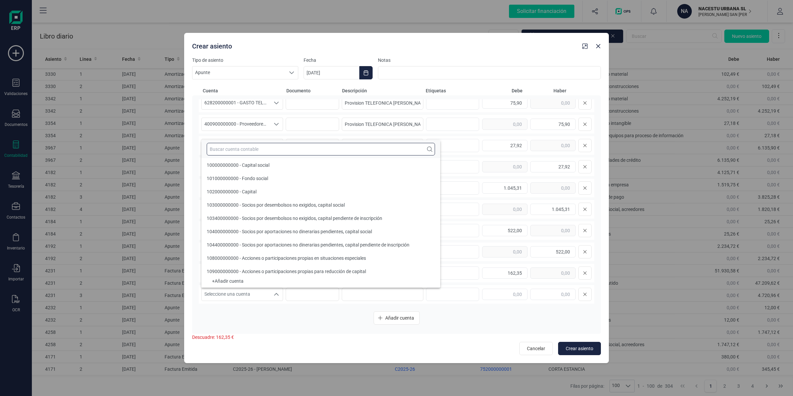
click at [227, 151] on input "text" at bounding box center [321, 149] width 228 height 13
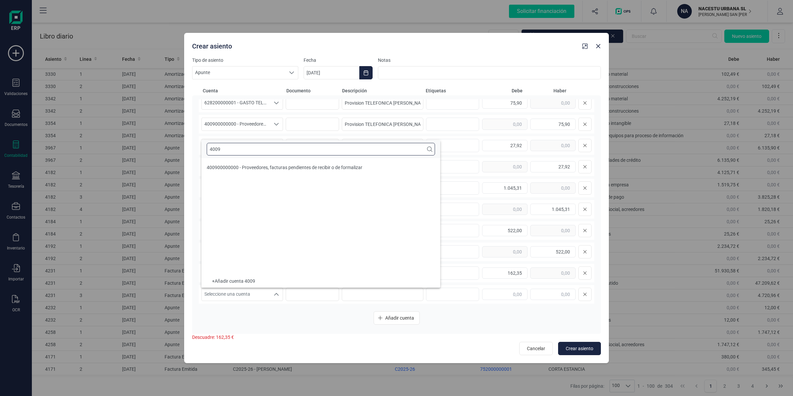
scroll to position [0, 0]
click at [342, 168] on span "400900000000 - Proveedores, facturas pendientes de recibir o de formalizar" at bounding box center [285, 167] width 156 height 5
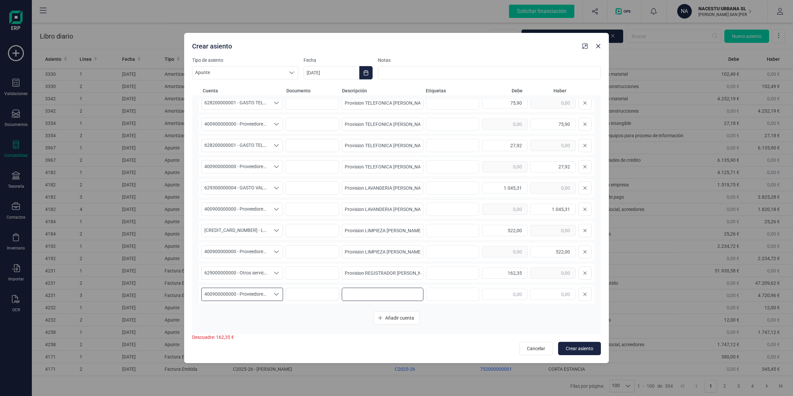
click at [382, 294] on input at bounding box center [383, 293] width 82 height 13
paste input "Provision REGISTRADOR [PERSON_NAME]"
click at [538, 295] on input "text" at bounding box center [552, 293] width 45 height 11
click at [390, 316] on span "Añadir cuenta" at bounding box center [399, 317] width 29 height 7
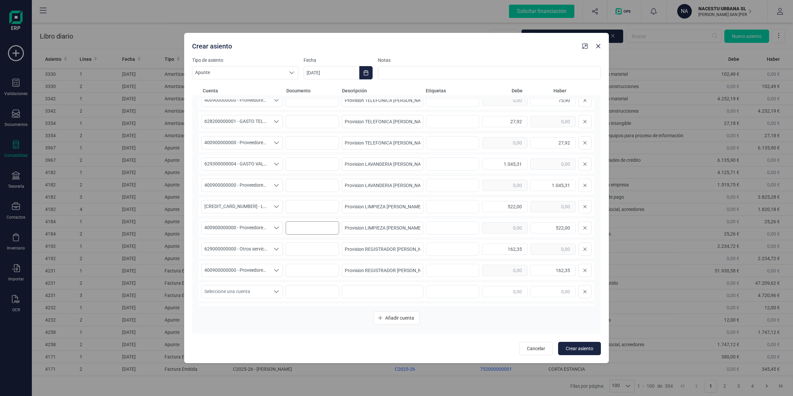
scroll to position [176, 0]
click at [234, 275] on span "Seleccione una cuenta" at bounding box center [236, 272] width 68 height 13
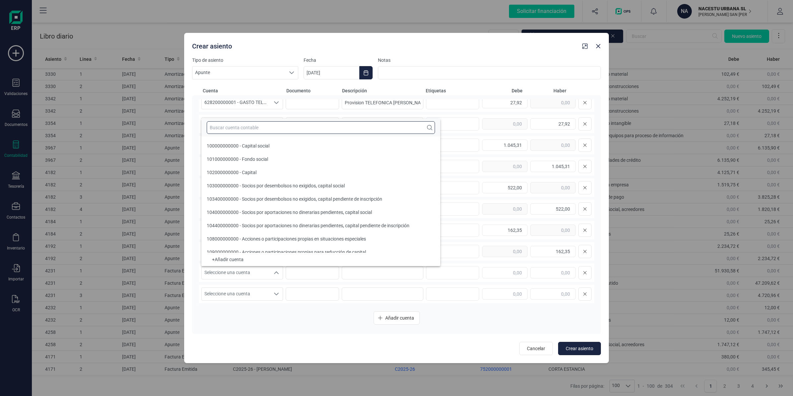
click at [244, 127] on input "text" at bounding box center [321, 127] width 228 height 13
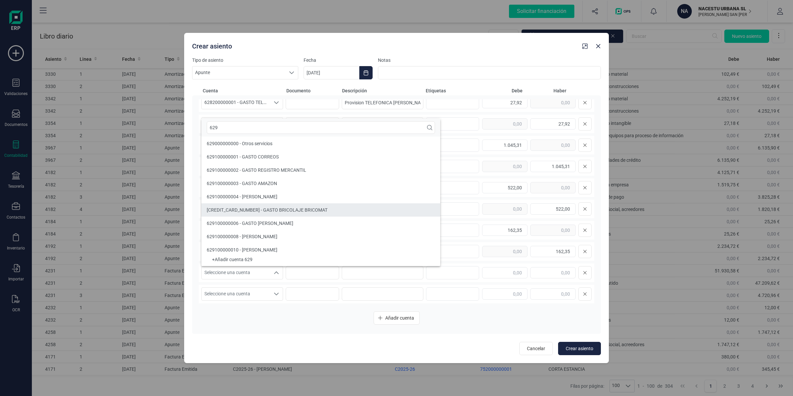
drag, startPoint x: 282, startPoint y: 145, endPoint x: 329, endPoint y: 210, distance: 79.7
click at [283, 145] on li "629000000000 - Otros servicios" at bounding box center [320, 143] width 239 height 13
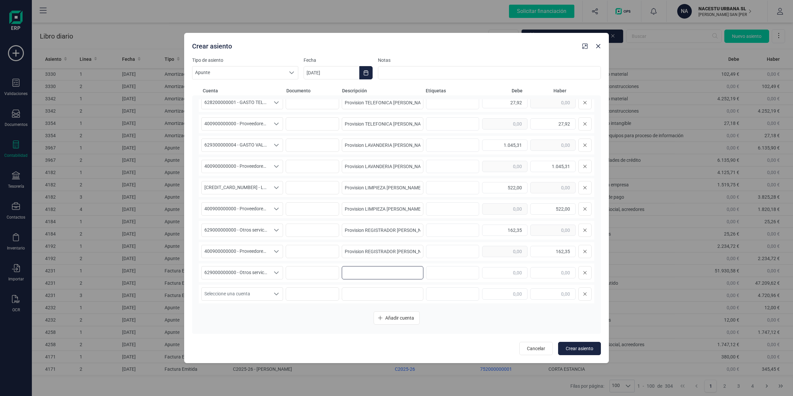
click at [354, 271] on input at bounding box center [383, 272] width 82 height 13
paste input "Provision REGISTRADOR [PERSON_NAME]"
click at [506, 270] on input "text" at bounding box center [504, 272] width 45 height 11
click at [227, 295] on span "Seleccione una cuenta" at bounding box center [236, 293] width 68 height 13
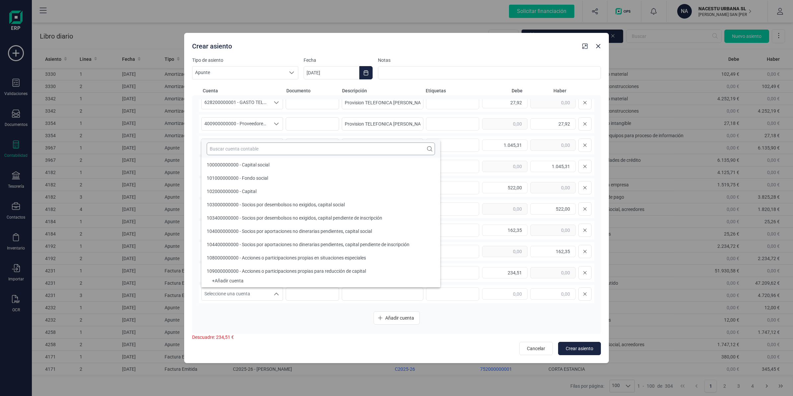
drag, startPoint x: 223, startPoint y: 155, endPoint x: 226, endPoint y: 150, distance: 5.8
click at [225, 155] on div at bounding box center [320, 149] width 239 height 18
click at [226, 150] on input "text" at bounding box center [321, 148] width 228 height 13
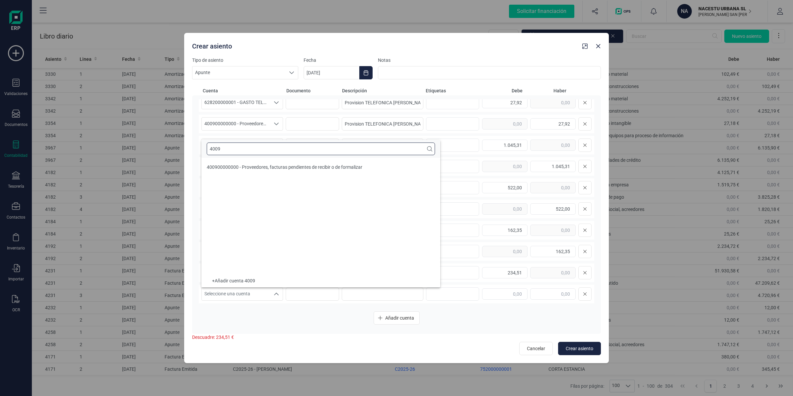
scroll to position [0, 0]
click at [226, 162] on li "400900000000 - Proveedores, facturas pendientes de recibir o de formalizar" at bounding box center [320, 166] width 239 height 13
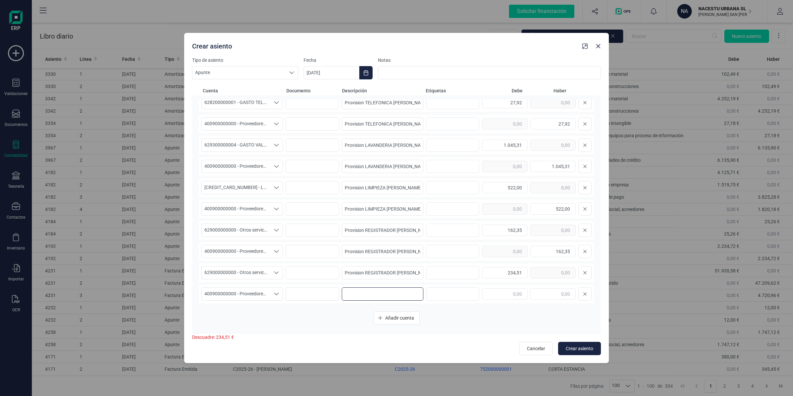
click at [382, 287] on input at bounding box center [383, 293] width 82 height 13
paste input "Provision REGISTRADOR [PERSON_NAME]"
click at [541, 297] on input "text" at bounding box center [552, 293] width 45 height 11
click at [575, 343] on button "Crear asiento" at bounding box center [579, 348] width 43 height 13
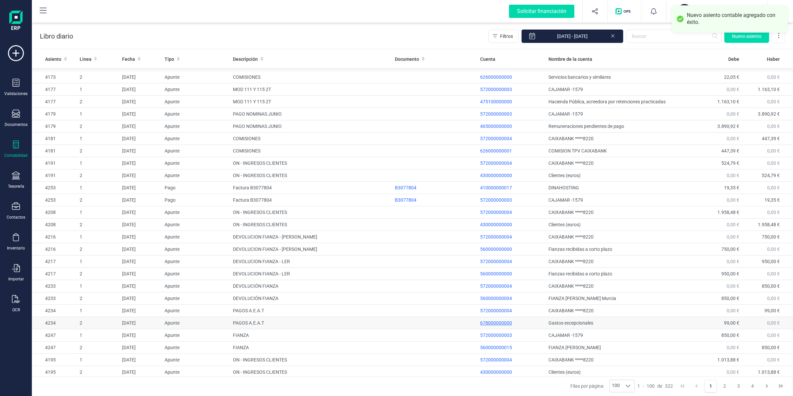
scroll to position [664, 0]
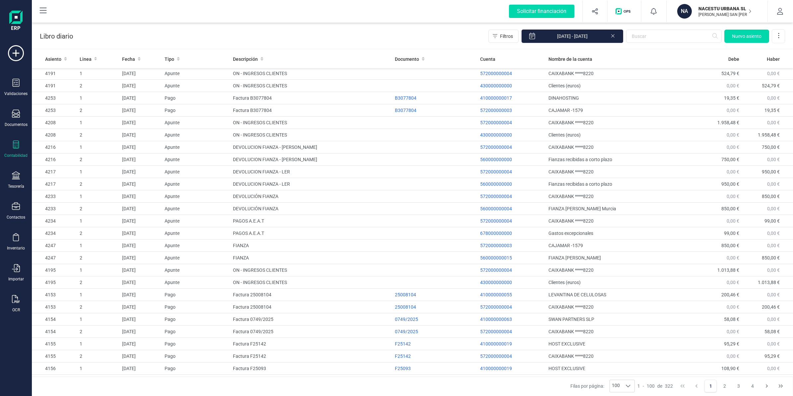
click at [11, 153] on div "Contabilidad" at bounding box center [15, 155] width 23 height 5
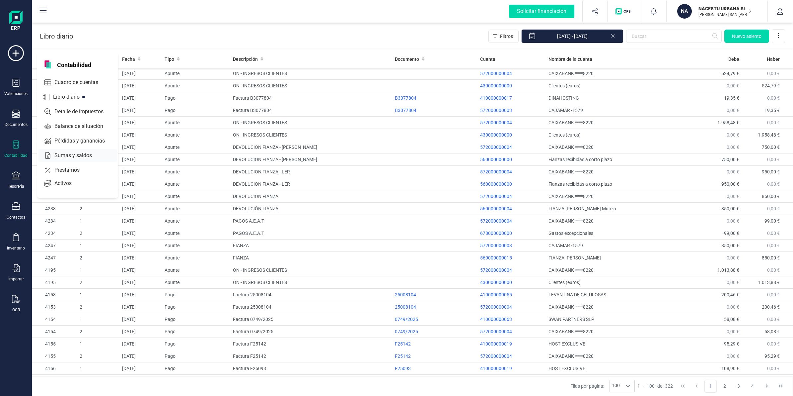
click at [66, 157] on span "Sumas y saldos" at bounding box center [78, 155] width 52 height 8
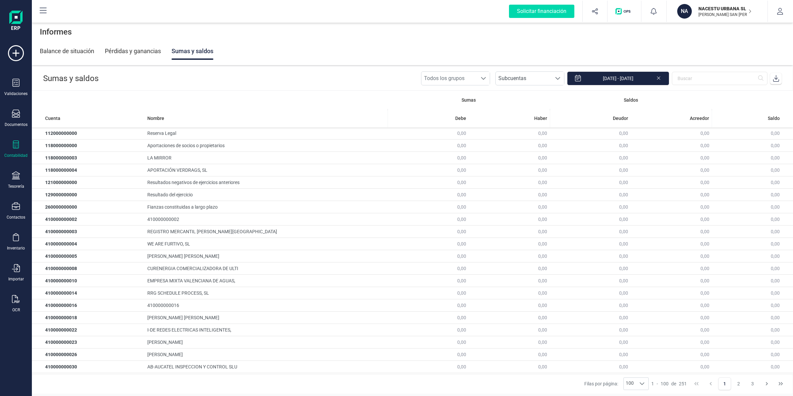
click at [778, 77] on icon at bounding box center [776, 78] width 6 height 7
drag, startPoint x: 709, startPoint y: 9, endPoint x: 701, endPoint y: 31, distance: 22.6
click at [709, 9] on p "NACESTU URBANA SL" at bounding box center [725, 8] width 53 height 7
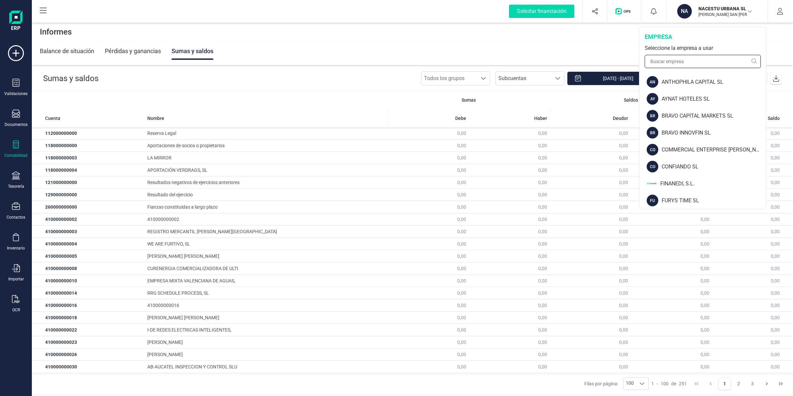
click at [689, 63] on input "text" at bounding box center [703, 61] width 116 height 13
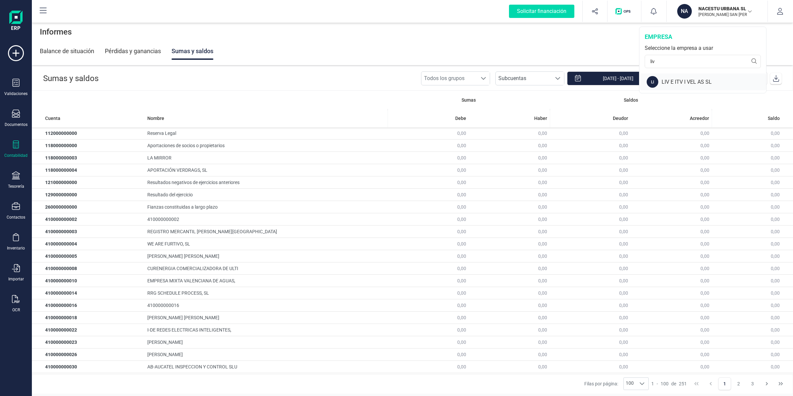
click at [686, 85] on div "LIV E ITV I VEL AS SL" at bounding box center [714, 82] width 105 height 8
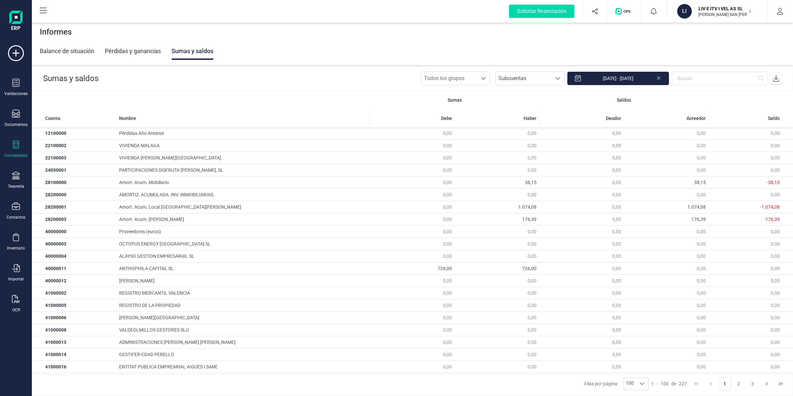
click at [779, 79] on icon at bounding box center [776, 78] width 7 height 7
